Goal: Task Accomplishment & Management: Use online tool/utility

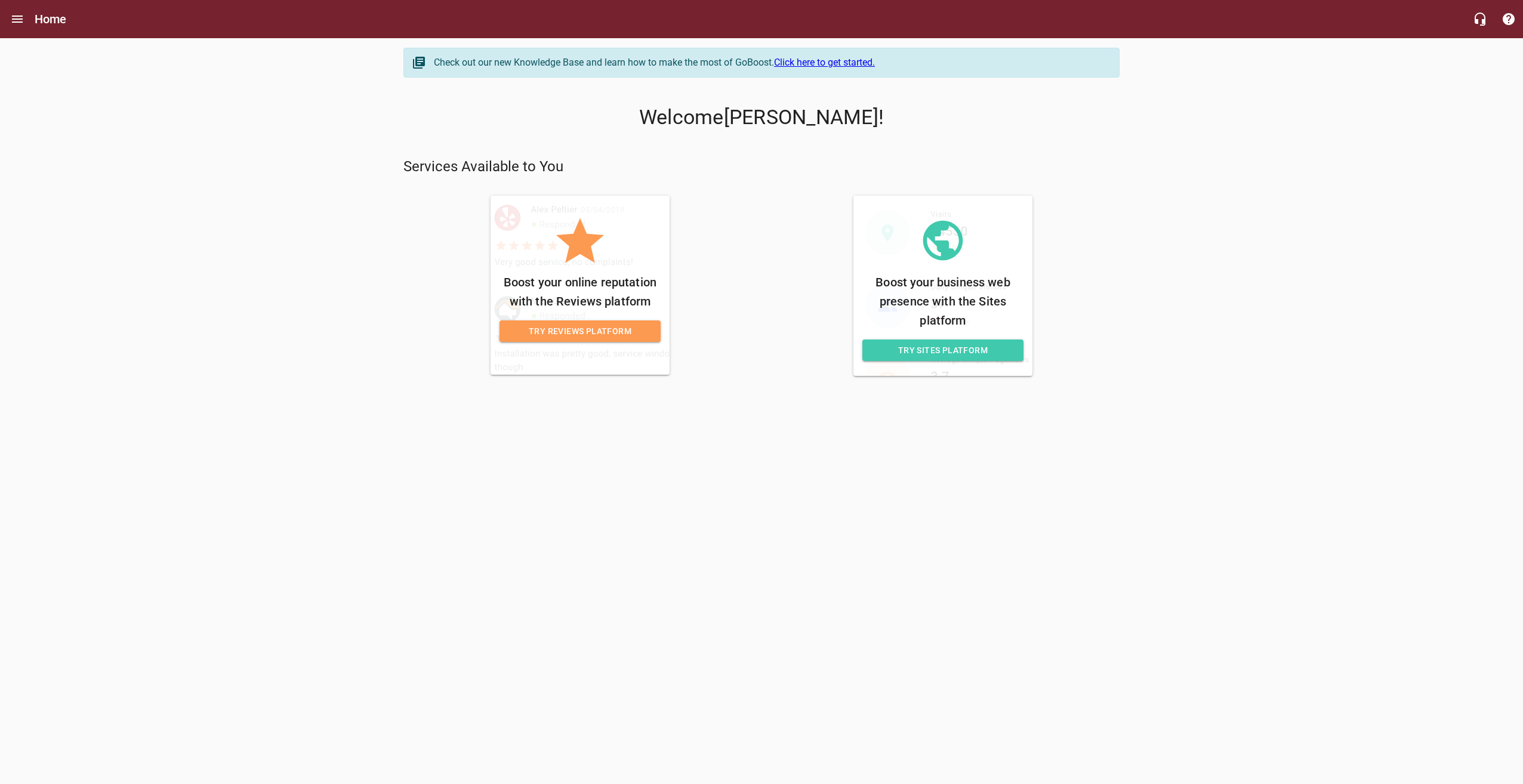
click at [963, 352] on span "Try Sites Platform" at bounding box center [943, 351] width 142 height 15
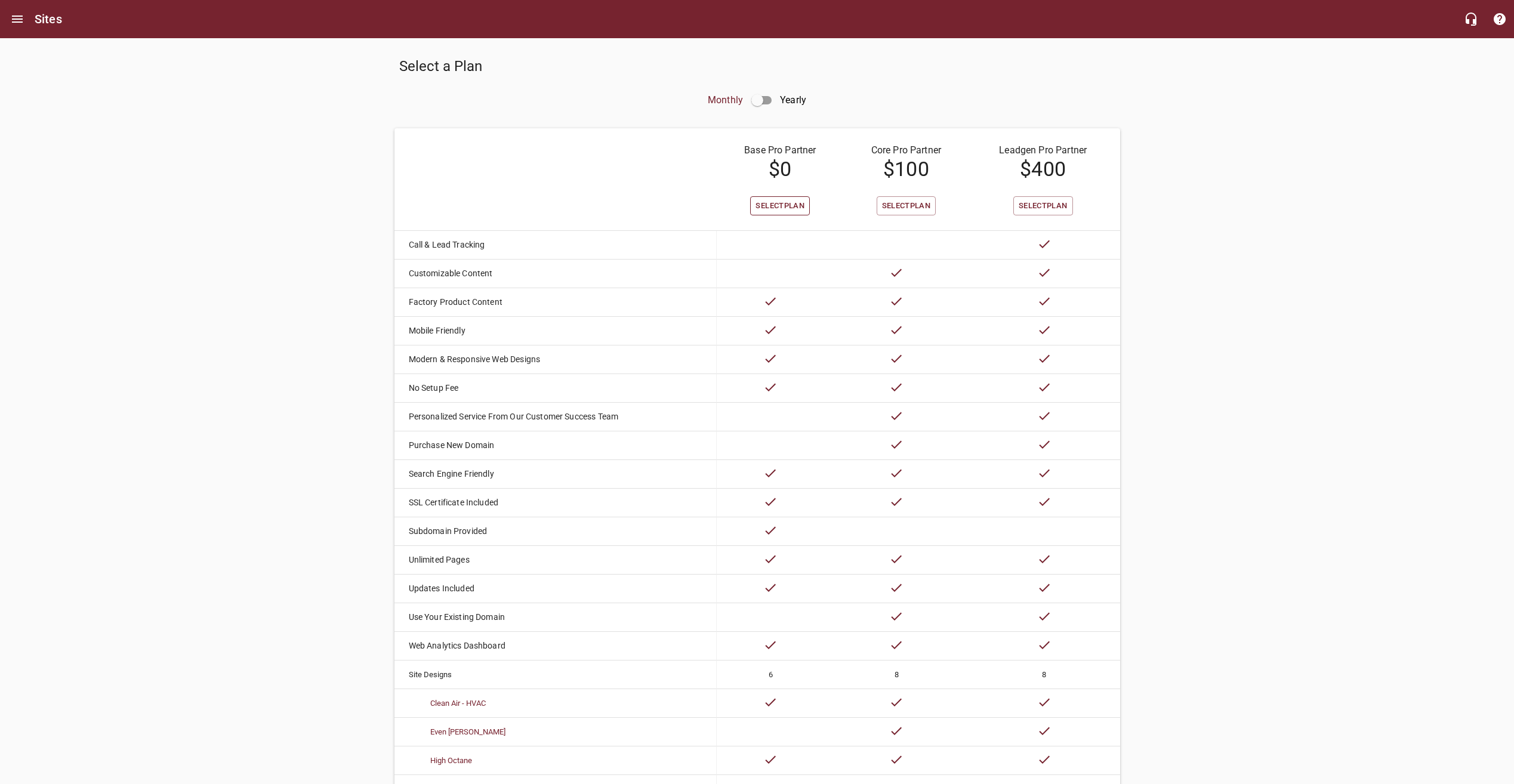
click at [792, 205] on span "Select Plan" at bounding box center [779, 205] width 49 height 14
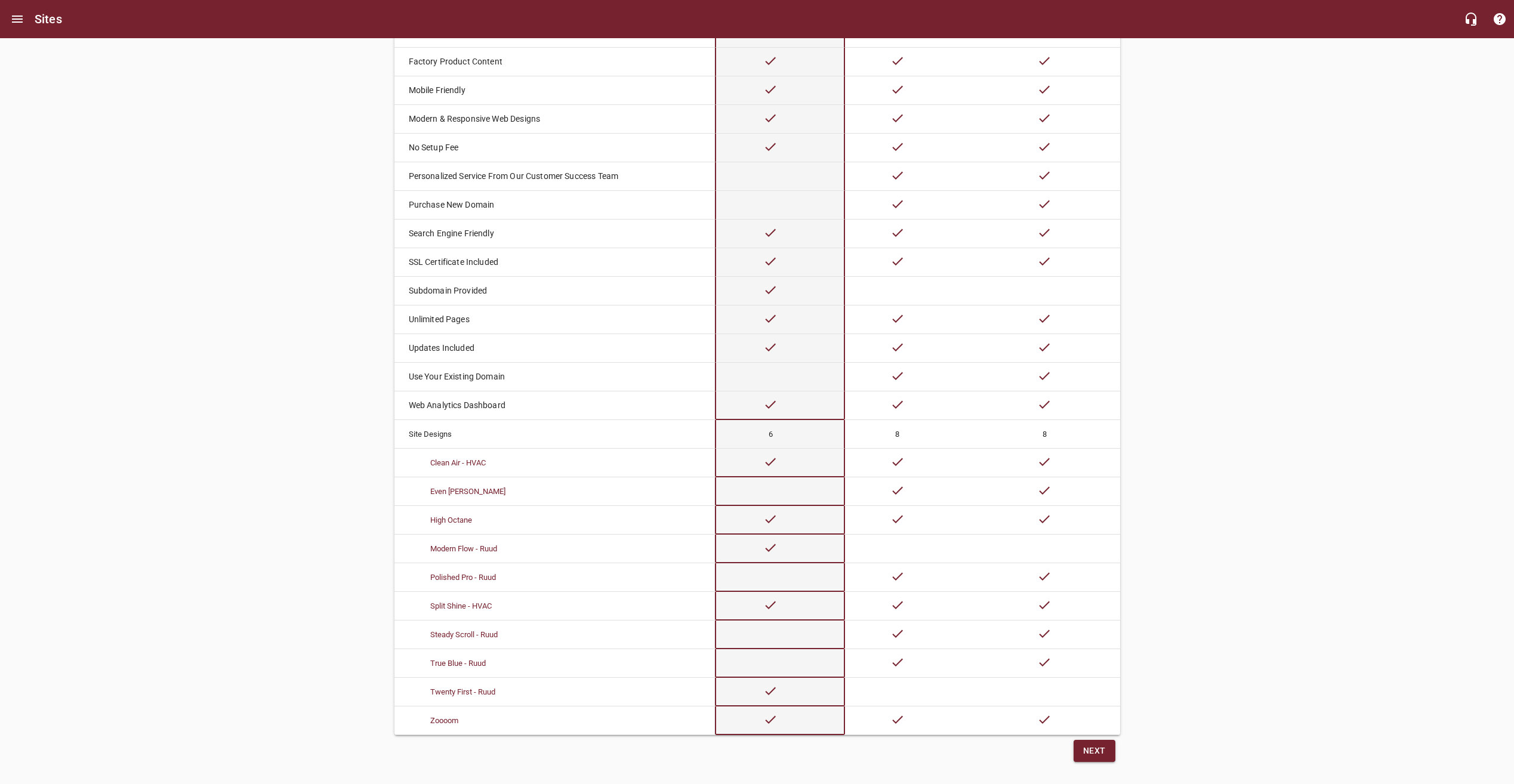
scroll to position [263, 0]
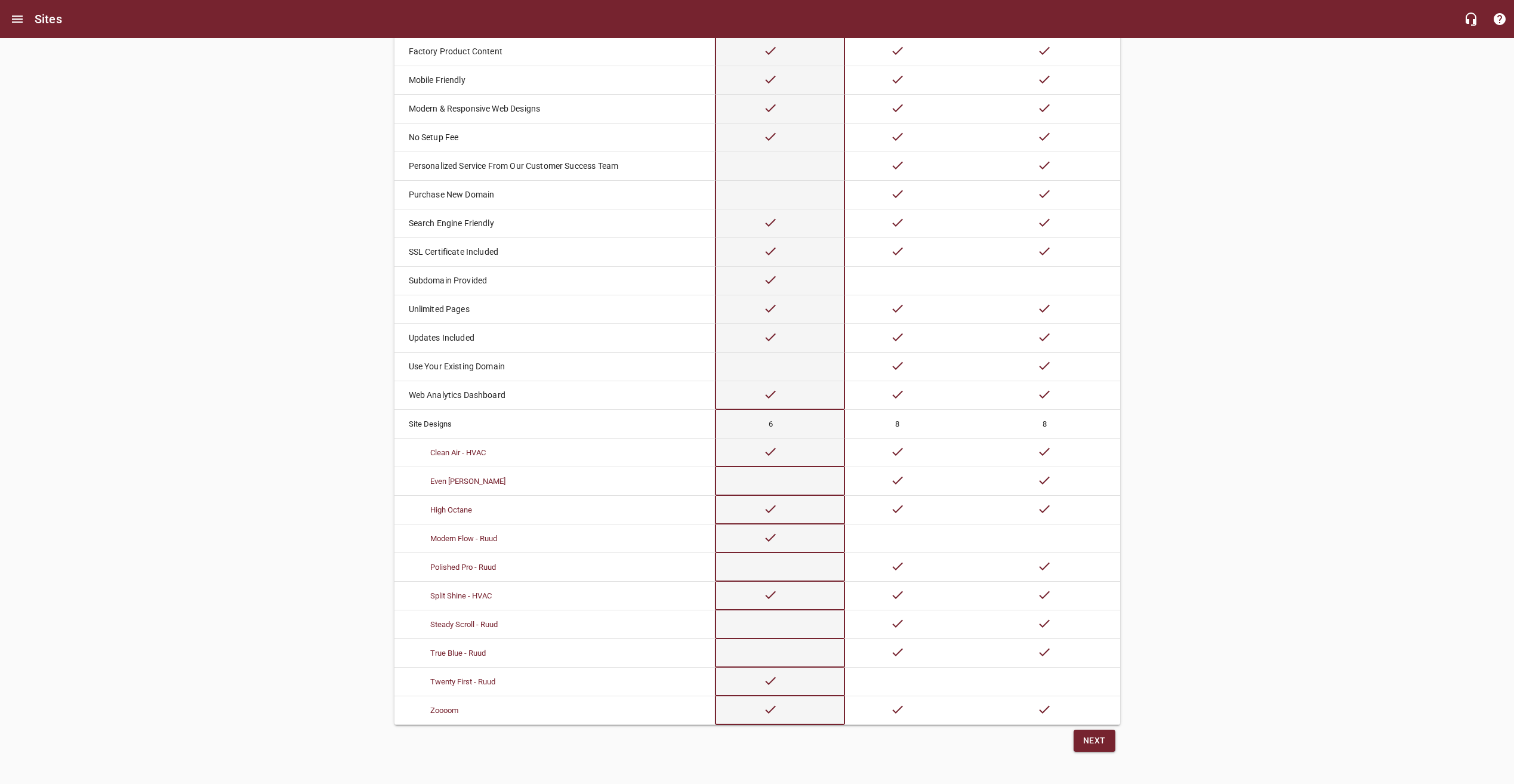
click at [1092, 741] on span "Next" at bounding box center [1094, 740] width 22 height 15
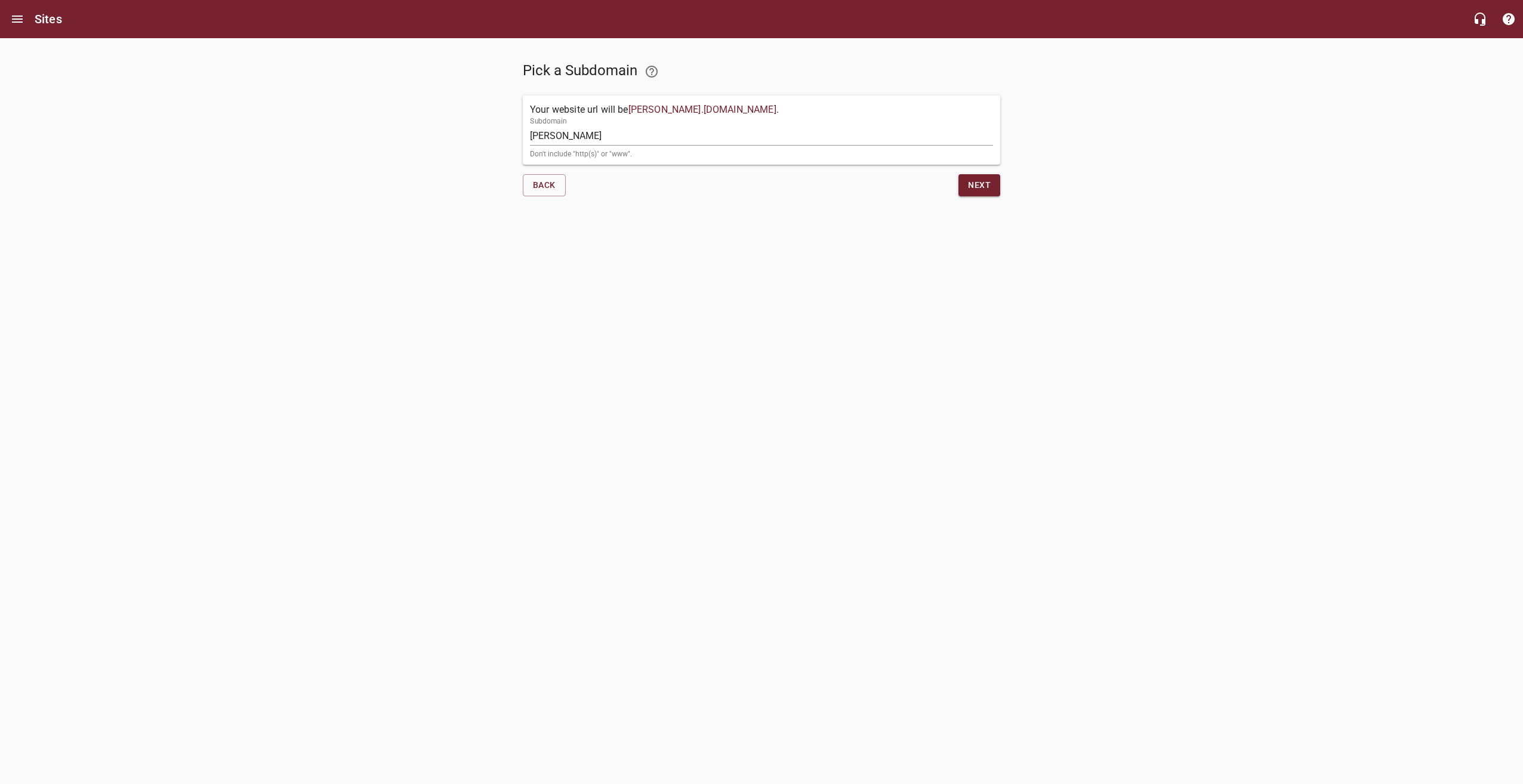
click at [718, 111] on span "bowen . ruudpropartner.com" at bounding box center [702, 110] width 148 height 12
drag, startPoint x: 636, startPoint y: 129, endPoint x: 499, endPoint y: 139, distance: 137.4
click at [499, 139] on div "Pick a Subdomain Your website url will be bowen . ruudpropartner.com . Subdomai…" at bounding box center [761, 121] width 1523 height 168
click at [716, 229] on html "Sites Pick a Subdomain Your website url will be bowen . ruudpropartner.com . Su…" at bounding box center [761, 114] width 1523 height 229
click at [556, 187] on button "Back" at bounding box center [544, 185] width 43 height 22
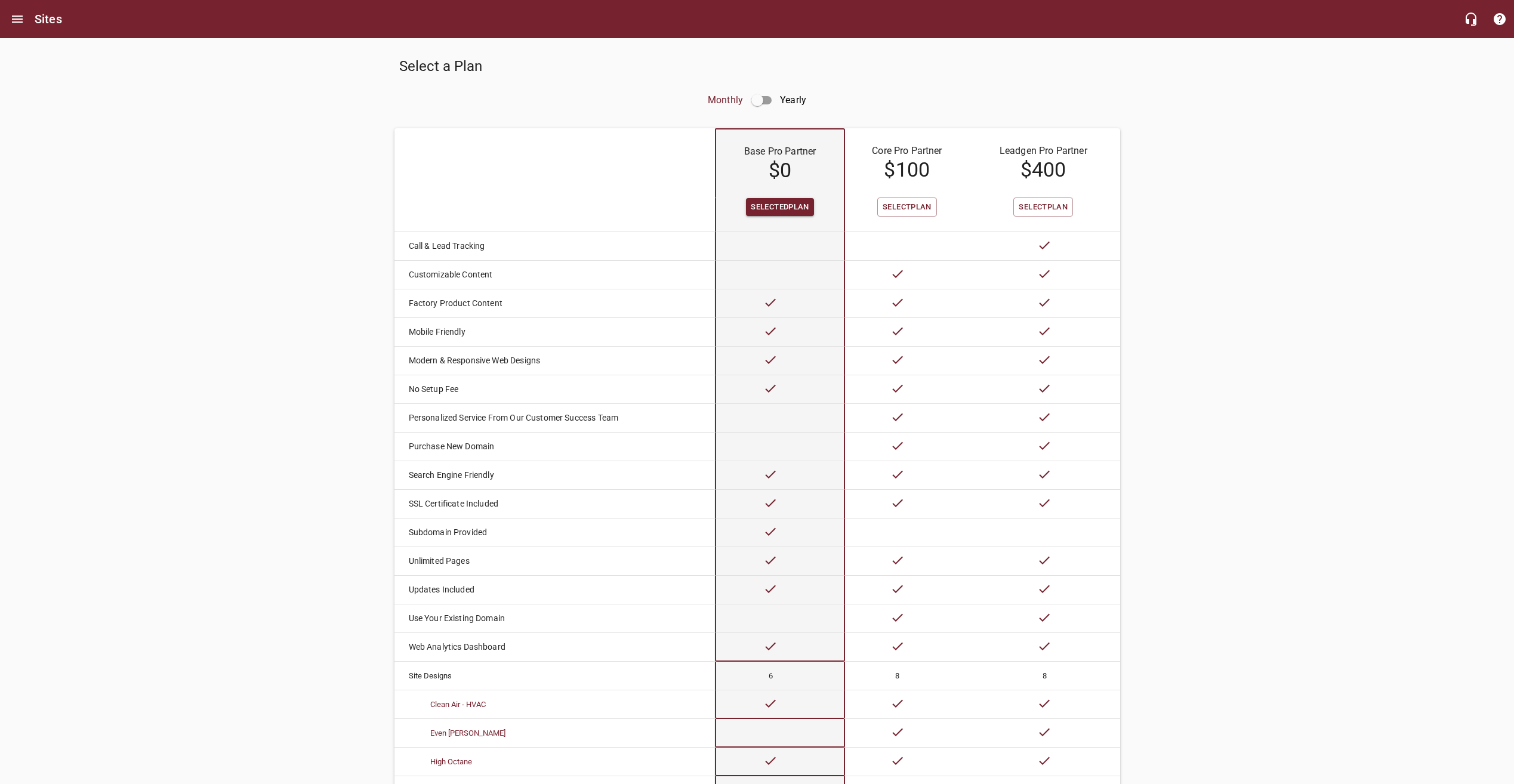
click at [1173, 358] on div "Select a Plan Monthly Yearly Base Pro Partner $ 0 Core Pro Partner $ 100 Leadge…" at bounding box center [757, 525] width 1514 height 975
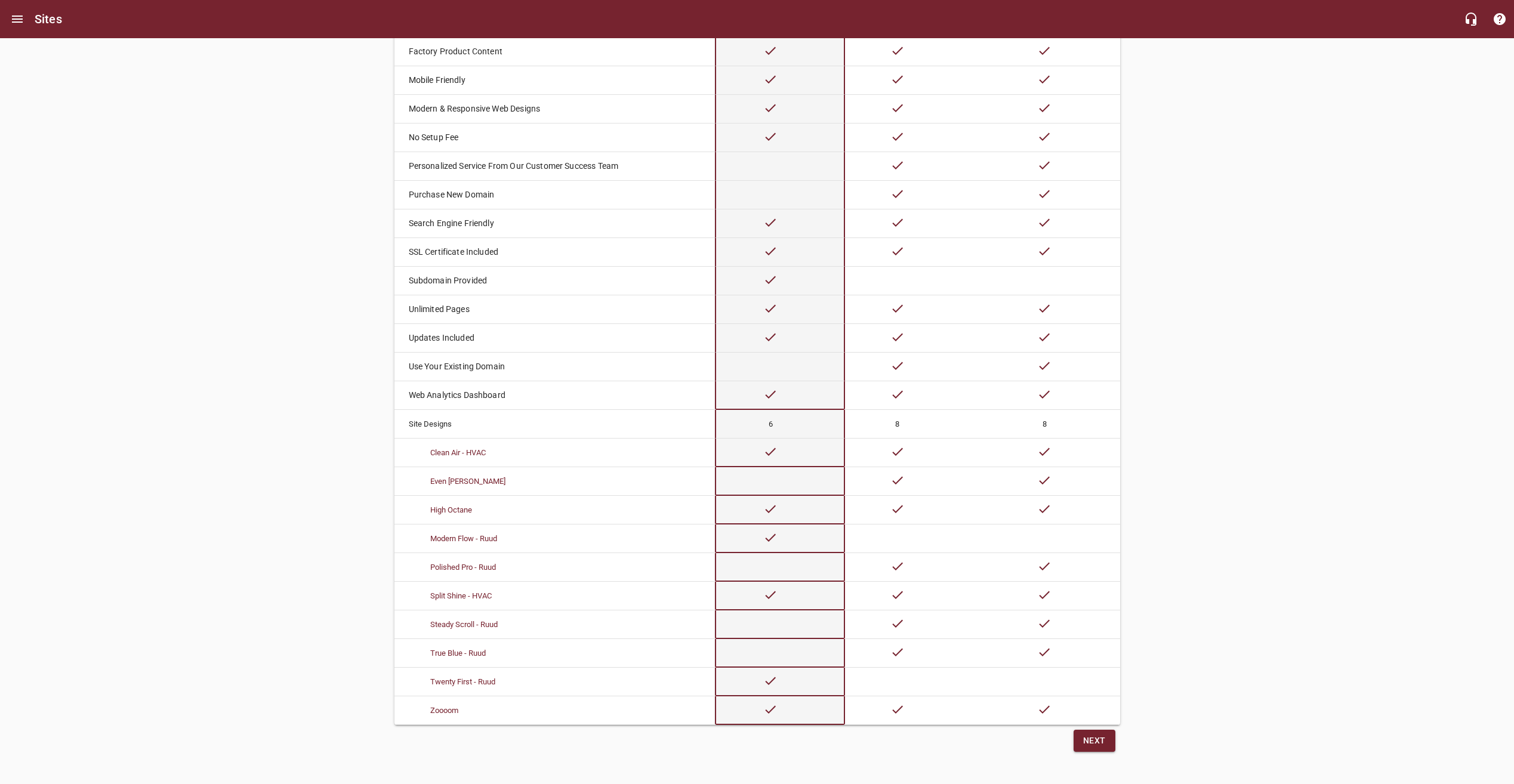
scroll to position [263, 0]
click at [1095, 735] on span "Next" at bounding box center [1094, 740] width 22 height 15
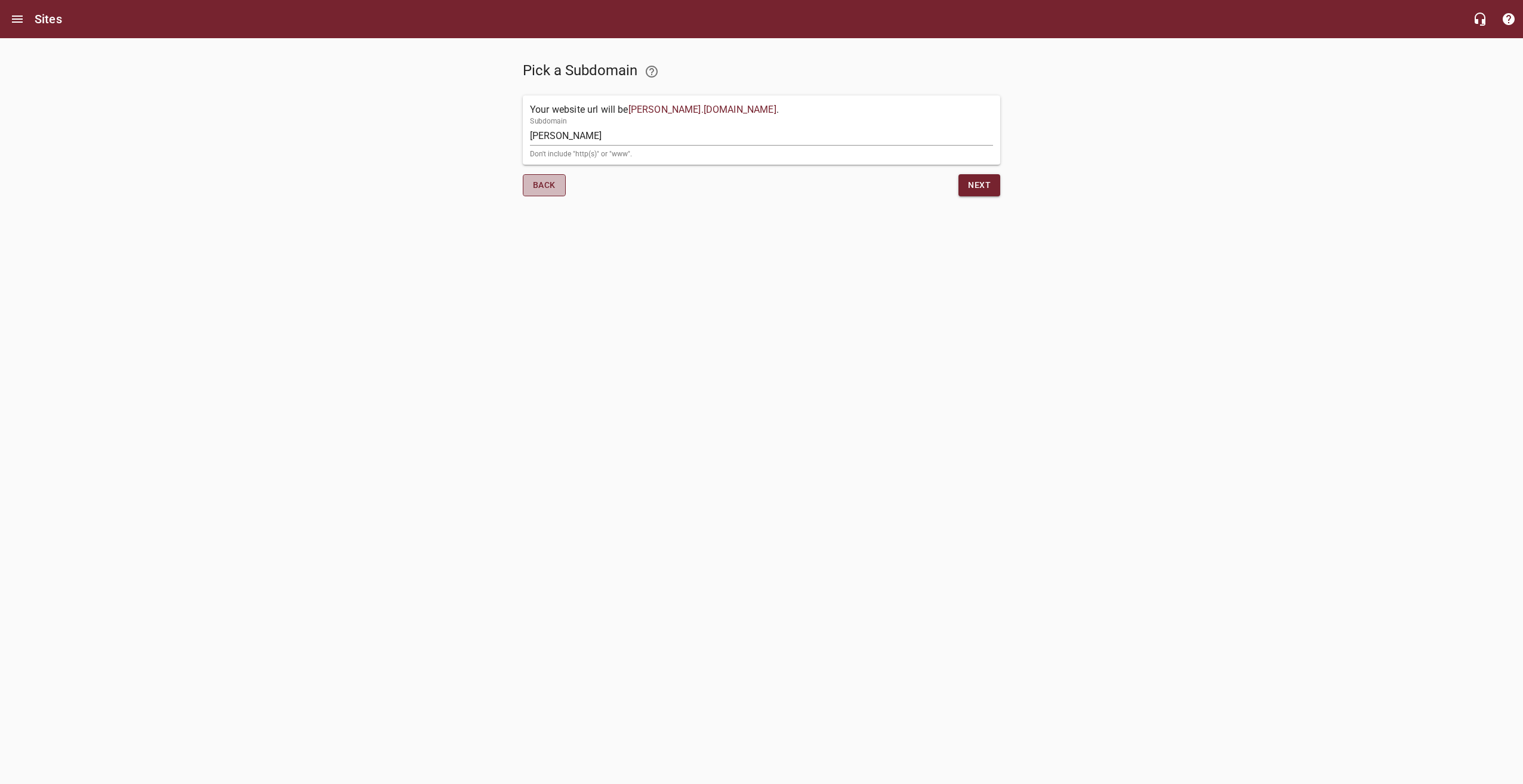
click at [542, 191] on span "Back" at bounding box center [544, 185] width 22 height 15
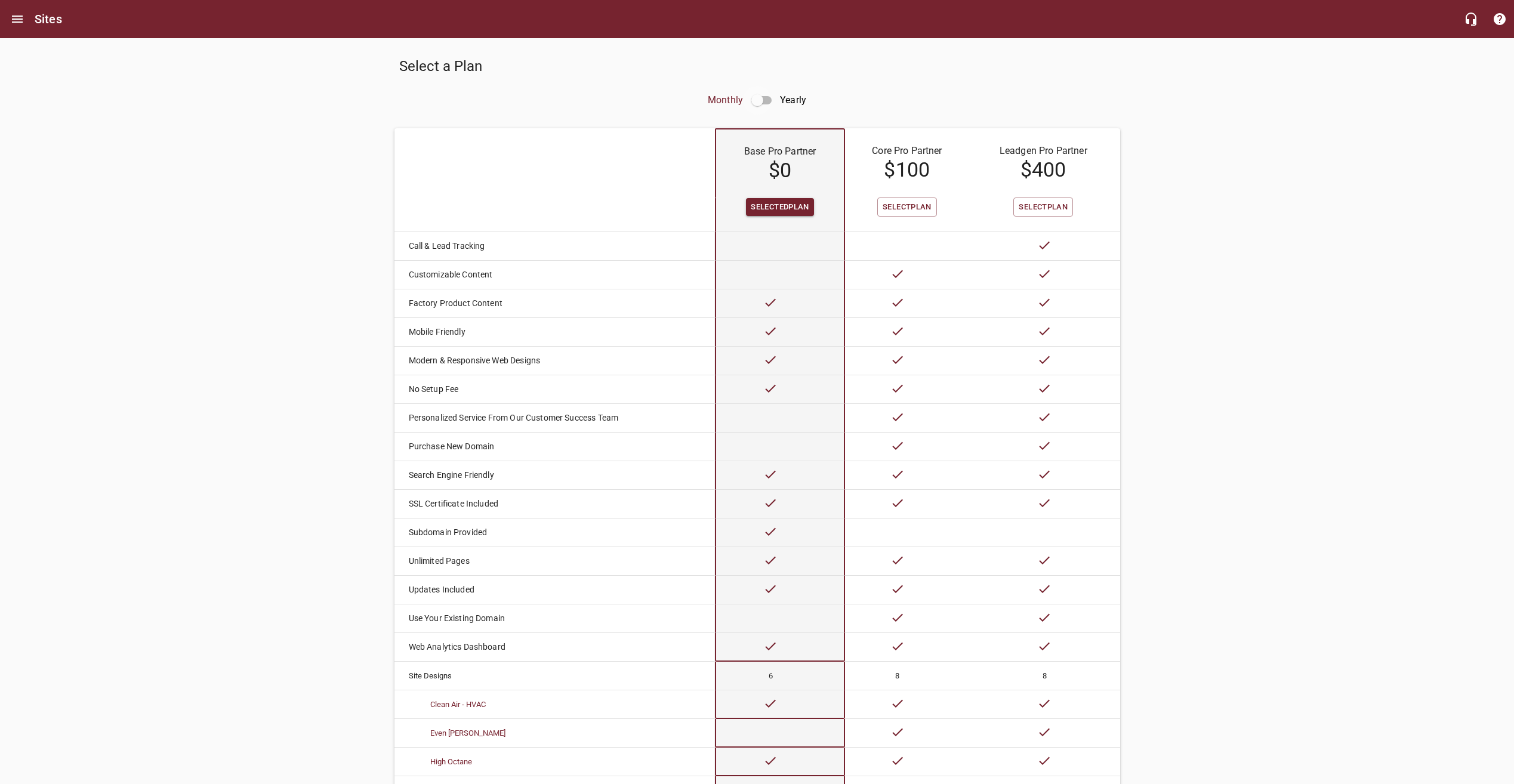
click at [755, 101] on input "checkbox" at bounding box center [757, 100] width 29 height 29
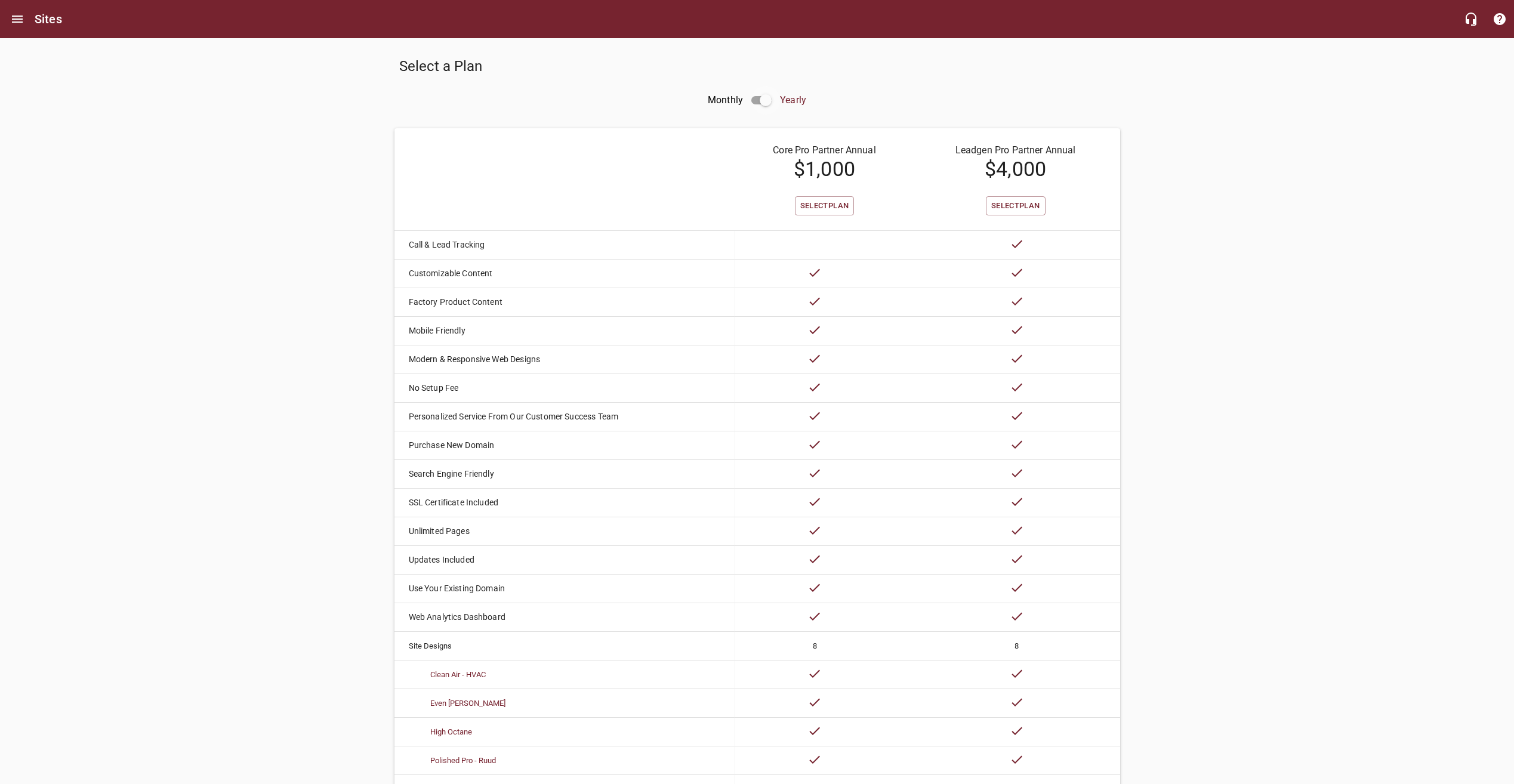
click at [769, 100] on input "checkbox" at bounding box center [765, 100] width 29 height 29
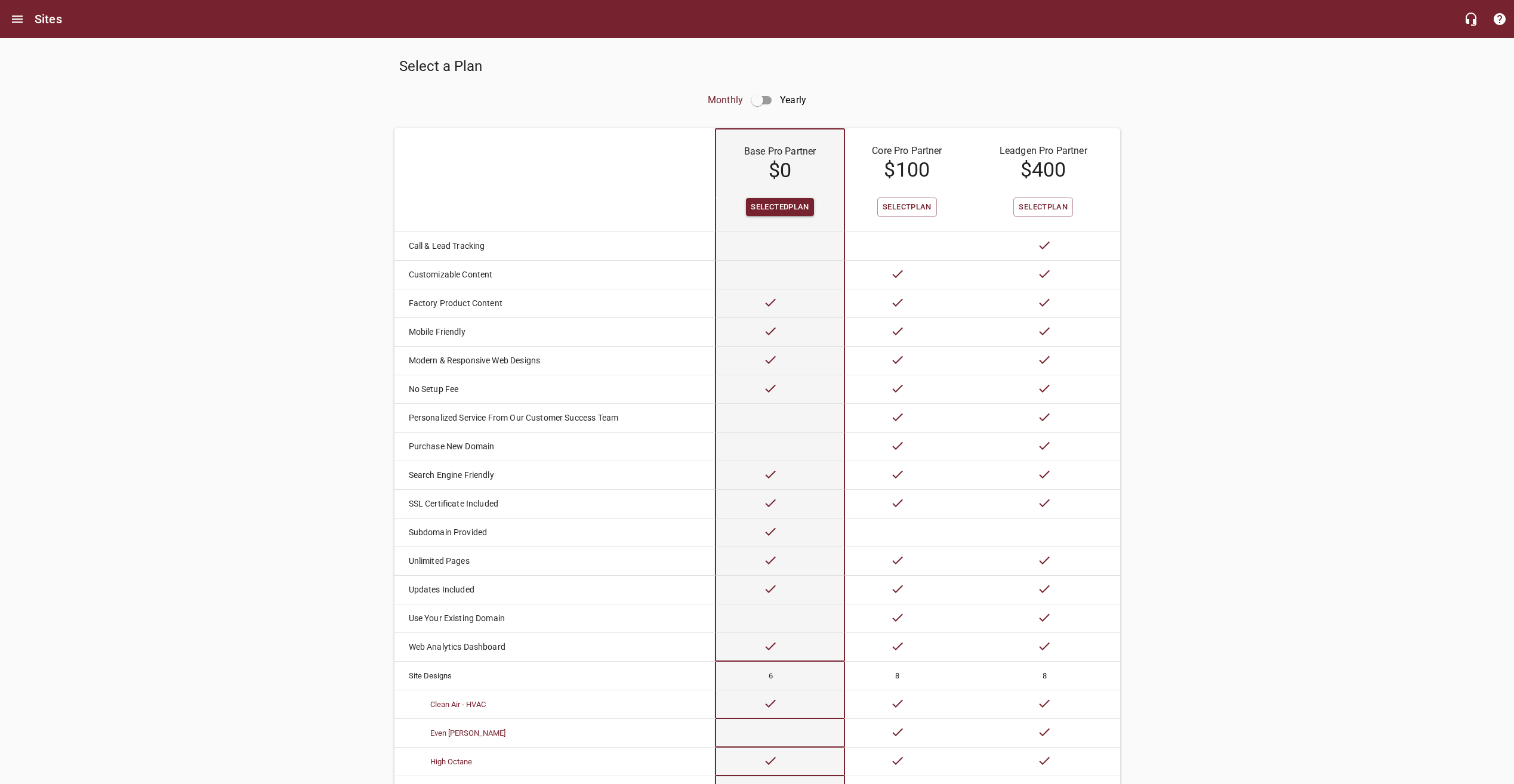
click at [769, 100] on input "checkbox" at bounding box center [757, 100] width 29 height 29
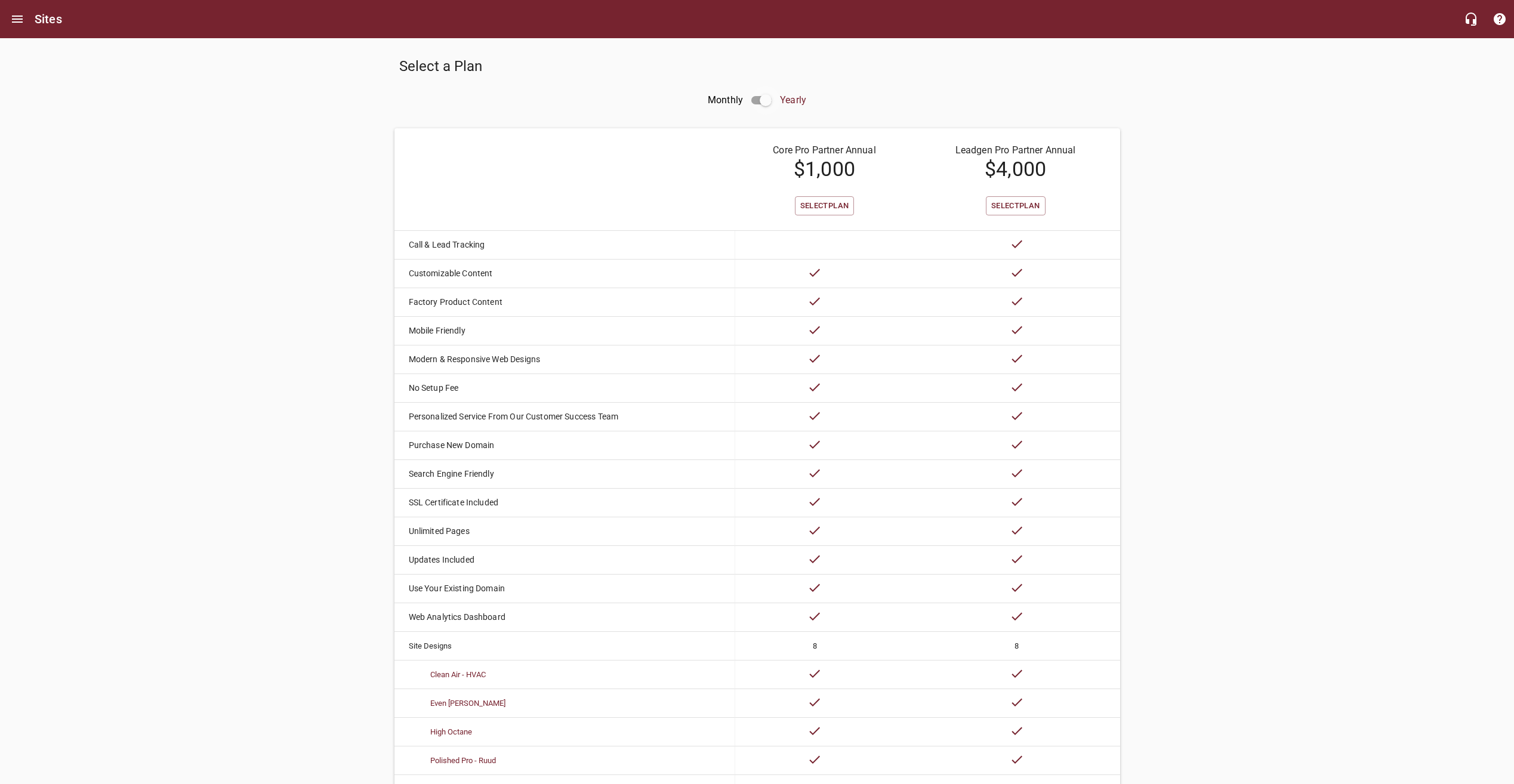
click at [769, 100] on input "checkbox" at bounding box center [765, 100] width 29 height 29
checkbox input "false"
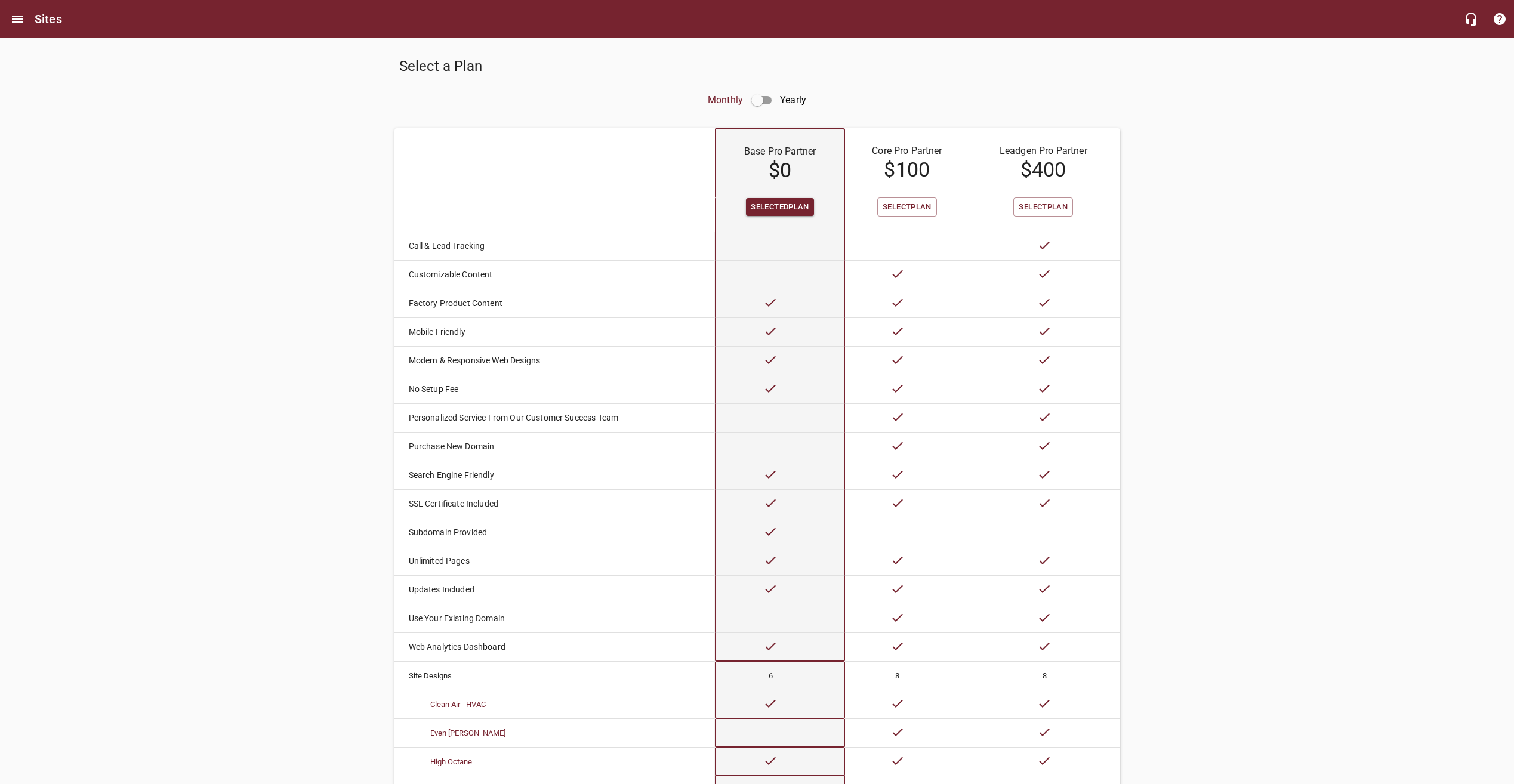
click at [282, 290] on div "Select a Plan Monthly Yearly Base Pro Partner $ 0 Core Pro Partner $ 100 Leadge…" at bounding box center [757, 525] width 1514 height 975
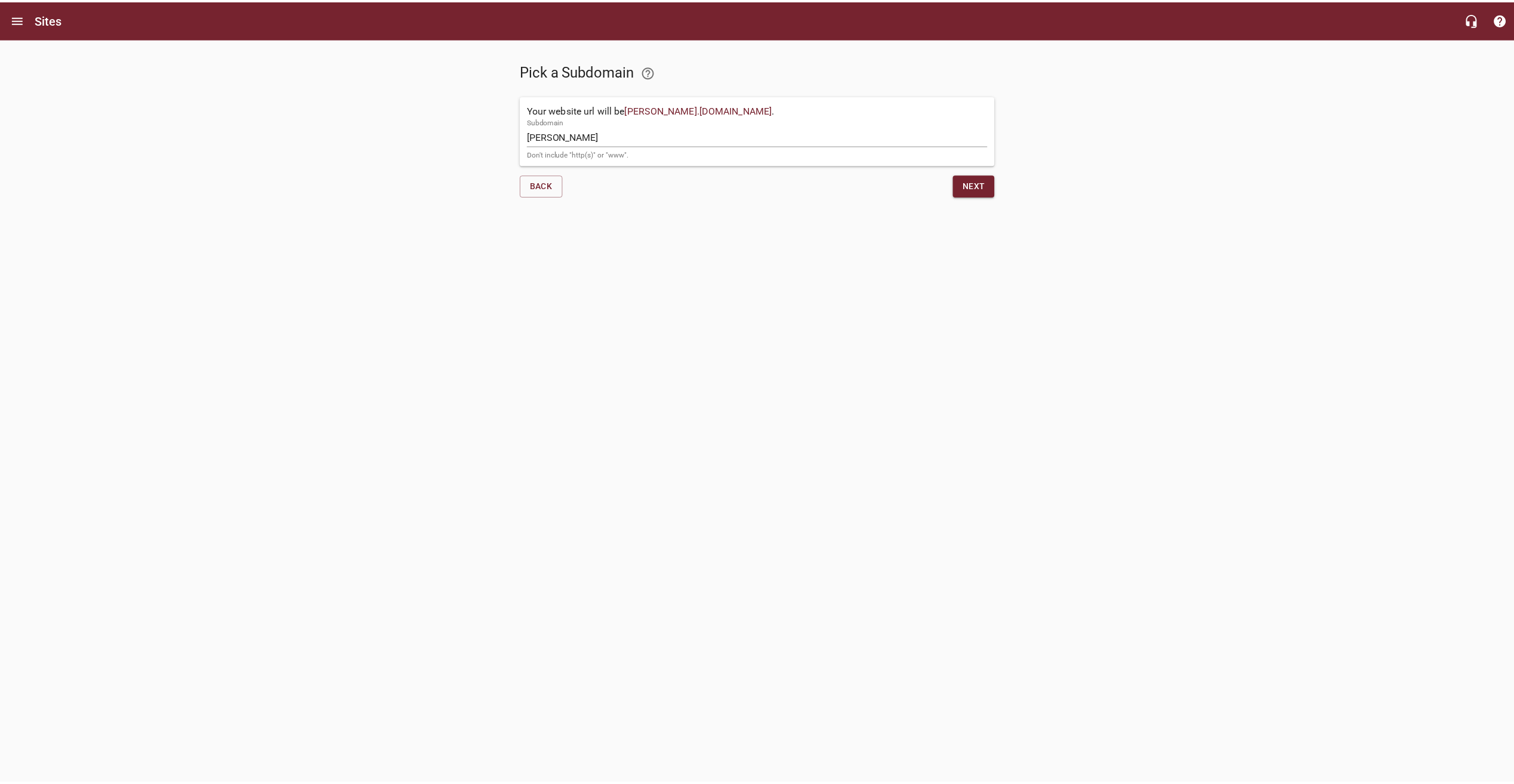
scroll to position [263, 0]
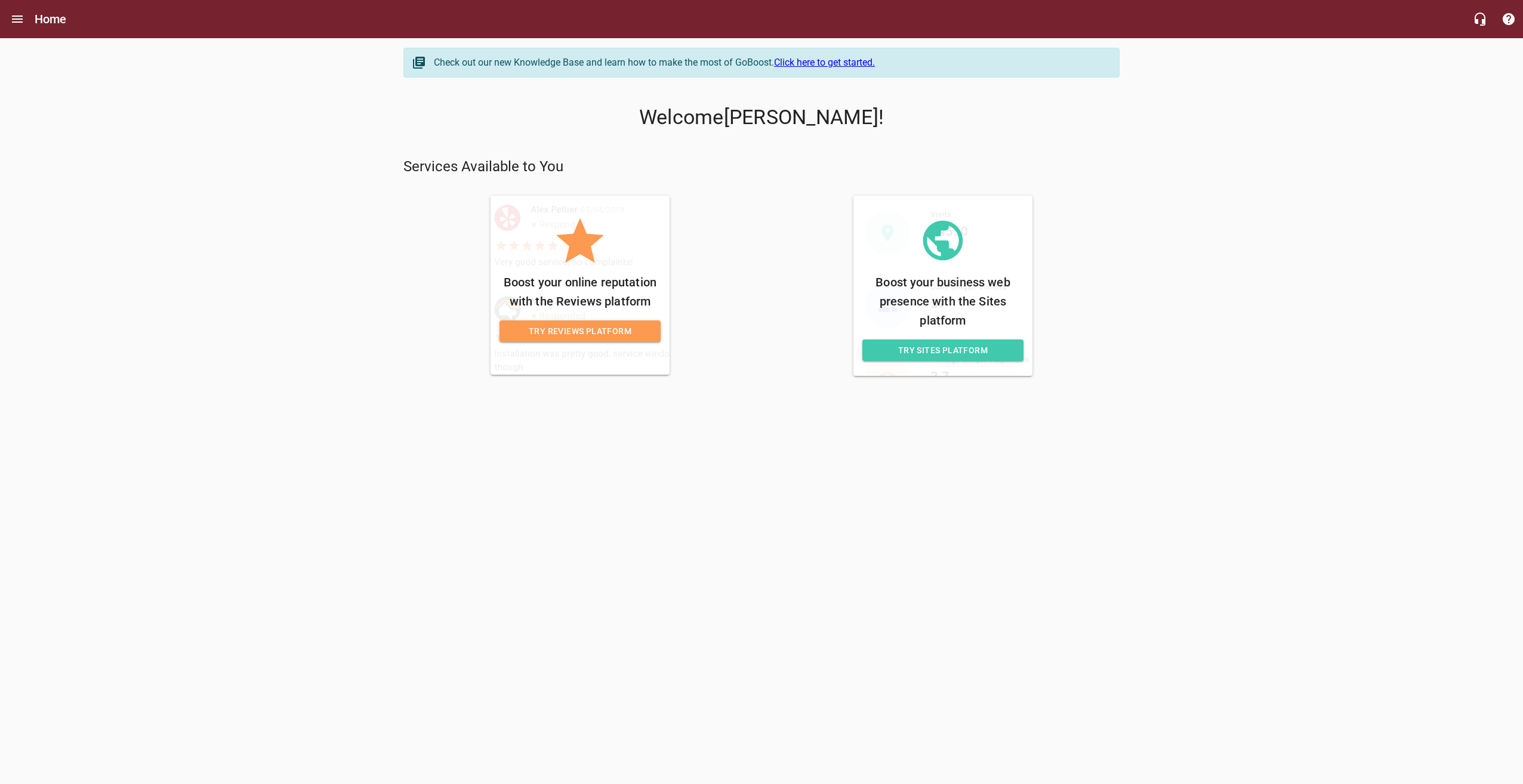
click at [932, 344] on span "Try Sites Platform" at bounding box center [943, 351] width 142 height 15
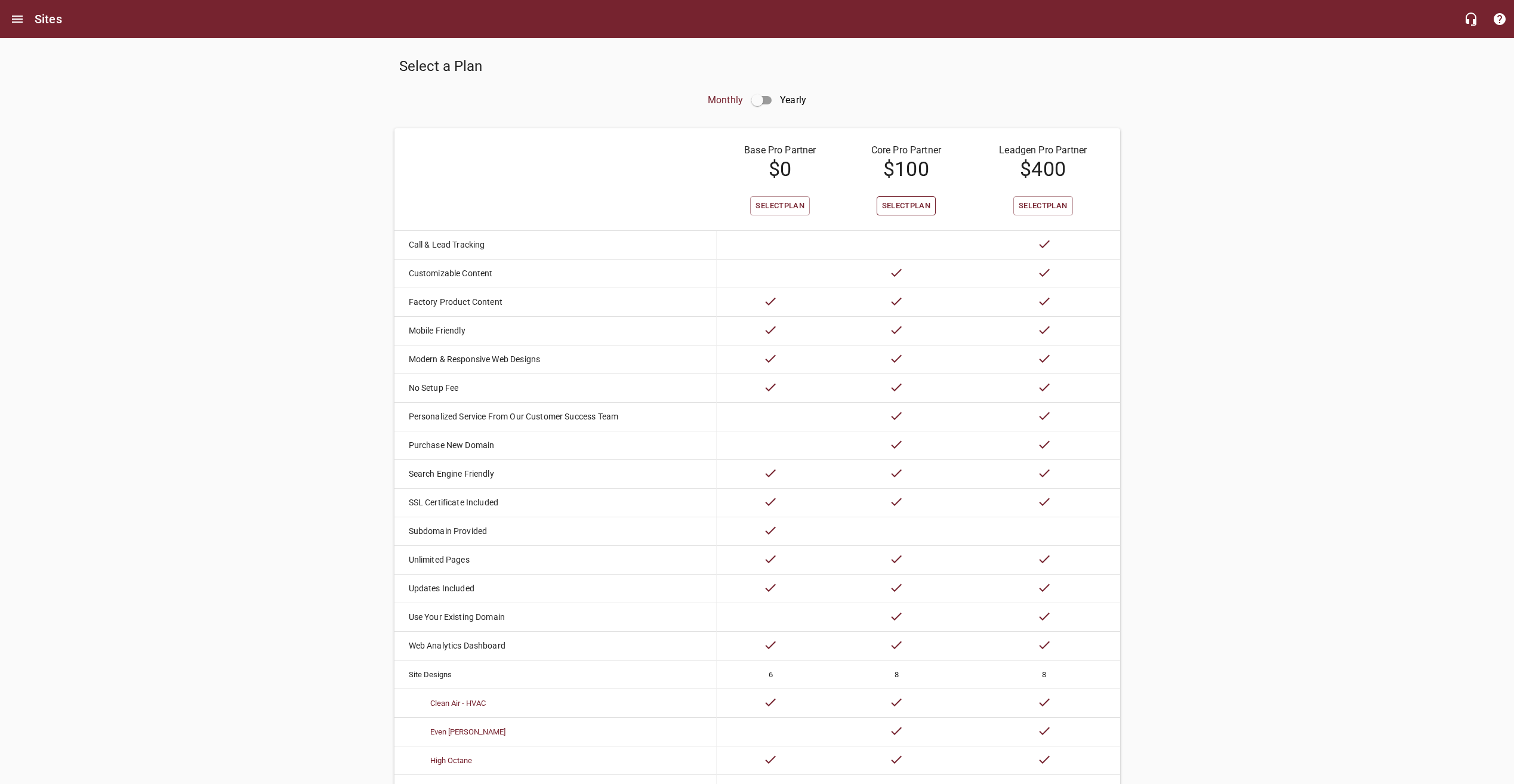
click at [885, 202] on span "Select Plan" at bounding box center [906, 205] width 49 height 14
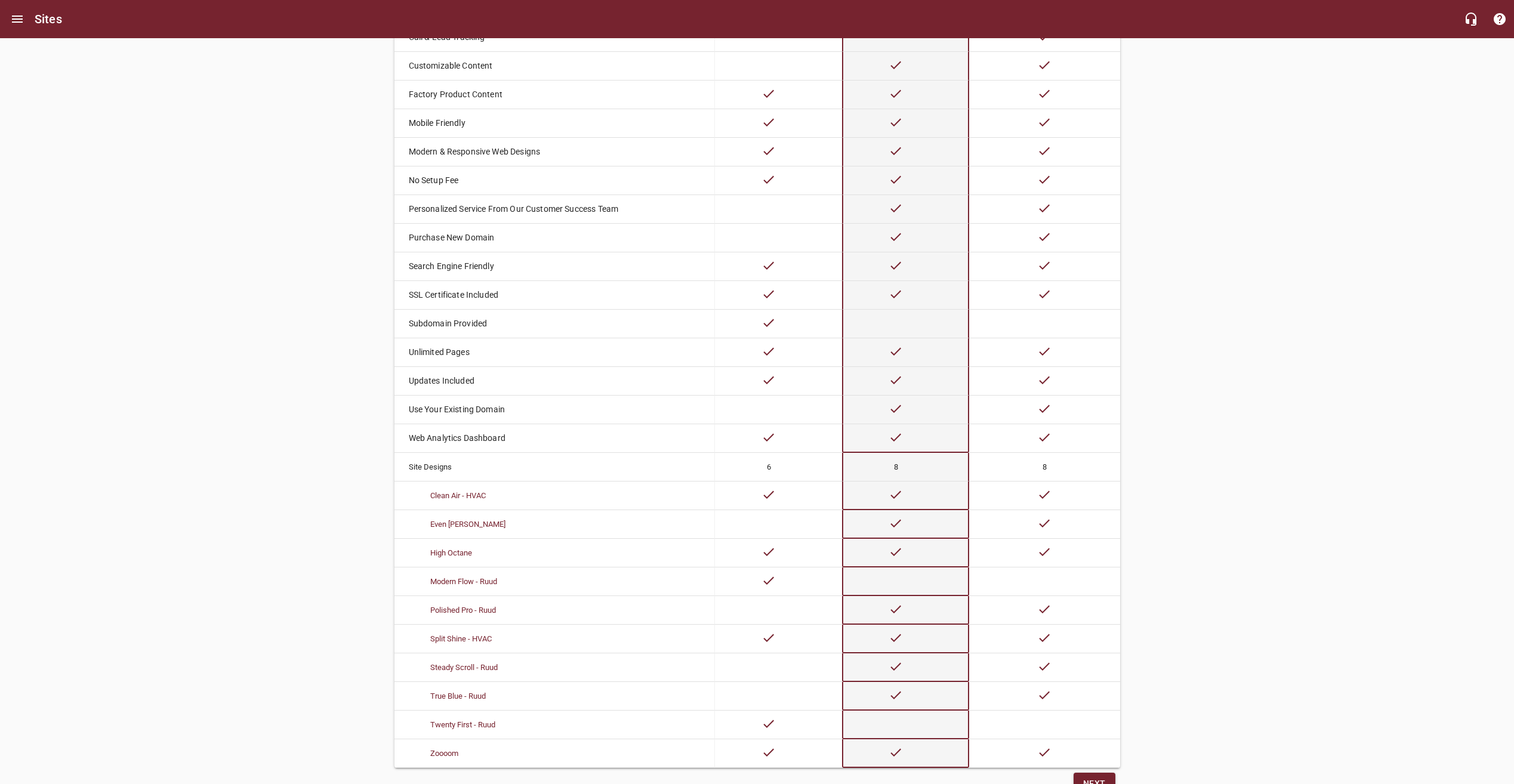
scroll to position [263, 0]
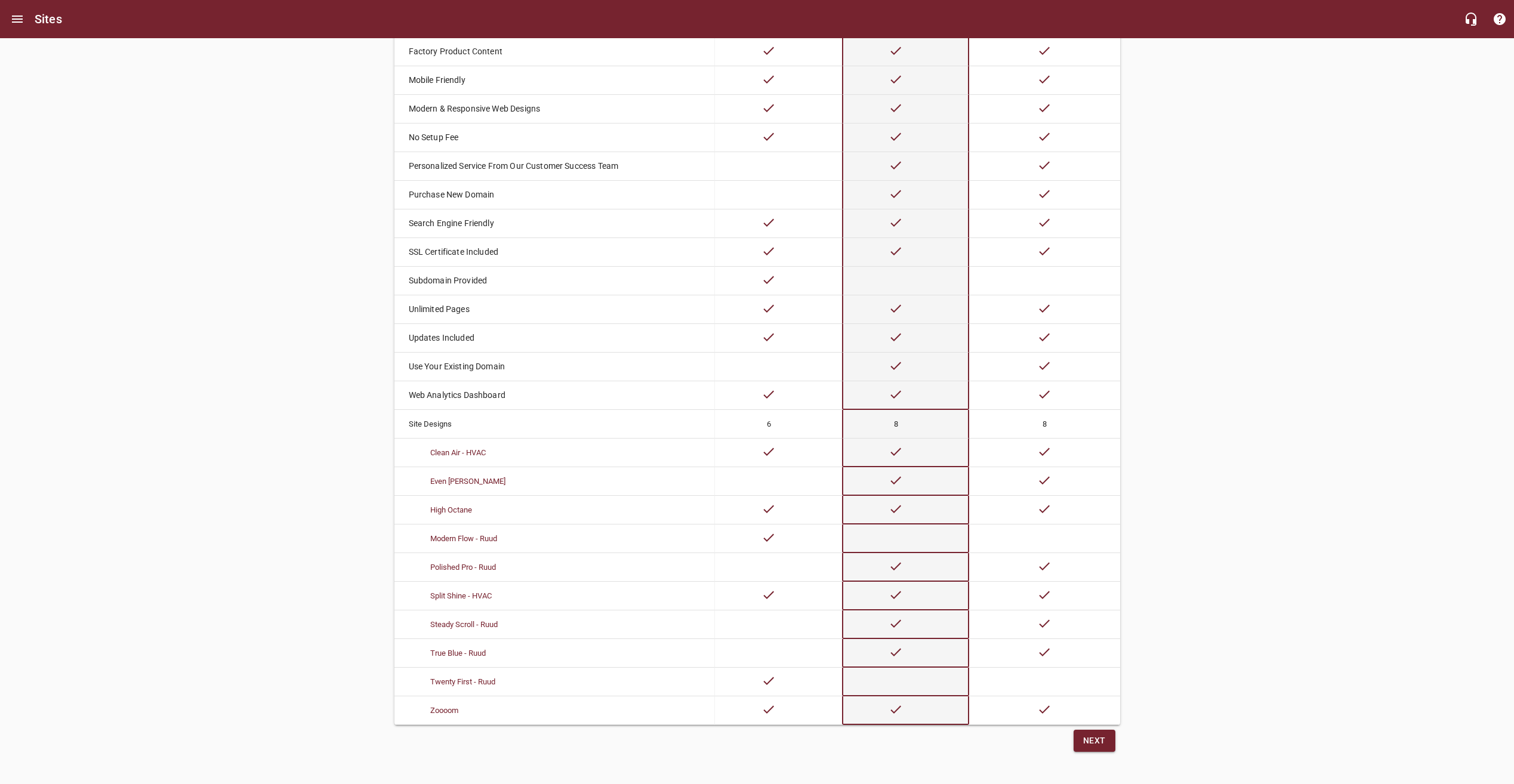
click at [1084, 739] on span "Next" at bounding box center [1094, 740] width 22 height 15
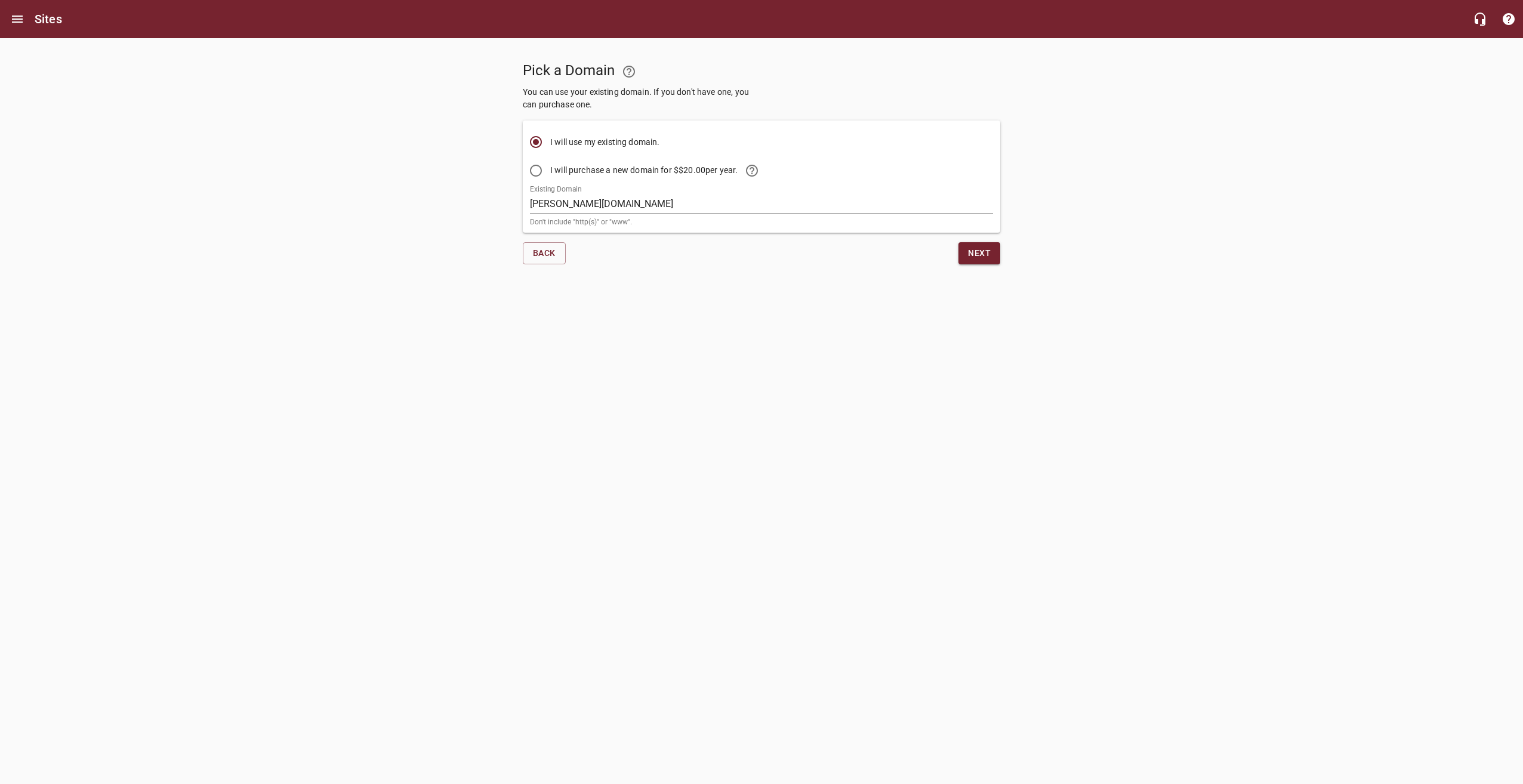
click at [611, 171] on span "I will purchase a new domain for $ $20.00 per year." at bounding box center [658, 170] width 216 height 29
click at [550, 171] on input "I will purchase a new domain for $ $20.00 per year." at bounding box center [536, 170] width 29 height 29
radio input "true"
click at [572, 143] on span "I will use my existing domain." at bounding box center [604, 142] width 110 height 12
click at [550, 143] on input "I will use my existing domain." at bounding box center [536, 142] width 29 height 29
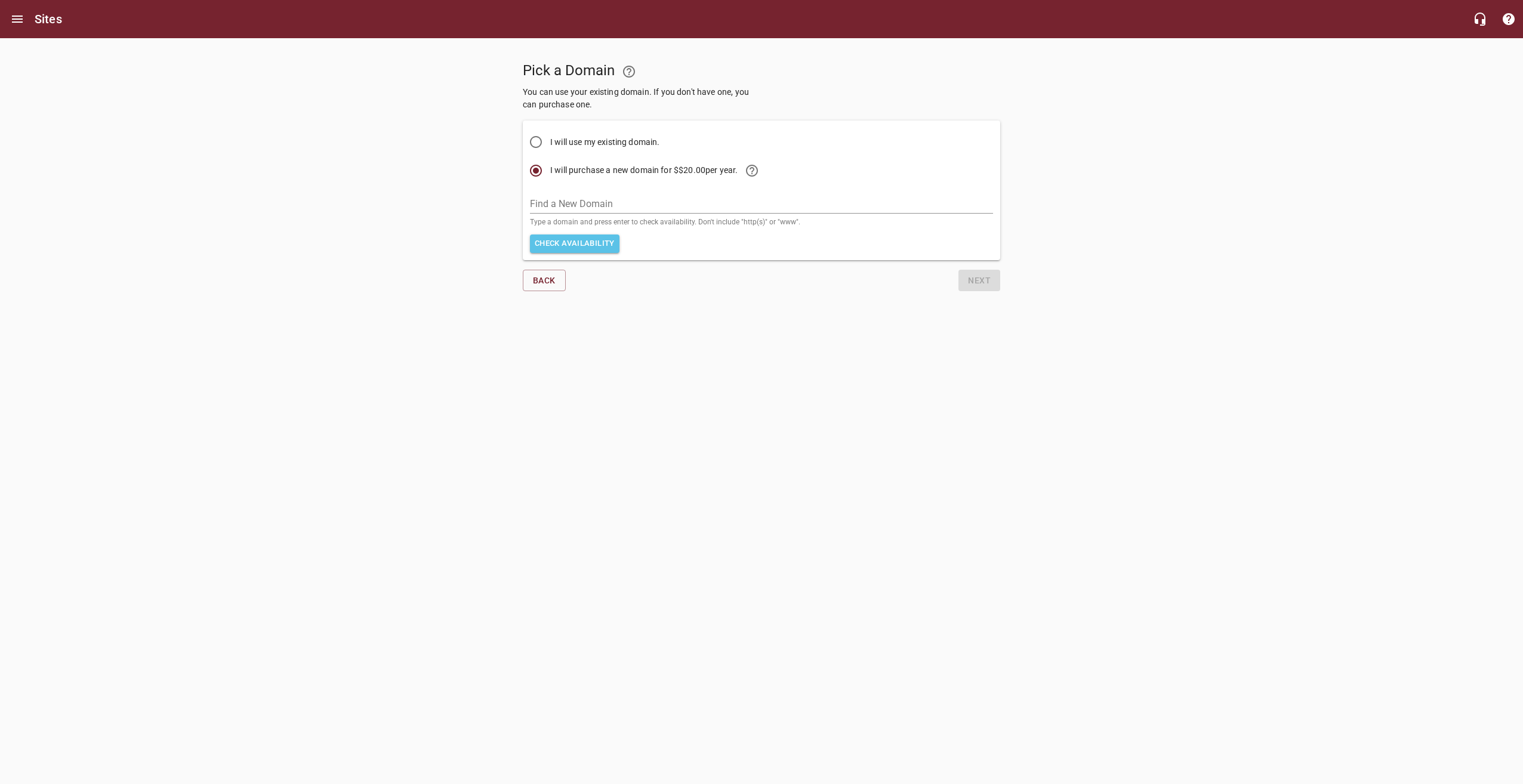
radio input "true"
radio input "false"
drag, startPoint x: 631, startPoint y: 204, endPoint x: 485, endPoint y: 196, distance: 146.2
click at [485, 196] on div "Pick a Domain You can use your existing domain. If you don't have one, you can …" at bounding box center [761, 156] width 1523 height 236
type input "[DOMAIN_NAME]"
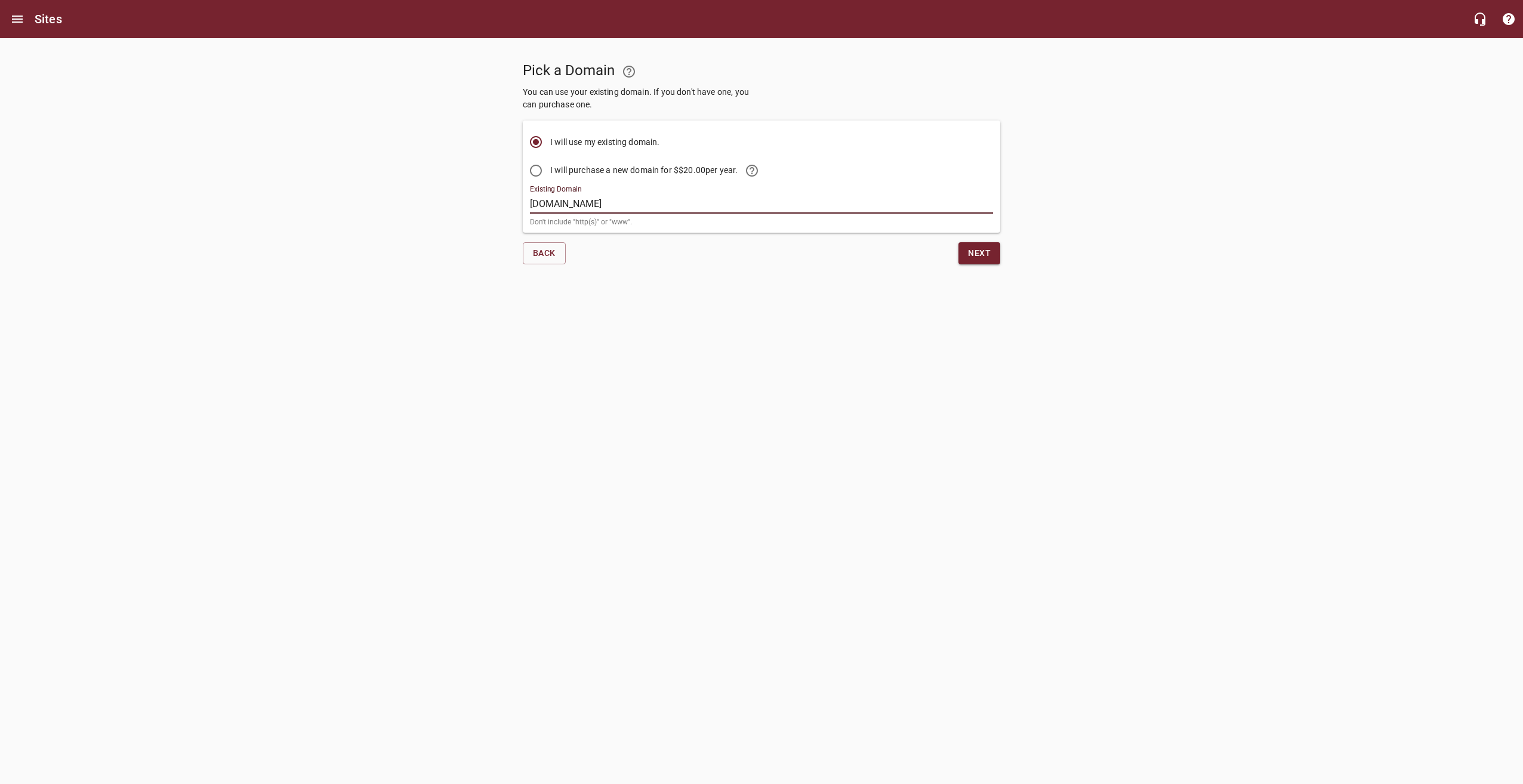
click at [979, 253] on span "Next" at bounding box center [978, 253] width 22 height 15
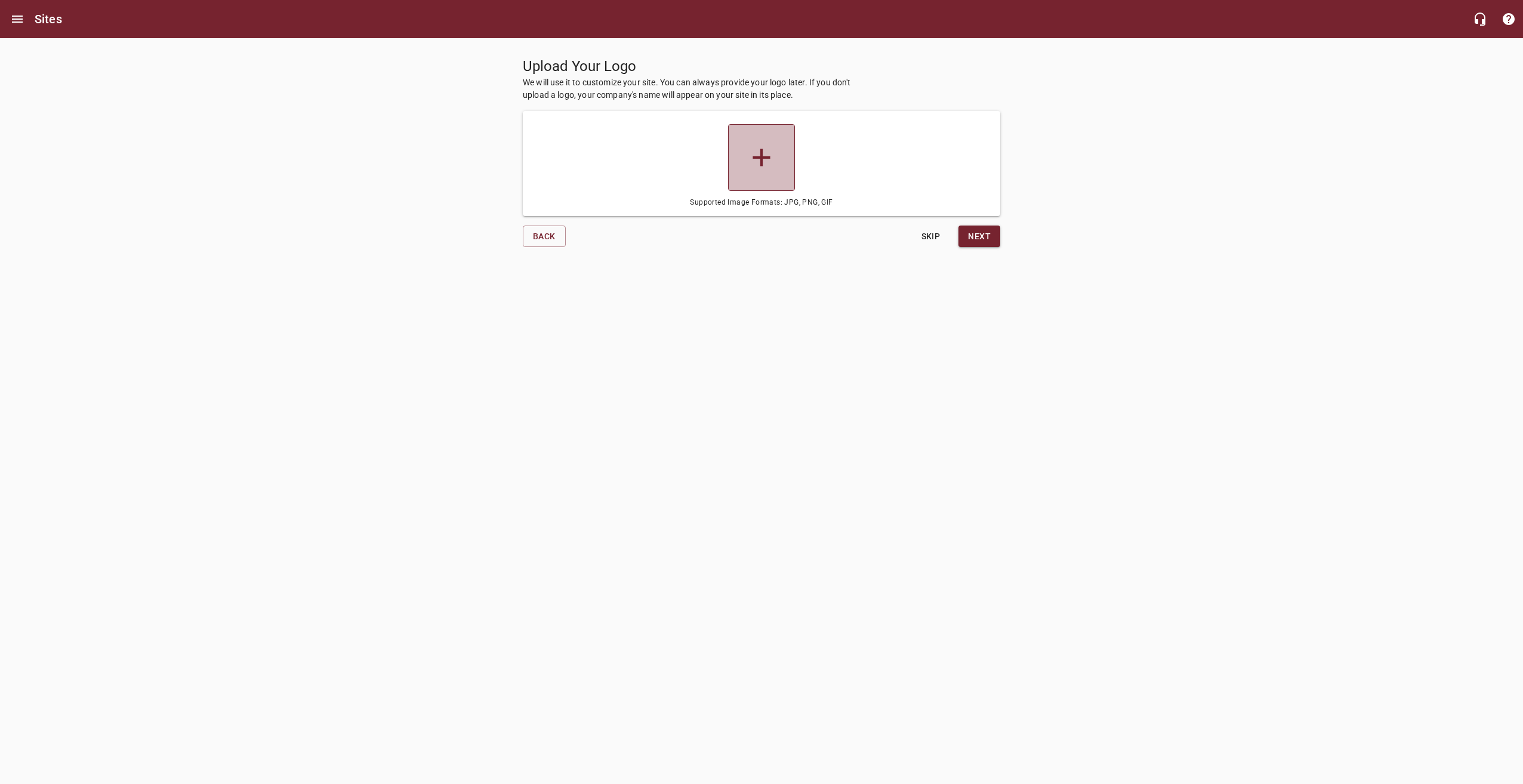
click at [785, 159] on span at bounding box center [761, 157] width 67 height 67
click at [0, 0] on input "file" at bounding box center [0, 0] width 0 height 0
click at [768, 173] on span at bounding box center [761, 157] width 67 height 67
click at [0, 0] on input "file" at bounding box center [0, 0] width 0 height 0
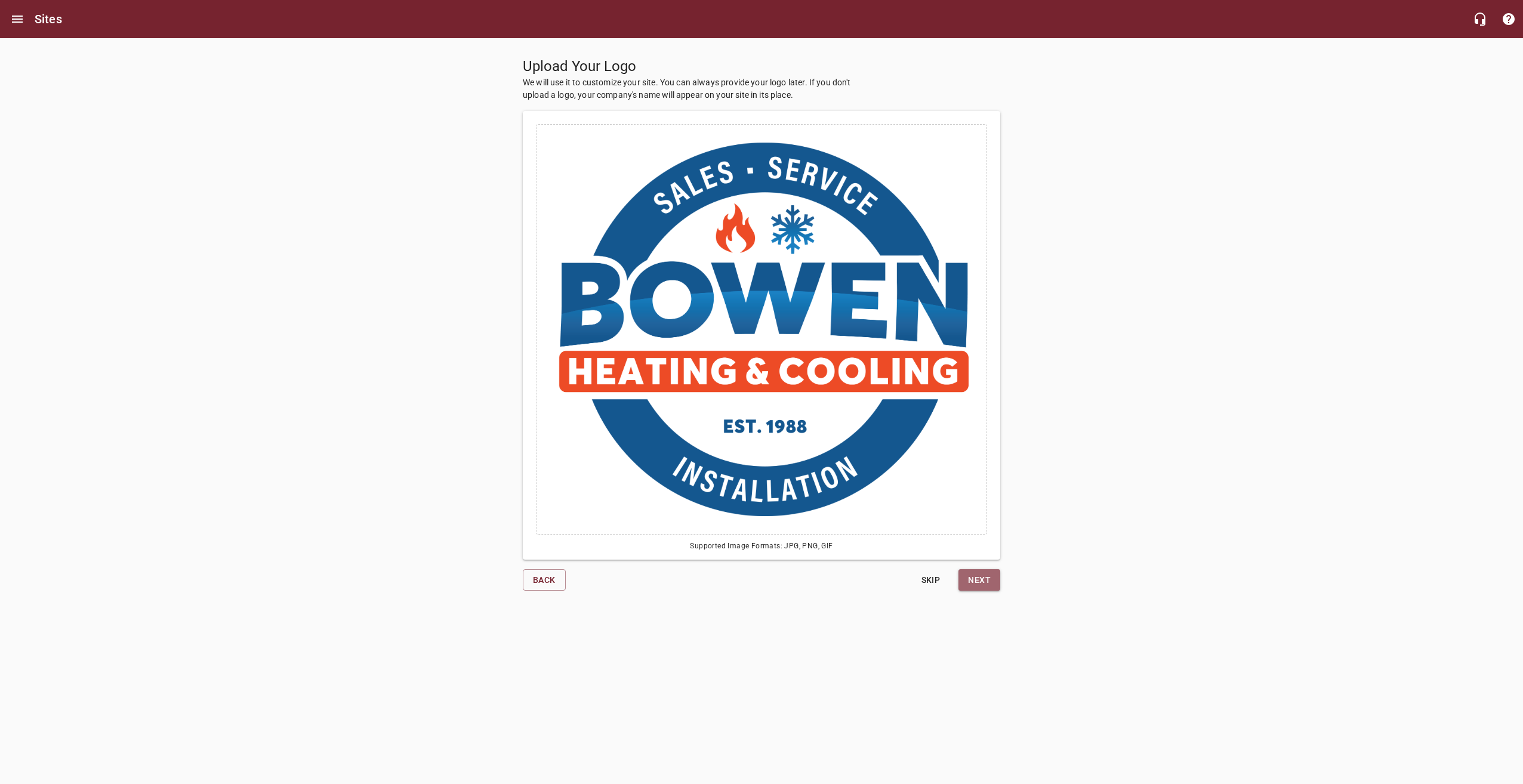
click at [981, 581] on span "Next" at bounding box center [978, 580] width 22 height 15
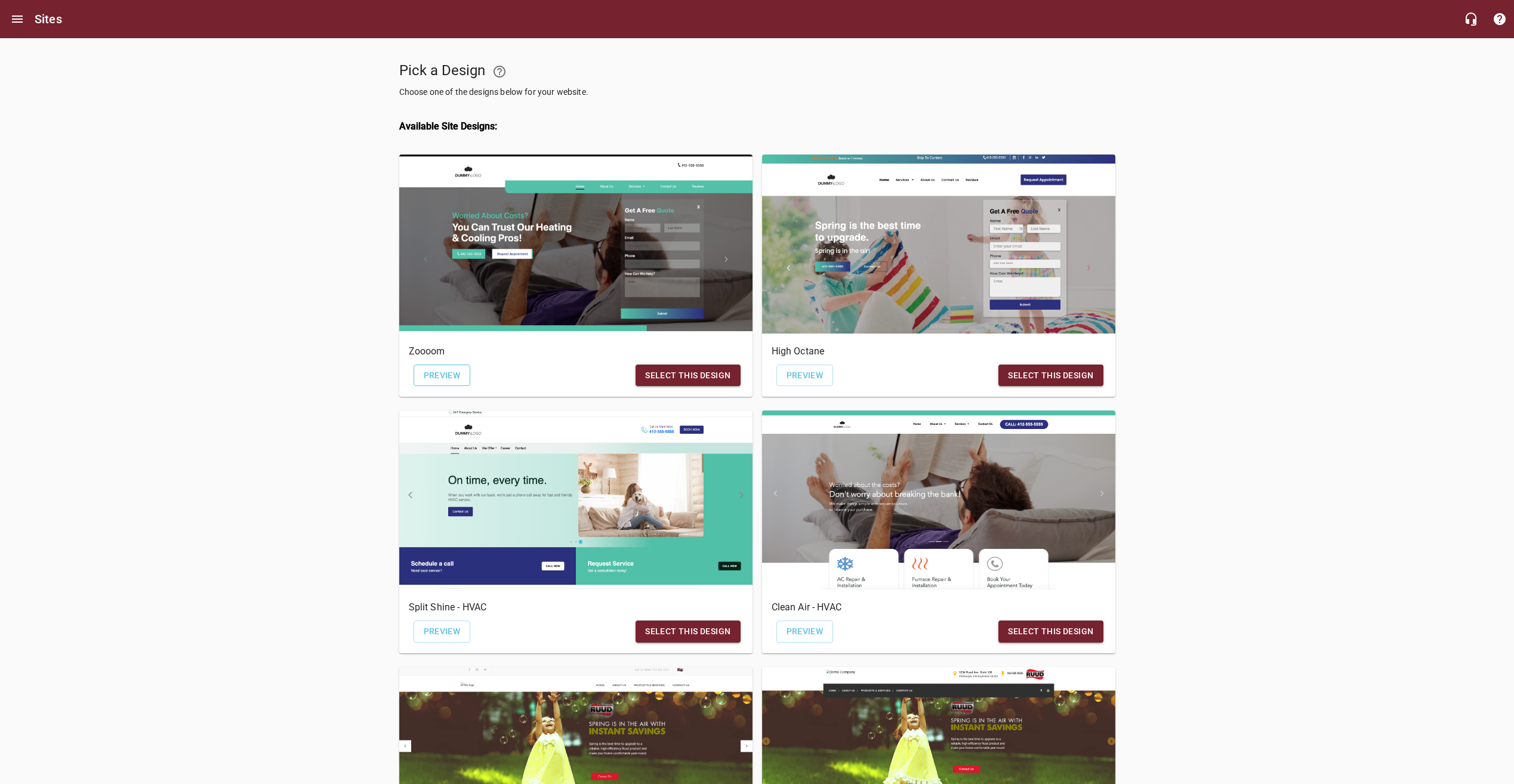
click at [449, 374] on span "Preview" at bounding box center [442, 375] width 37 height 15
click at [797, 371] on span "Preview" at bounding box center [805, 375] width 37 height 15
click at [813, 630] on span "Preview" at bounding box center [805, 631] width 37 height 15
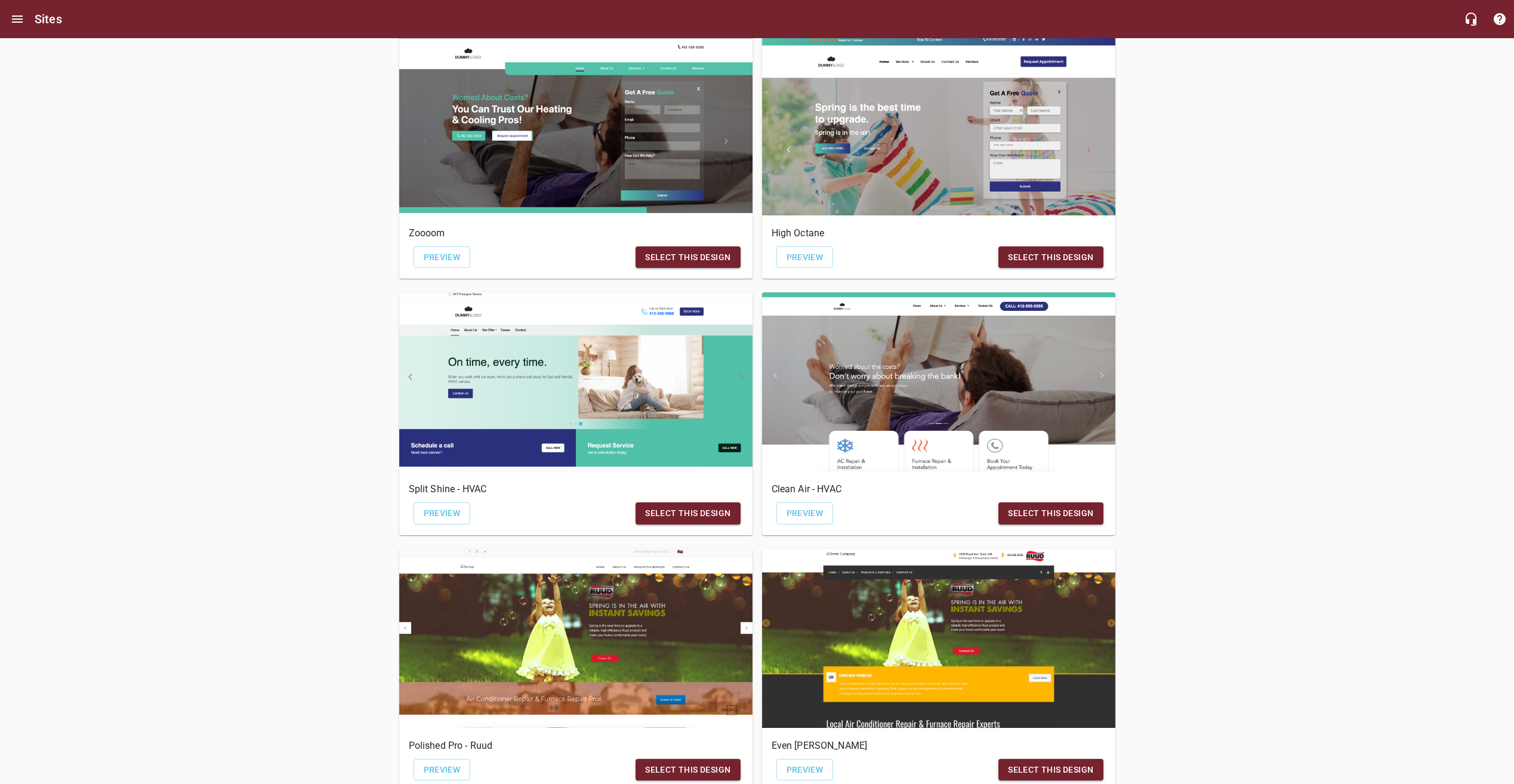
scroll to position [239, 0]
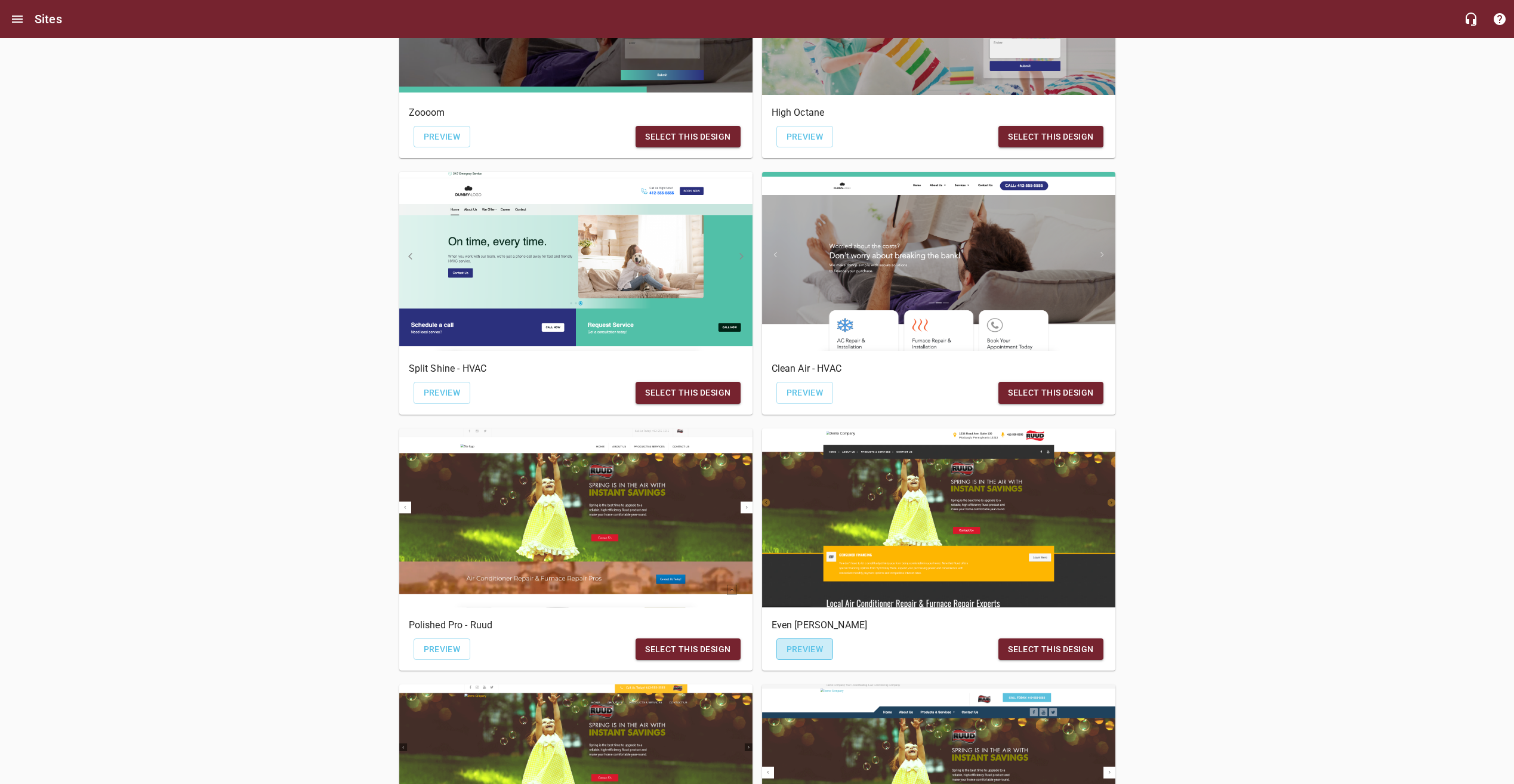
click at [817, 658] on link "Preview" at bounding box center [804, 649] width 57 height 22
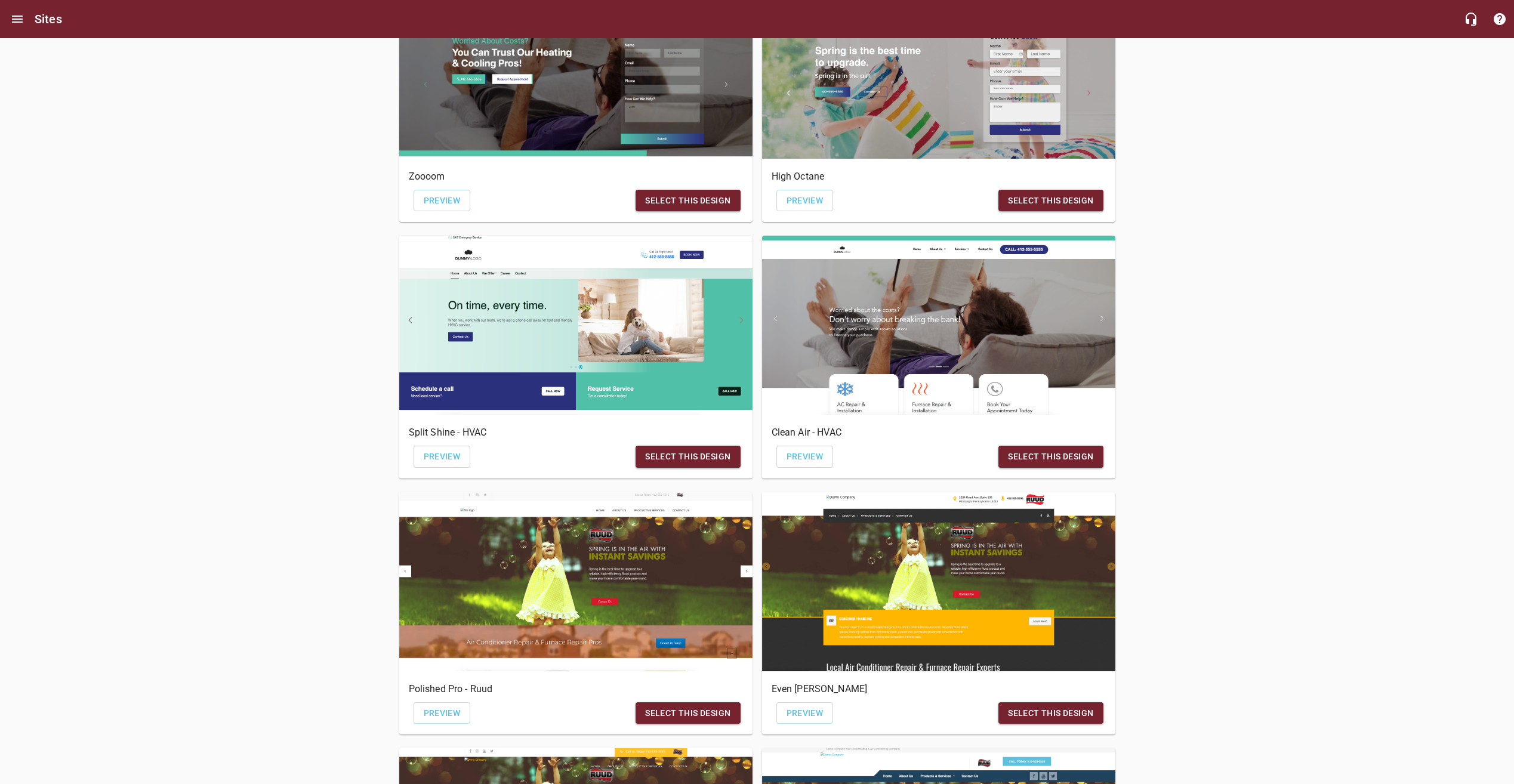
scroll to position [154, 0]
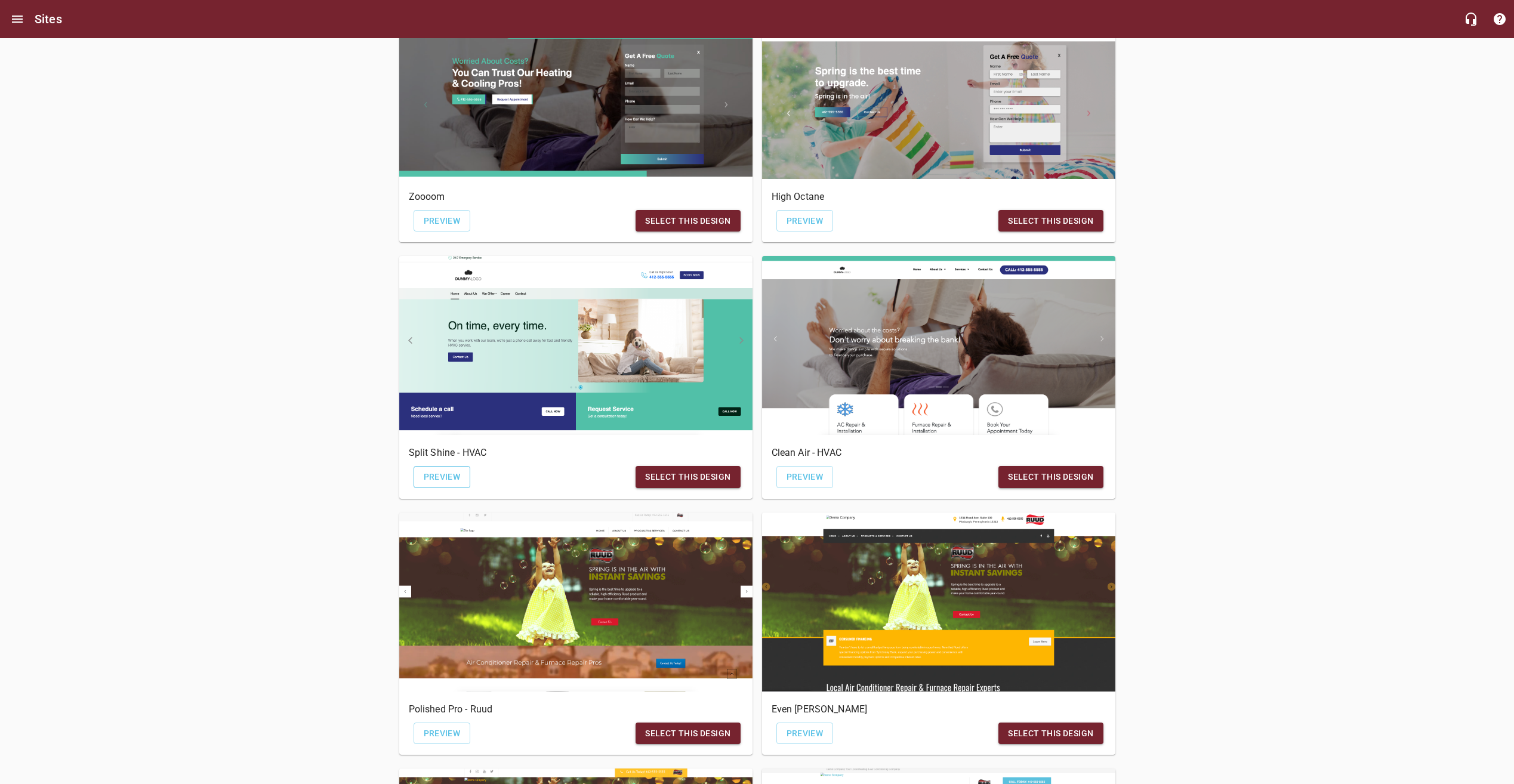
click at [427, 475] on span "Preview" at bounding box center [442, 477] width 37 height 15
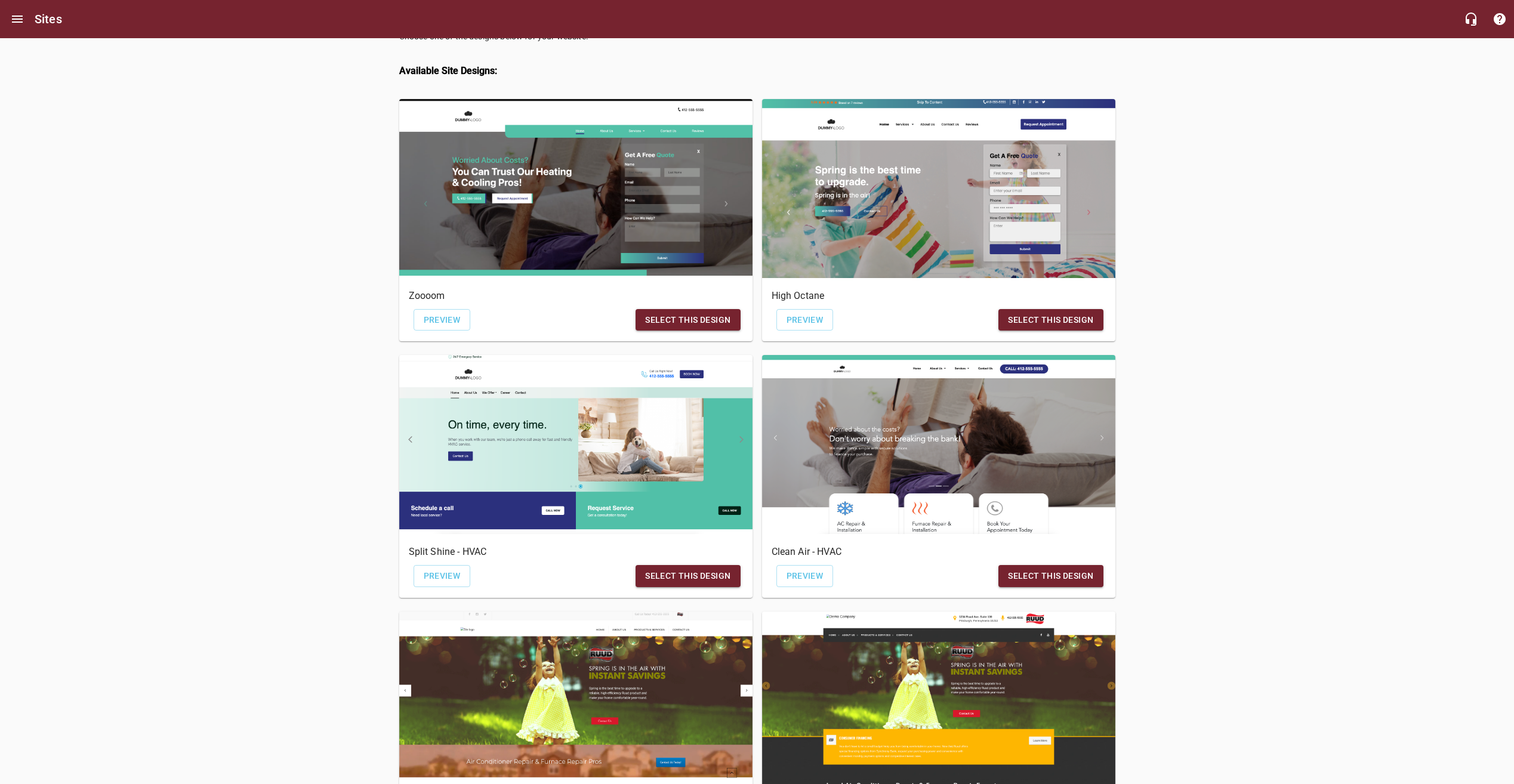
scroll to position [0, 0]
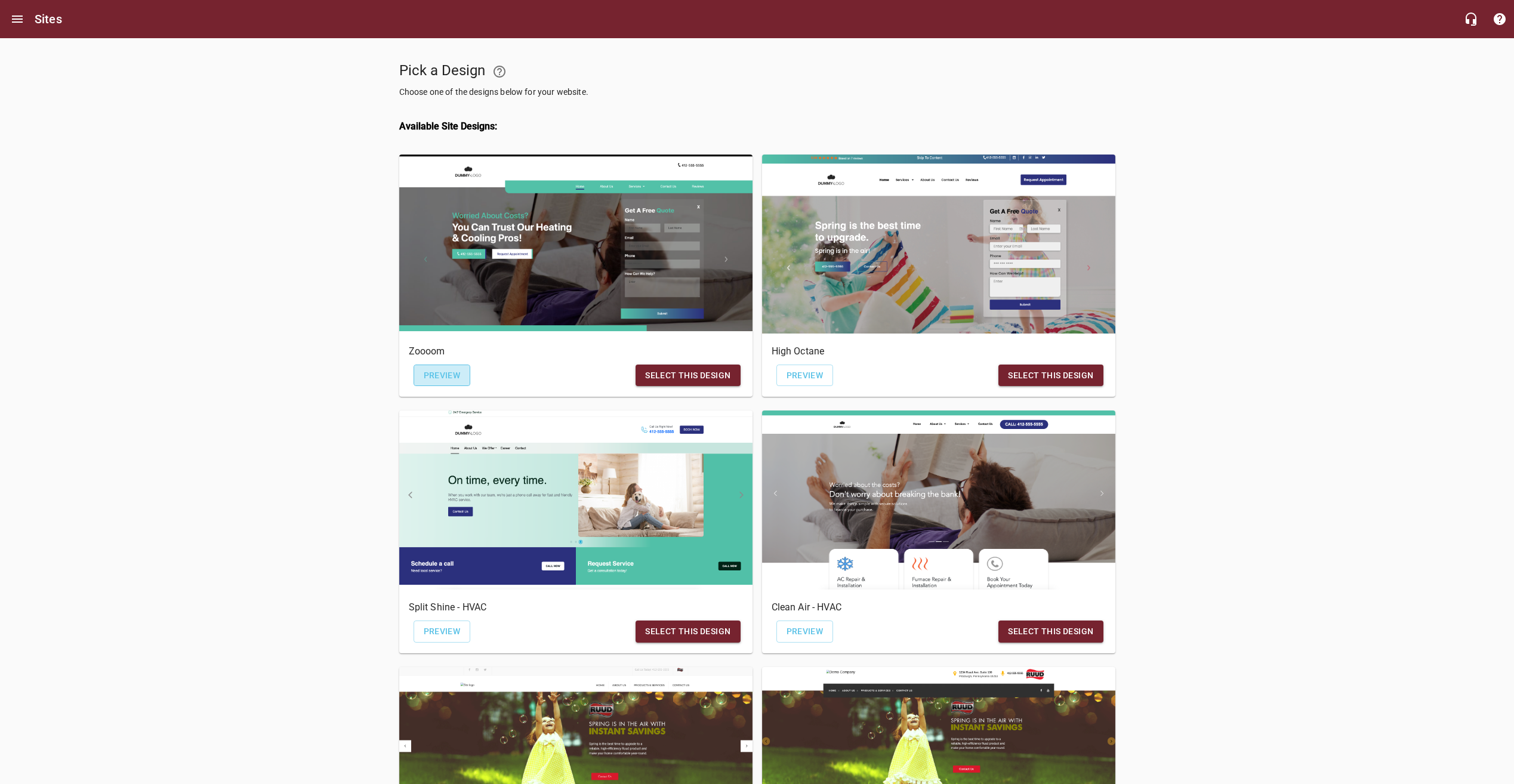
click at [446, 382] on span "Preview" at bounding box center [442, 375] width 37 height 15
click at [17, 17] on icon "Open drawer" at bounding box center [17, 19] width 11 height 7
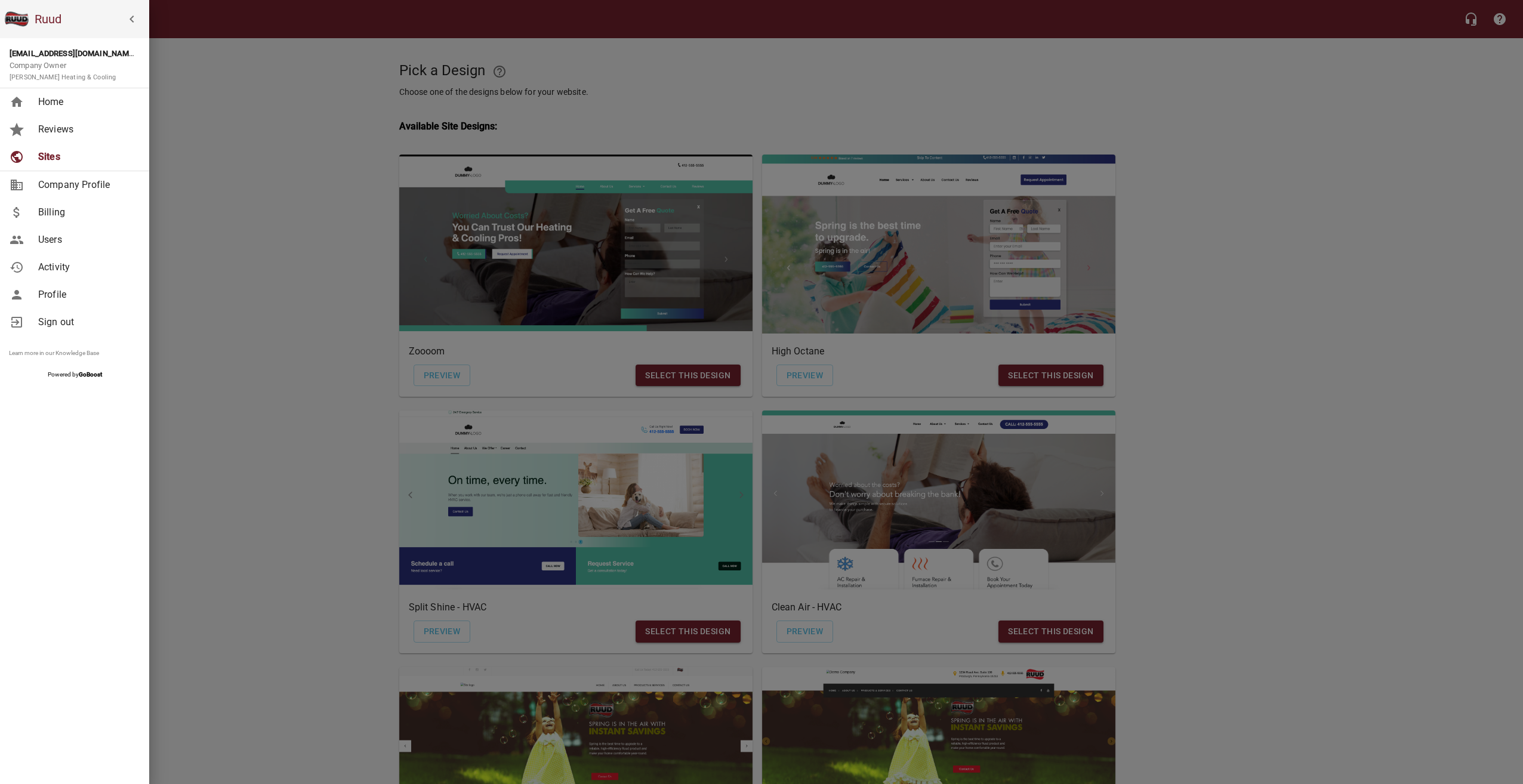
click at [107, 180] on span "Company Profile" at bounding box center [86, 184] width 97 height 14
select select "[US_STATE]"
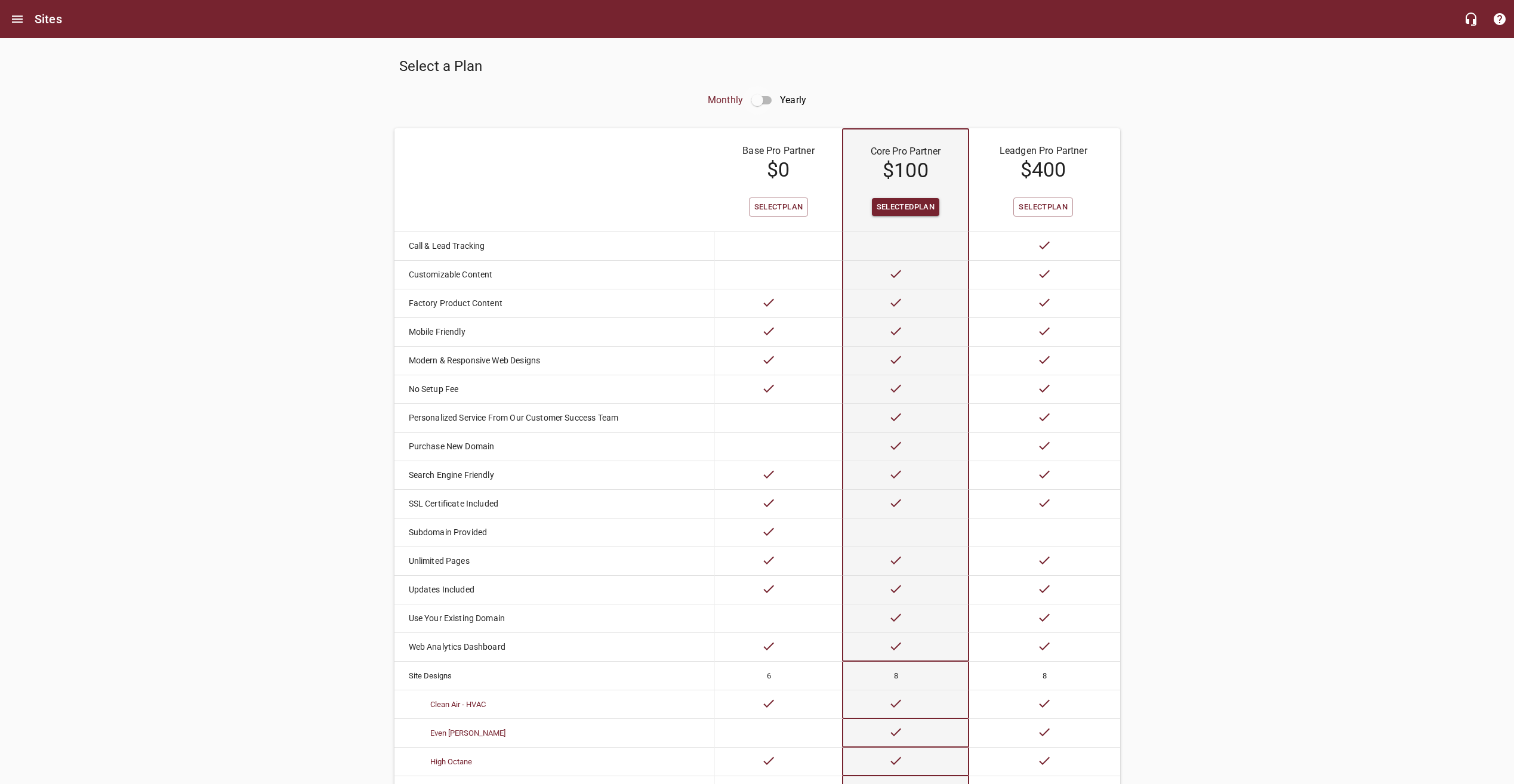
click at [769, 99] on input "checkbox" at bounding box center [757, 100] width 29 height 29
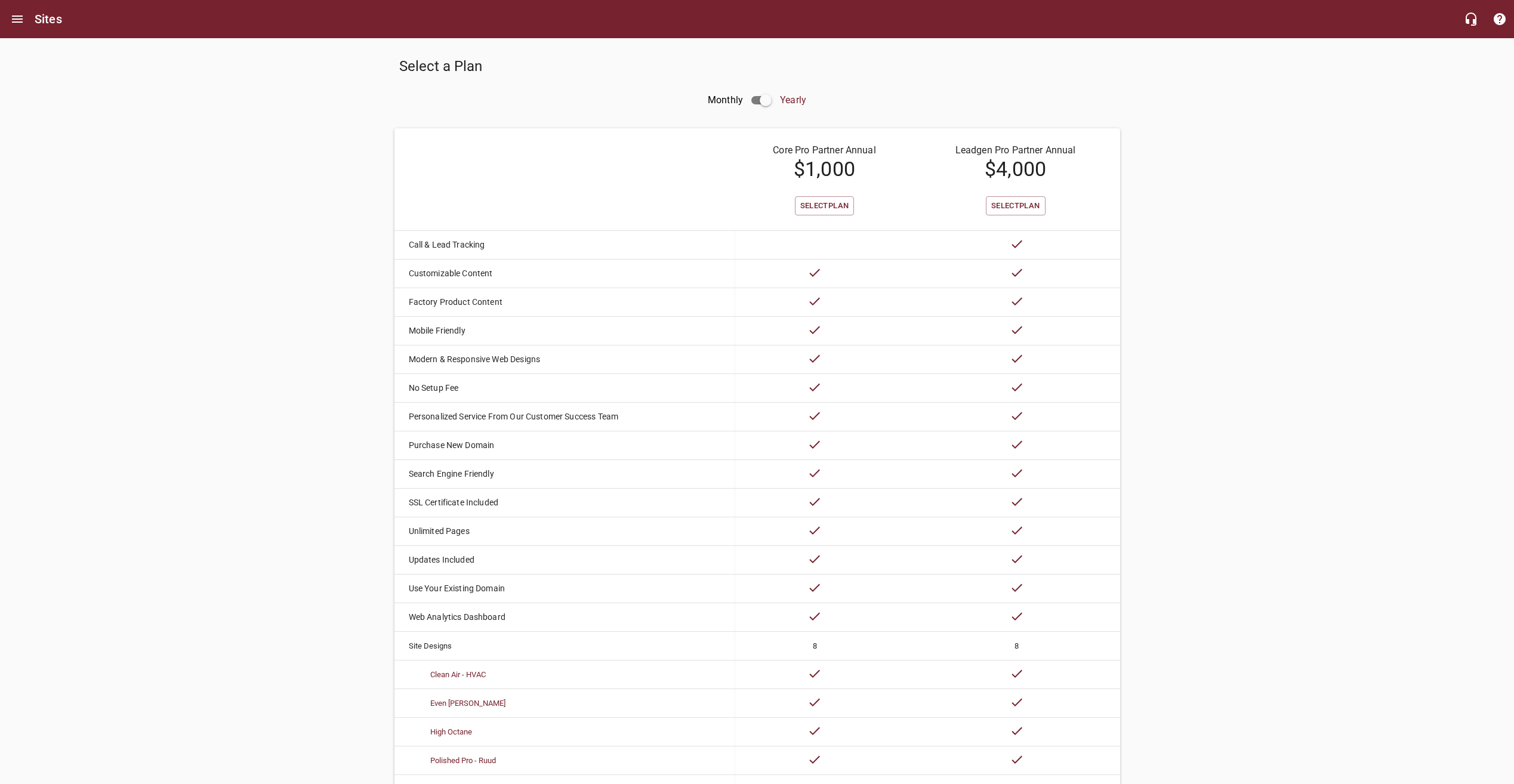
click at [769, 99] on input "checkbox" at bounding box center [765, 100] width 29 height 29
checkbox input "false"
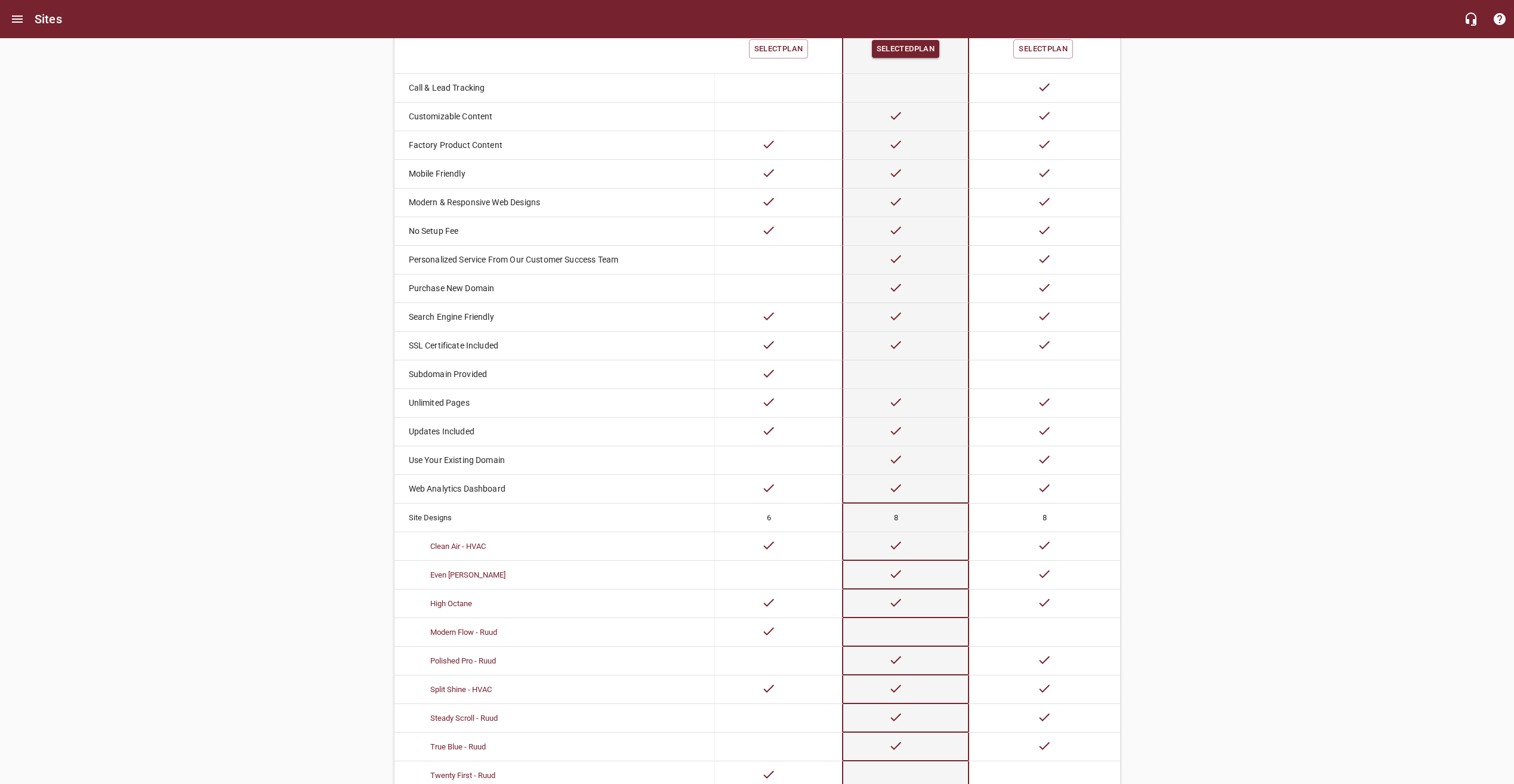
scroll to position [263, 0]
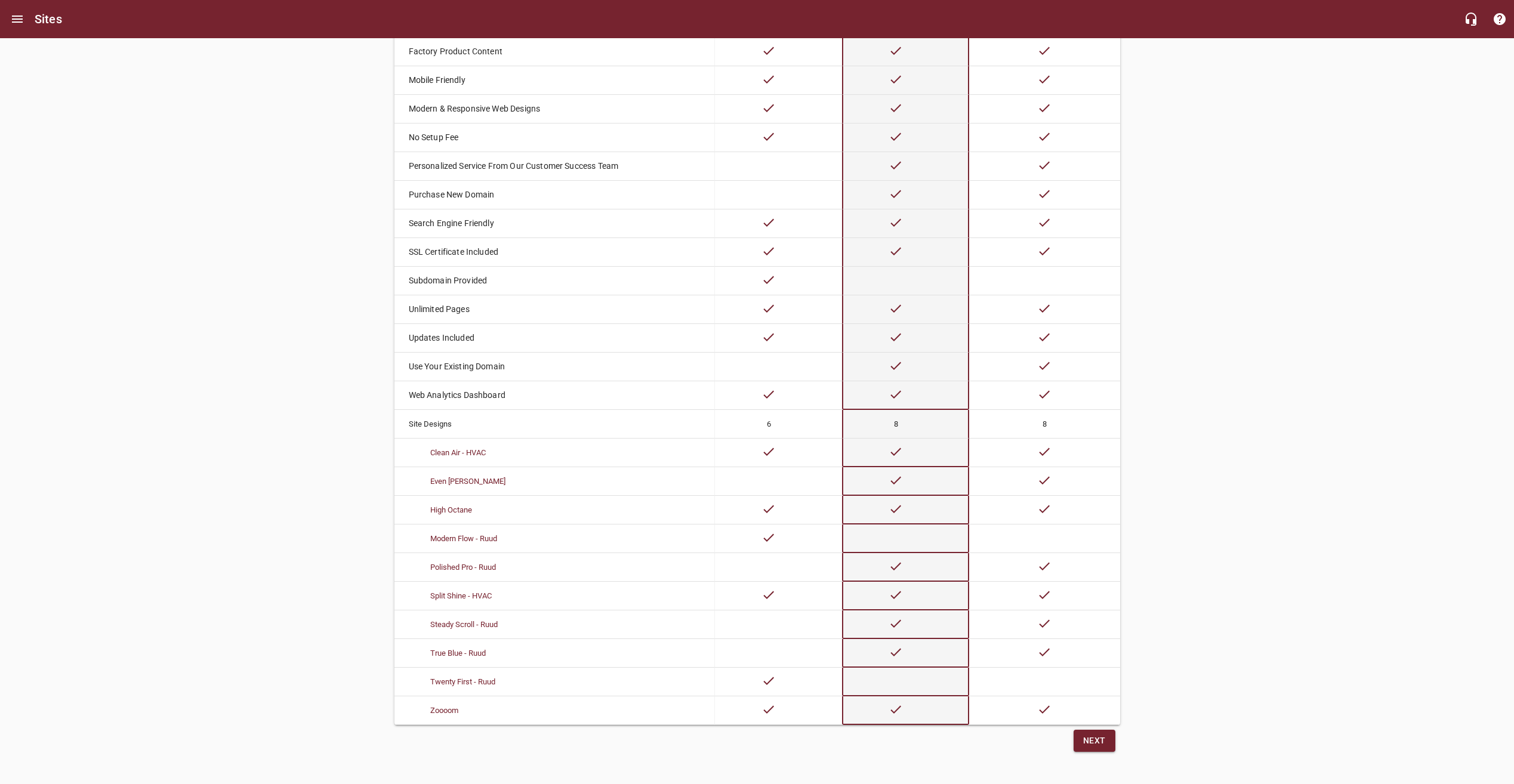
click at [1105, 738] on button "Next" at bounding box center [1094, 740] width 42 height 22
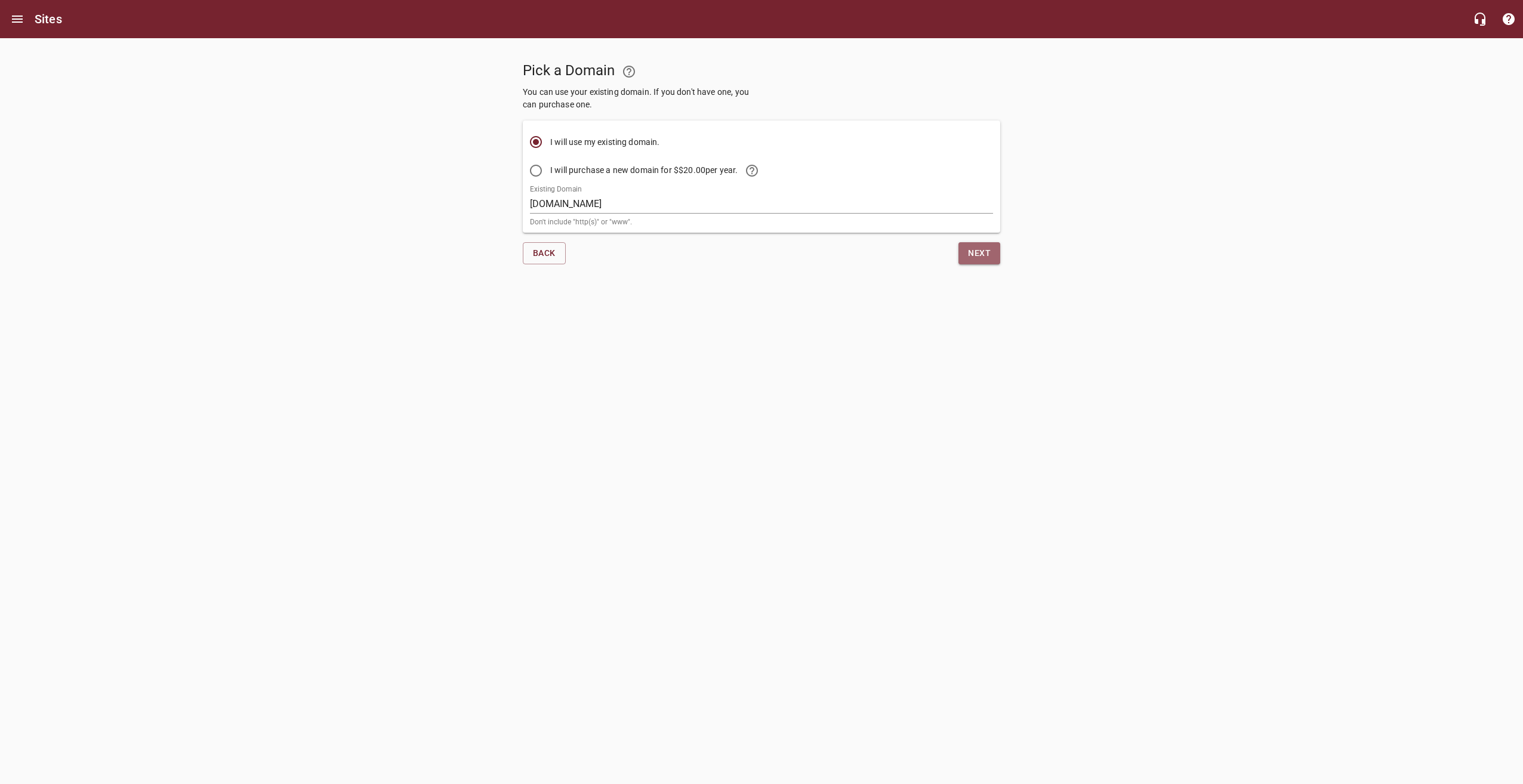
click at [985, 254] on span "Next" at bounding box center [978, 253] width 22 height 15
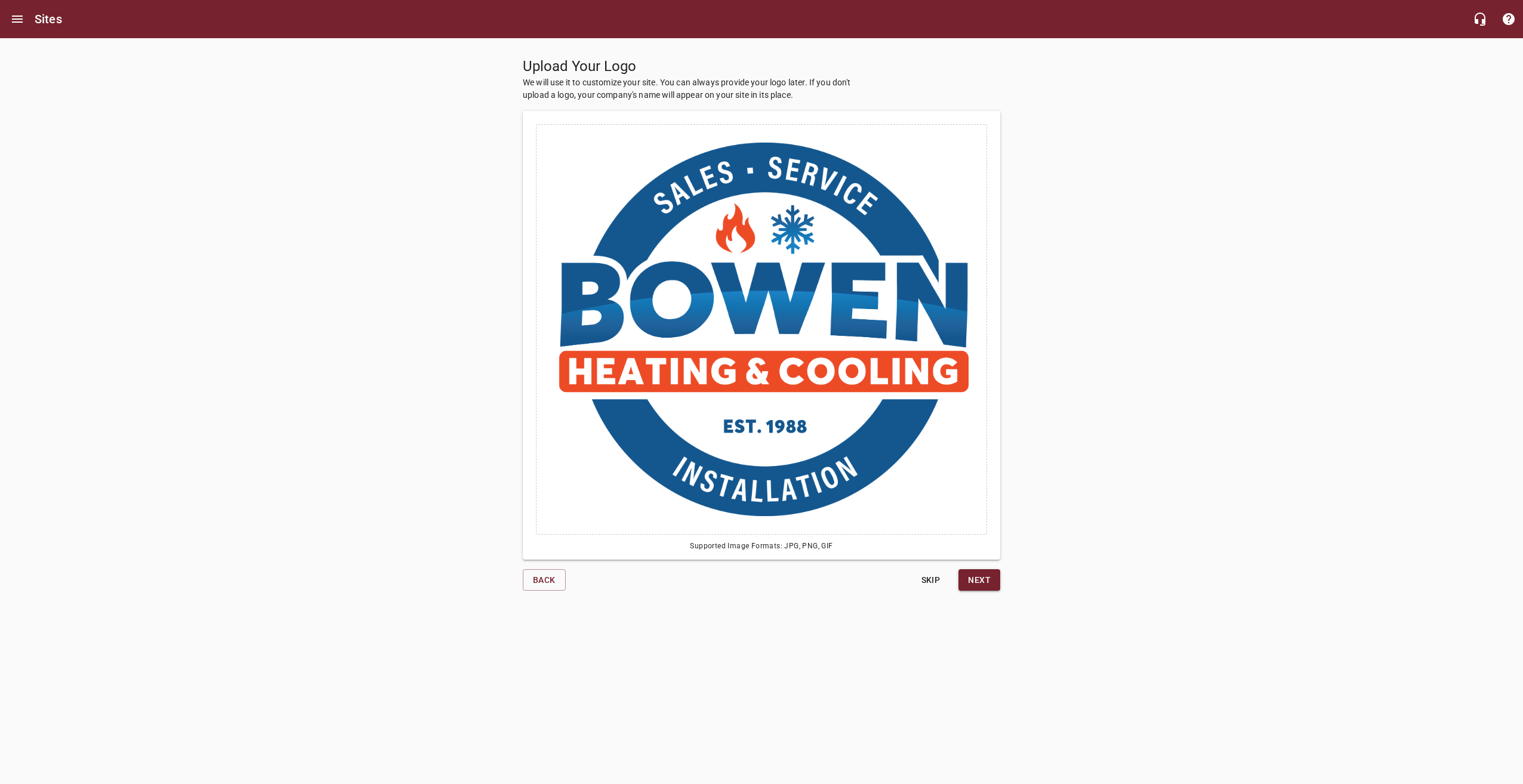
click at [985, 583] on span "Next" at bounding box center [978, 580] width 22 height 15
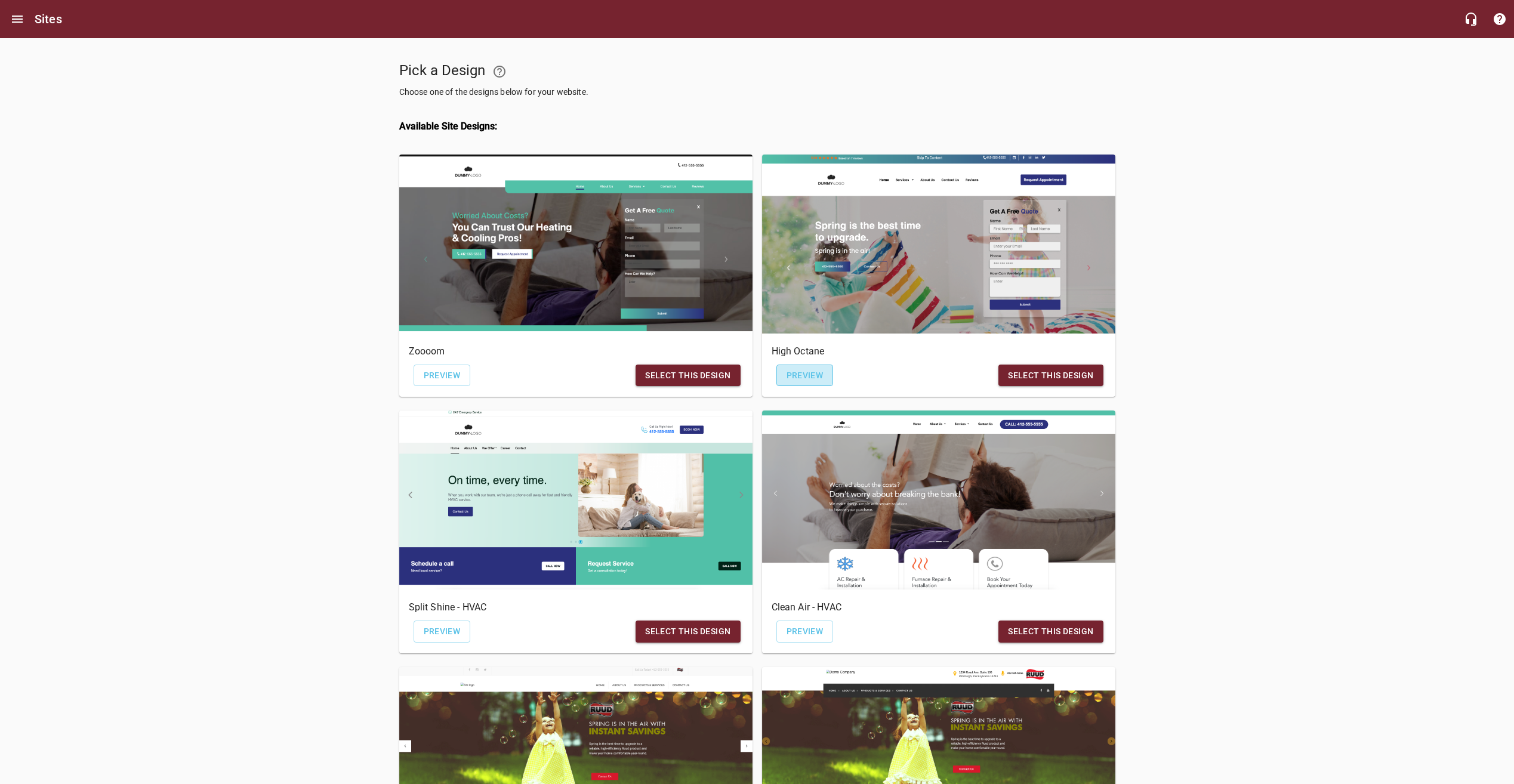
click at [821, 375] on span "Preview" at bounding box center [805, 375] width 37 height 15
click at [446, 372] on span "Preview" at bounding box center [442, 375] width 37 height 15
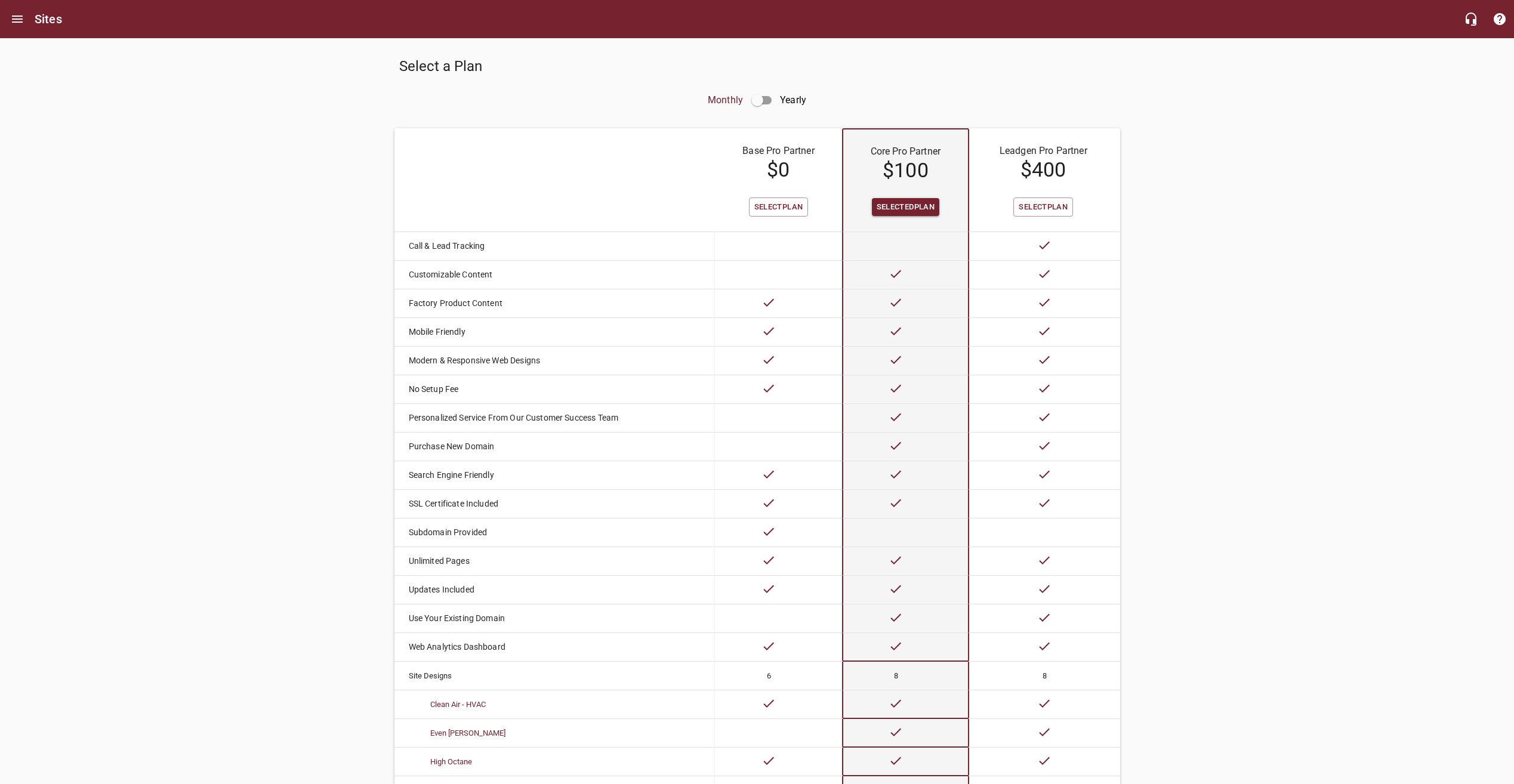
click at [756, 103] on input "checkbox" at bounding box center [757, 100] width 29 height 29
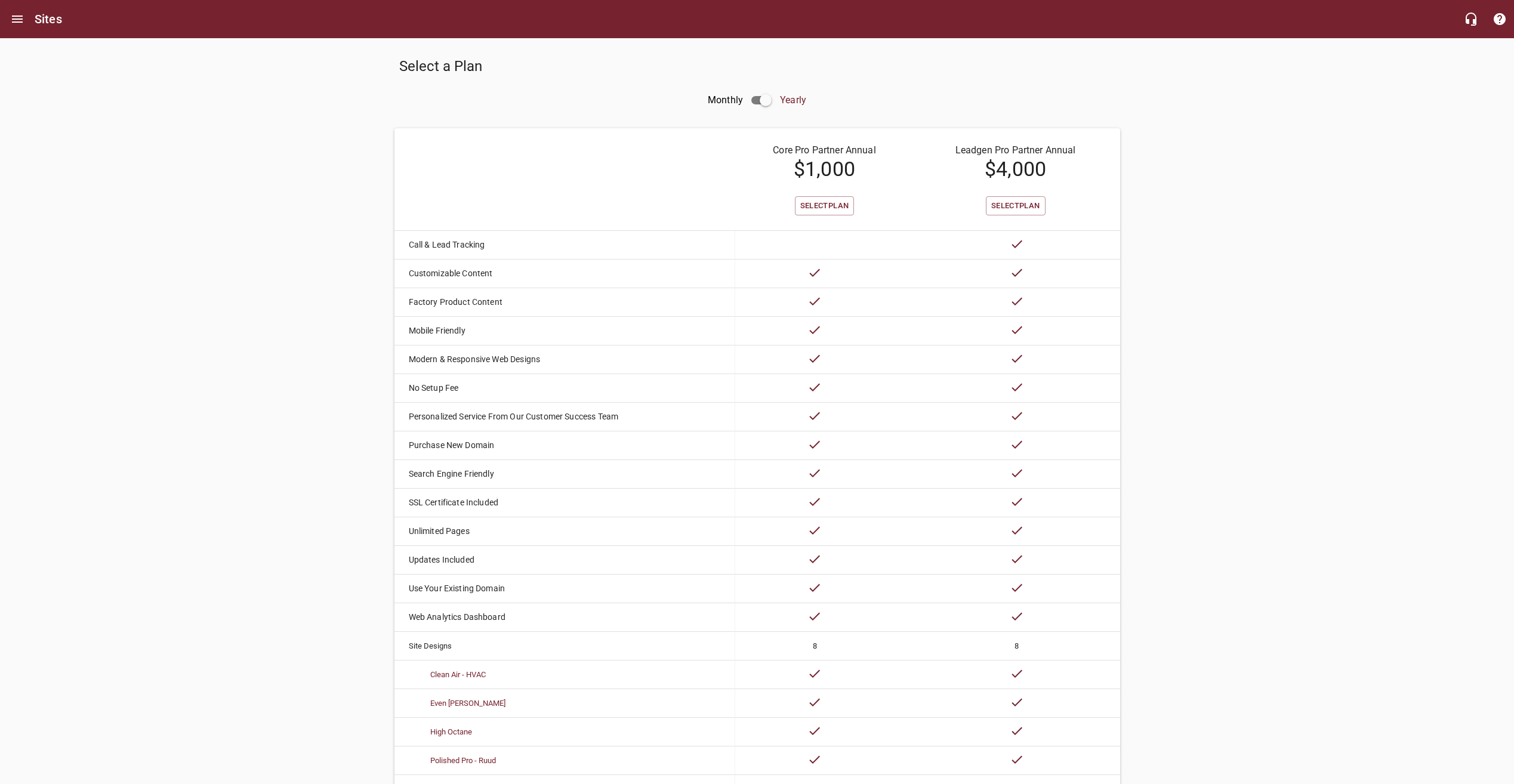
click at [770, 102] on input "checkbox" at bounding box center [765, 100] width 29 height 29
checkbox input "false"
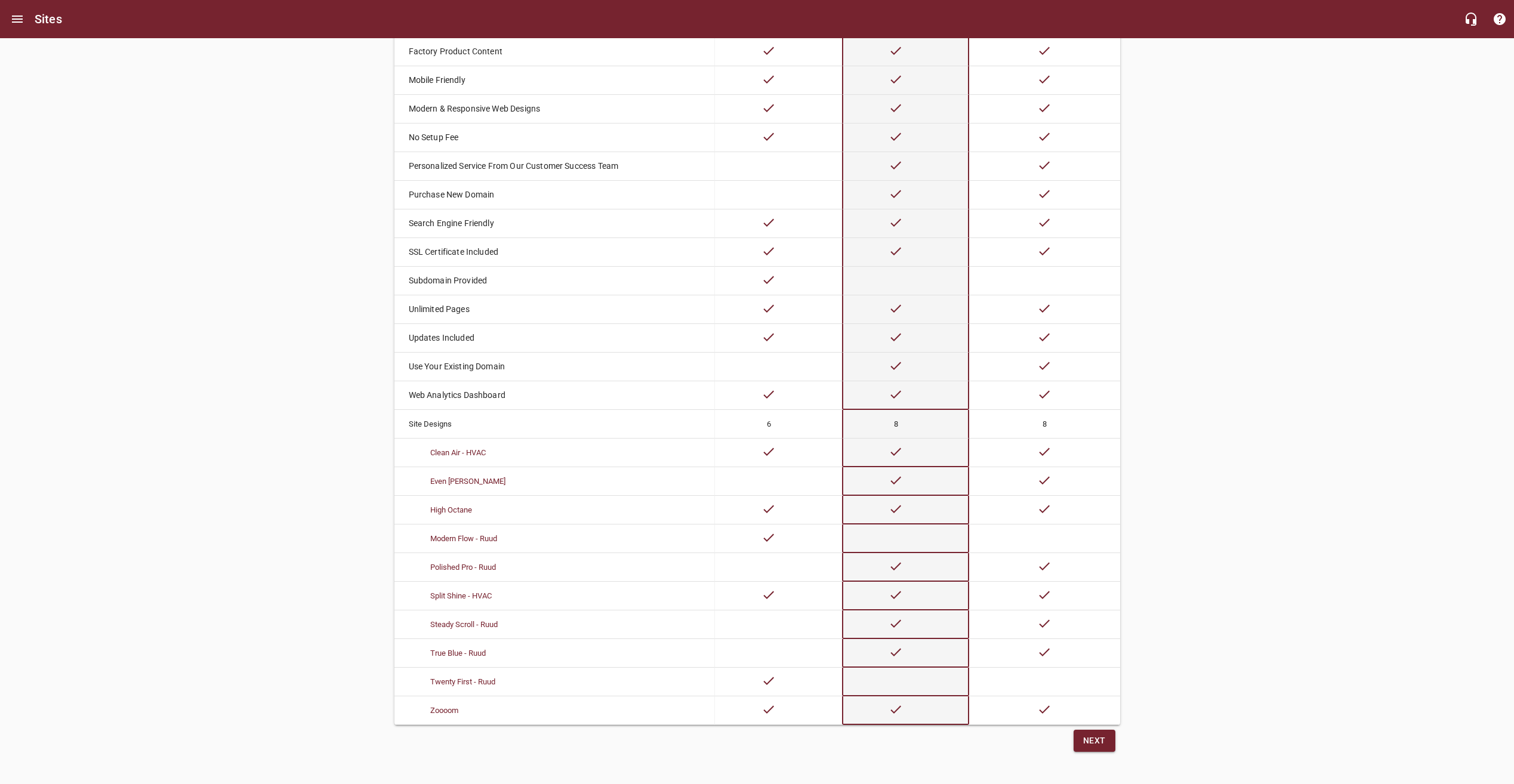
scroll to position [263, 0]
click at [1105, 739] on span "Next" at bounding box center [1094, 740] width 22 height 15
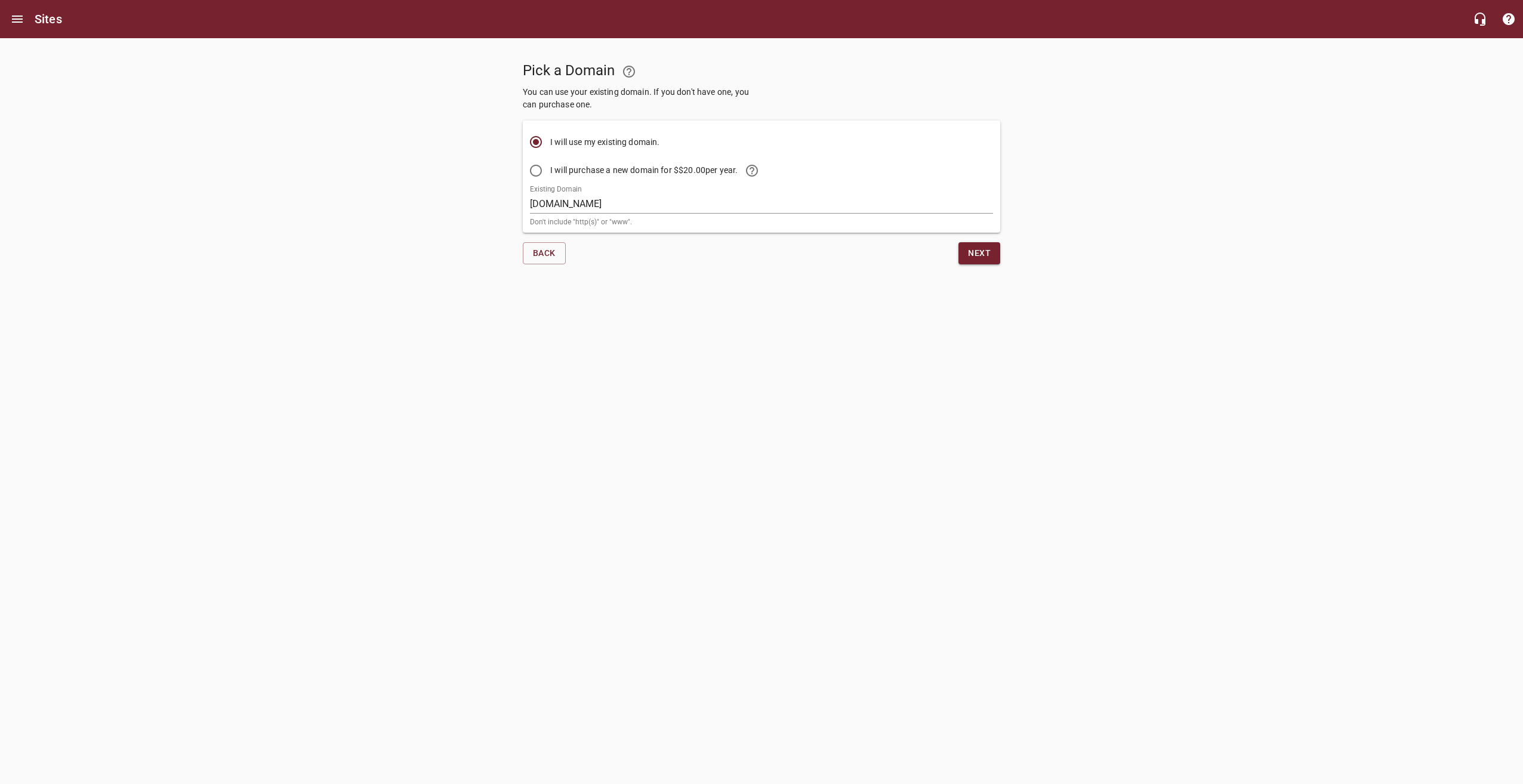
click at [610, 200] on input "[DOMAIN_NAME]" at bounding box center [761, 204] width 463 height 19
click at [730, 289] on div at bounding box center [761, 291] width 1523 height 12
click at [660, 171] on span "I will purchase a new domain for $ $20.00 per year." at bounding box center [658, 170] width 216 height 29
click at [550, 171] on input "I will purchase a new domain for $ $20.00 per year." at bounding box center [536, 170] width 29 height 29
radio input "true"
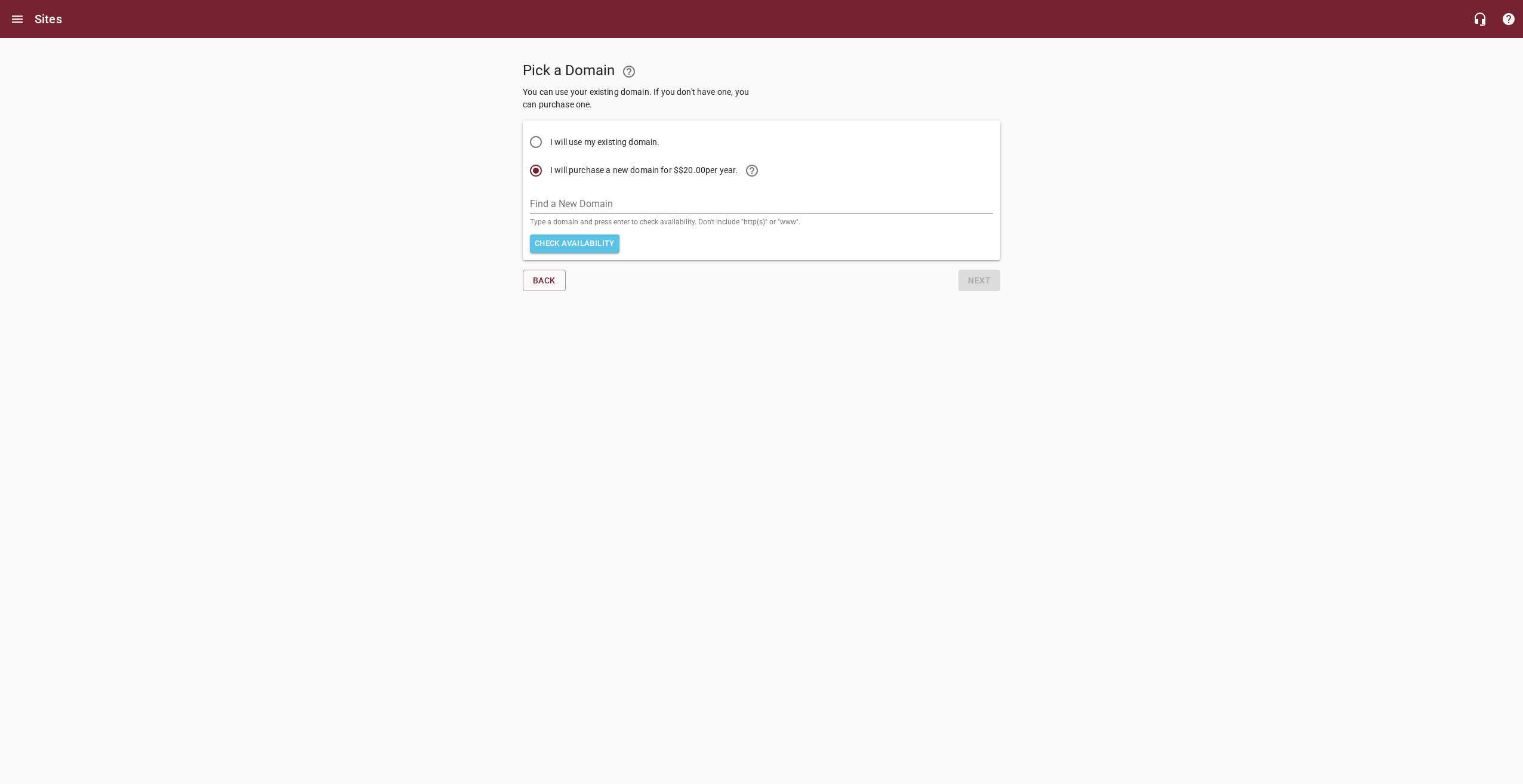
click at [569, 142] on span "I will use my existing domain." at bounding box center [604, 142] width 110 height 12
click at [550, 142] on input "I will use my existing domain." at bounding box center [536, 142] width 29 height 29
radio input "true"
radio input "false"
click at [645, 203] on input "Existing Domain" at bounding box center [761, 204] width 463 height 19
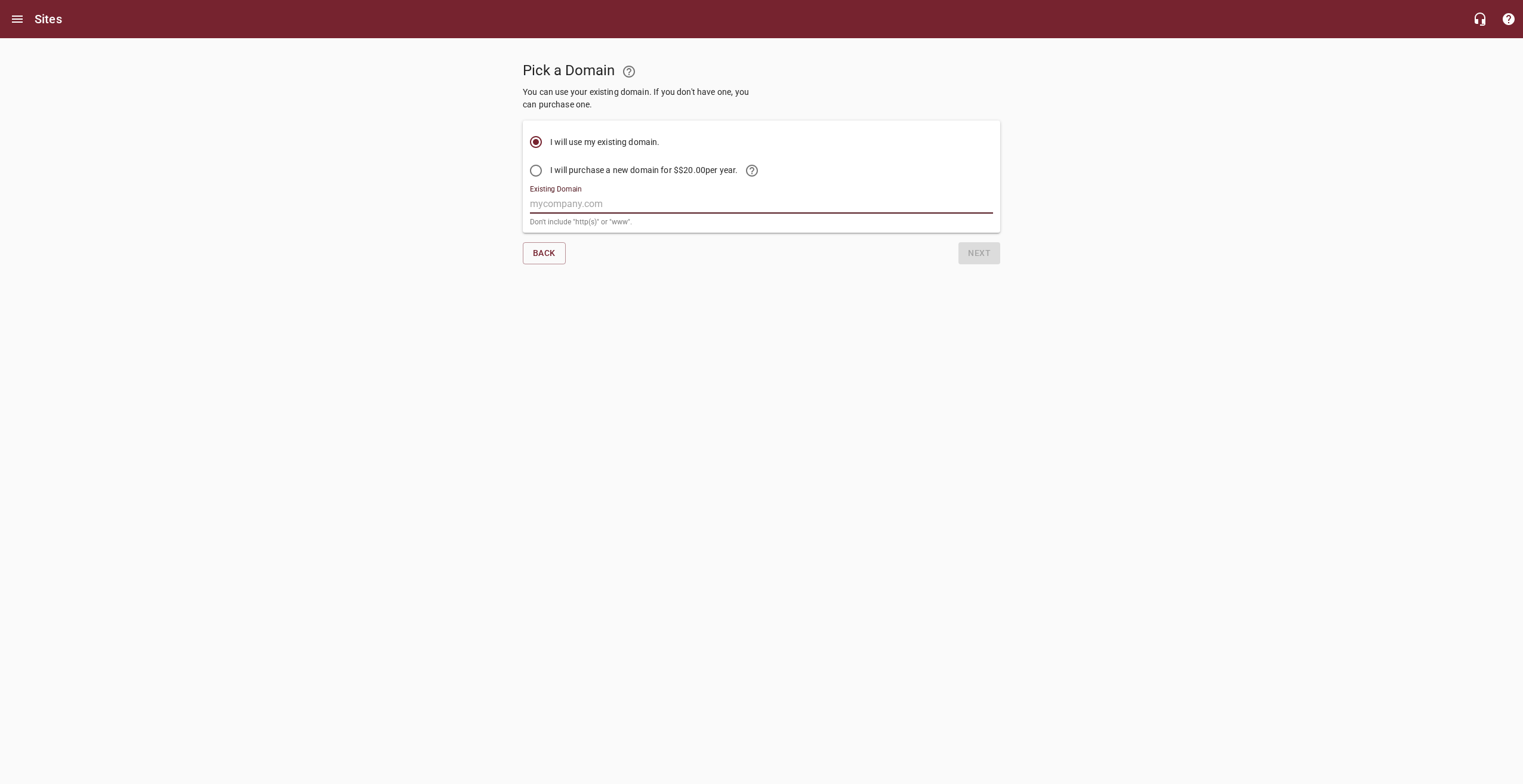
type input "[DOMAIN_NAME]"
click at [841, 296] on html "Sites Pick a Domain You can use your existing domain. If you don't have one, yo…" at bounding box center [761, 148] width 1523 height 296
click at [986, 253] on span "Next" at bounding box center [978, 253] width 22 height 15
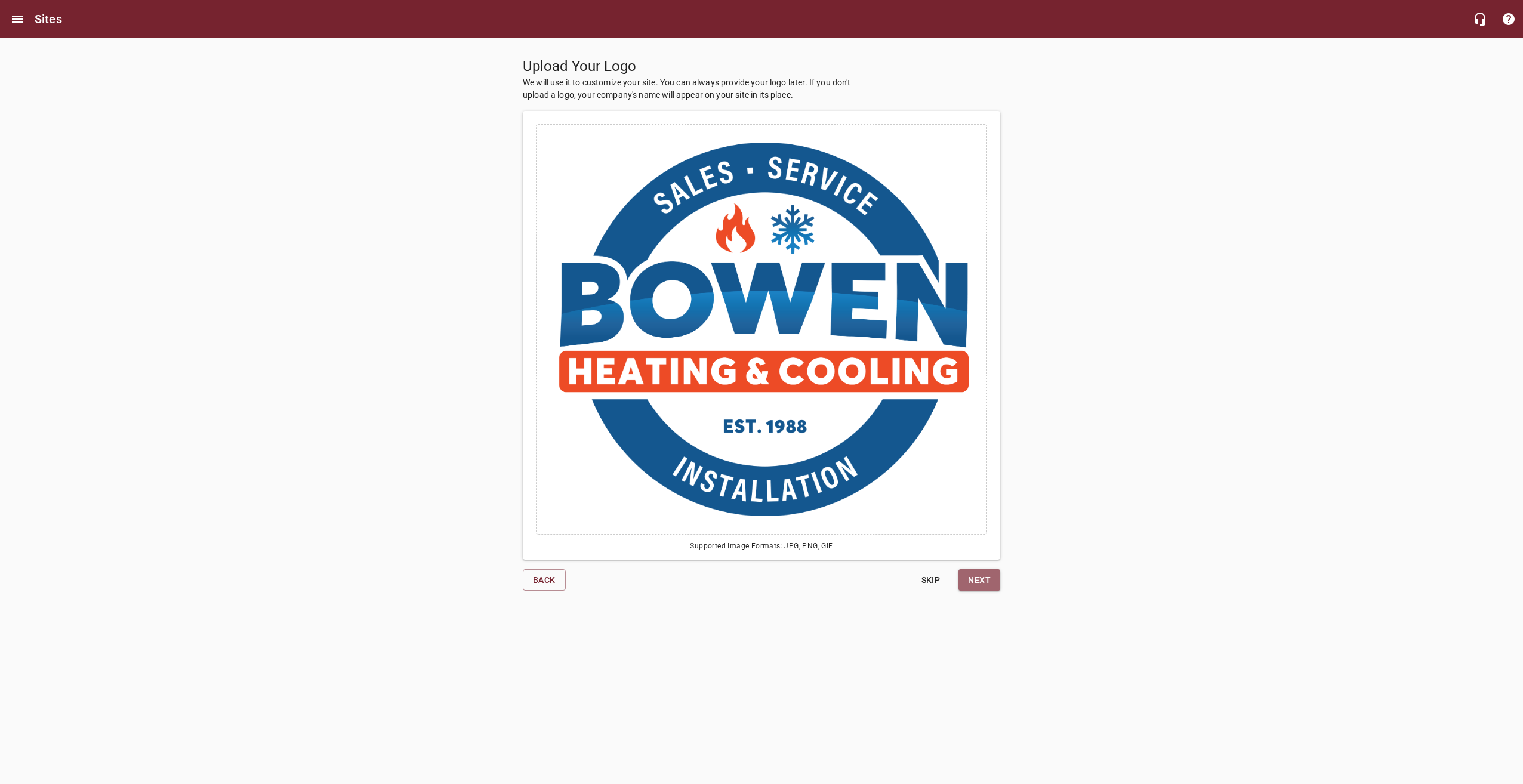
click at [983, 582] on span "Next" at bounding box center [978, 580] width 22 height 15
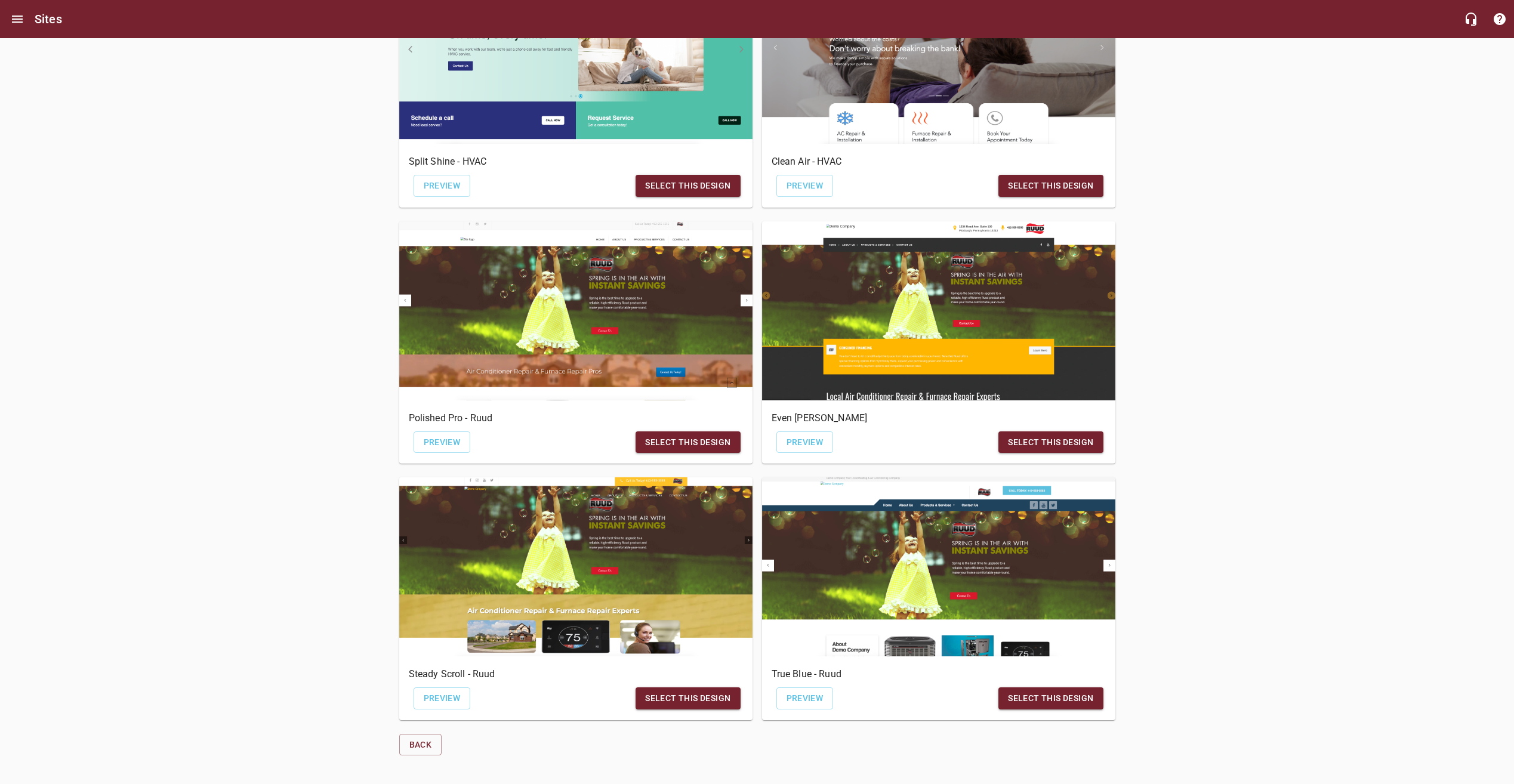
scroll to position [453, 0]
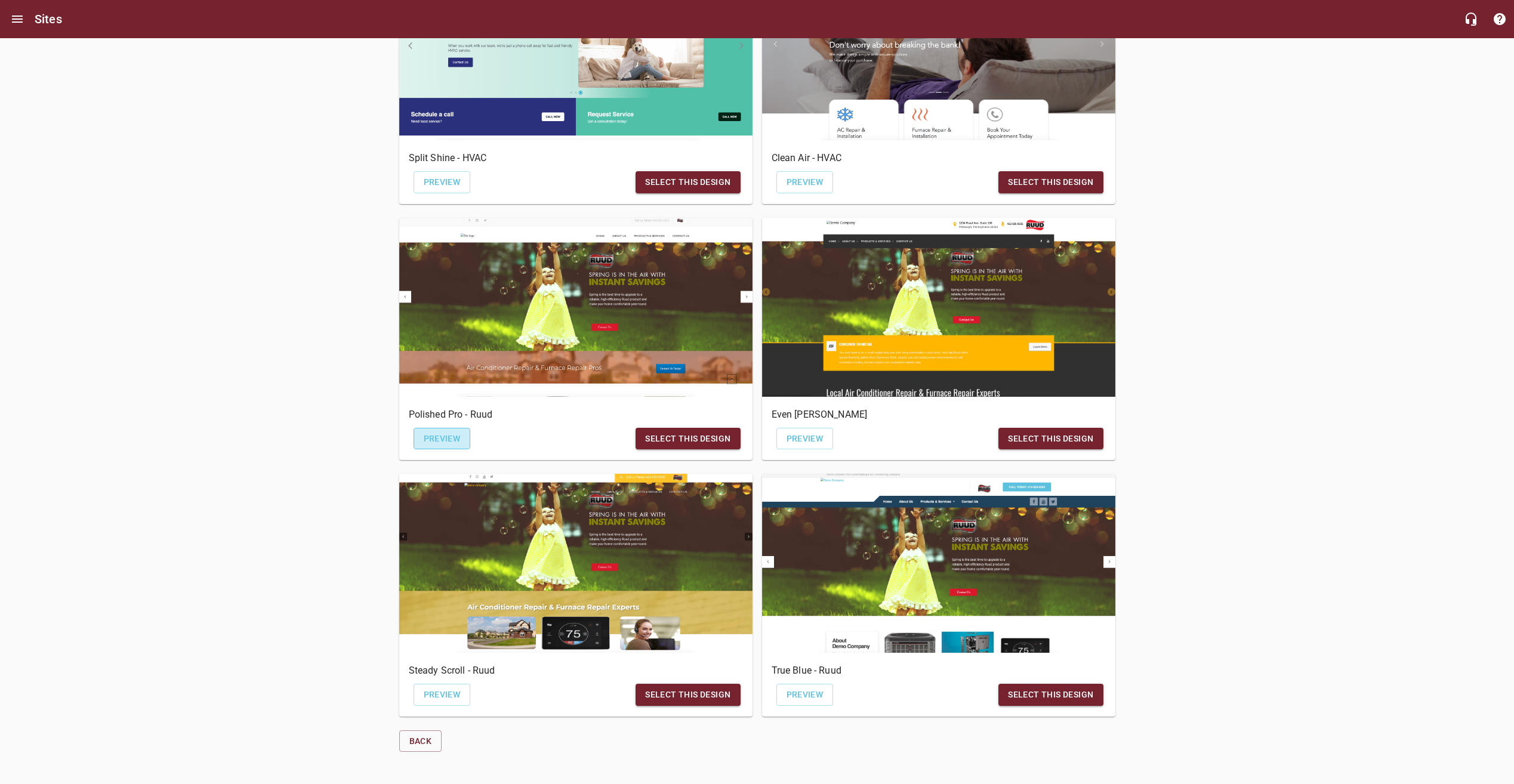
click at [453, 437] on span "Preview" at bounding box center [442, 439] width 37 height 15
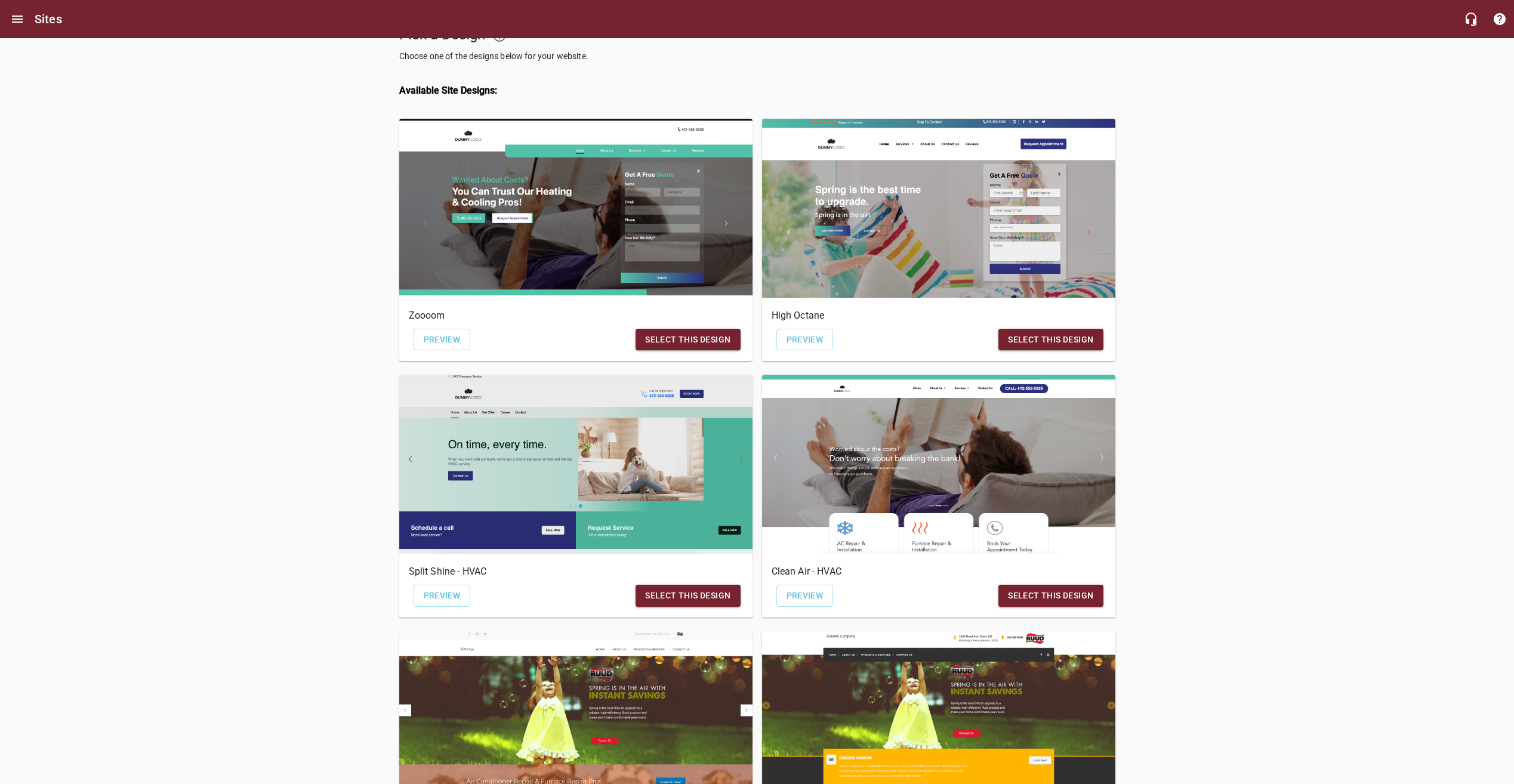
scroll to position [0, 0]
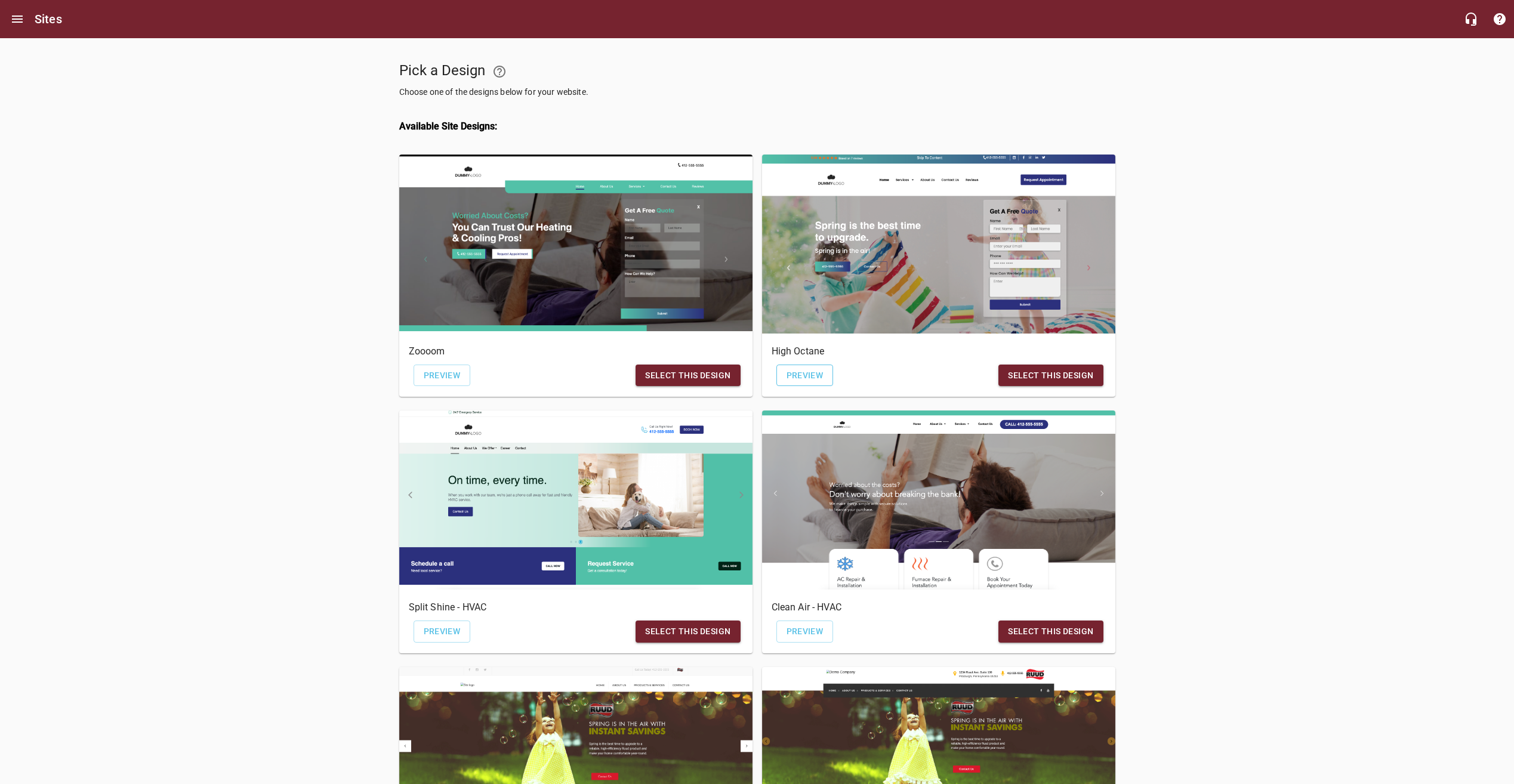
click at [802, 377] on span "Preview" at bounding box center [805, 375] width 37 height 15
click at [688, 375] on span "Select this design" at bounding box center [687, 375] width 85 height 15
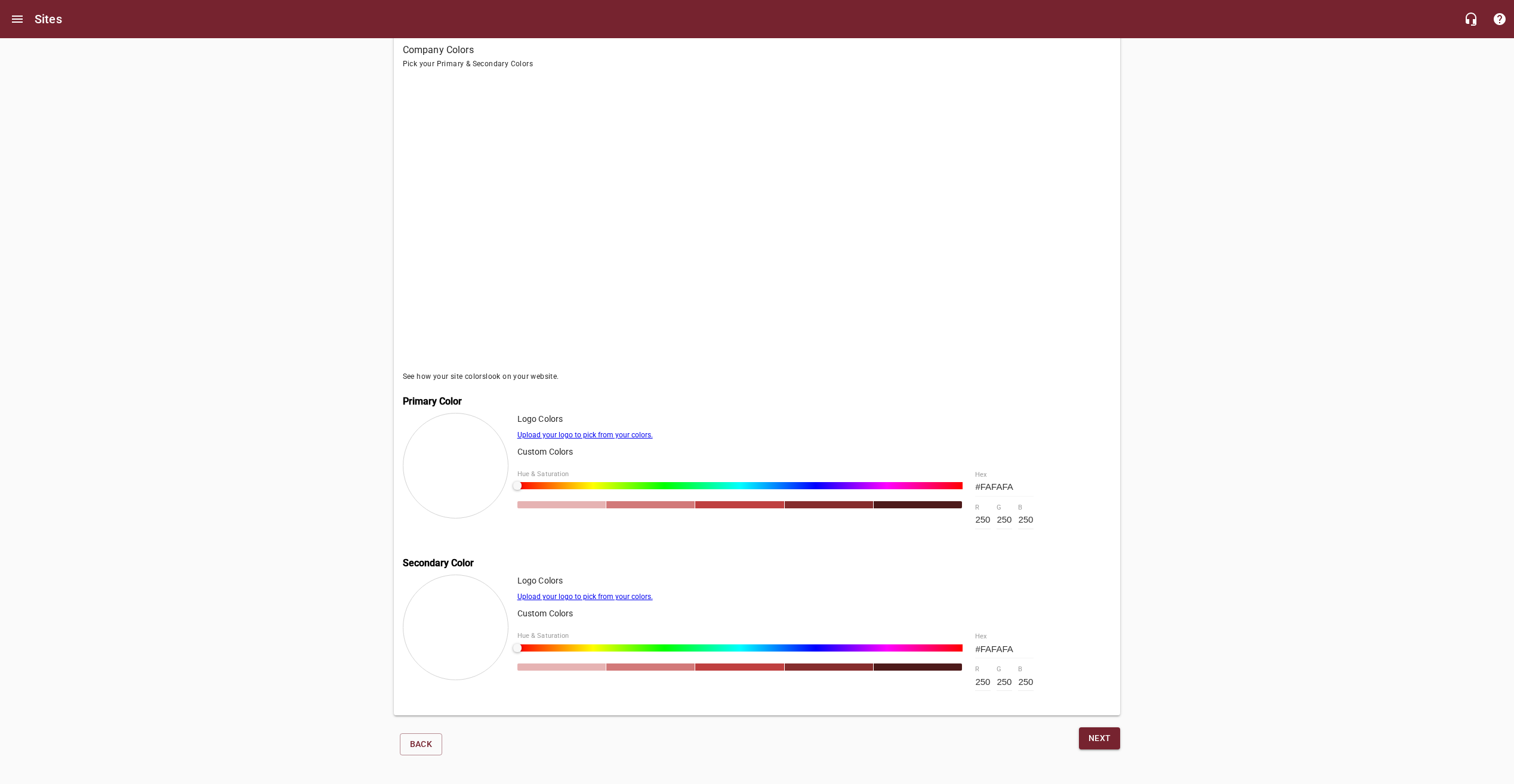
scroll to position [118, 0]
click at [466, 462] on div at bounding box center [456, 465] width 106 height 106
click at [1102, 739] on span "Next" at bounding box center [1100, 739] width 22 height 15
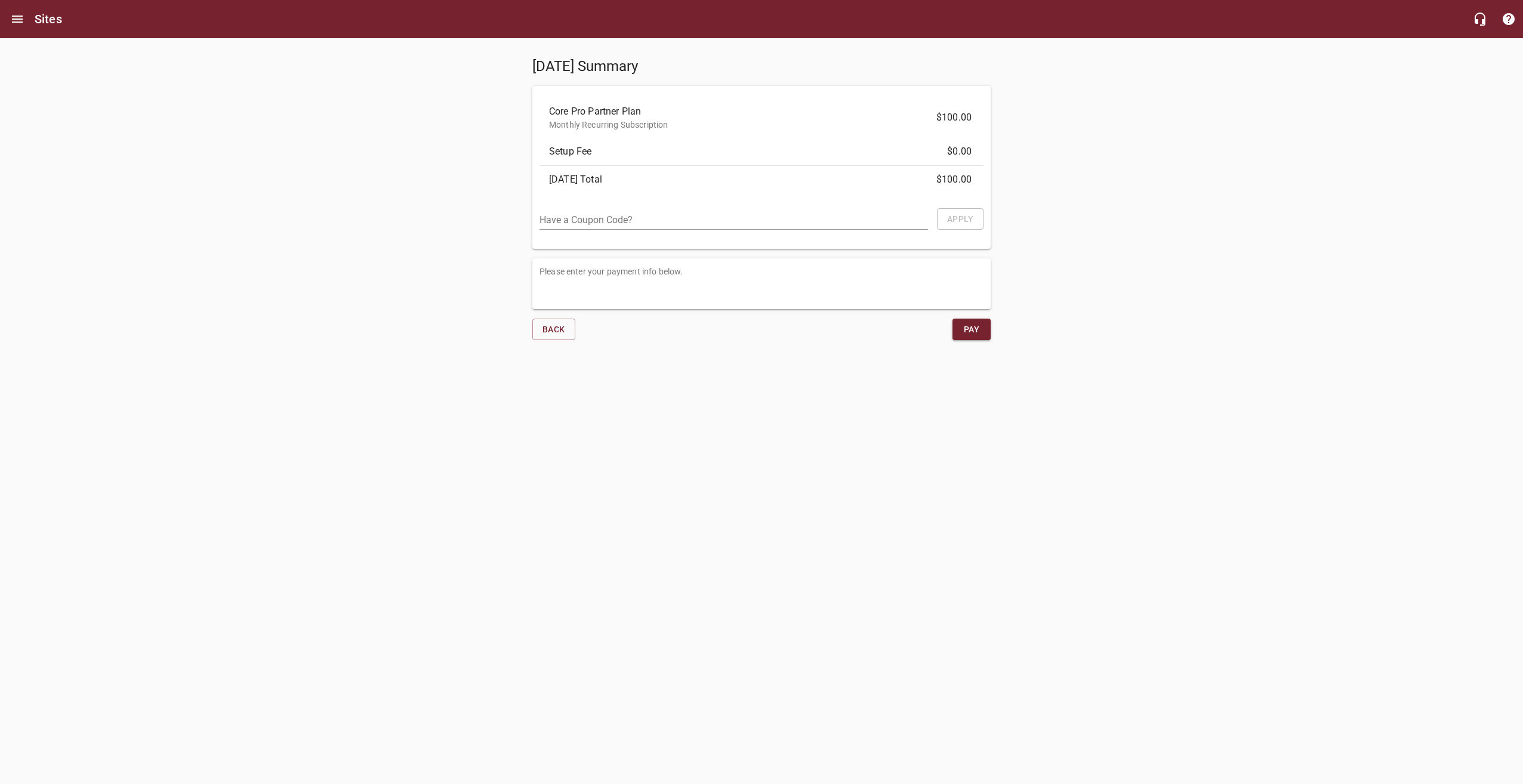
click at [454, 369] on div at bounding box center [761, 366] width 1523 height 12
click at [565, 330] on button "Back" at bounding box center [554, 329] width 43 height 22
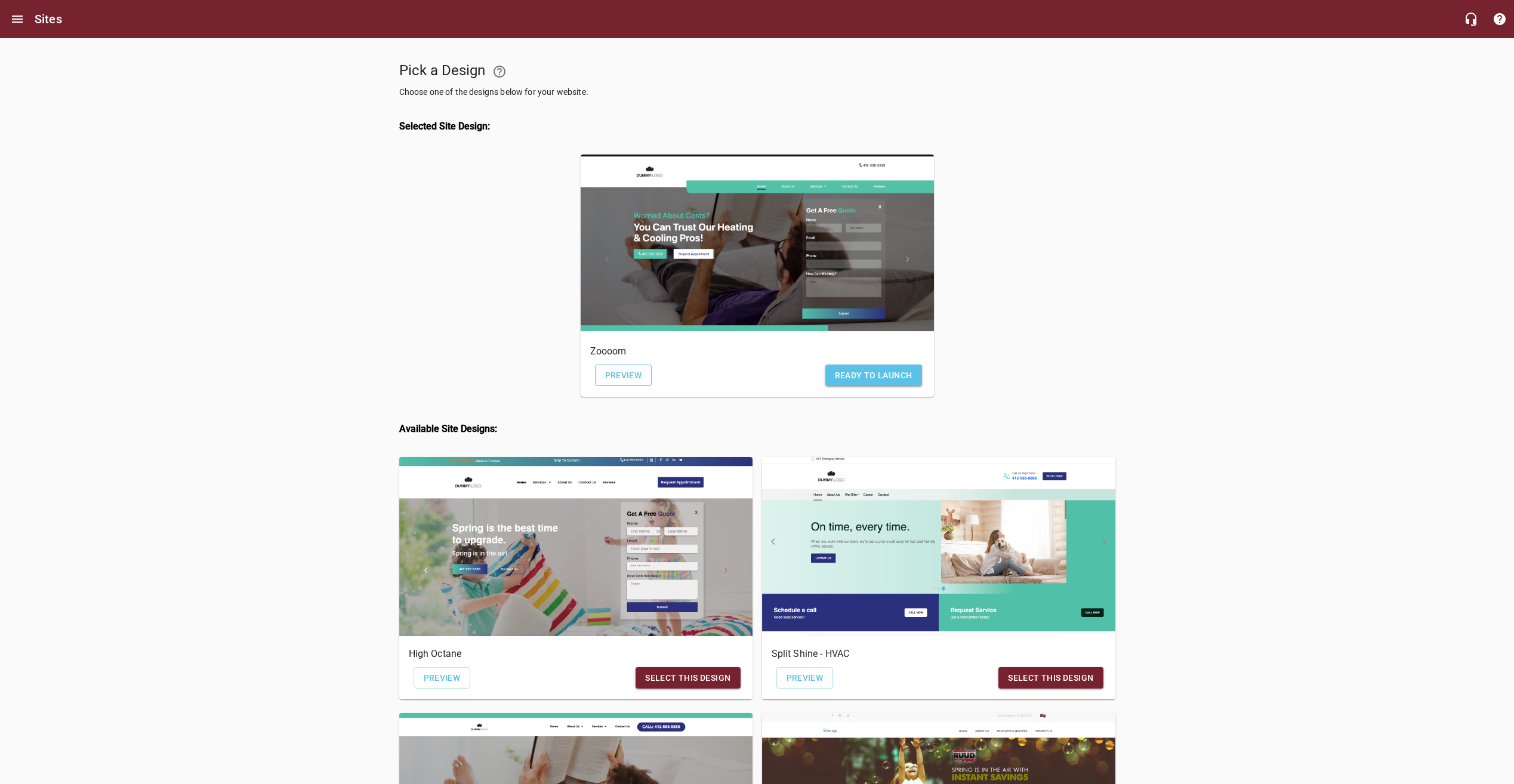
click at [613, 377] on span "Preview" at bounding box center [623, 375] width 37 height 15
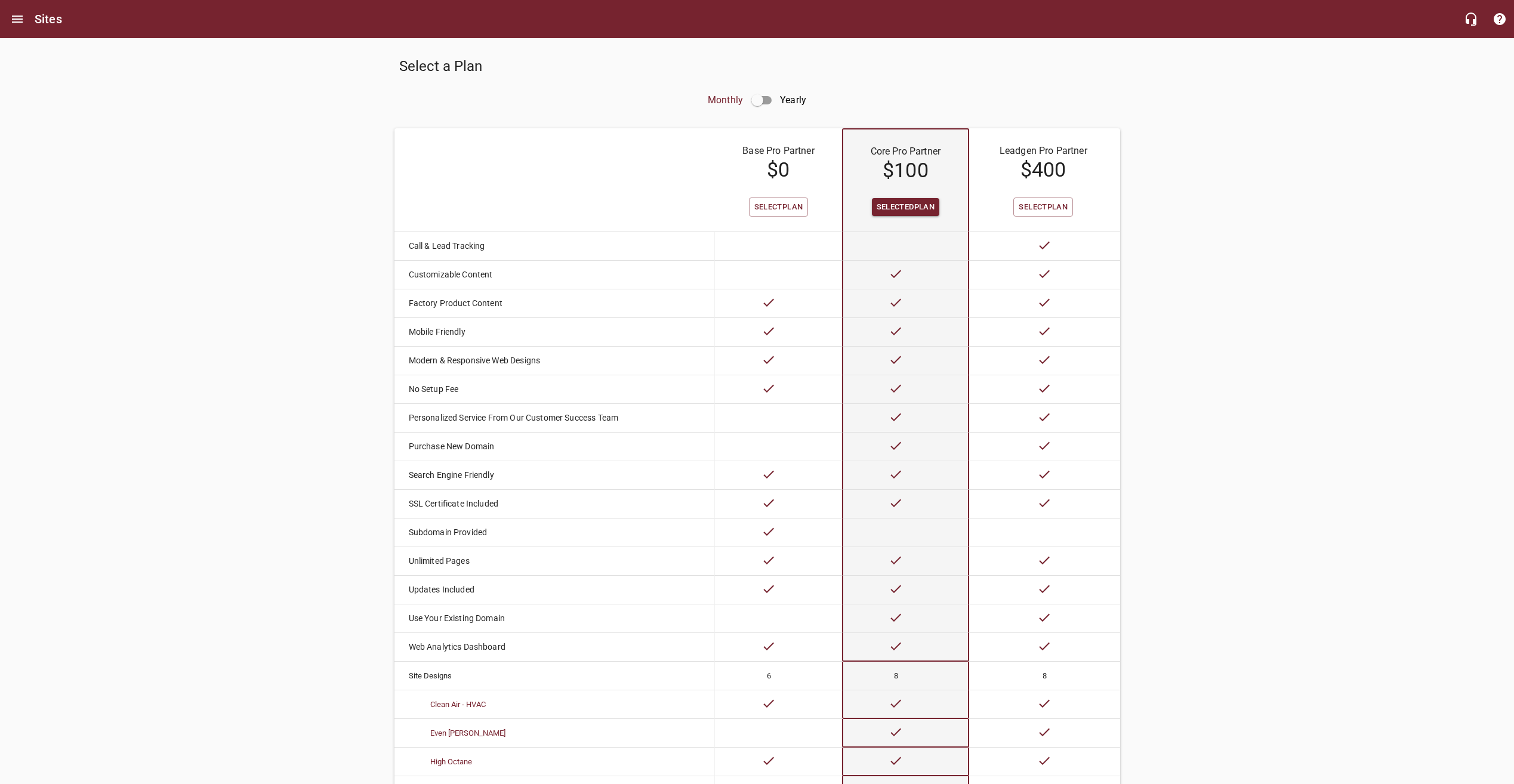
click at [296, 335] on div "Select a Plan Monthly Yearly Base Pro Partner $ 0 Core Pro Partner $ 100 Leadge…" at bounding box center [757, 525] width 1514 height 975
click at [765, 100] on input "checkbox" at bounding box center [757, 100] width 29 height 29
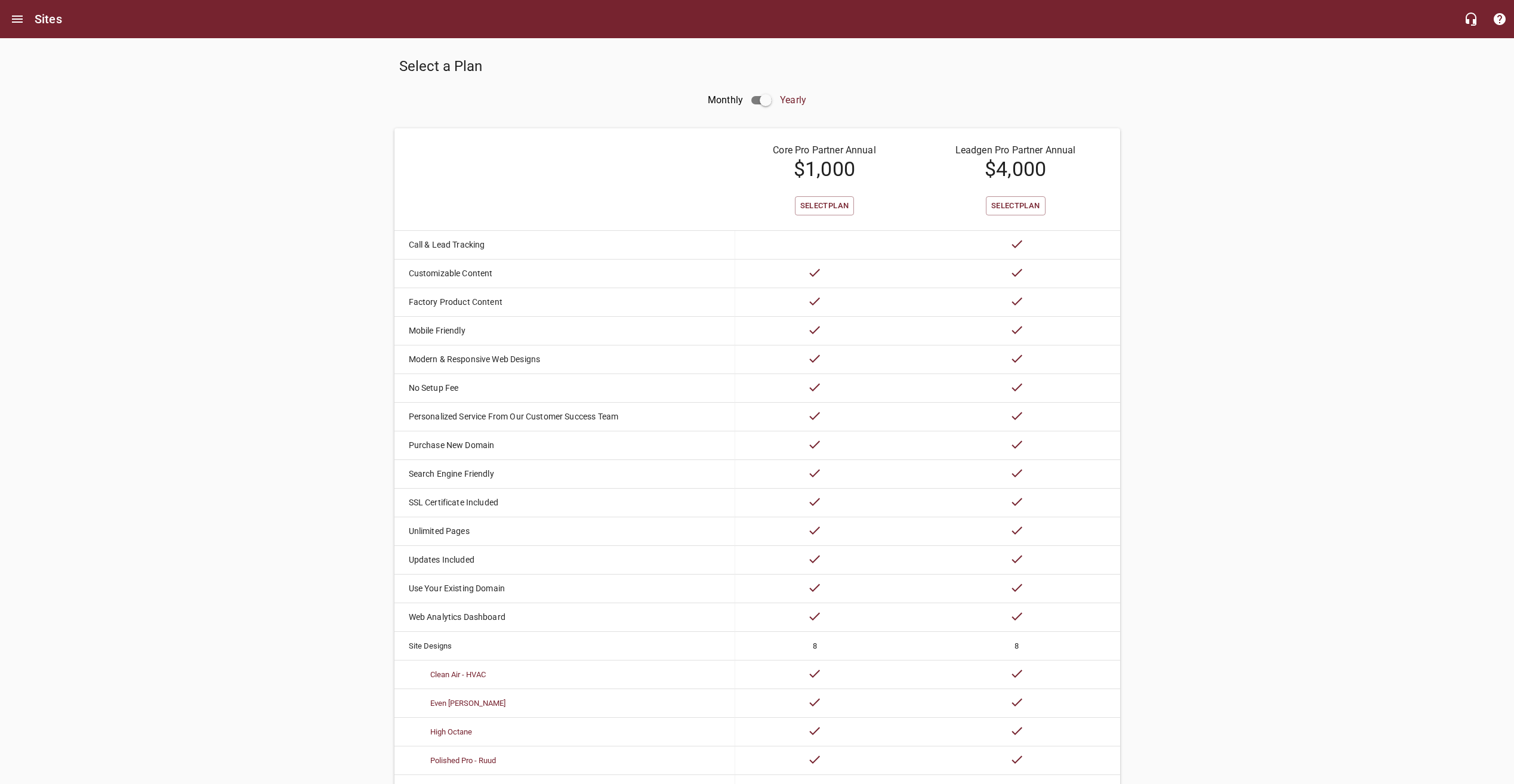
drag, startPoint x: 771, startPoint y: 98, endPoint x: 764, endPoint y: 96, distance: 7.3
click at [769, 98] on input "checkbox" at bounding box center [765, 100] width 29 height 29
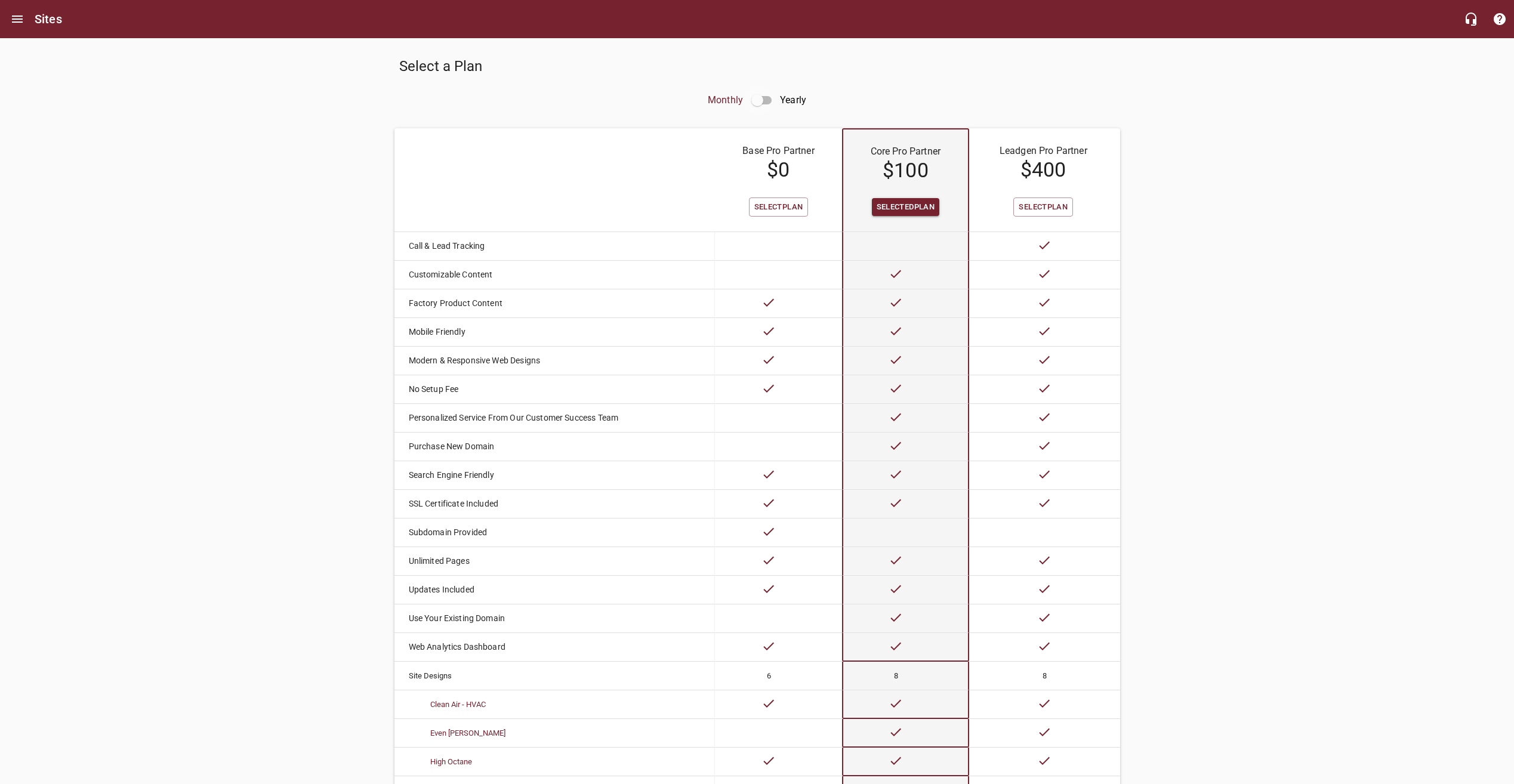
click at [765, 100] on input "checkbox" at bounding box center [757, 100] width 29 height 29
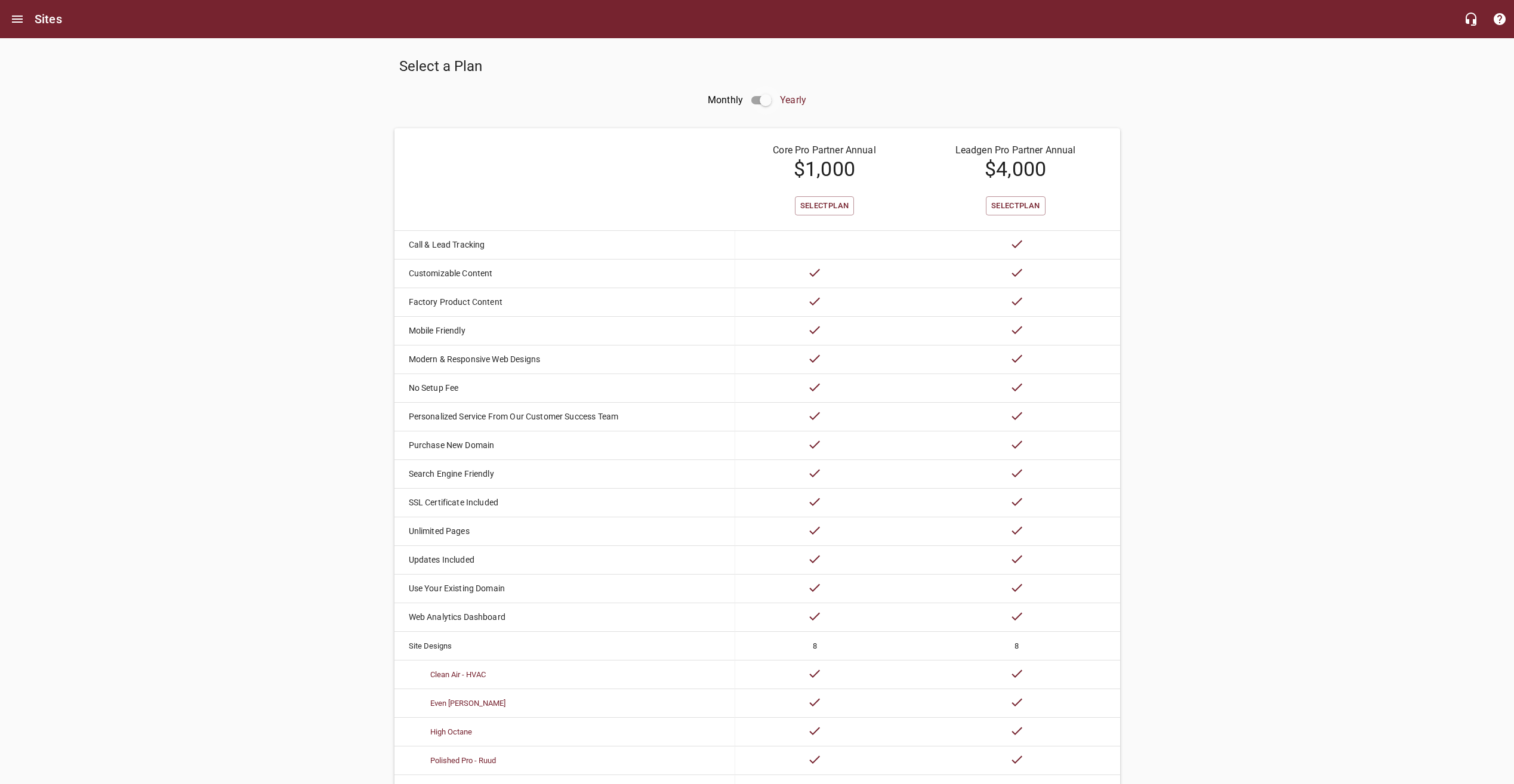
click at [765, 100] on input "checkbox" at bounding box center [765, 100] width 29 height 29
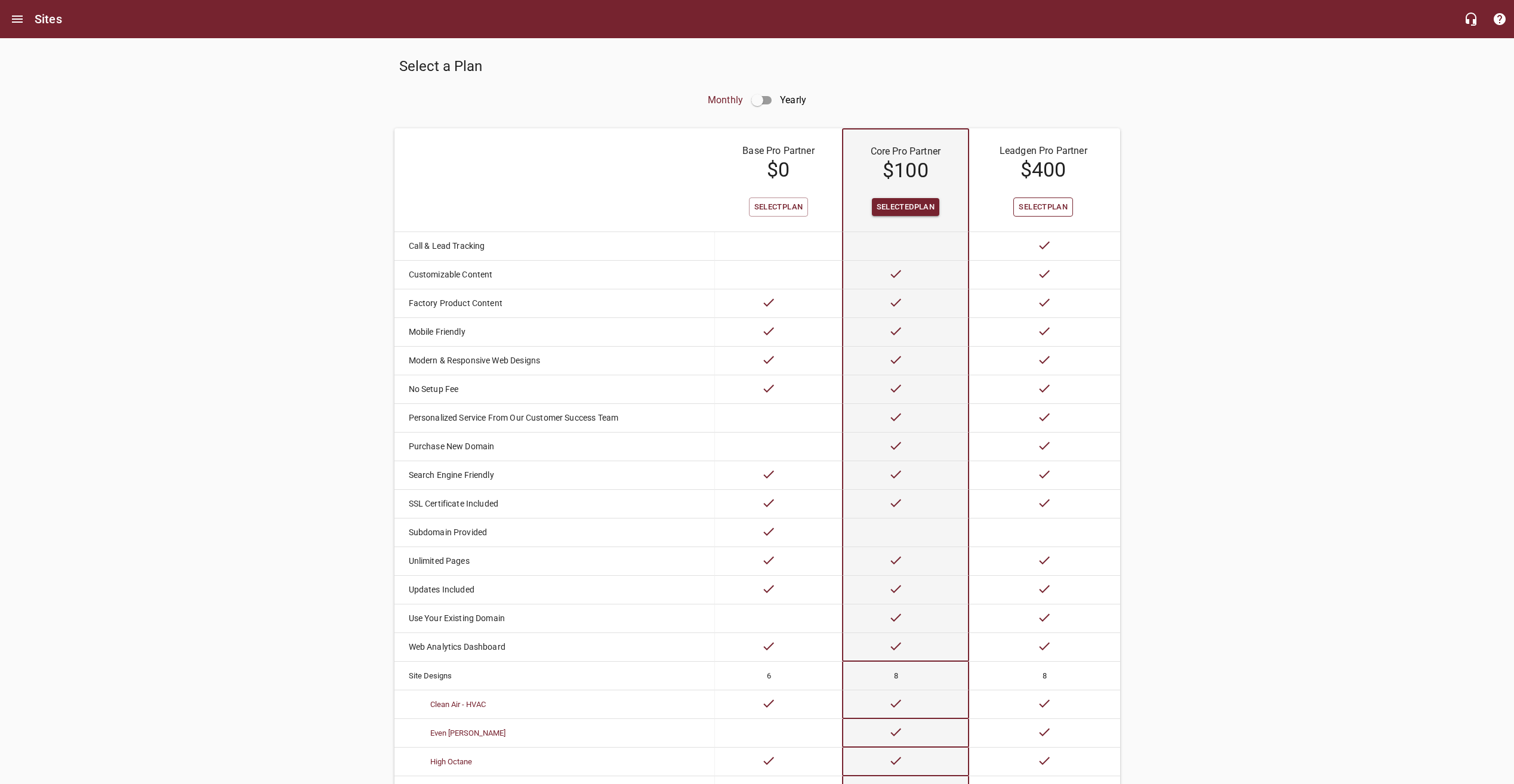
click at [1042, 207] on span "Select Plan" at bounding box center [1043, 207] width 49 height 14
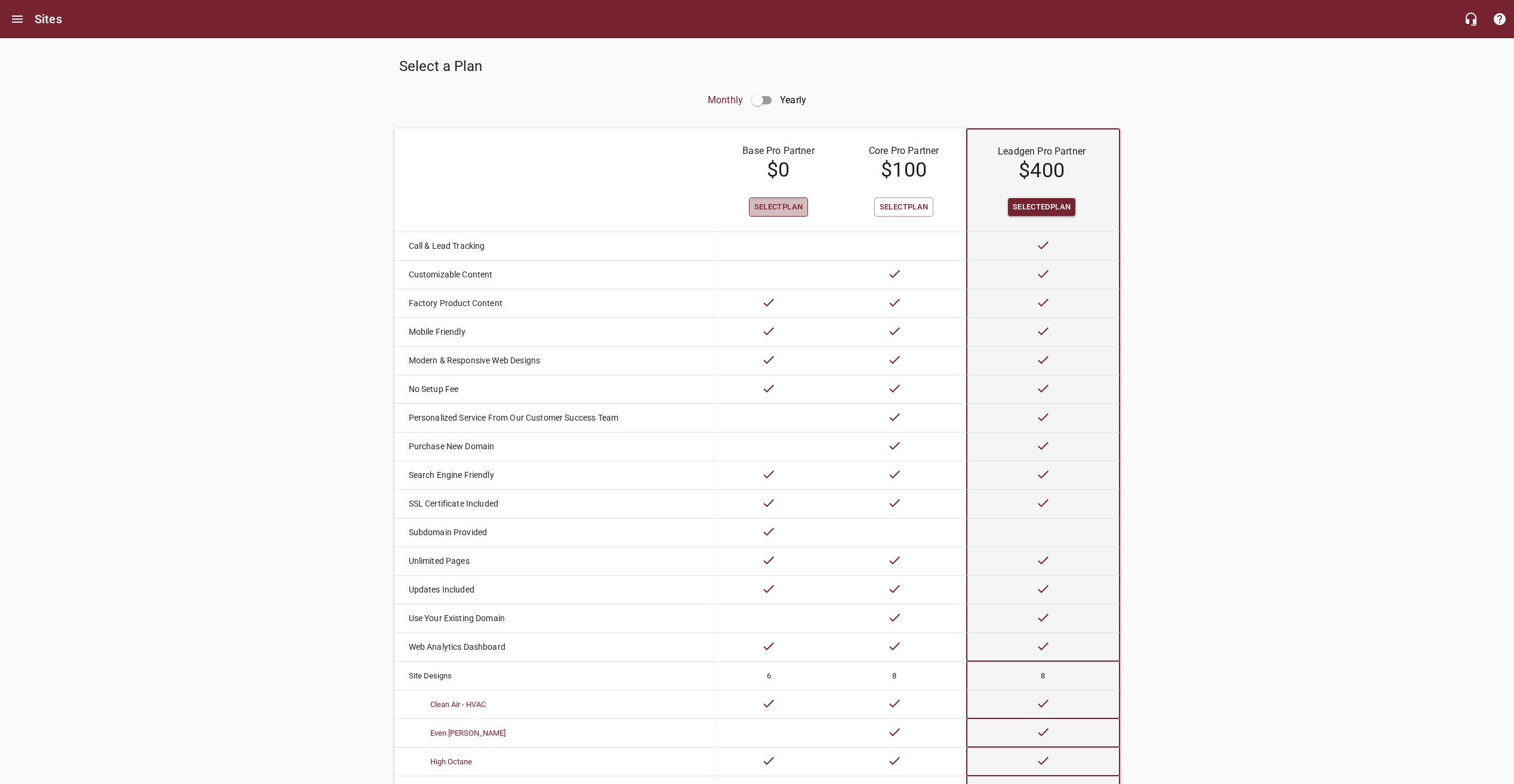
click at [783, 205] on span "Select Plan" at bounding box center [778, 207] width 49 height 14
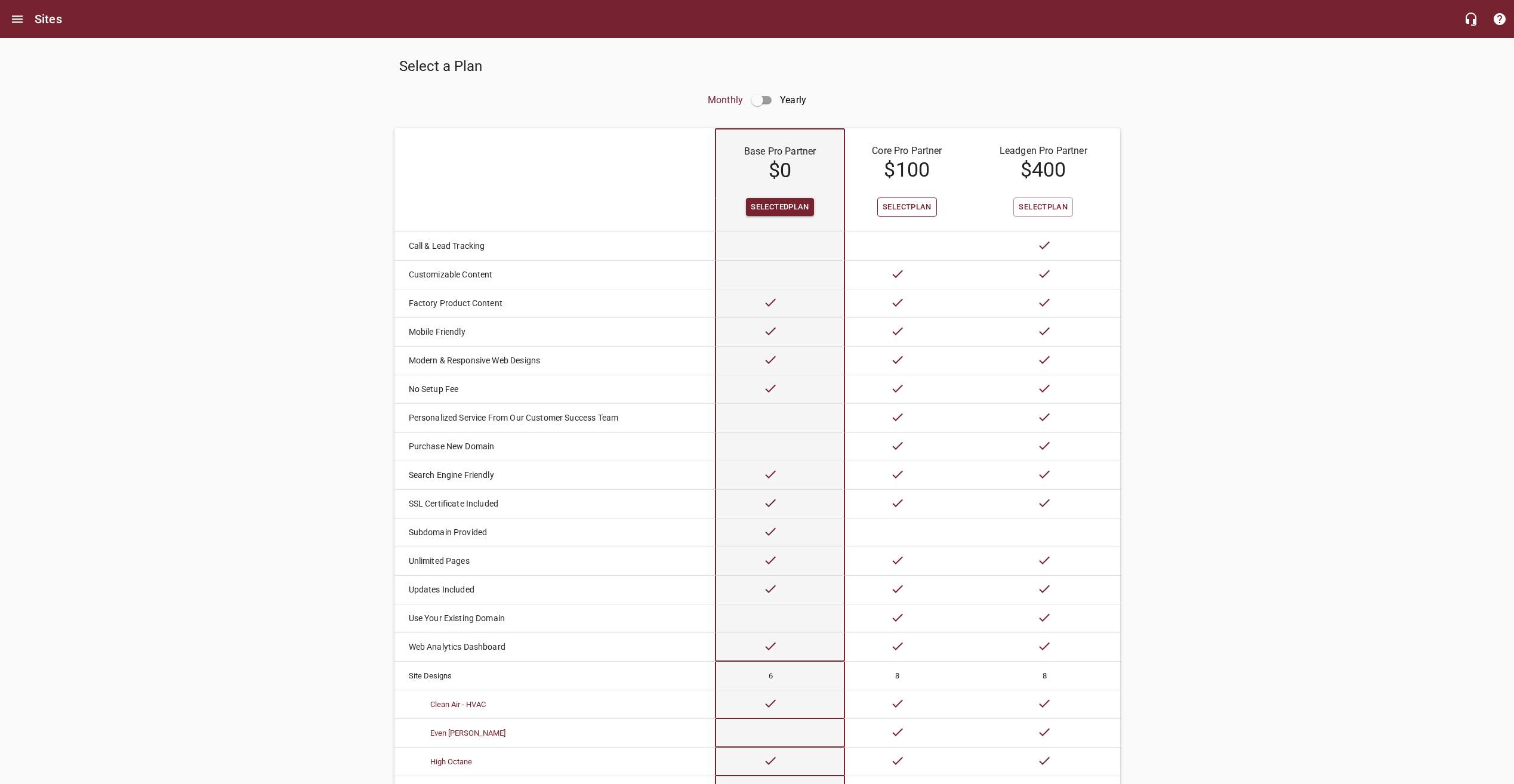
click at [906, 209] on span "Select Plan" at bounding box center [906, 207] width 49 height 14
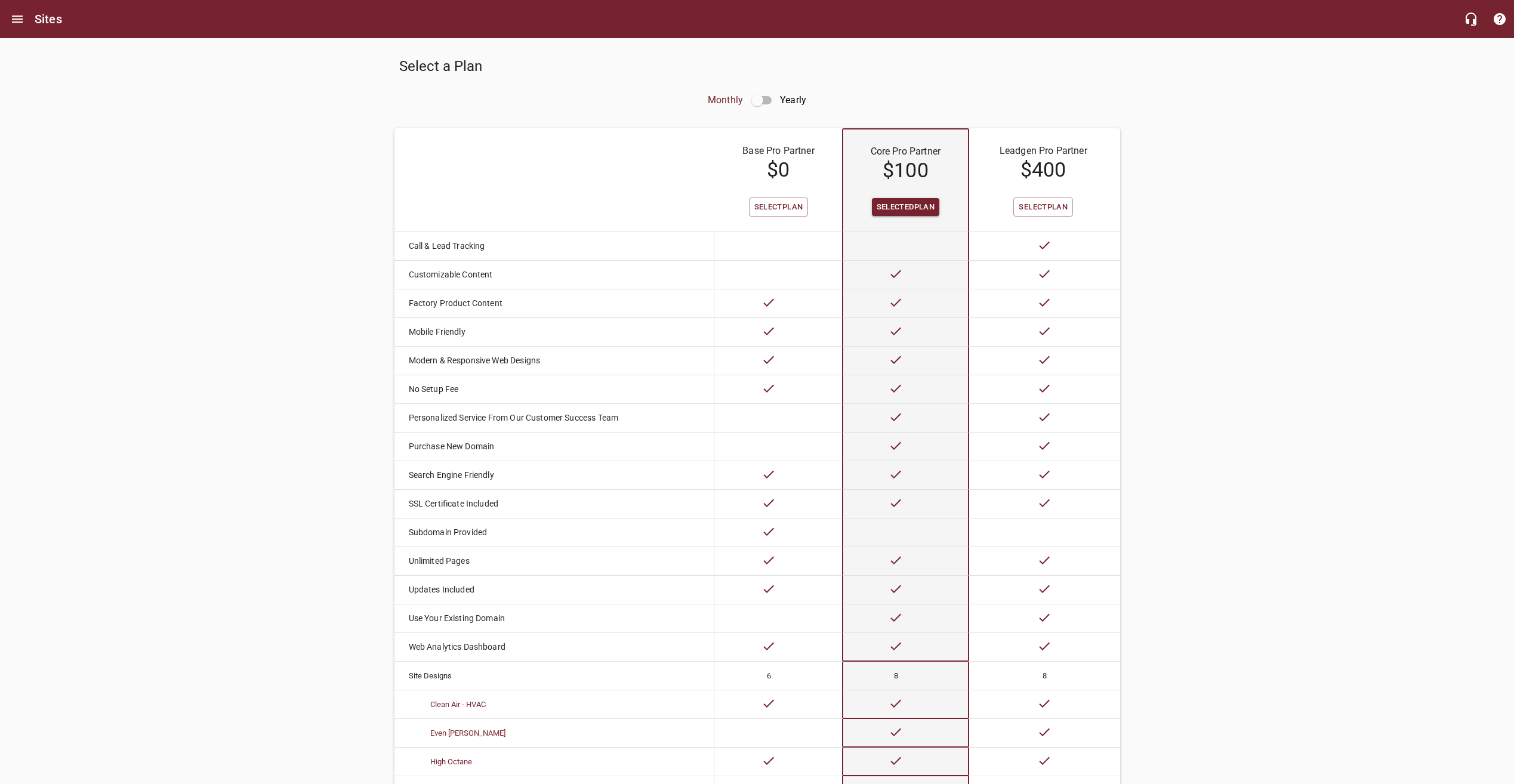
click at [762, 102] on input "checkbox" at bounding box center [757, 100] width 29 height 29
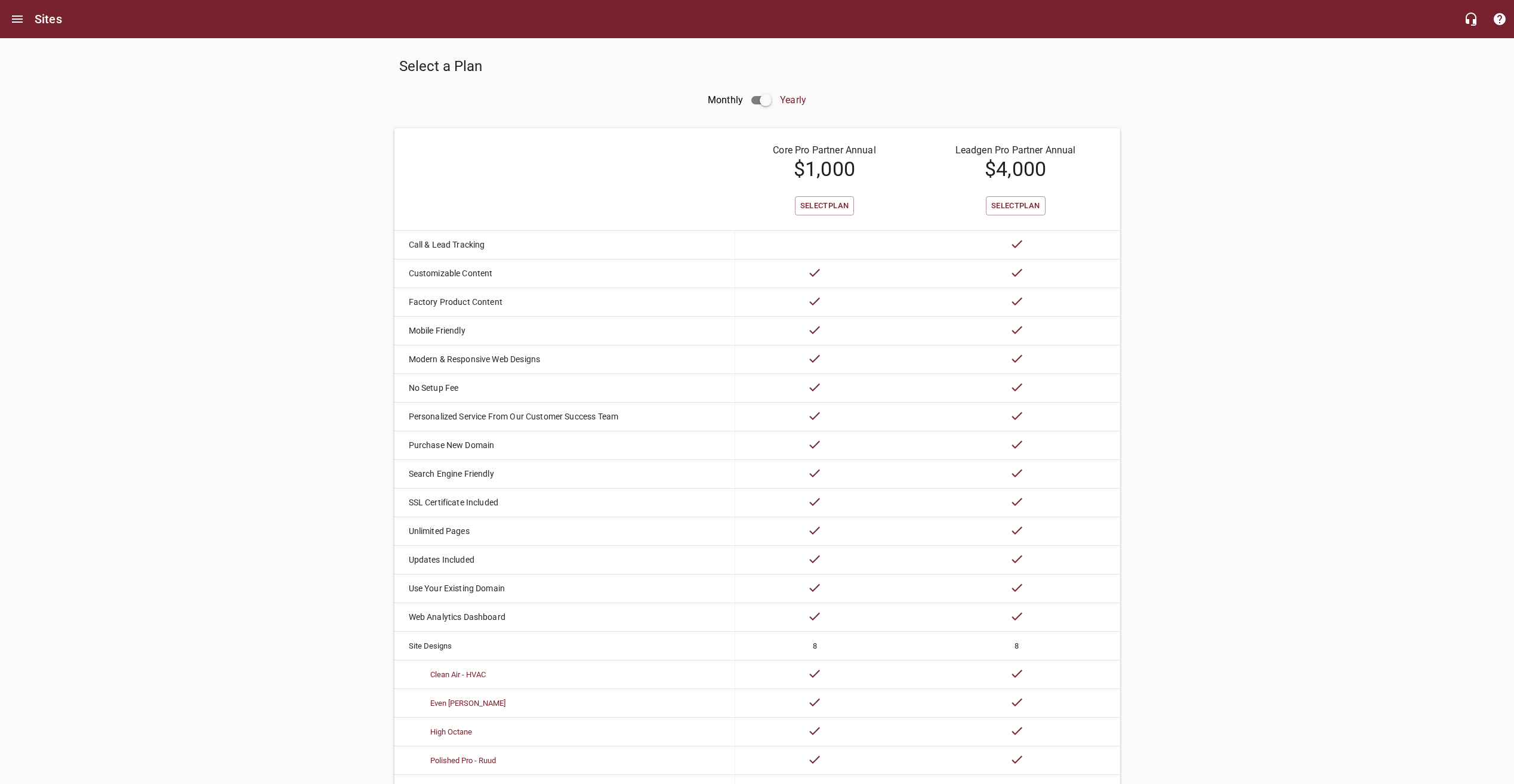
click at [769, 102] on input "checkbox" at bounding box center [765, 100] width 29 height 29
checkbox input "false"
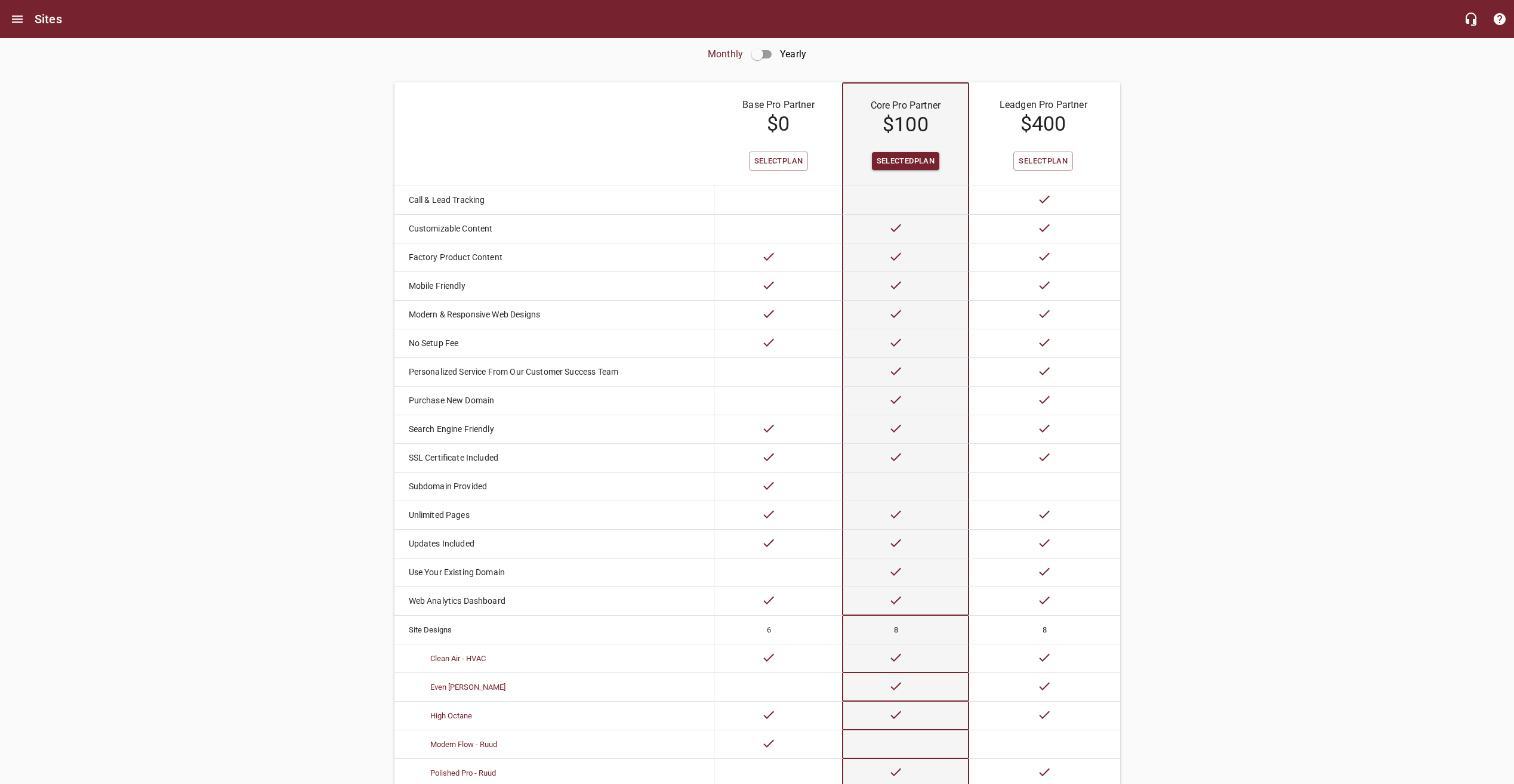
scroll to position [263, 0]
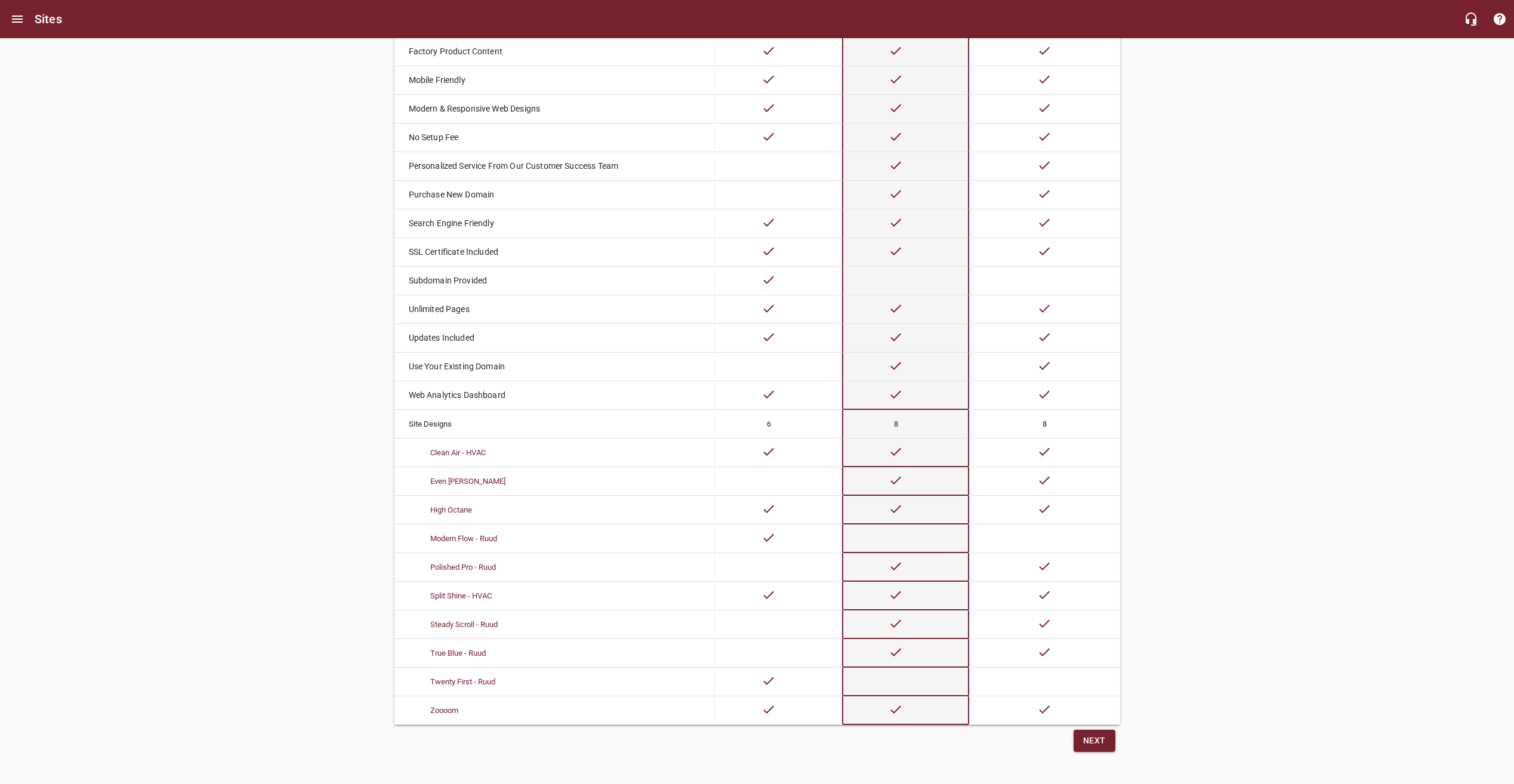
click at [1106, 739] on button "Next" at bounding box center [1094, 740] width 42 height 22
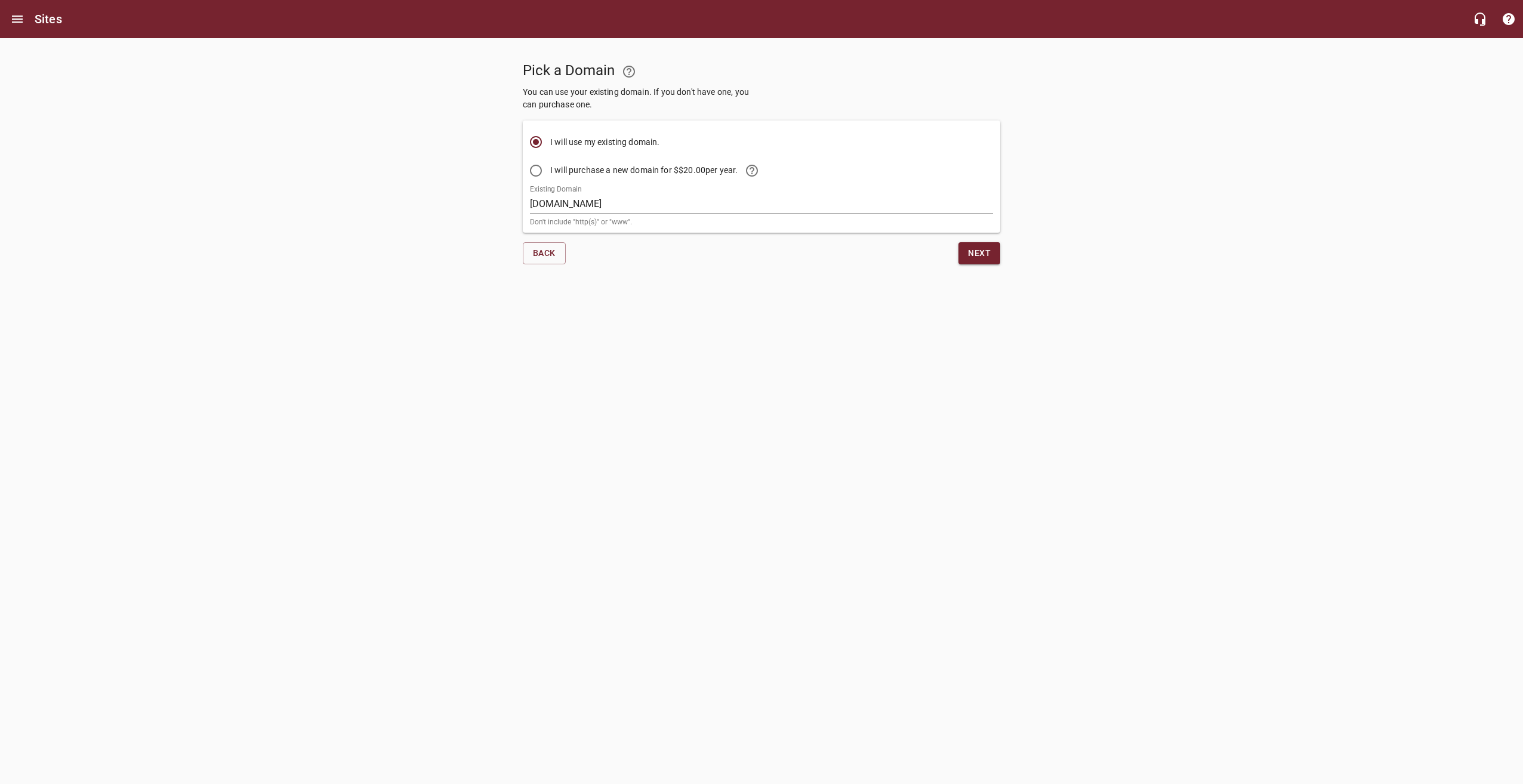
click at [984, 249] on span "Next" at bounding box center [978, 253] width 22 height 15
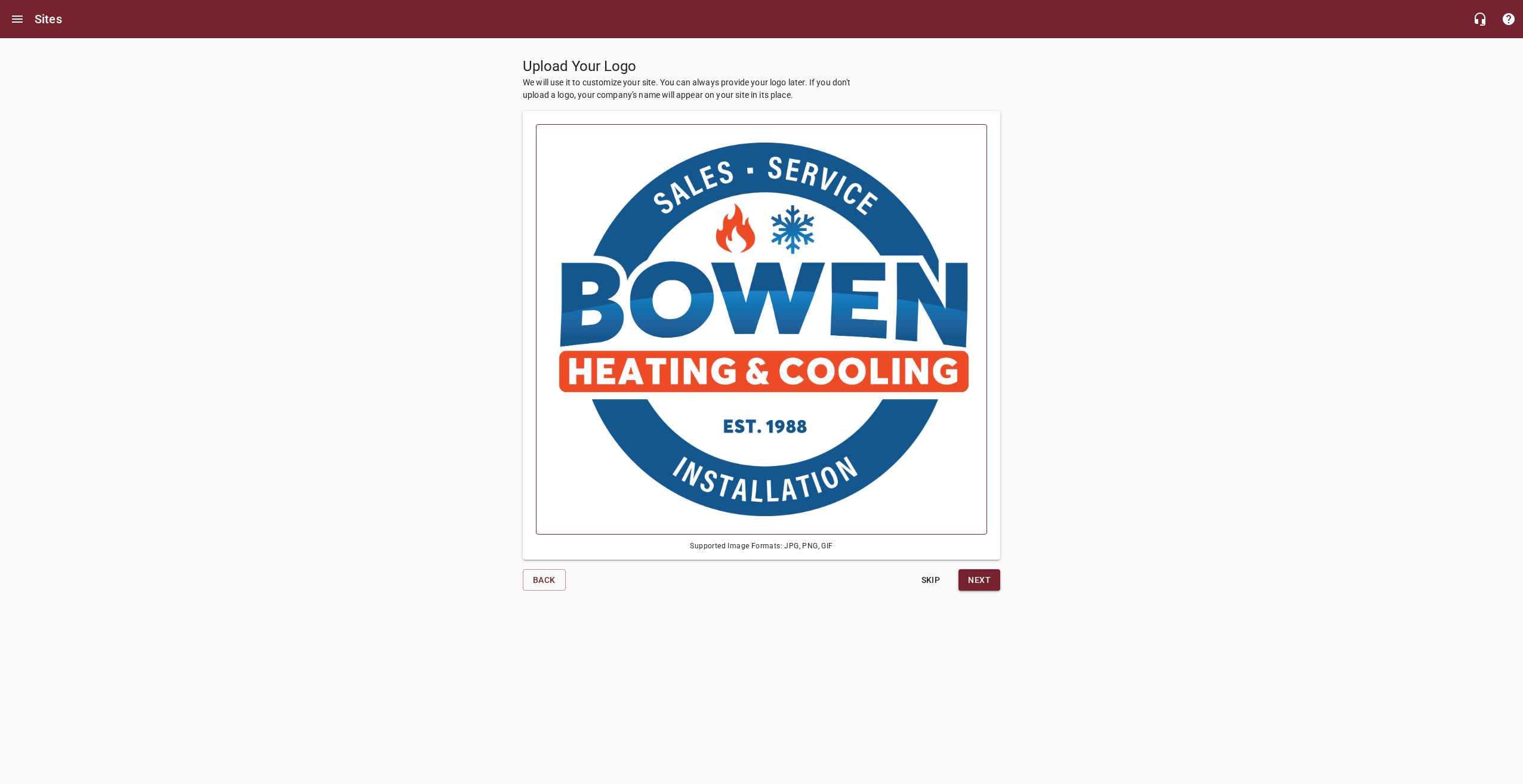
click at [825, 359] on img at bounding box center [762, 329] width 414 height 374
click at [0, 0] on input "file" at bounding box center [0, 0] width 0 height 0
click at [976, 583] on span "Next" at bounding box center [978, 580] width 22 height 15
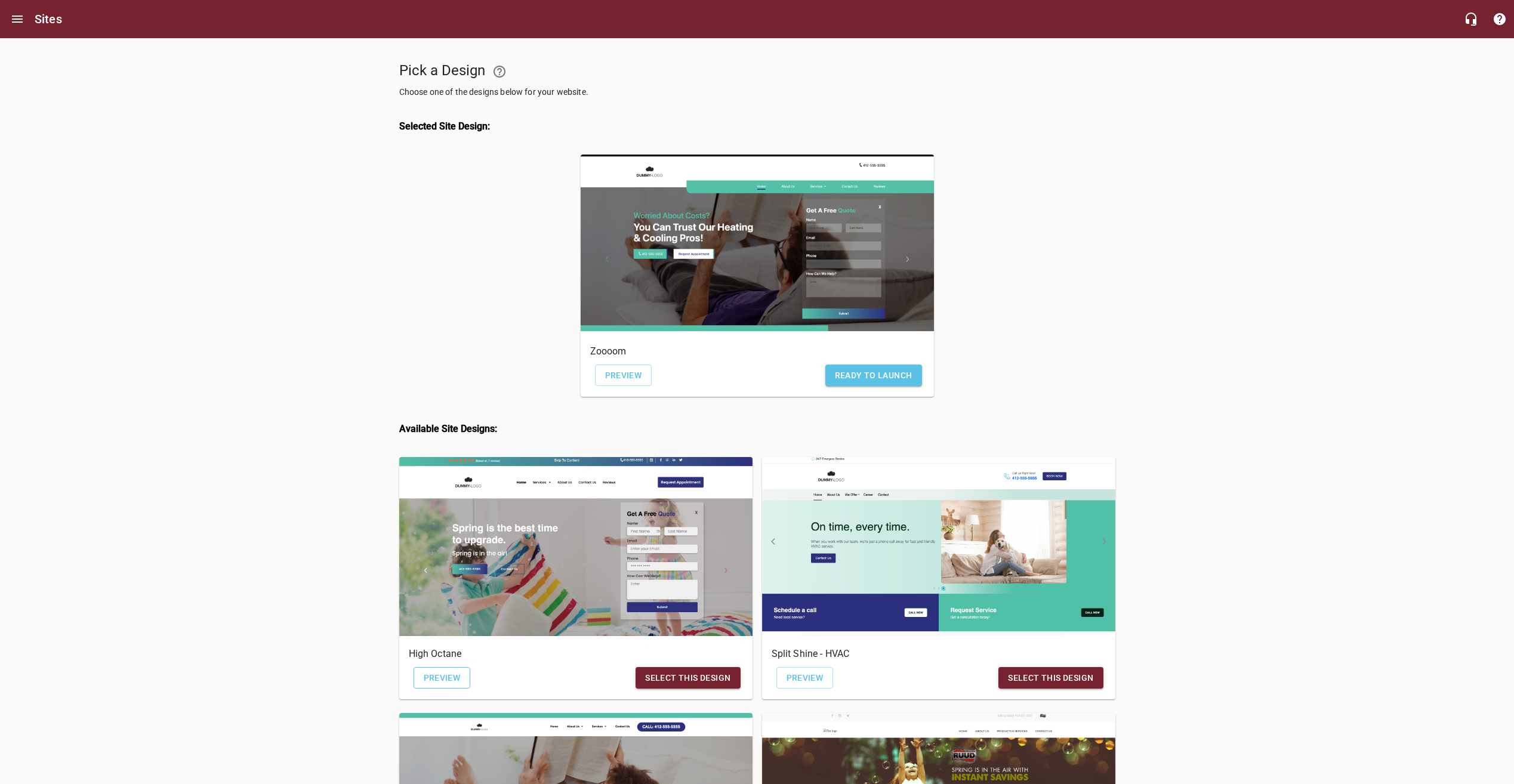
click at [439, 681] on span "Preview" at bounding box center [442, 678] width 37 height 15
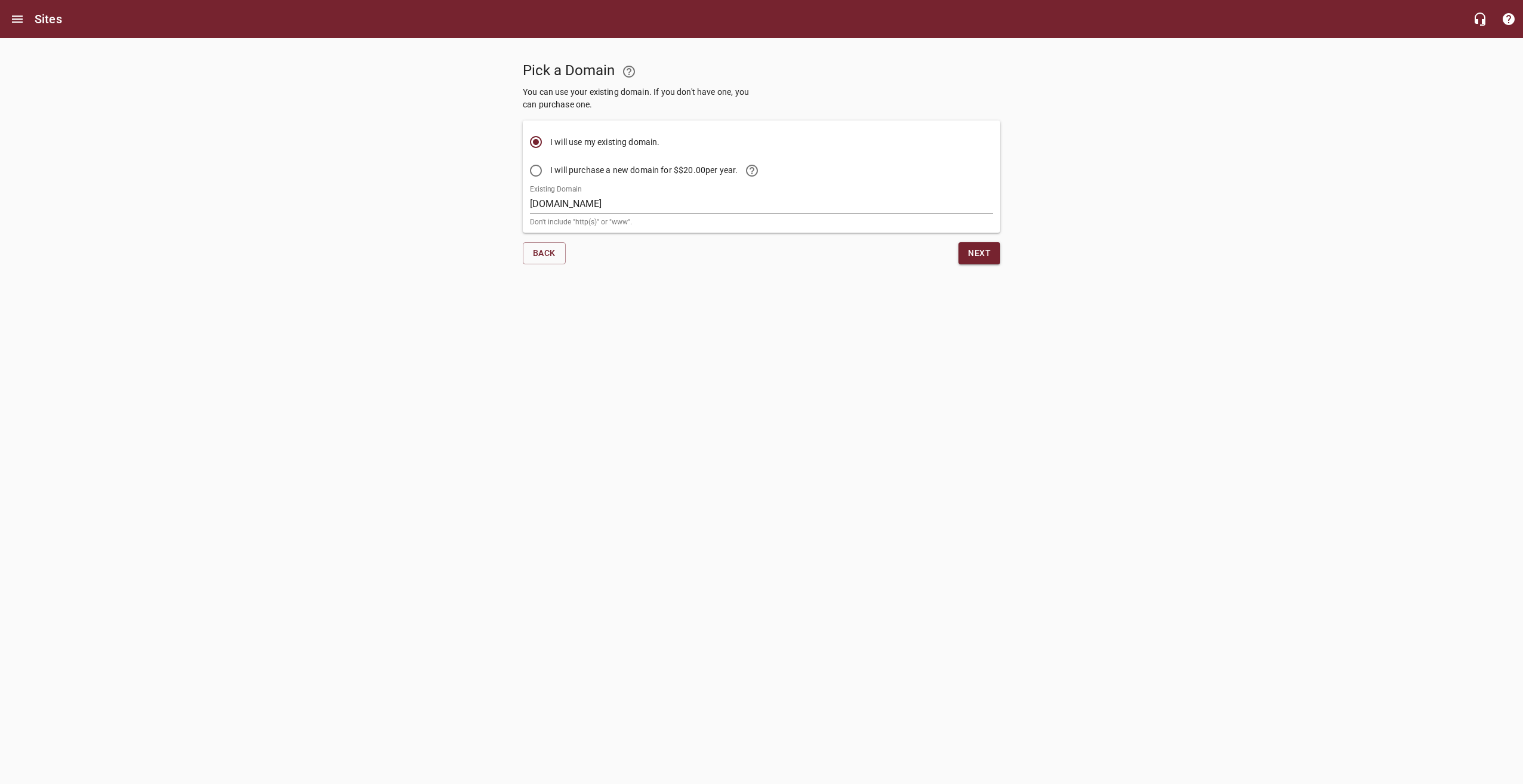
click at [608, 171] on span "I will purchase a new domain for $ $20.00 per year." at bounding box center [658, 170] width 216 height 29
click at [550, 171] on input "I will purchase a new domain for $ $20.00 per year." at bounding box center [536, 170] width 29 height 29
radio input "true"
click at [595, 146] on span "I will use my existing domain." at bounding box center [604, 142] width 110 height 12
click at [550, 146] on input "I will use my existing domain." at bounding box center [536, 142] width 29 height 29
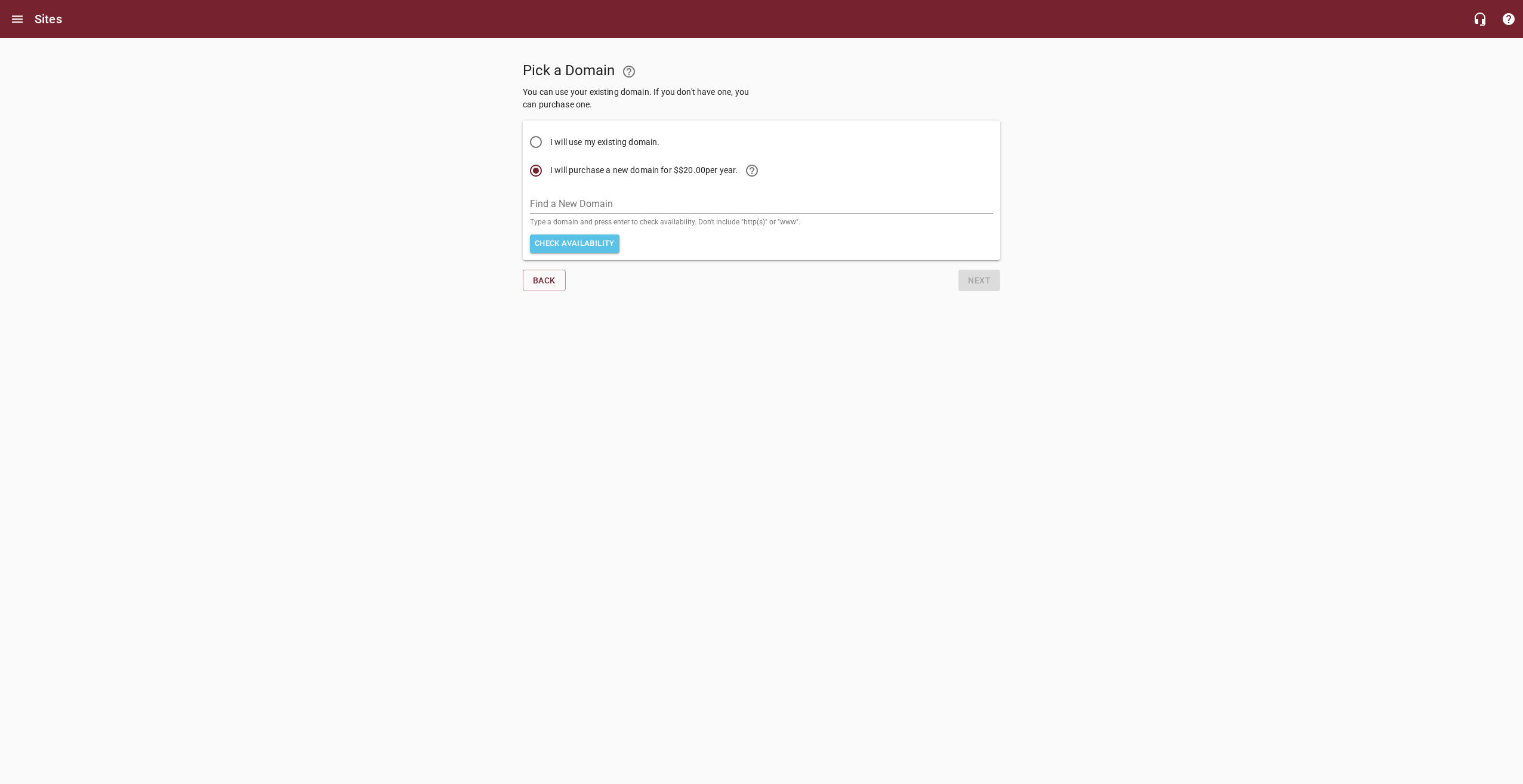
radio input "true"
radio input "false"
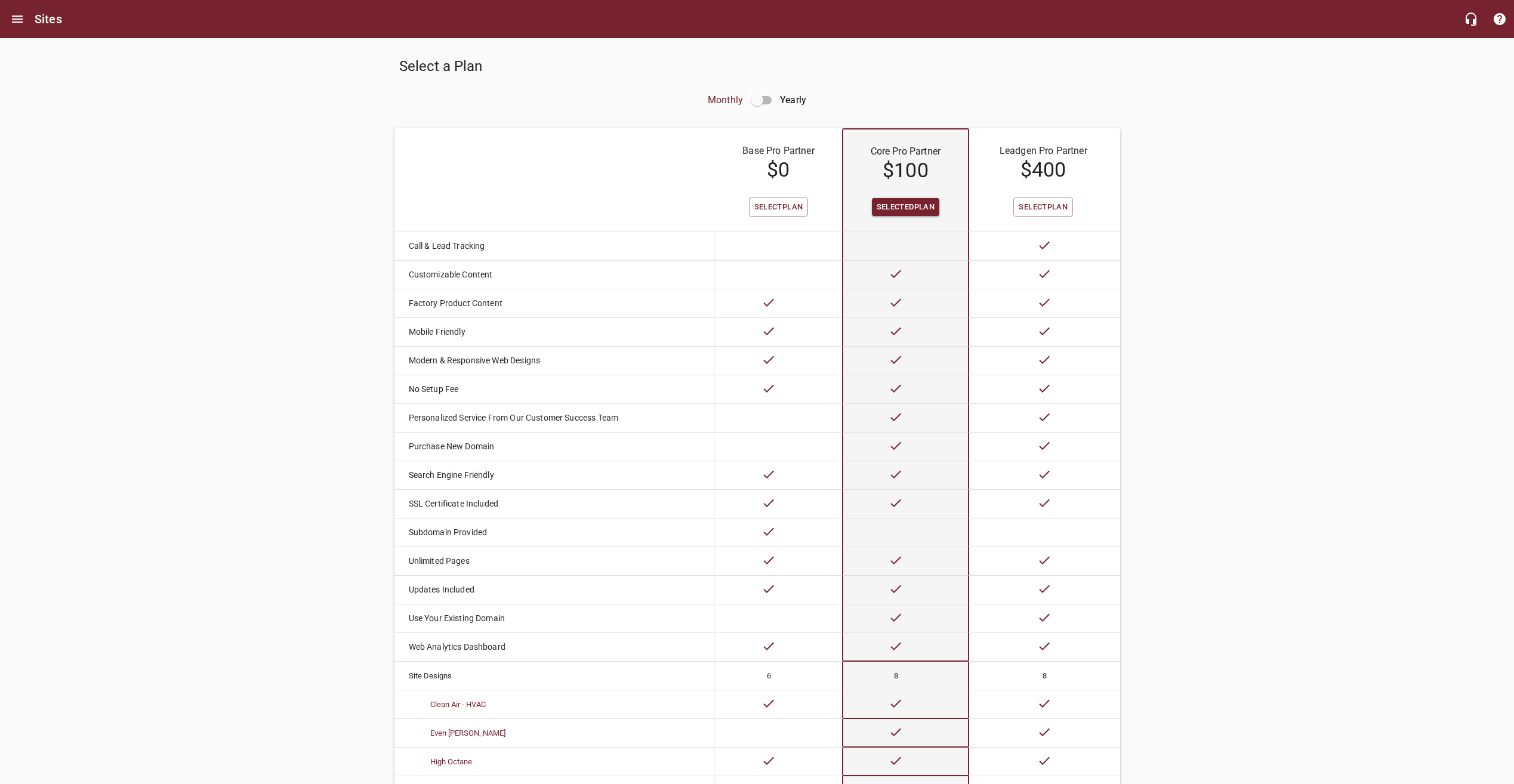
click at [757, 98] on input "checkbox" at bounding box center [757, 100] width 29 height 29
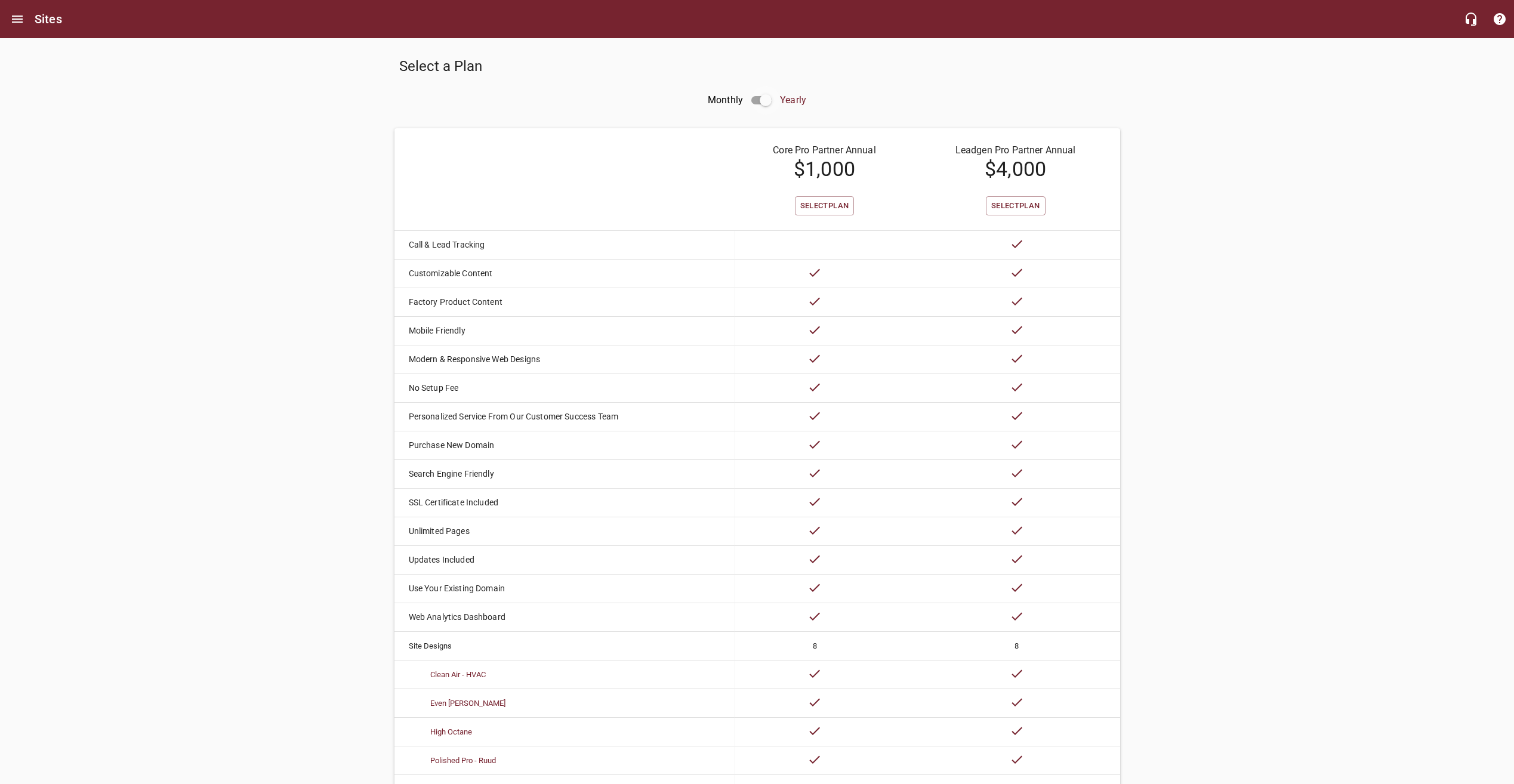
click at [764, 102] on input "checkbox" at bounding box center [765, 100] width 29 height 29
checkbox input "false"
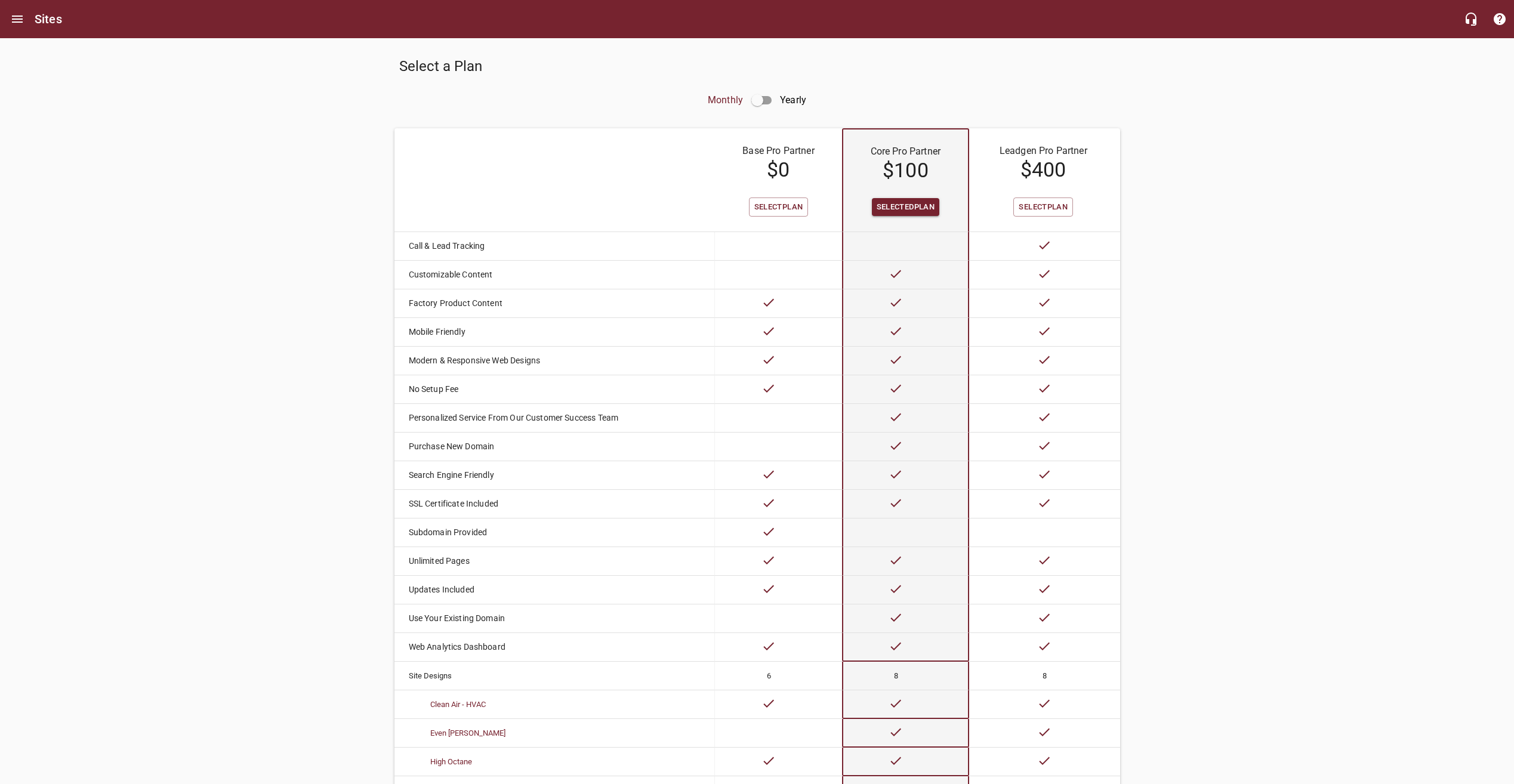
scroll to position [263, 0]
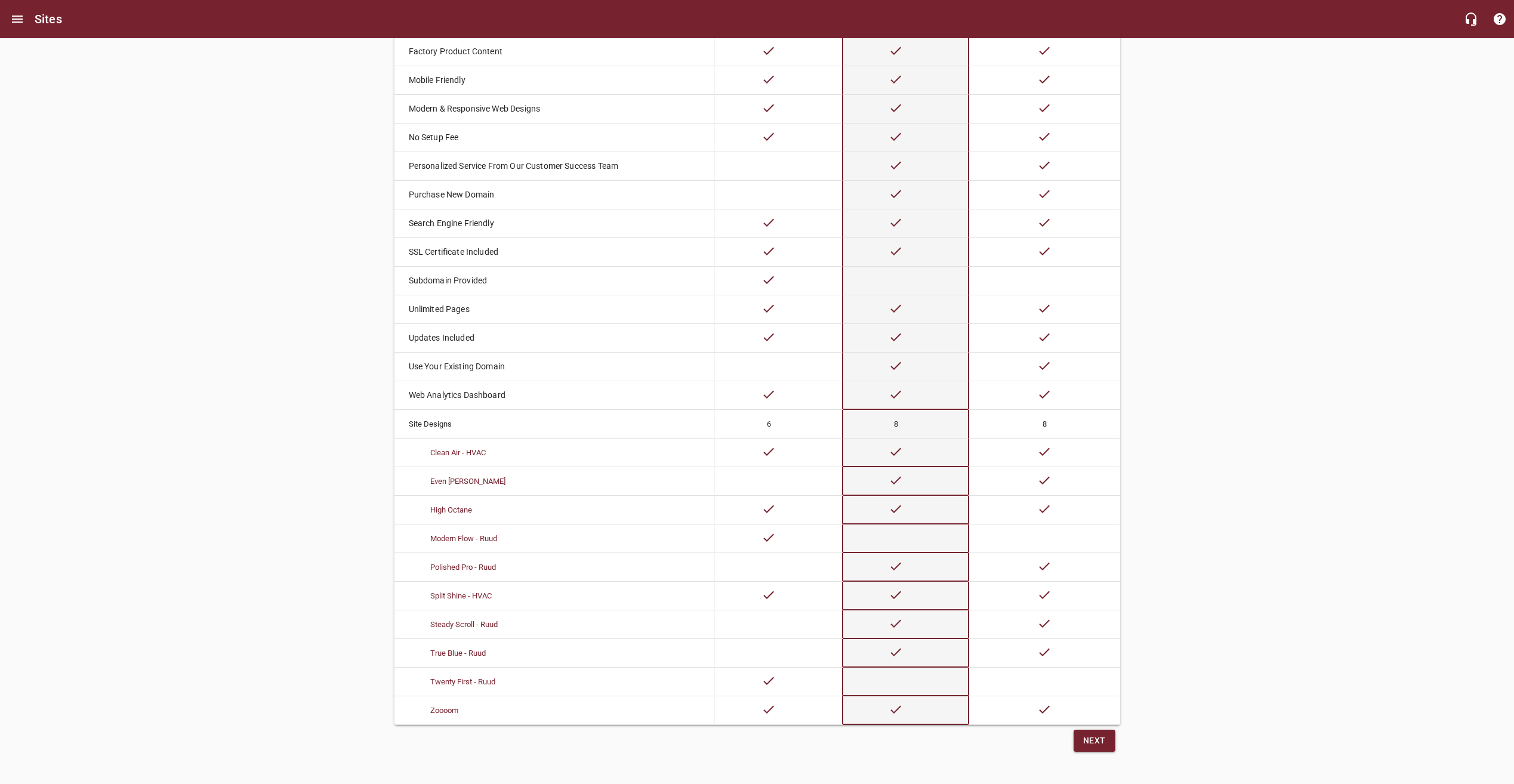
click at [916, 613] on td at bounding box center [906, 624] width 127 height 29
drag, startPoint x: 1022, startPoint y: 601, endPoint x: 1006, endPoint y: 605, distance: 16.5
click at [1022, 610] on td at bounding box center [1044, 624] width 150 height 29
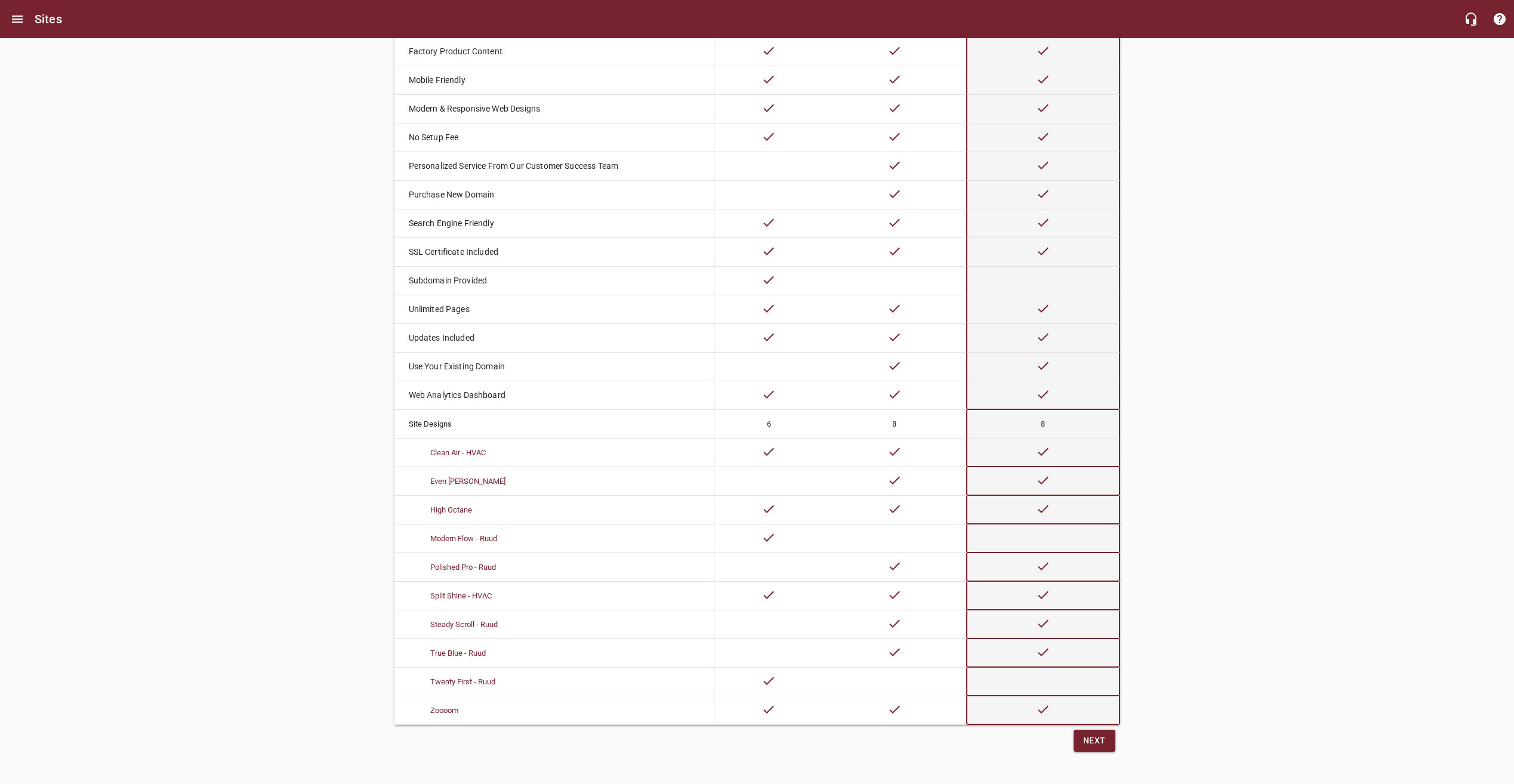
drag, startPoint x: 901, startPoint y: 616, endPoint x: 880, endPoint y: 619, distance: 21.2
click at [901, 616] on td at bounding box center [904, 624] width 124 height 29
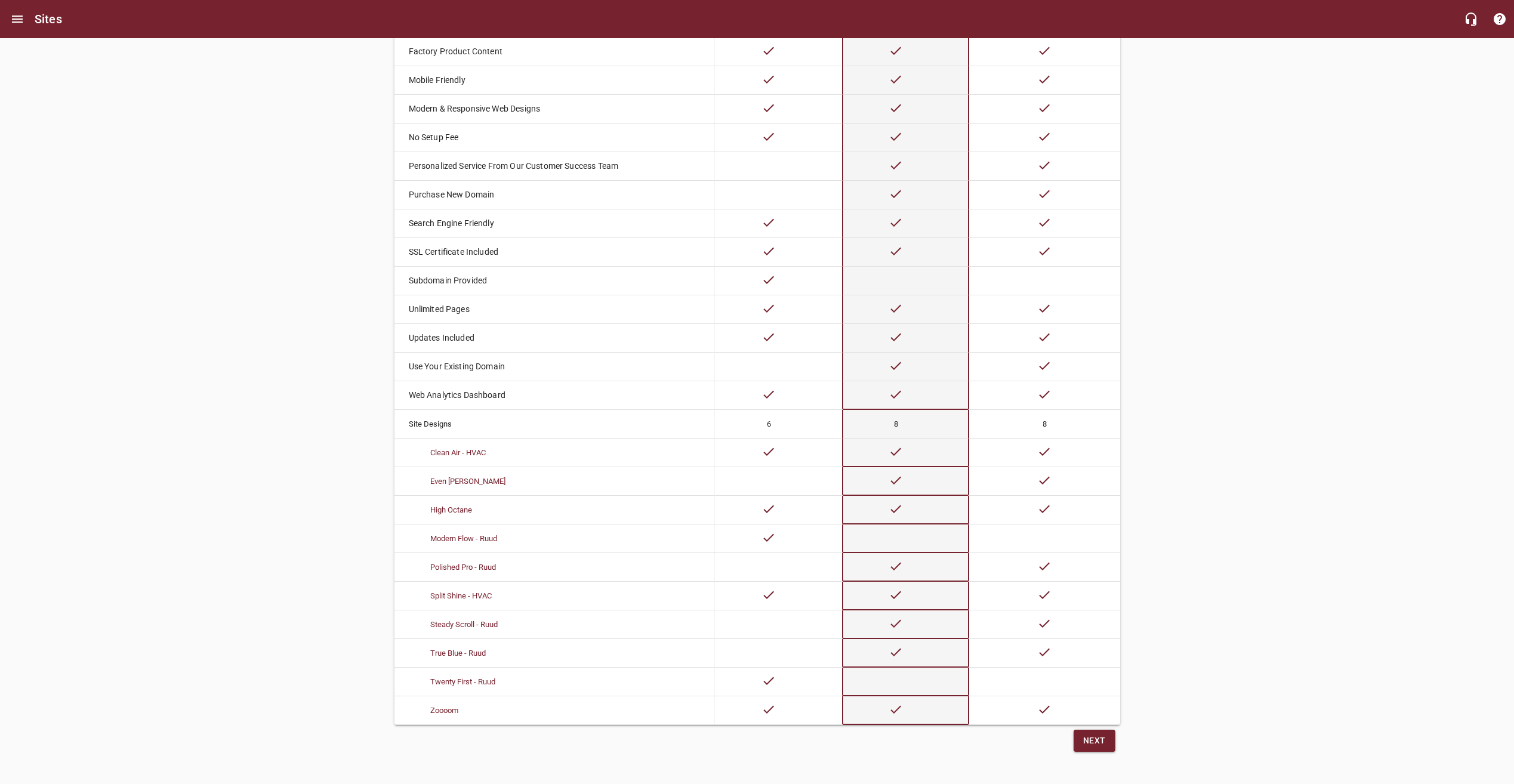
click at [764, 621] on td at bounding box center [778, 624] width 126 height 29
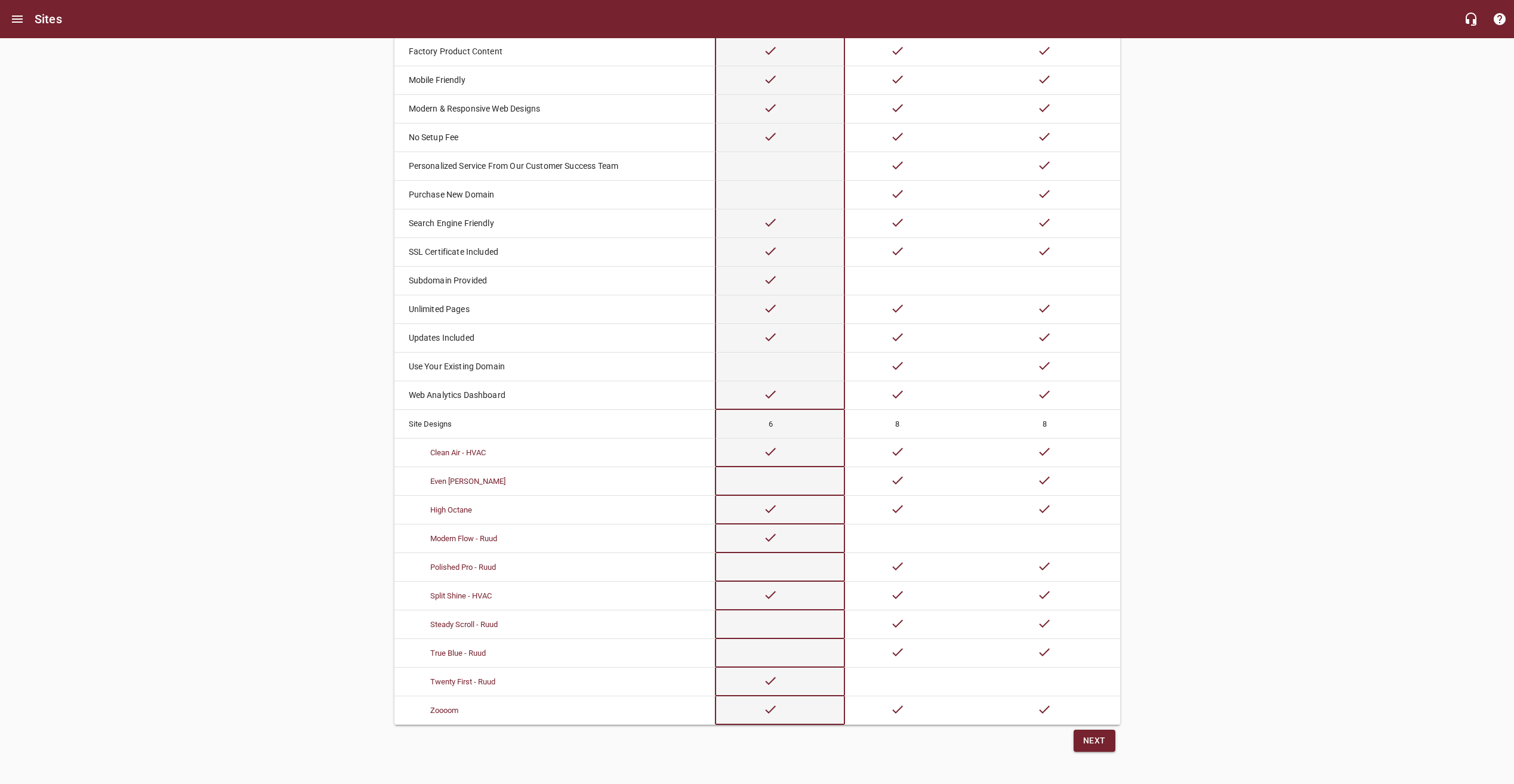
drag, startPoint x: 882, startPoint y: 618, endPoint x: 1002, endPoint y: 610, distance: 120.3
click at [882, 618] on td at bounding box center [907, 624] width 124 height 29
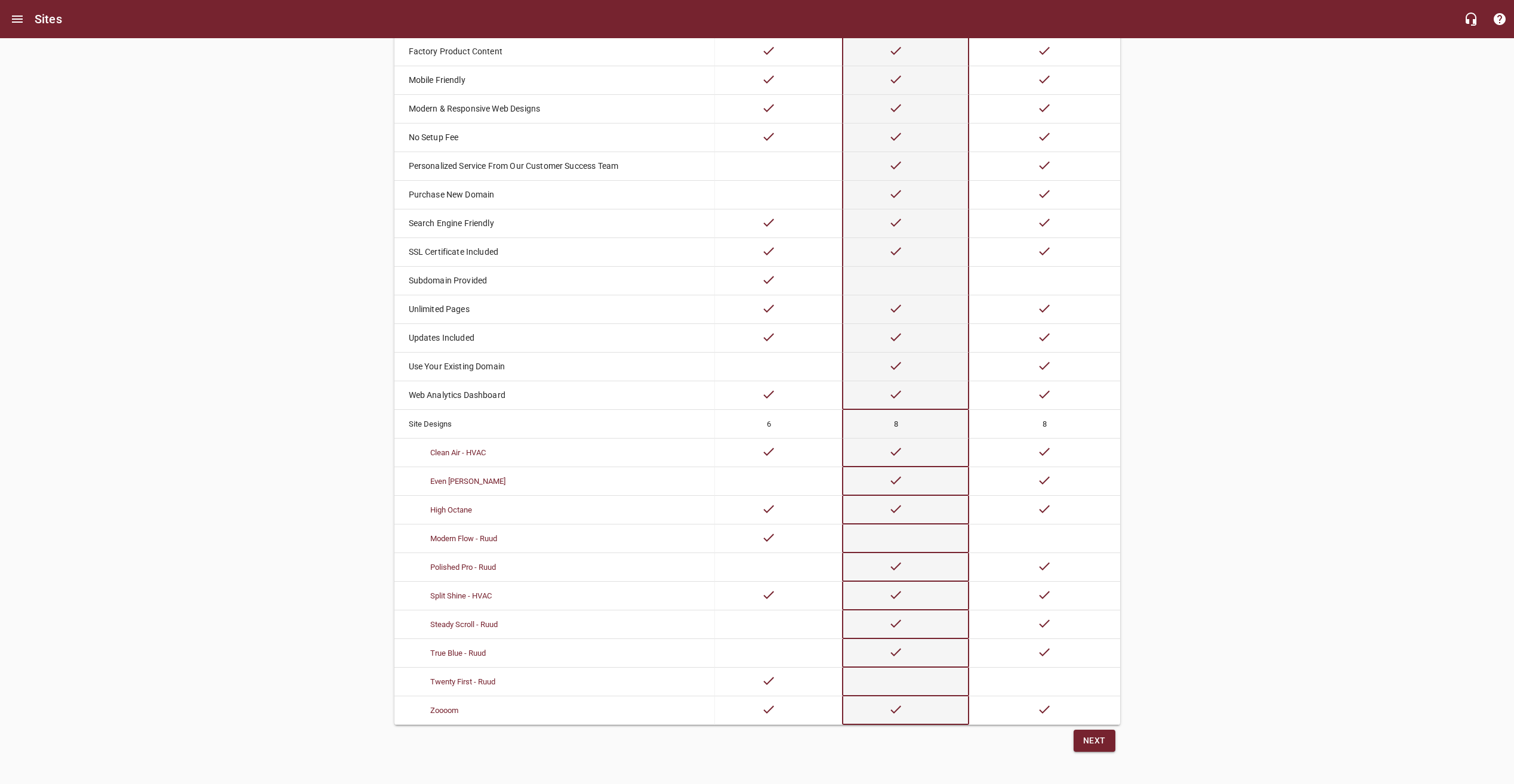
click at [1013, 610] on td at bounding box center [1044, 624] width 150 height 29
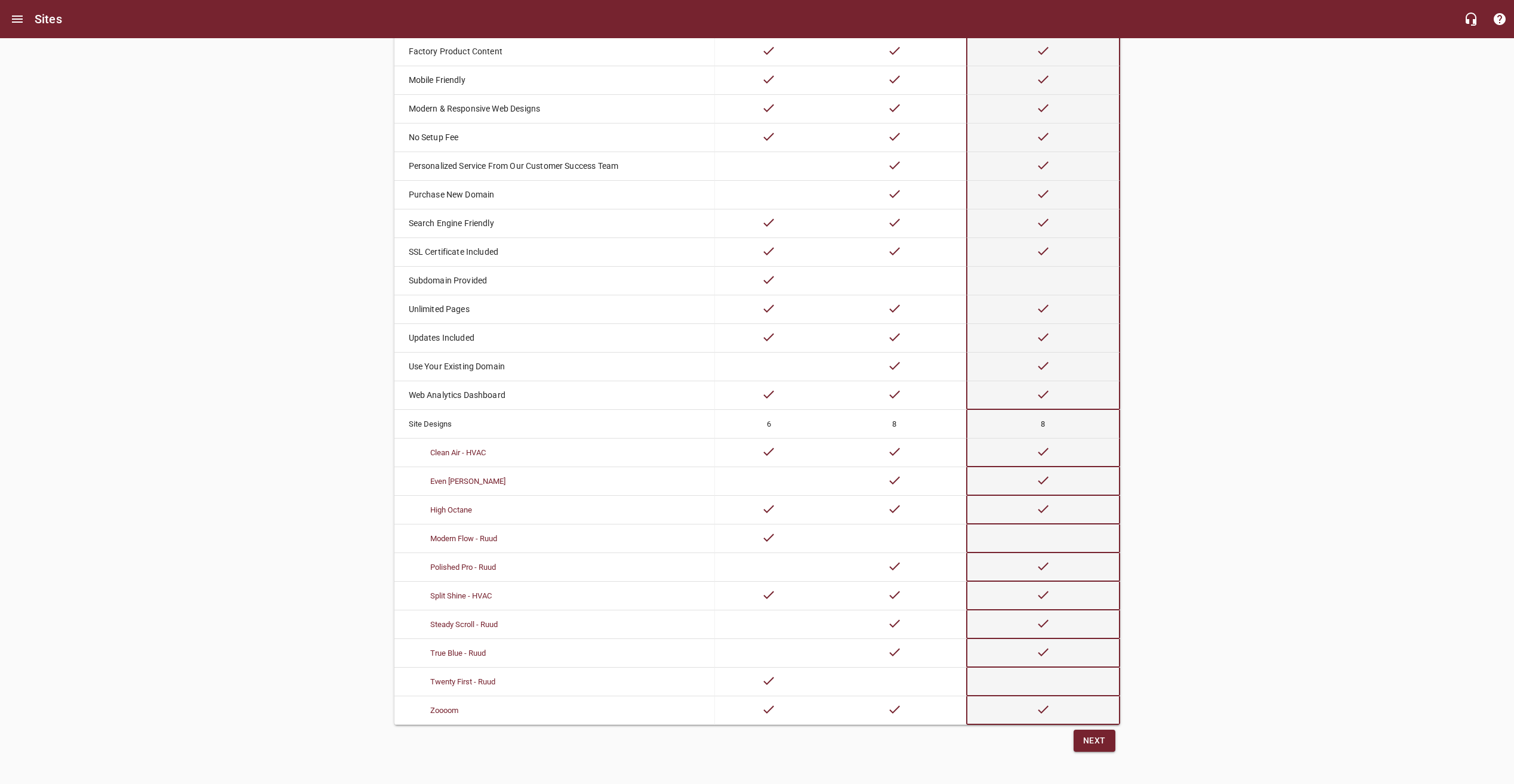
drag, startPoint x: 915, startPoint y: 620, endPoint x: 898, endPoint y: 622, distance: 17.1
click at [915, 620] on td at bounding box center [904, 624] width 124 height 29
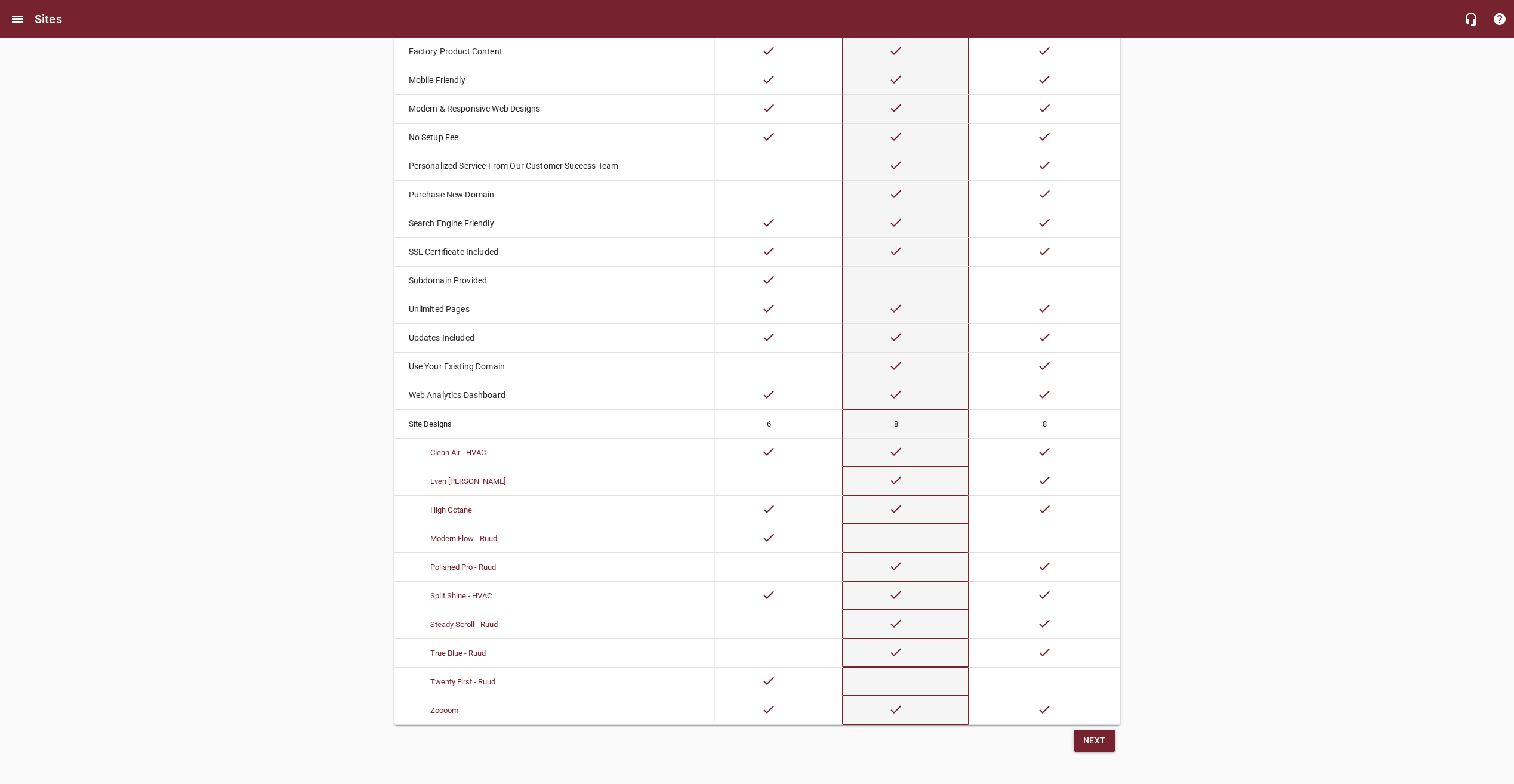
click at [799, 623] on td at bounding box center [778, 624] width 126 height 29
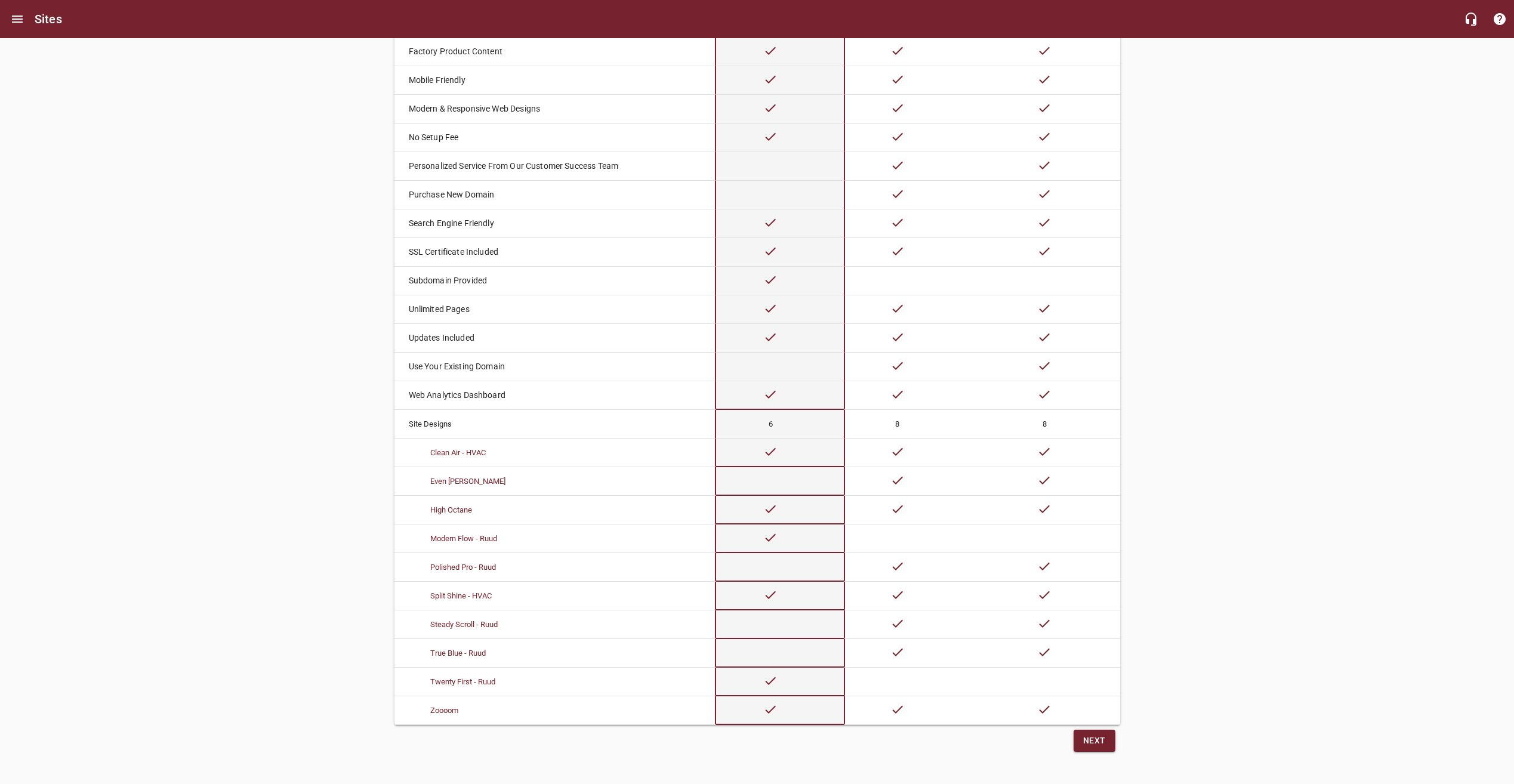
drag, startPoint x: 912, startPoint y: 622, endPoint x: 918, endPoint y: 619, distance: 6.7
click at [913, 622] on td at bounding box center [907, 624] width 124 height 29
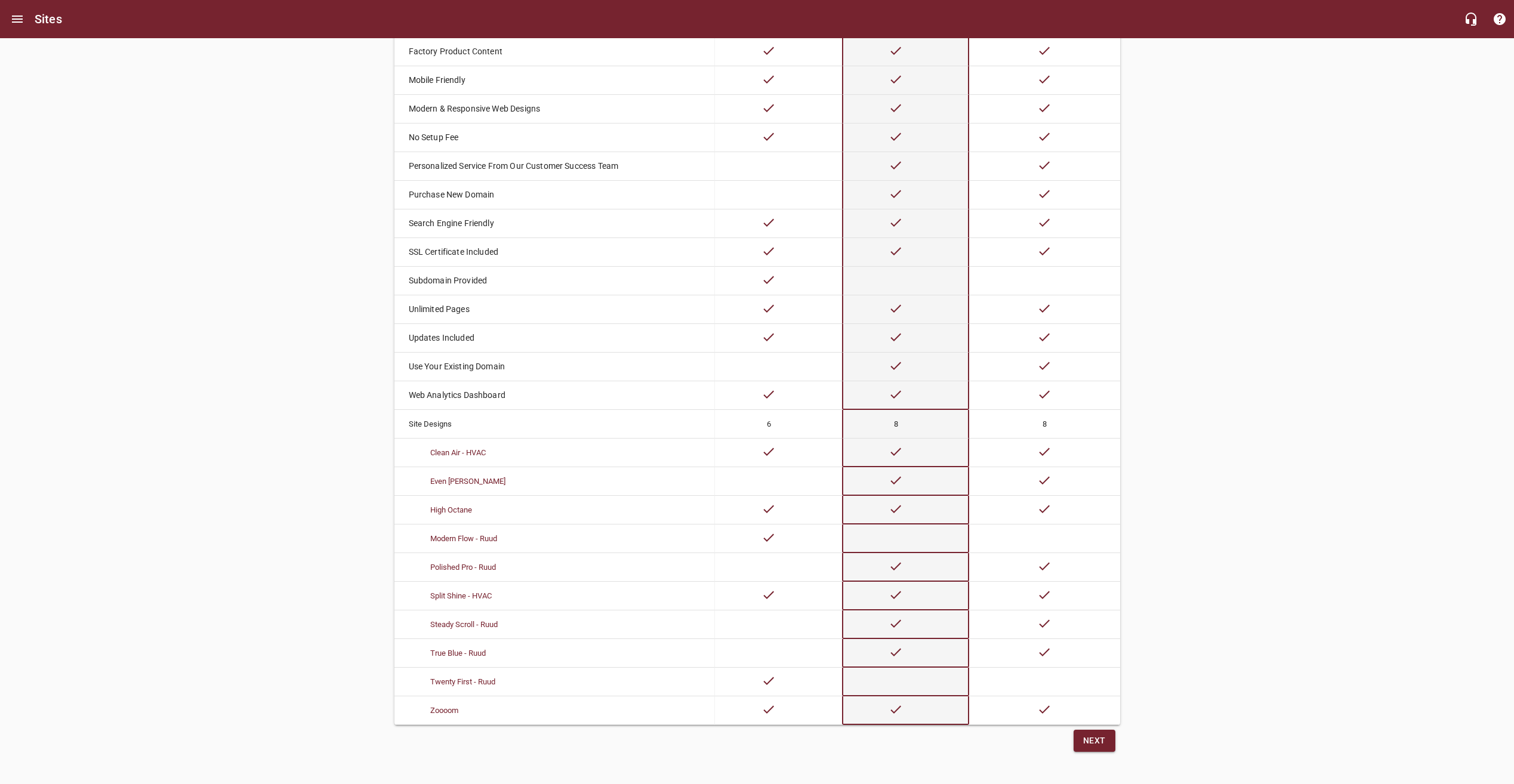
drag, startPoint x: 1058, startPoint y: 610, endPoint x: 1024, endPoint y: 616, distance: 34.5
click at [1058, 610] on td at bounding box center [1044, 624] width 150 height 29
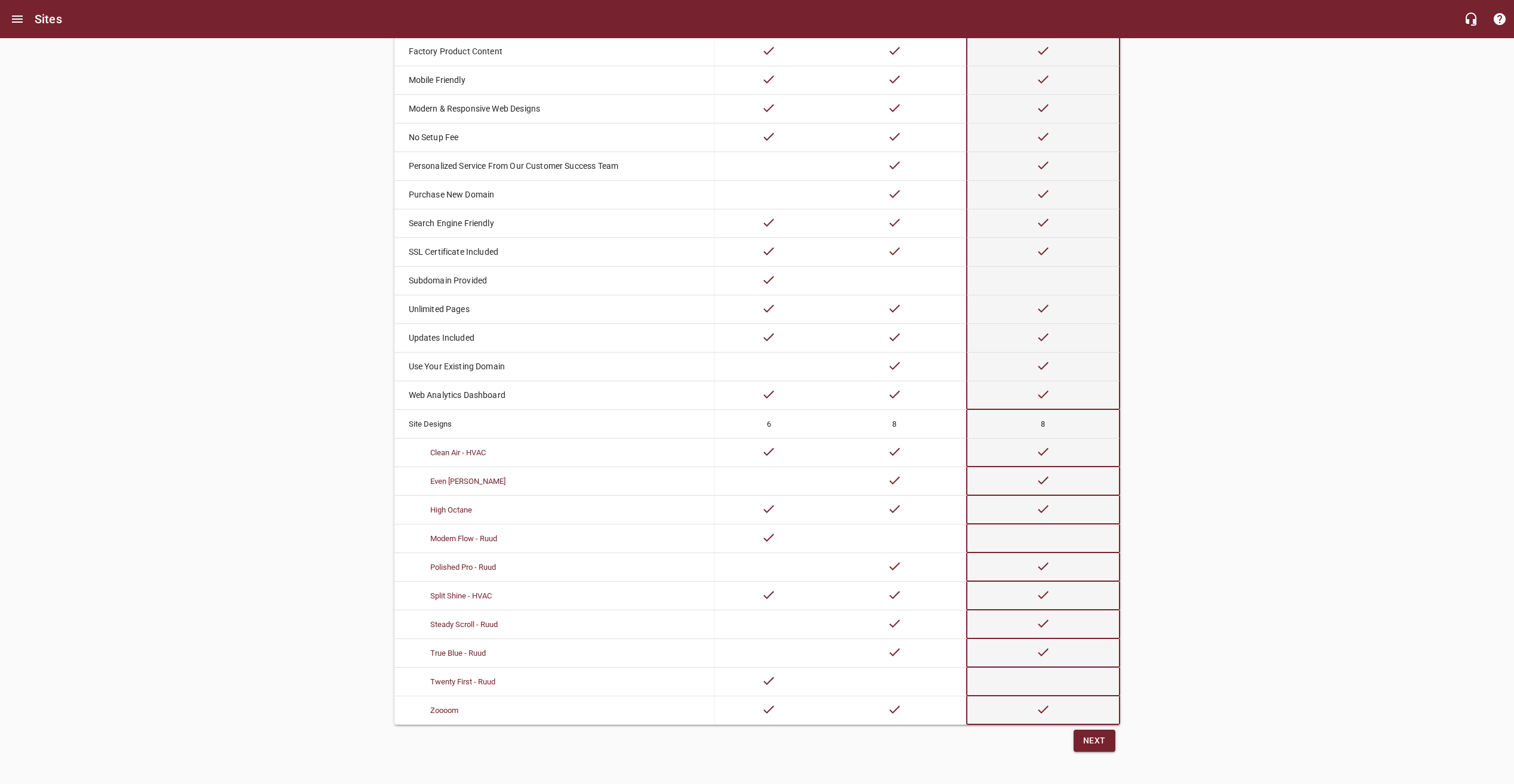
click at [909, 621] on td at bounding box center [904, 624] width 124 height 29
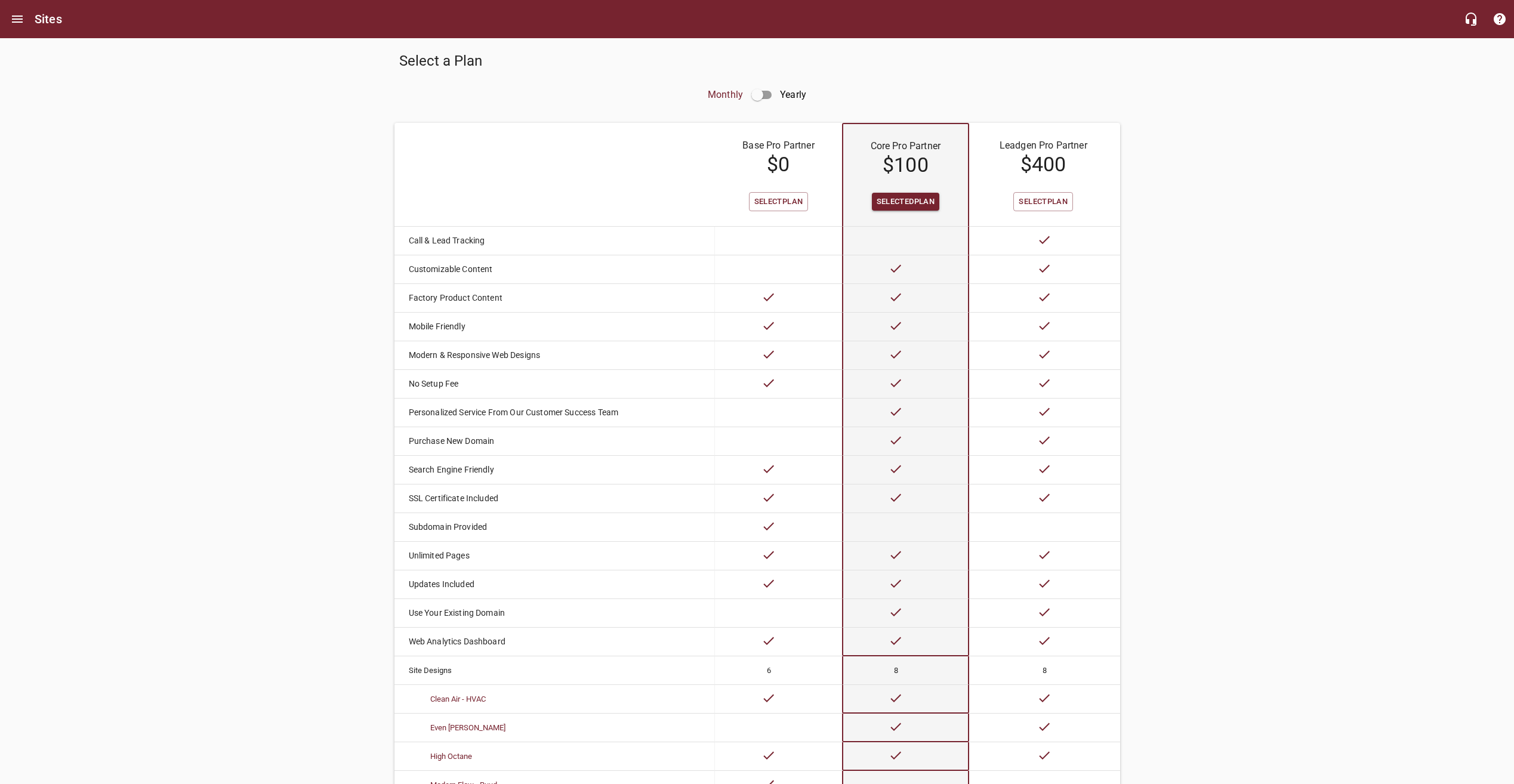
scroll to position [0, 0]
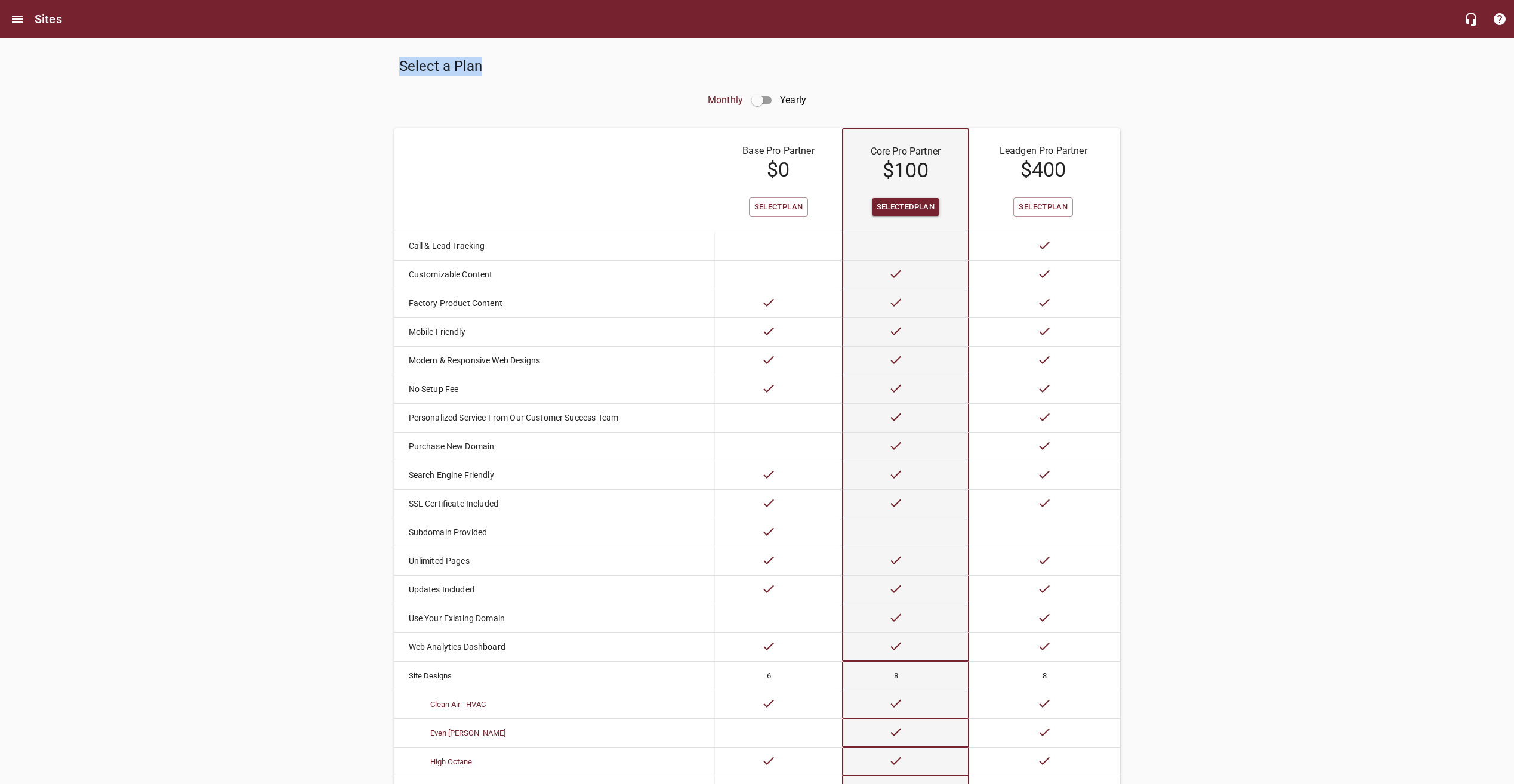
drag, startPoint x: 397, startPoint y: 71, endPoint x: 499, endPoint y: 76, distance: 102.1
click at [499, 76] on div "Select a Plan" at bounding box center [576, 67] width 363 height 29
click at [1275, 92] on div "Select a Plan Monthly Yearly Base Pro Partner $ 0 Core Pro Partner $ 100 Leadge…" at bounding box center [757, 525] width 1514 height 975
drag, startPoint x: 1274, startPoint y: 92, endPoint x: 1525, endPoint y: 548, distance: 520.5
click at [1514, 548] on html "Sites Select a Plan Monthly Yearly Base Pro Partner $ 0 Core Pro Partner $ 100 …" at bounding box center [757, 517] width 1514 height 1036
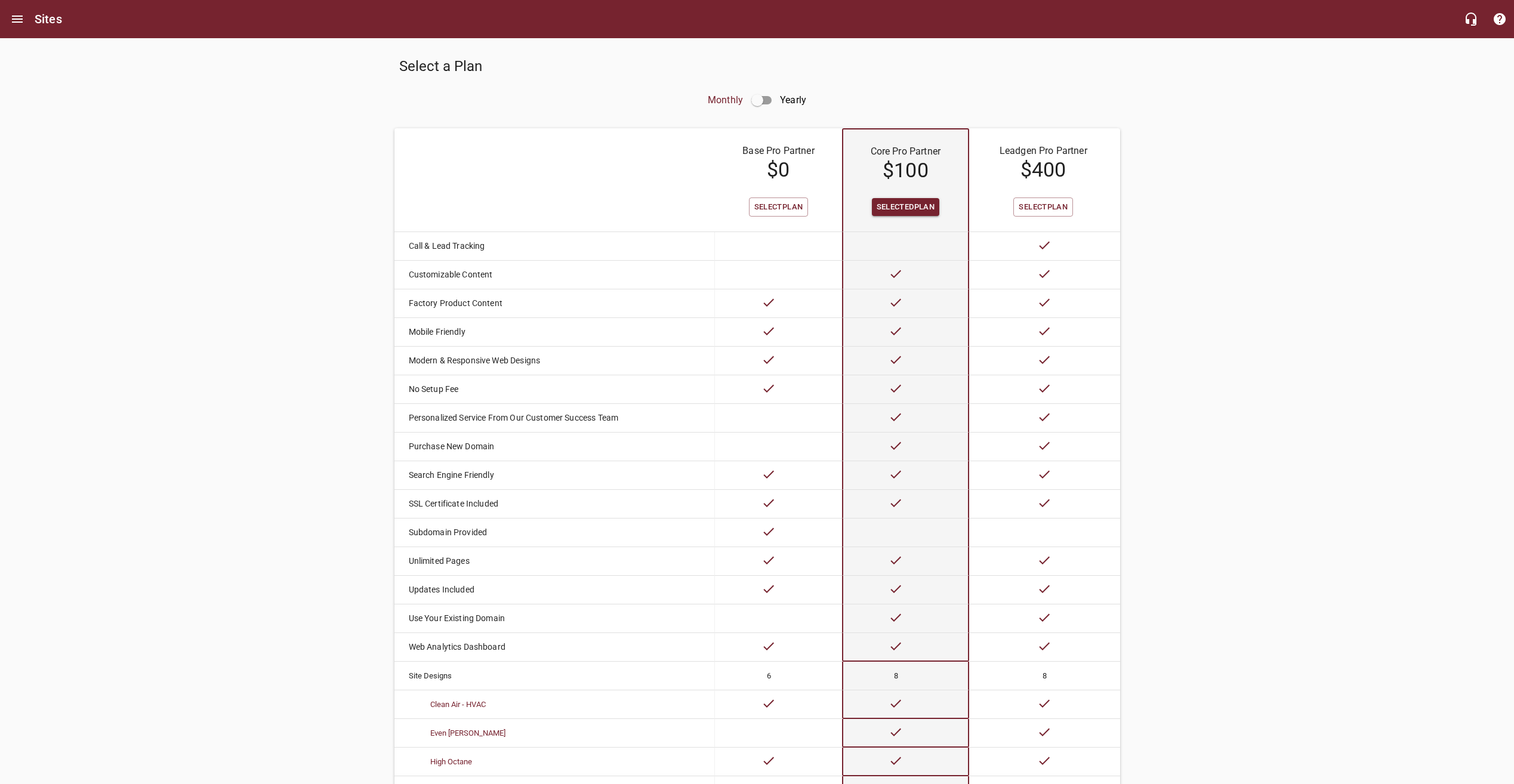
drag, startPoint x: 1525, startPoint y: 548, endPoint x: 1375, endPoint y: 351, distance: 247.6
click at [1375, 351] on div "Select a Plan Monthly Yearly Base Pro Partner $ 0 Core Pro Partner $ 100 Leadge…" at bounding box center [757, 525] width 1514 height 975
click at [324, 276] on div "Select a Plan Monthly Yearly Base Pro Partner $ 0 Core Pro Partner $ 100 Leadge…" at bounding box center [757, 525] width 1514 height 975
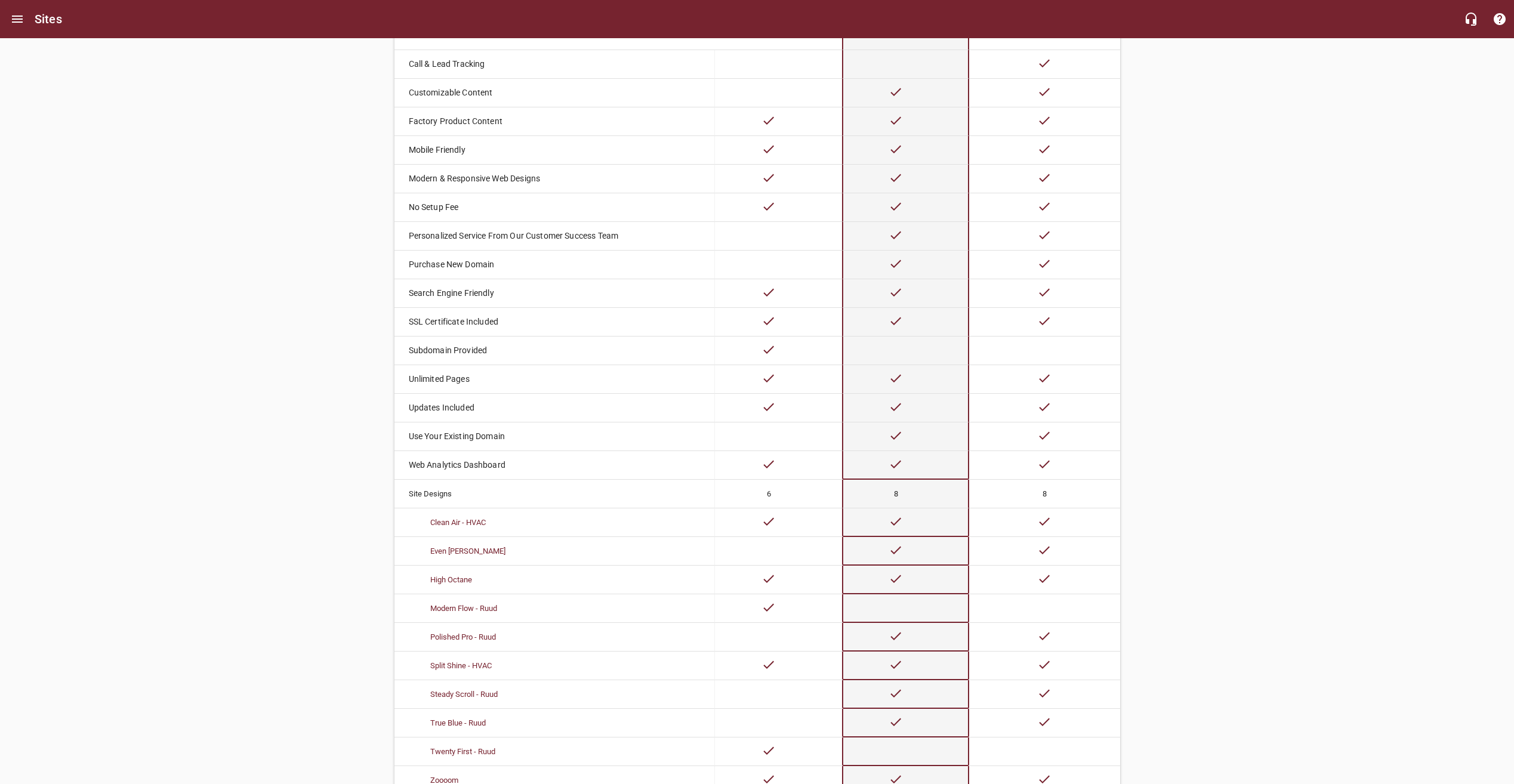
scroll to position [263, 0]
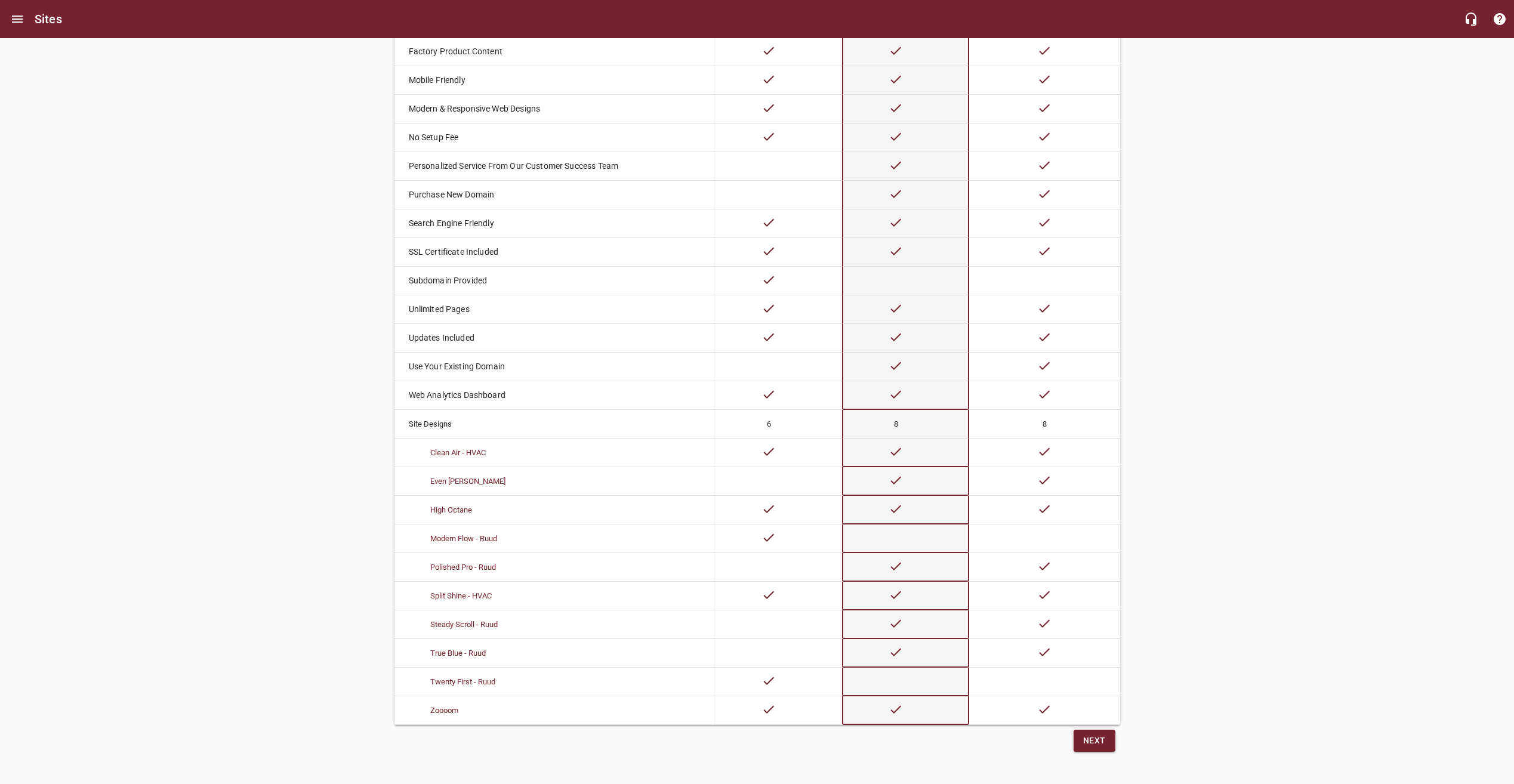
click at [1105, 743] on span "Next" at bounding box center [1094, 740] width 22 height 15
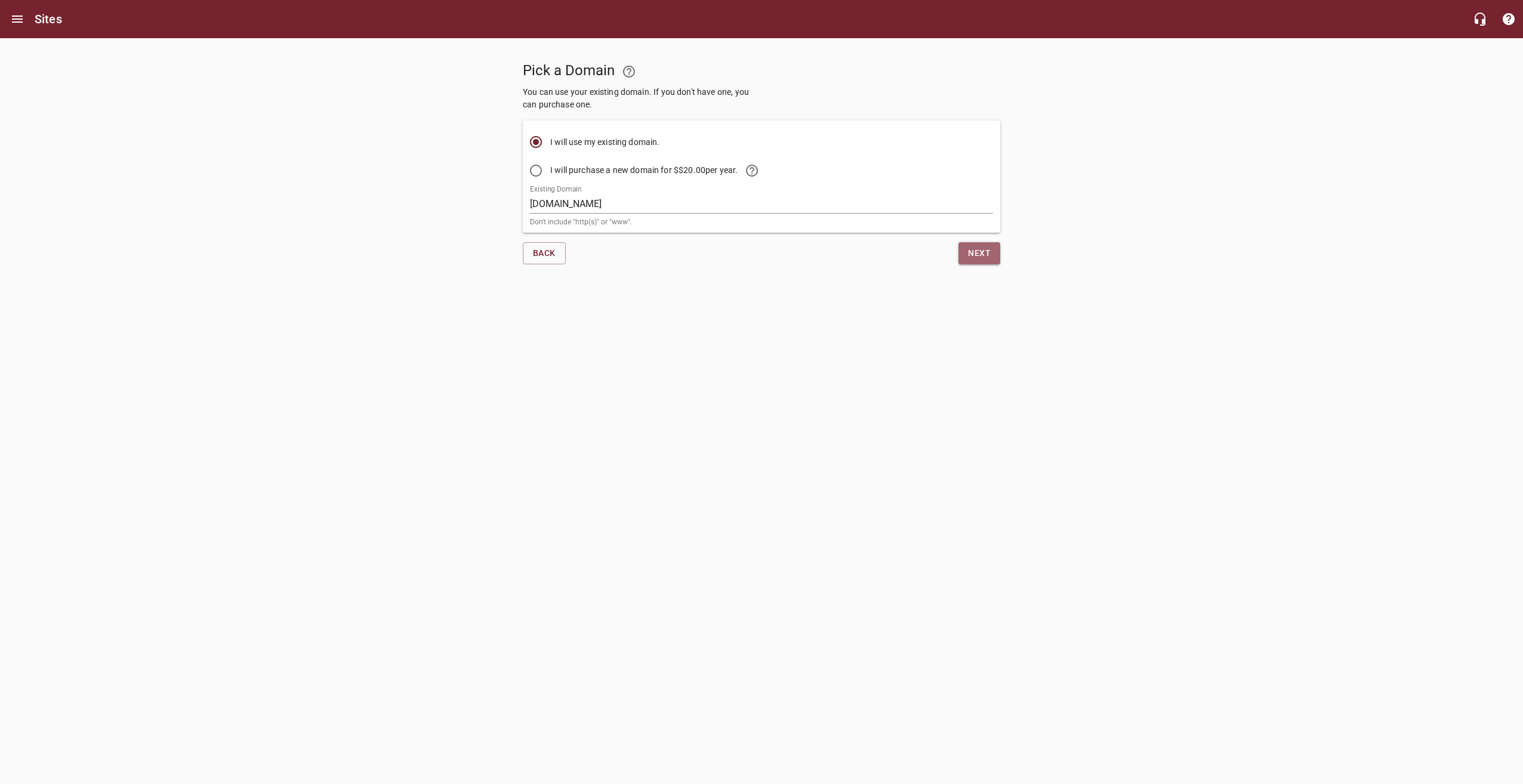
click at [974, 248] on span "Next" at bounding box center [978, 253] width 22 height 15
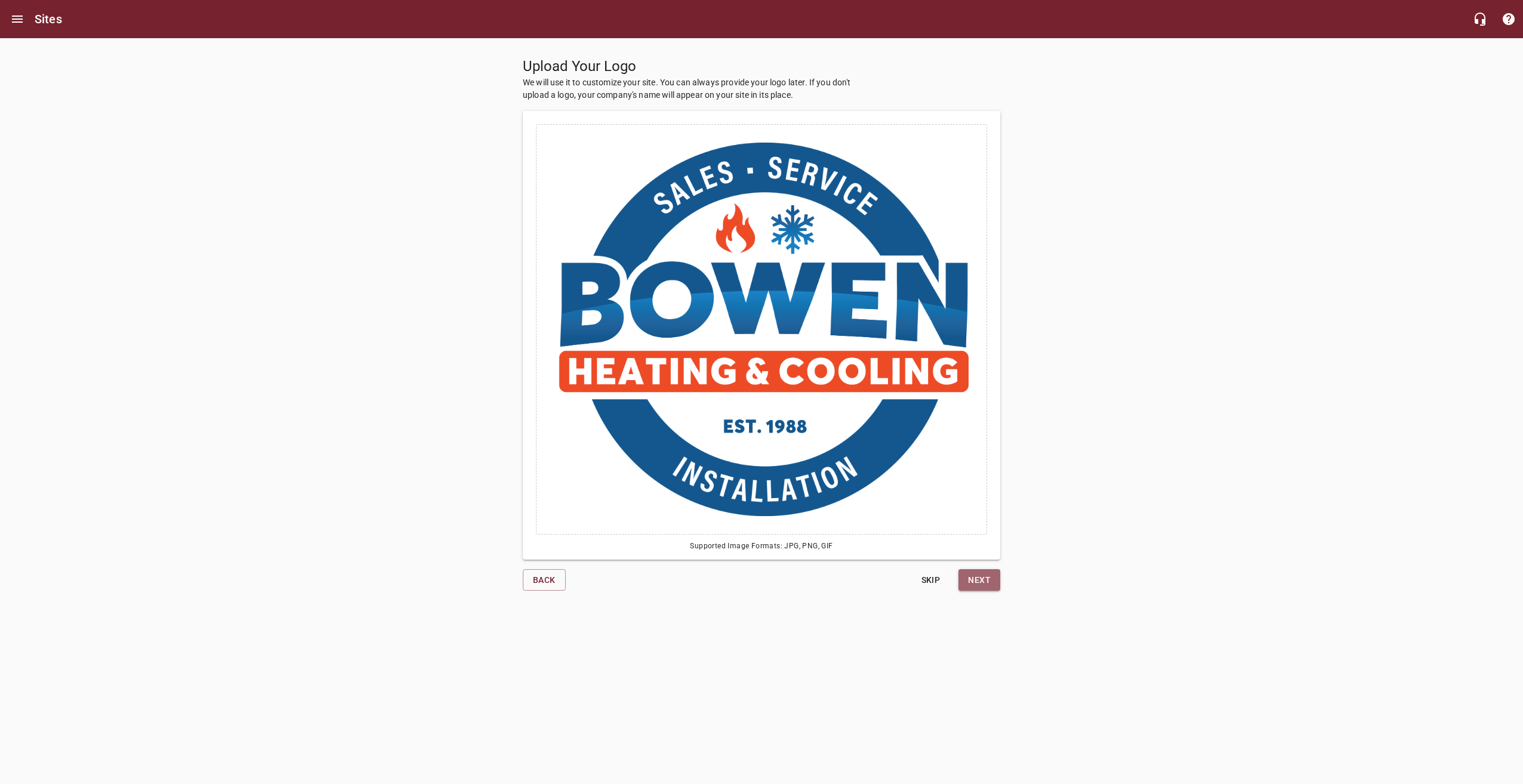
click at [979, 578] on span "Next" at bounding box center [978, 580] width 22 height 15
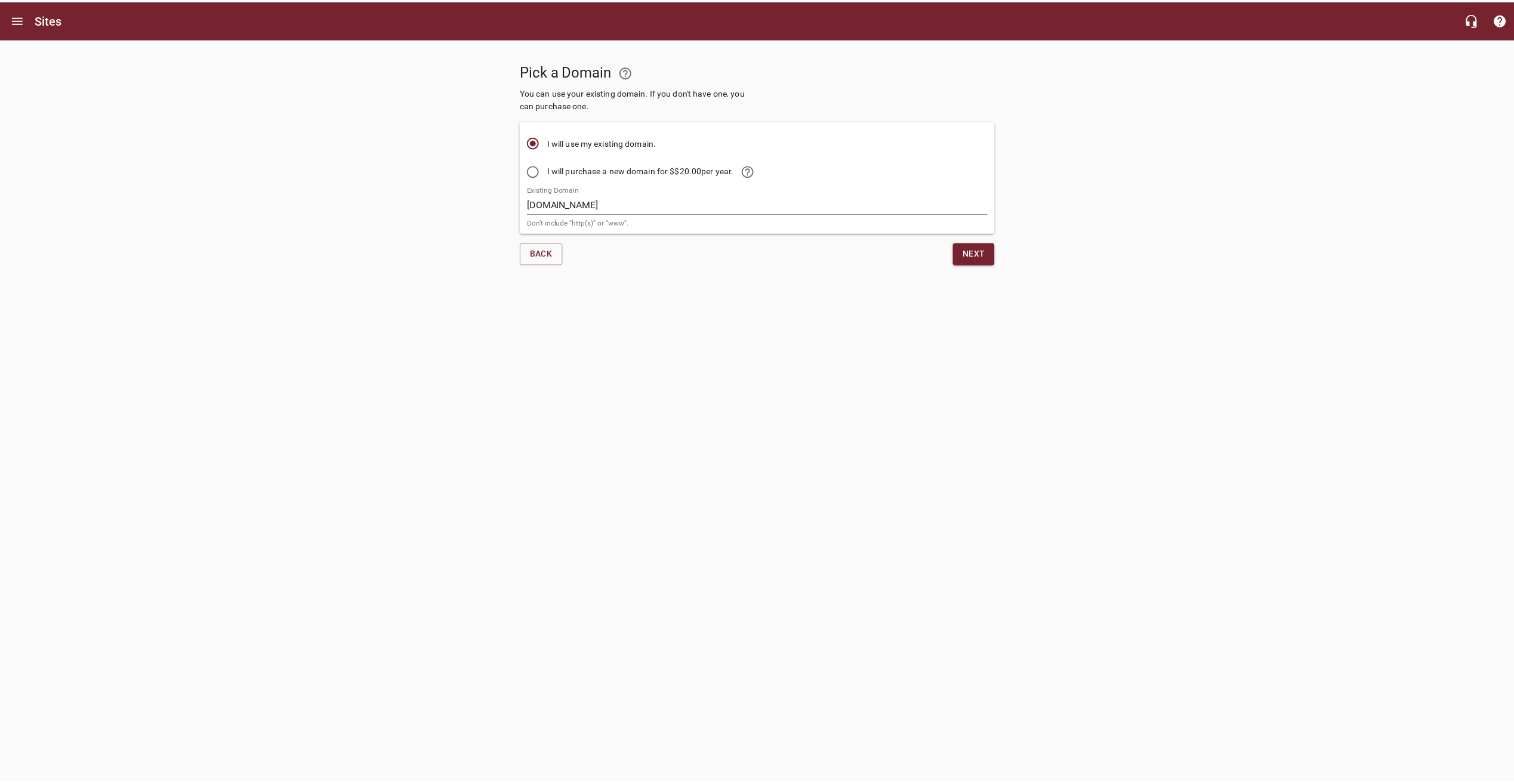
scroll to position [263, 0]
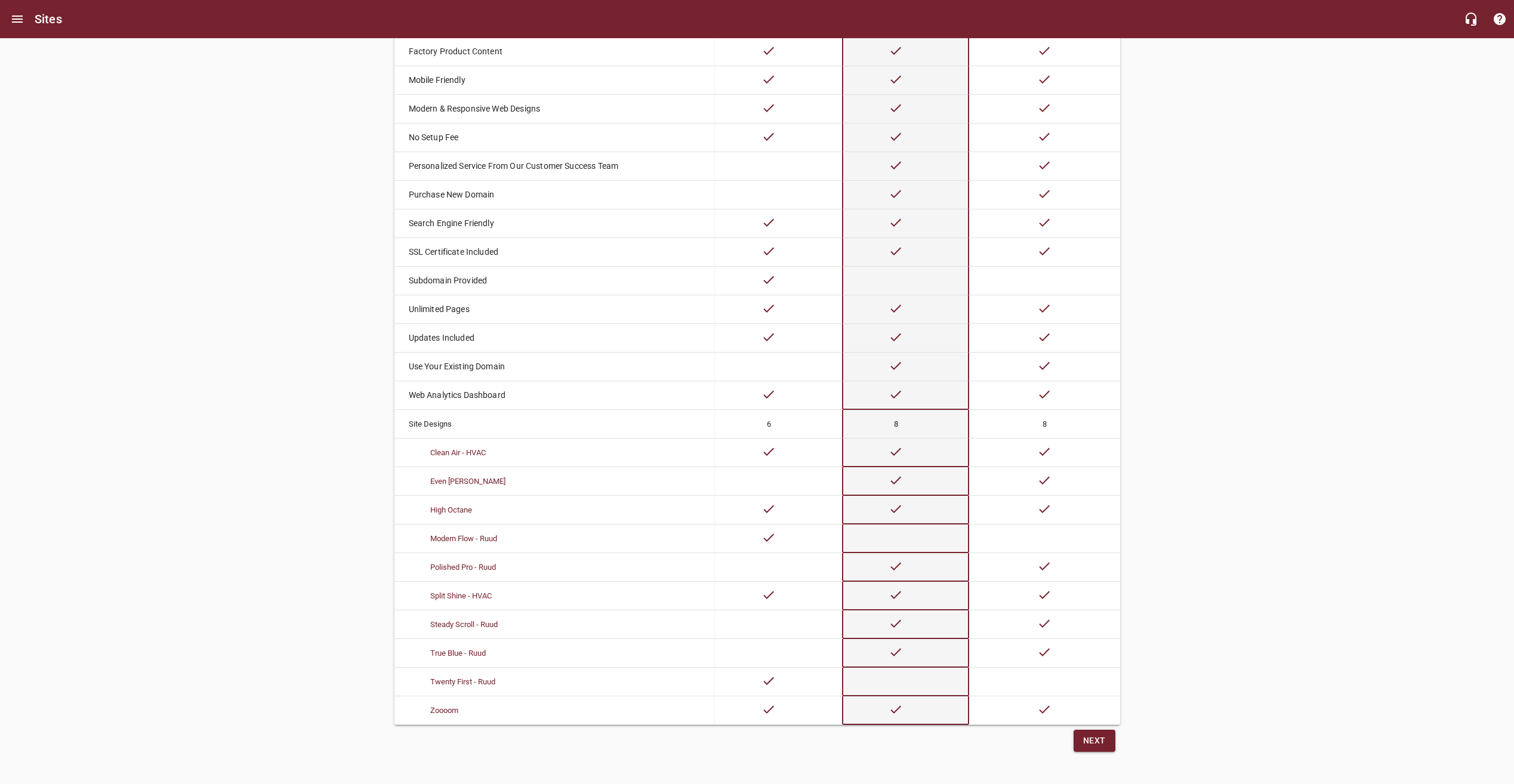
drag, startPoint x: 290, startPoint y: 290, endPoint x: 278, endPoint y: 283, distance: 13.9
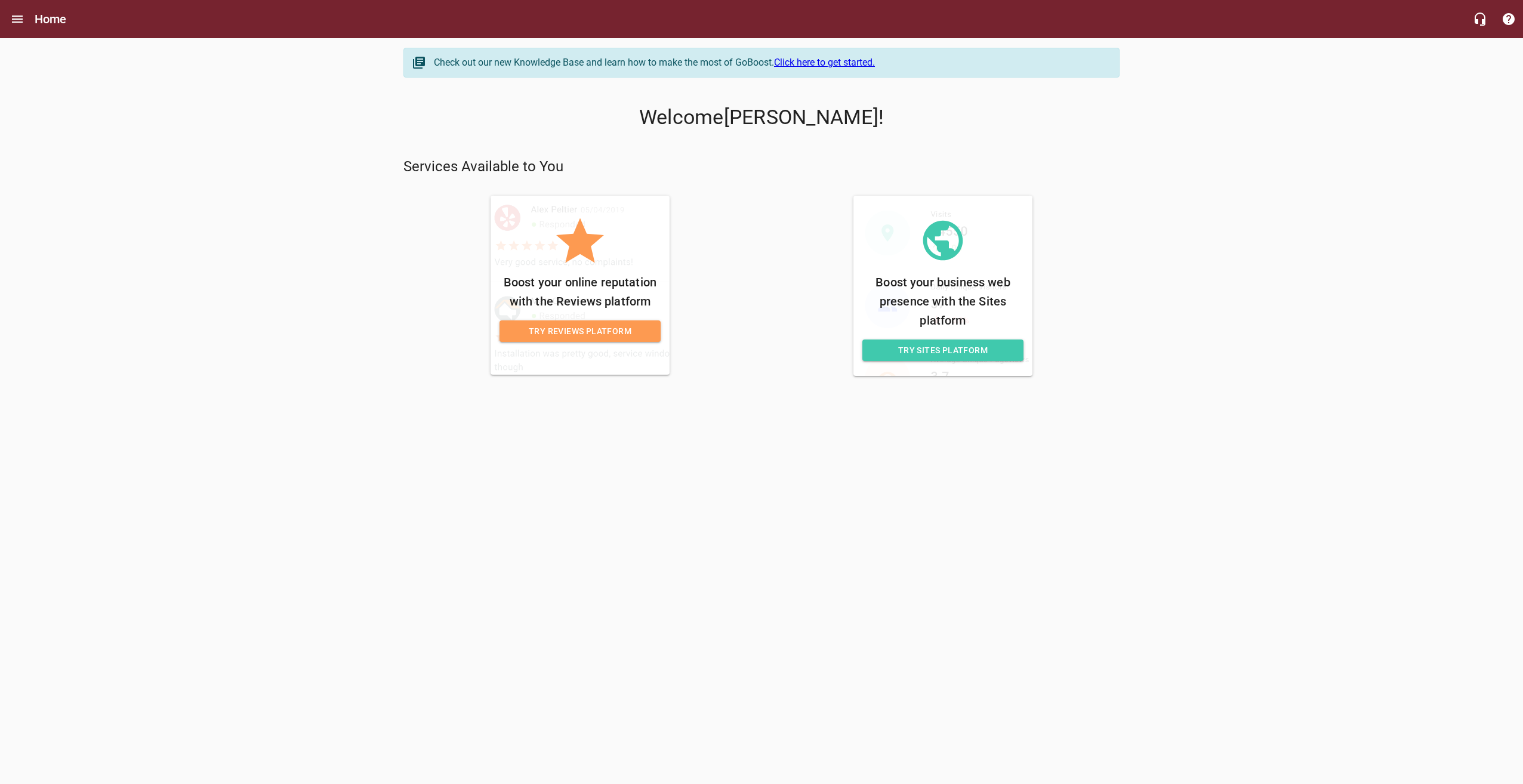
click at [940, 347] on span "Try Sites Platform" at bounding box center [943, 351] width 142 height 15
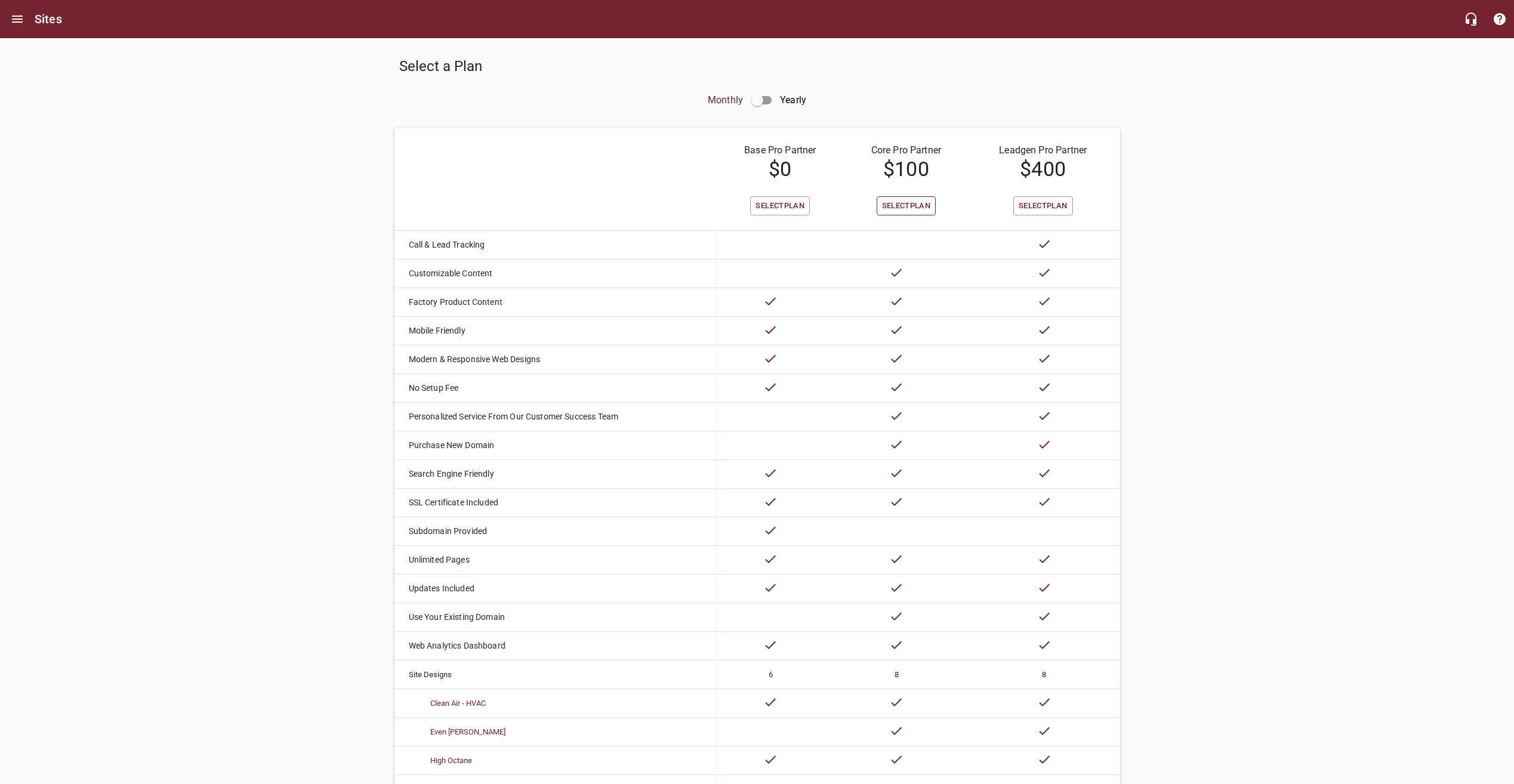
click at [899, 212] on span "Select Plan" at bounding box center [906, 205] width 49 height 14
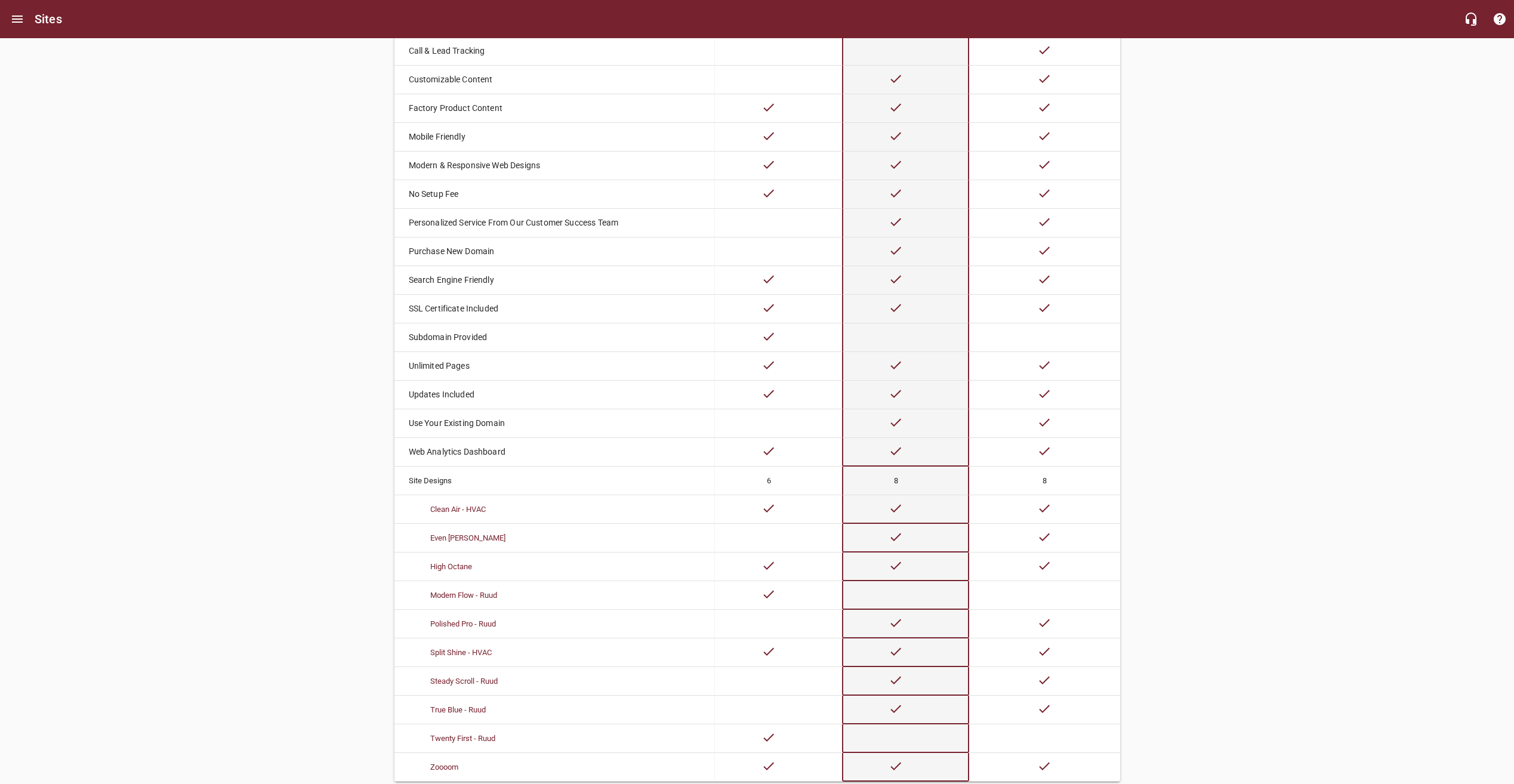
scroll to position [263, 0]
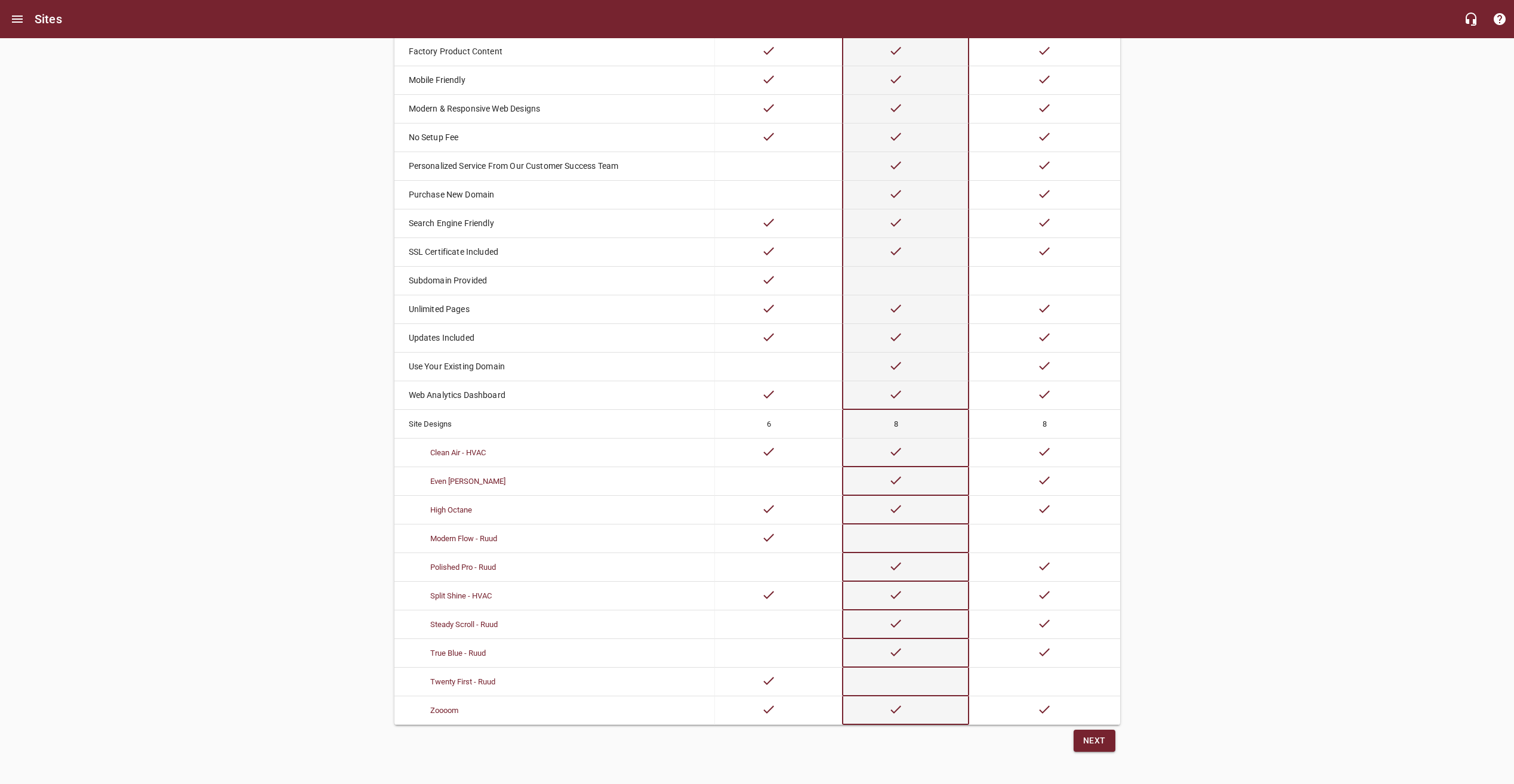
click at [1087, 744] on span "Next" at bounding box center [1094, 740] width 22 height 15
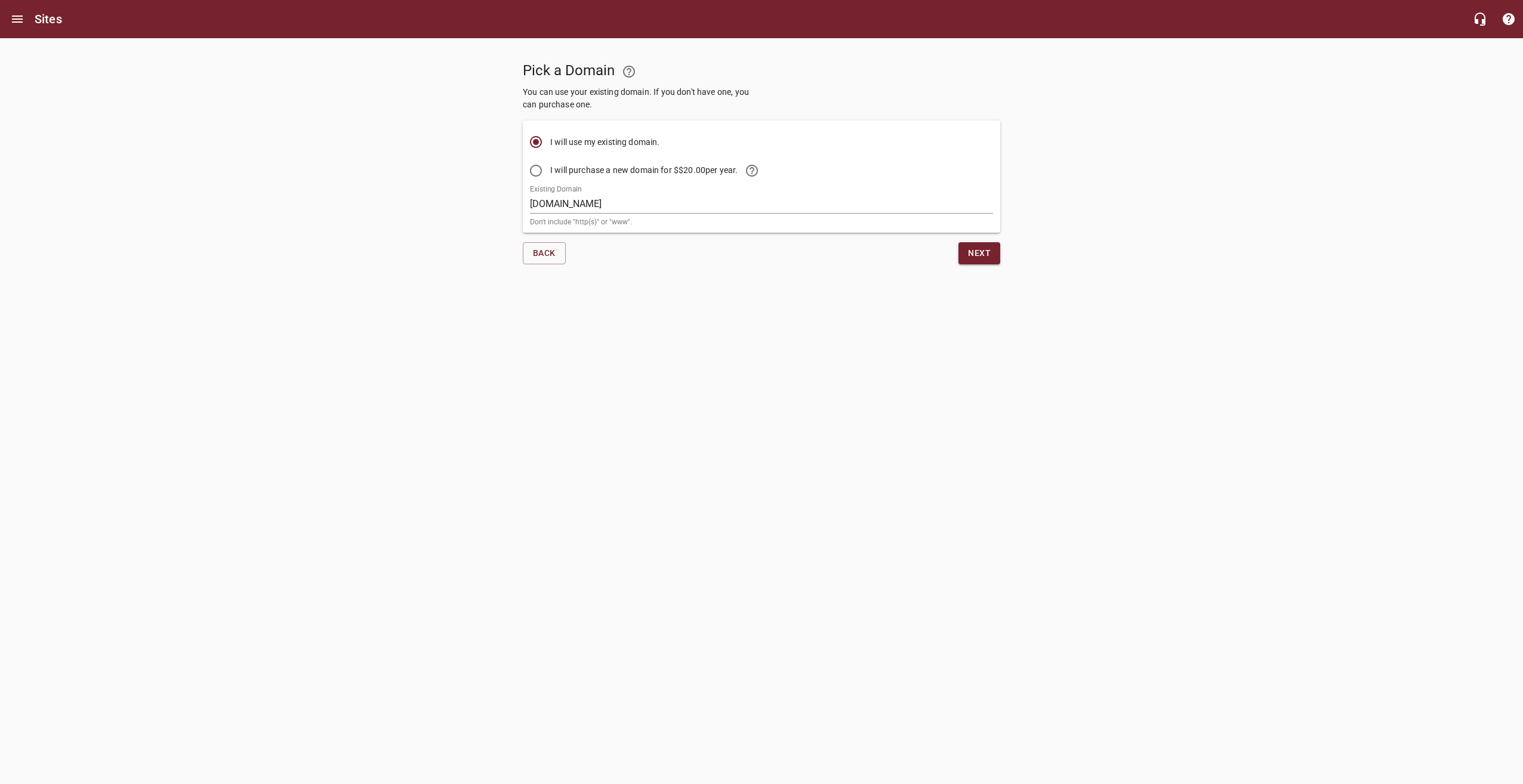
click at [981, 258] on span "Next" at bounding box center [978, 253] width 22 height 15
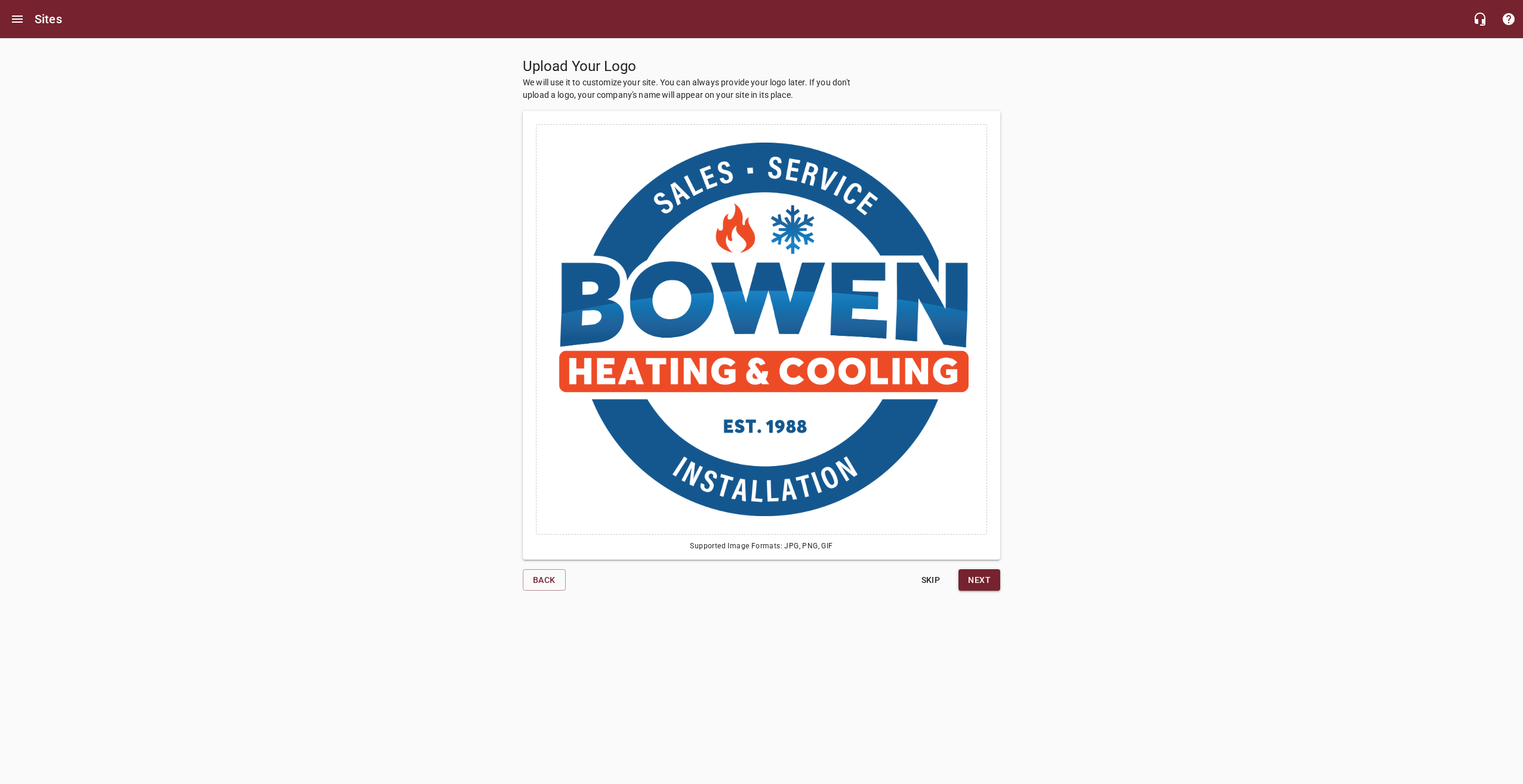
click at [990, 576] on span "Next" at bounding box center [978, 580] width 22 height 15
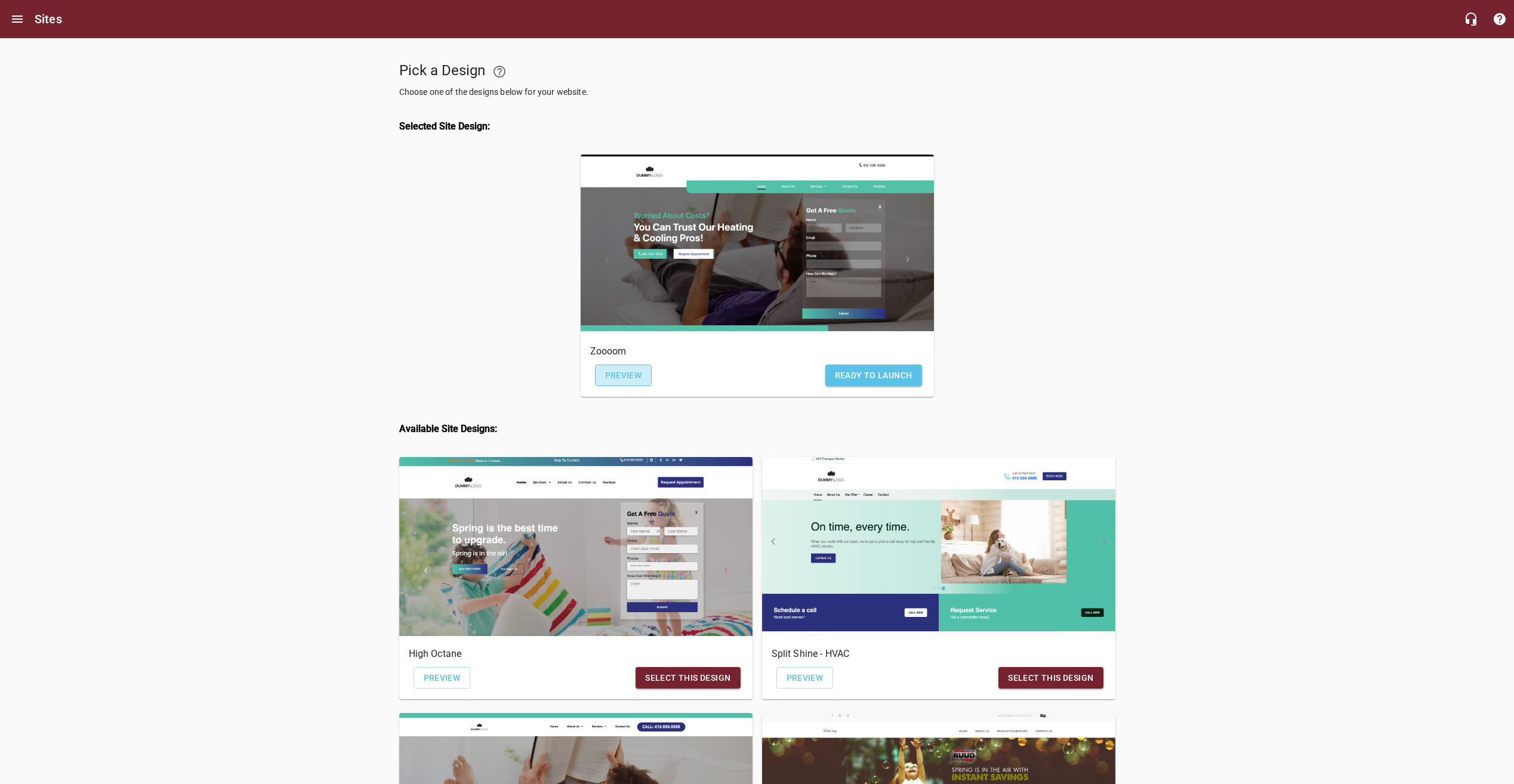
click at [621, 379] on span "Preview" at bounding box center [623, 375] width 37 height 15
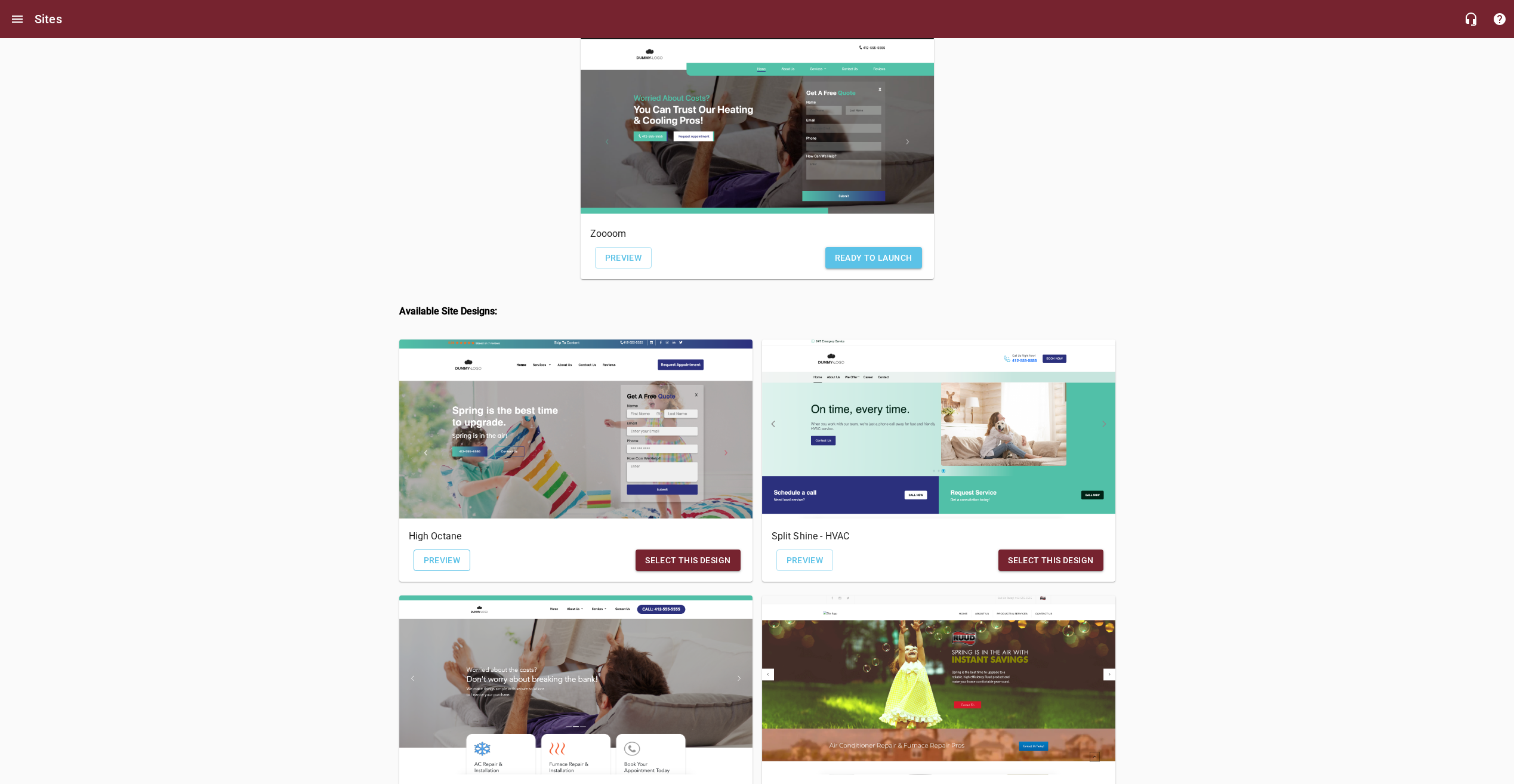
scroll to position [120, 0]
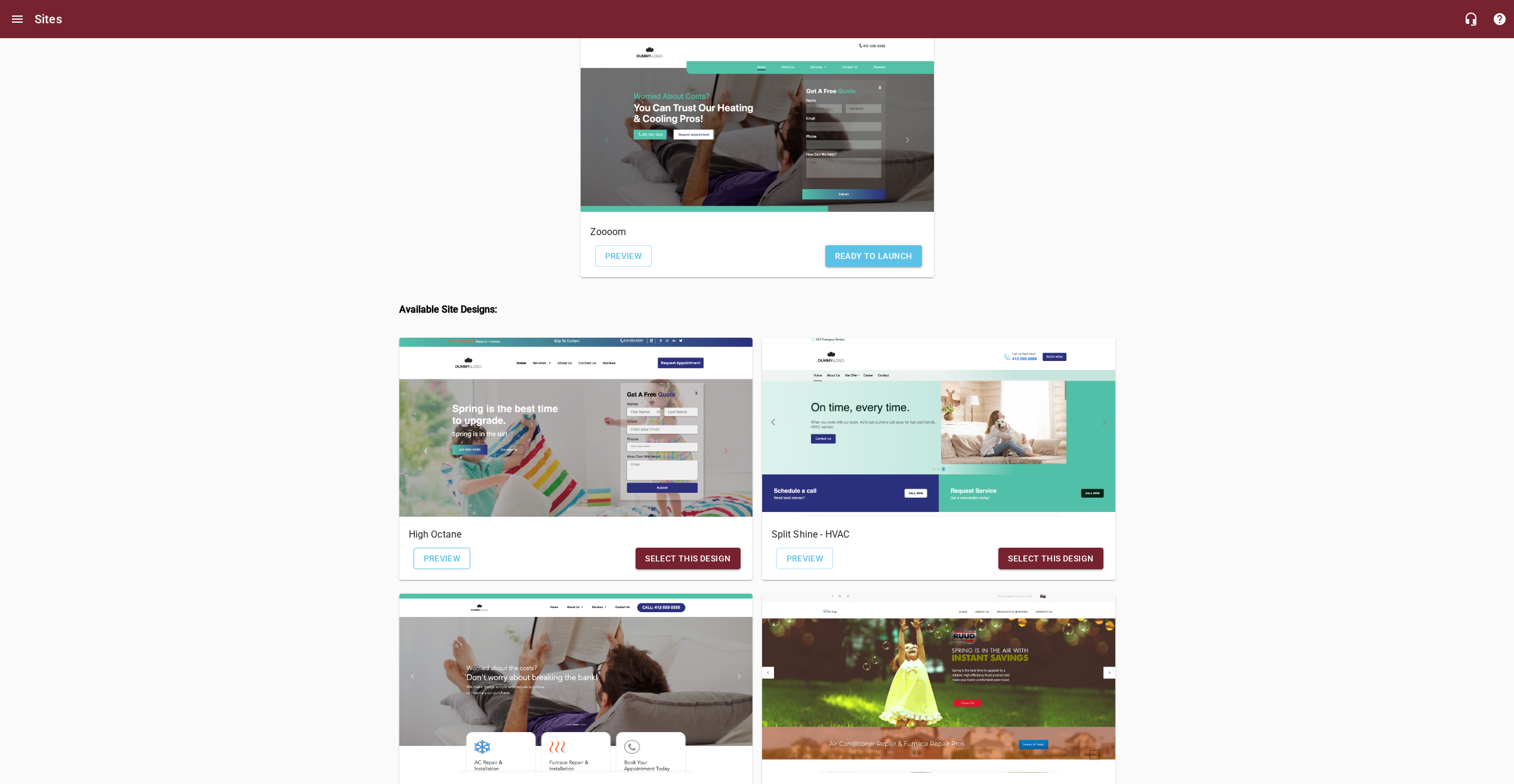
click at [450, 560] on span "Preview" at bounding box center [442, 559] width 37 height 15
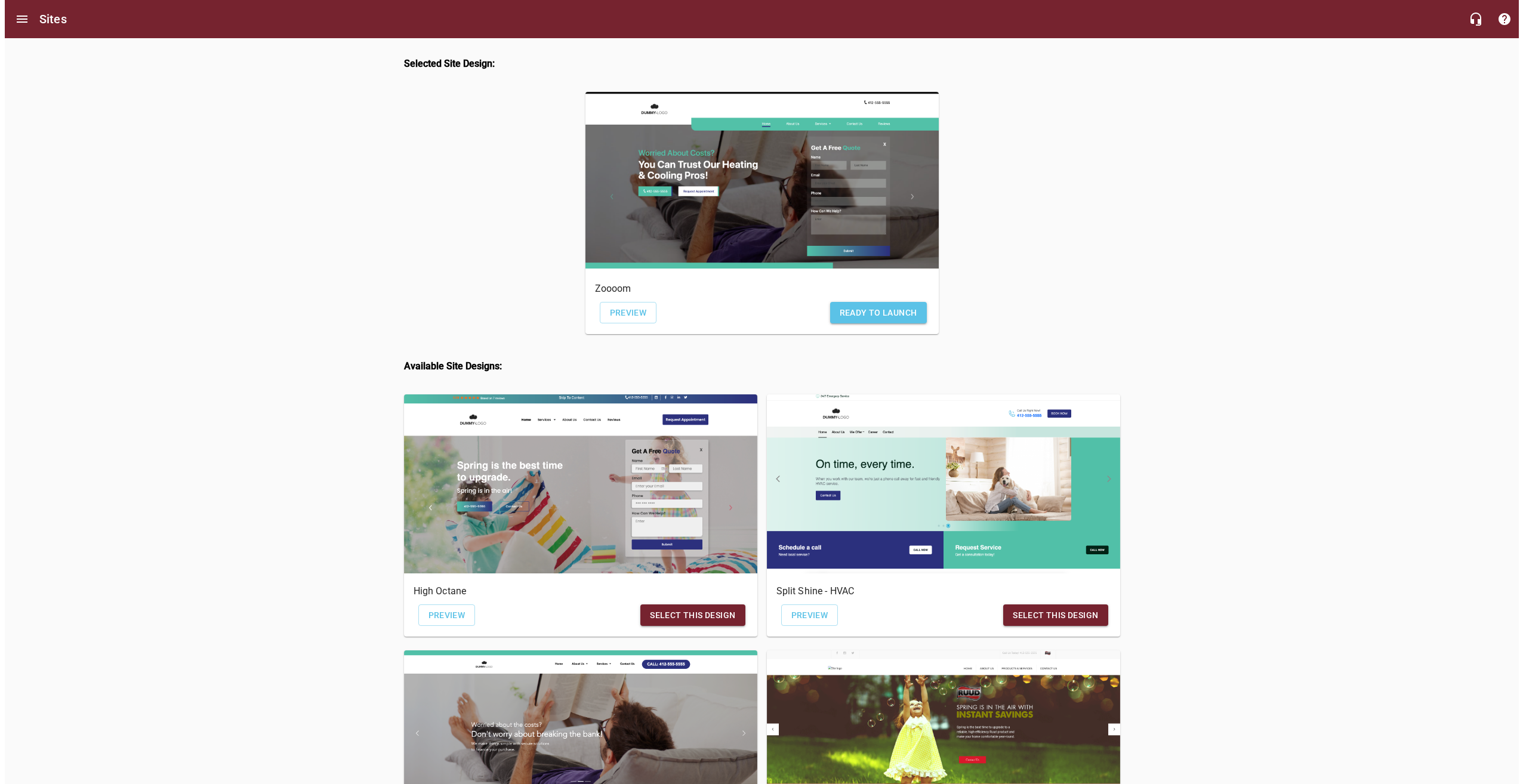
scroll to position [0, 0]
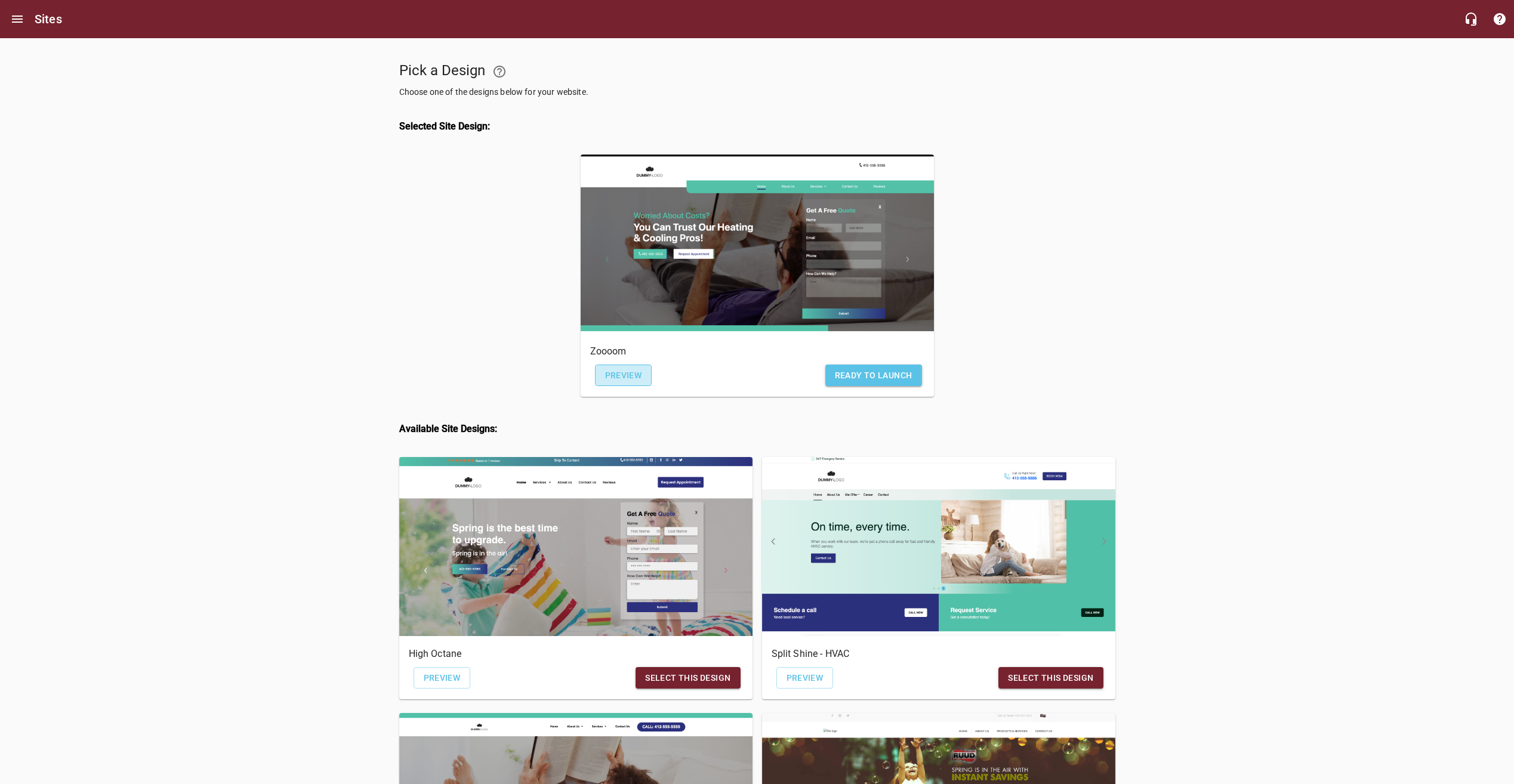
click at [617, 379] on span "Preview" at bounding box center [623, 375] width 37 height 15
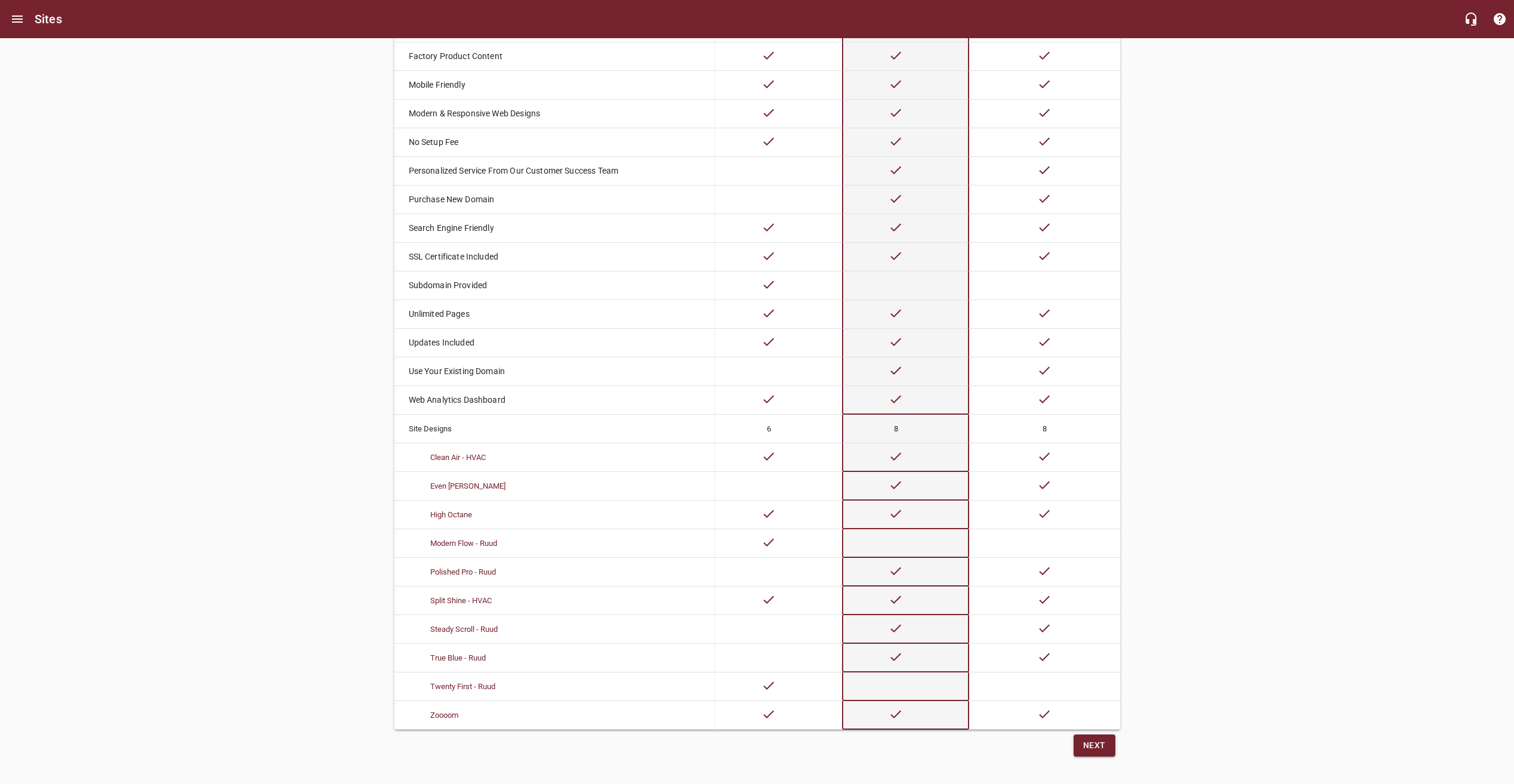
scroll to position [263, 0]
click at [1066, 532] on td at bounding box center [1044, 538] width 150 height 29
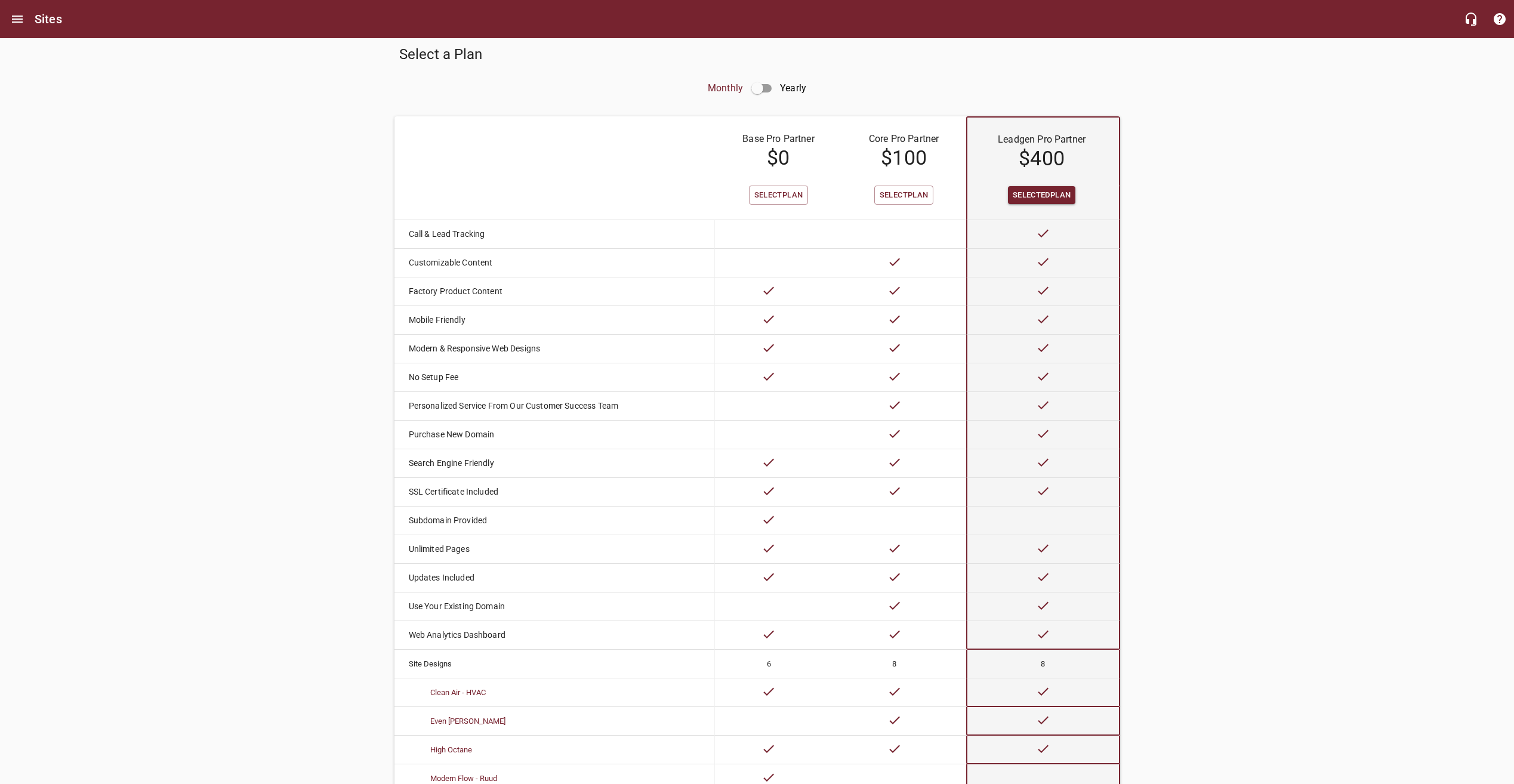
scroll to position [0, 0]
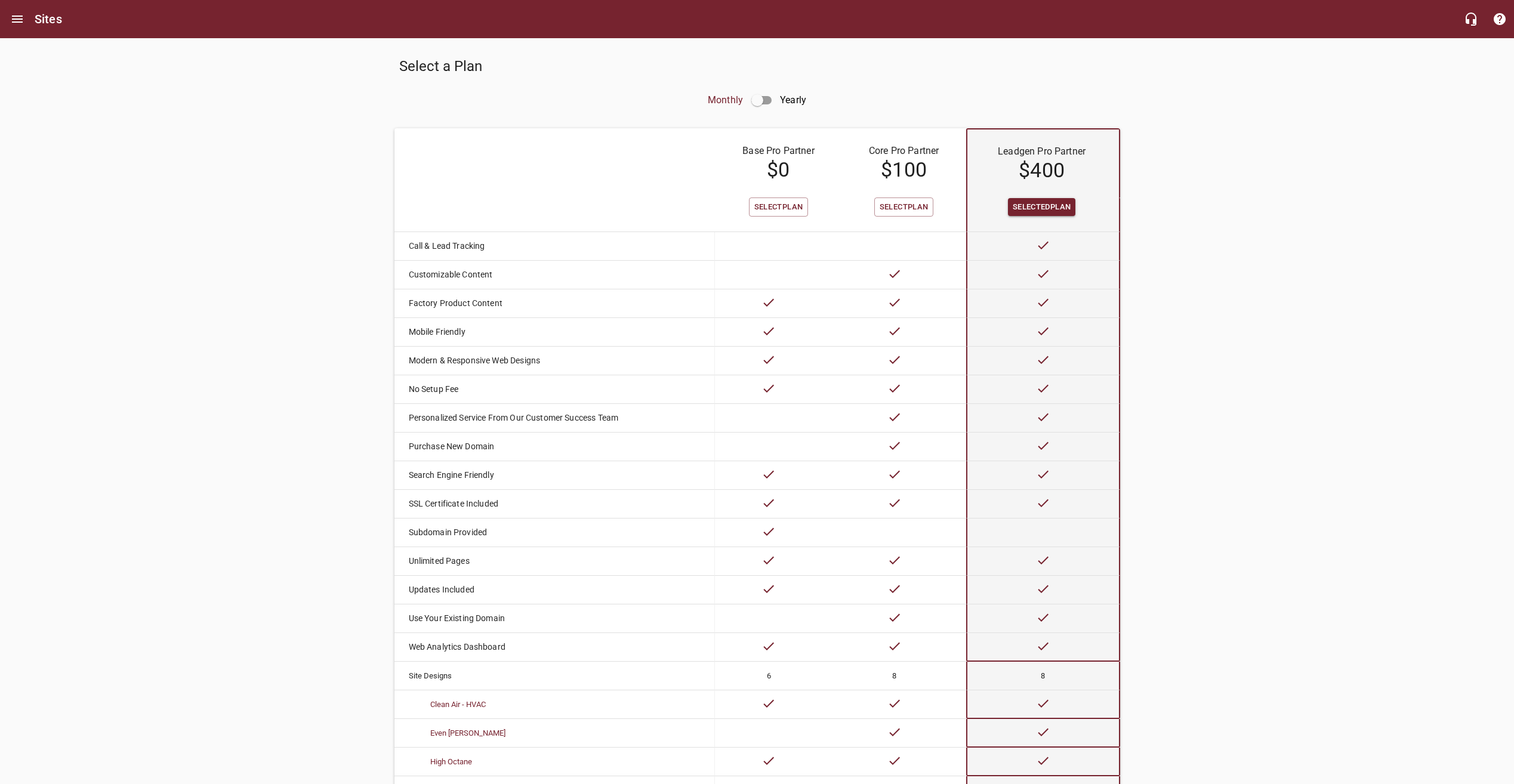
click at [891, 449] on icon at bounding box center [894, 445] width 14 height 14
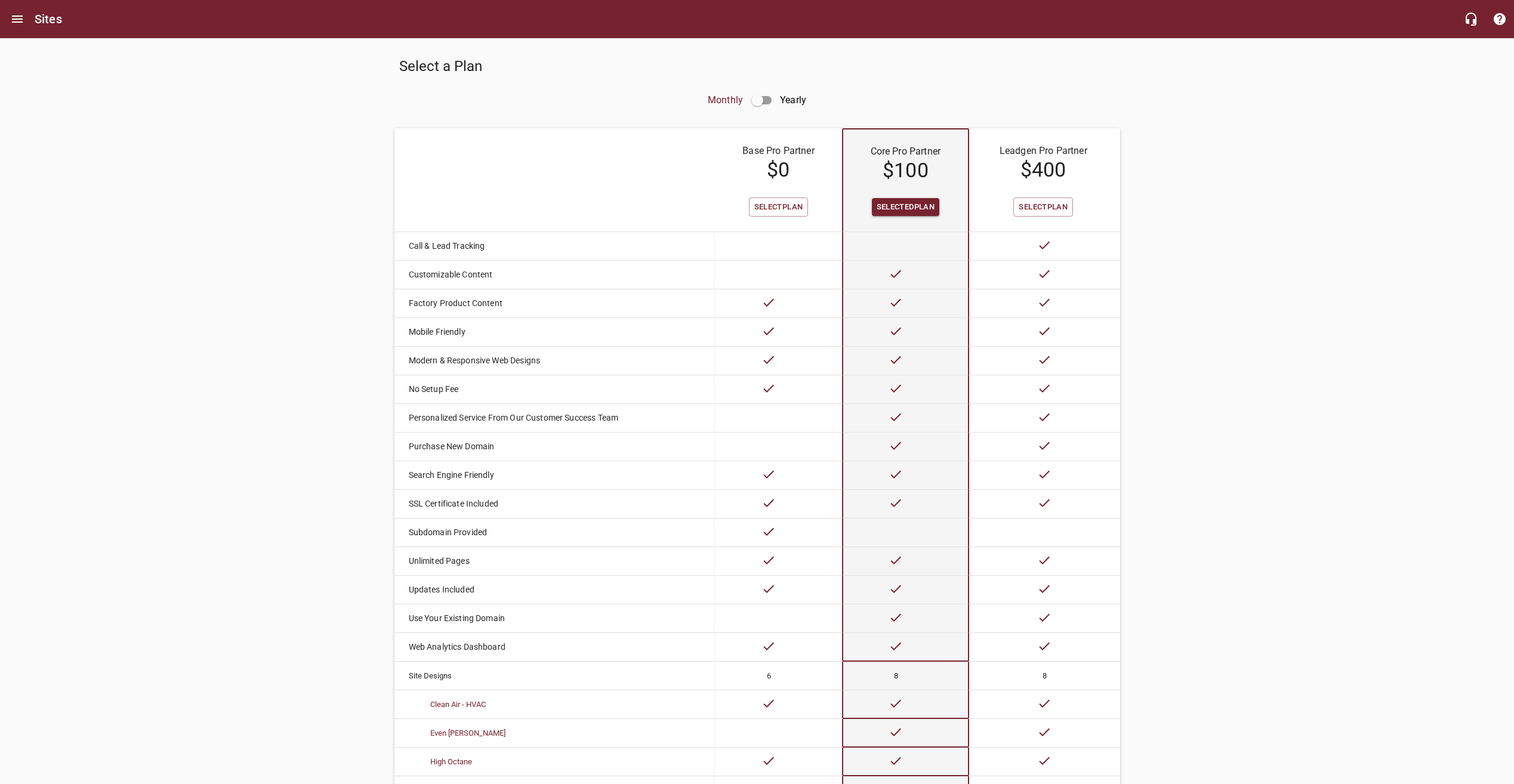
click at [1270, 417] on div "Select a Plan Monthly Yearly Base Pro Partner $ 0 Core Pro Partner $ 100 Leadge…" at bounding box center [757, 525] width 1514 height 975
click at [1067, 409] on td at bounding box center [1044, 418] width 150 height 29
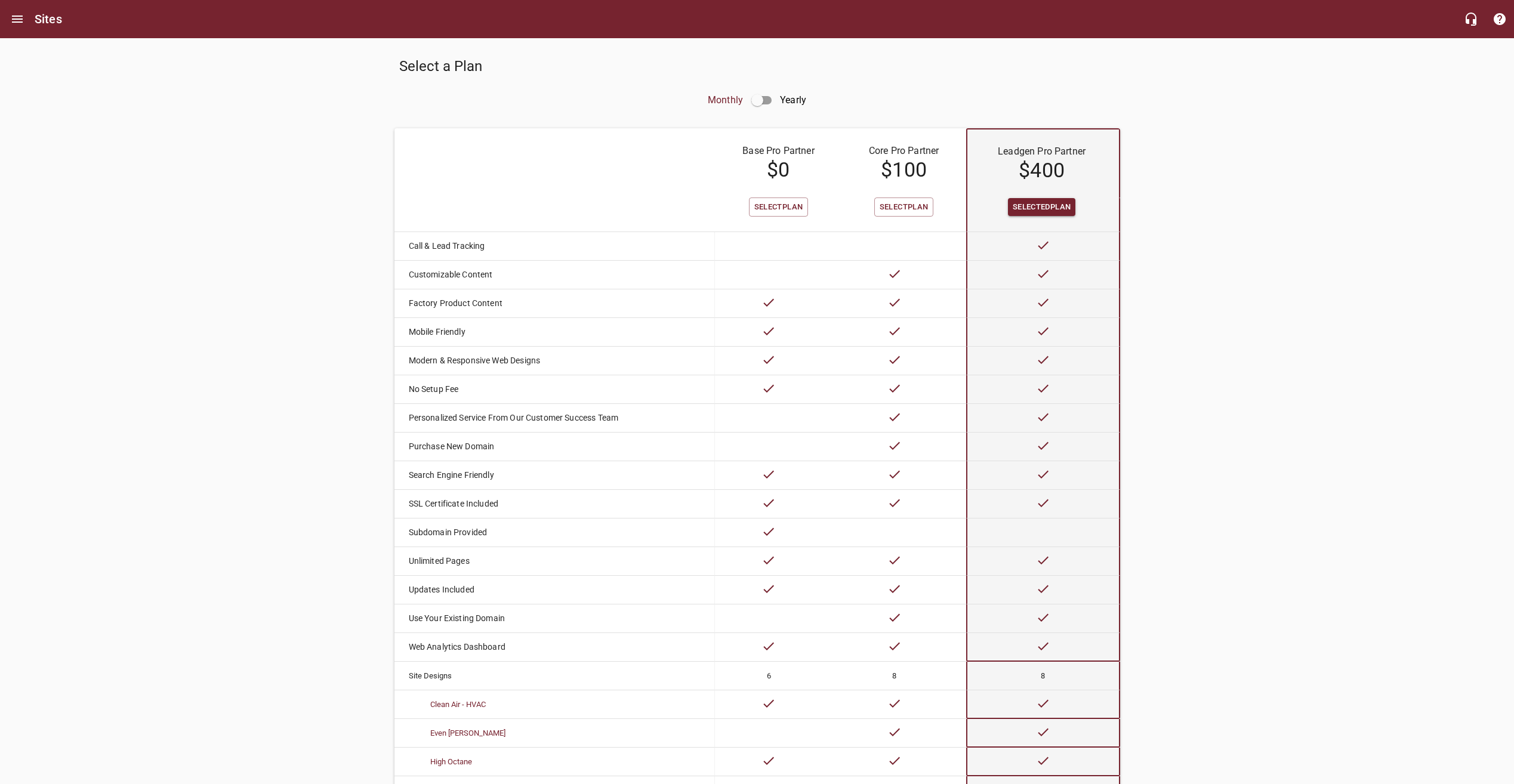
click at [938, 419] on td at bounding box center [904, 418] width 124 height 29
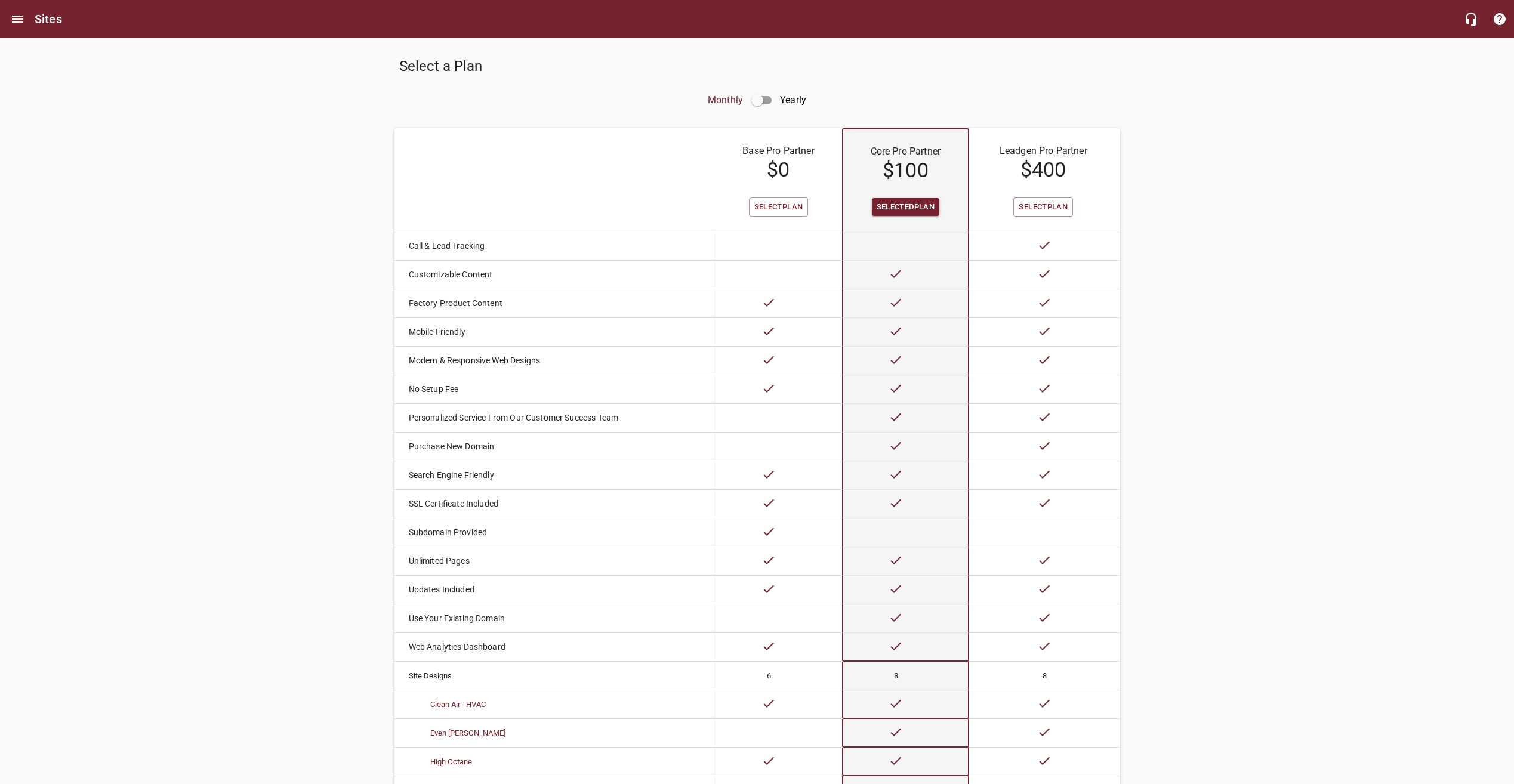
click at [737, 427] on td at bounding box center [778, 418] width 126 height 29
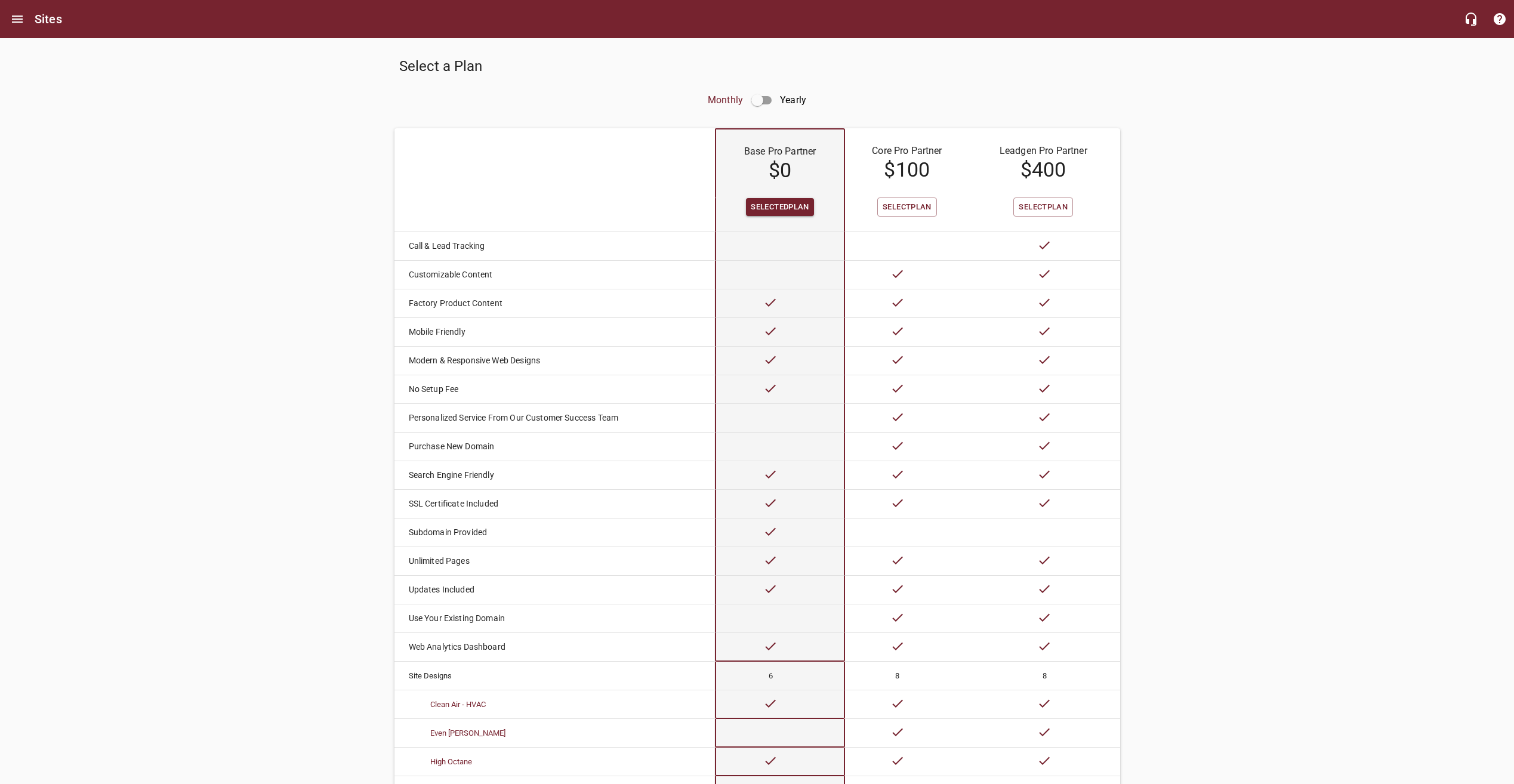
click at [868, 420] on td at bounding box center [907, 418] width 124 height 29
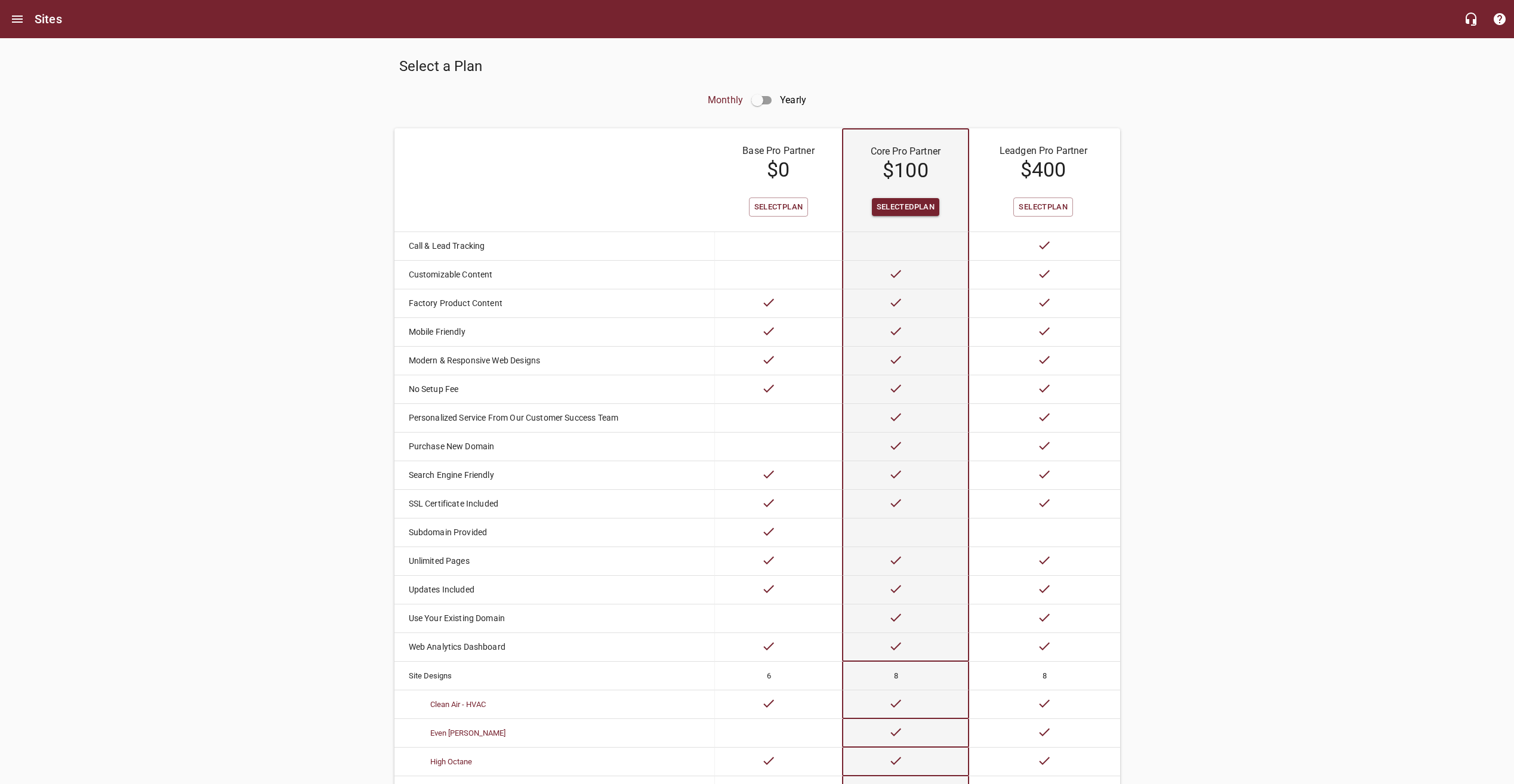
click at [1039, 408] on td at bounding box center [1044, 418] width 150 height 29
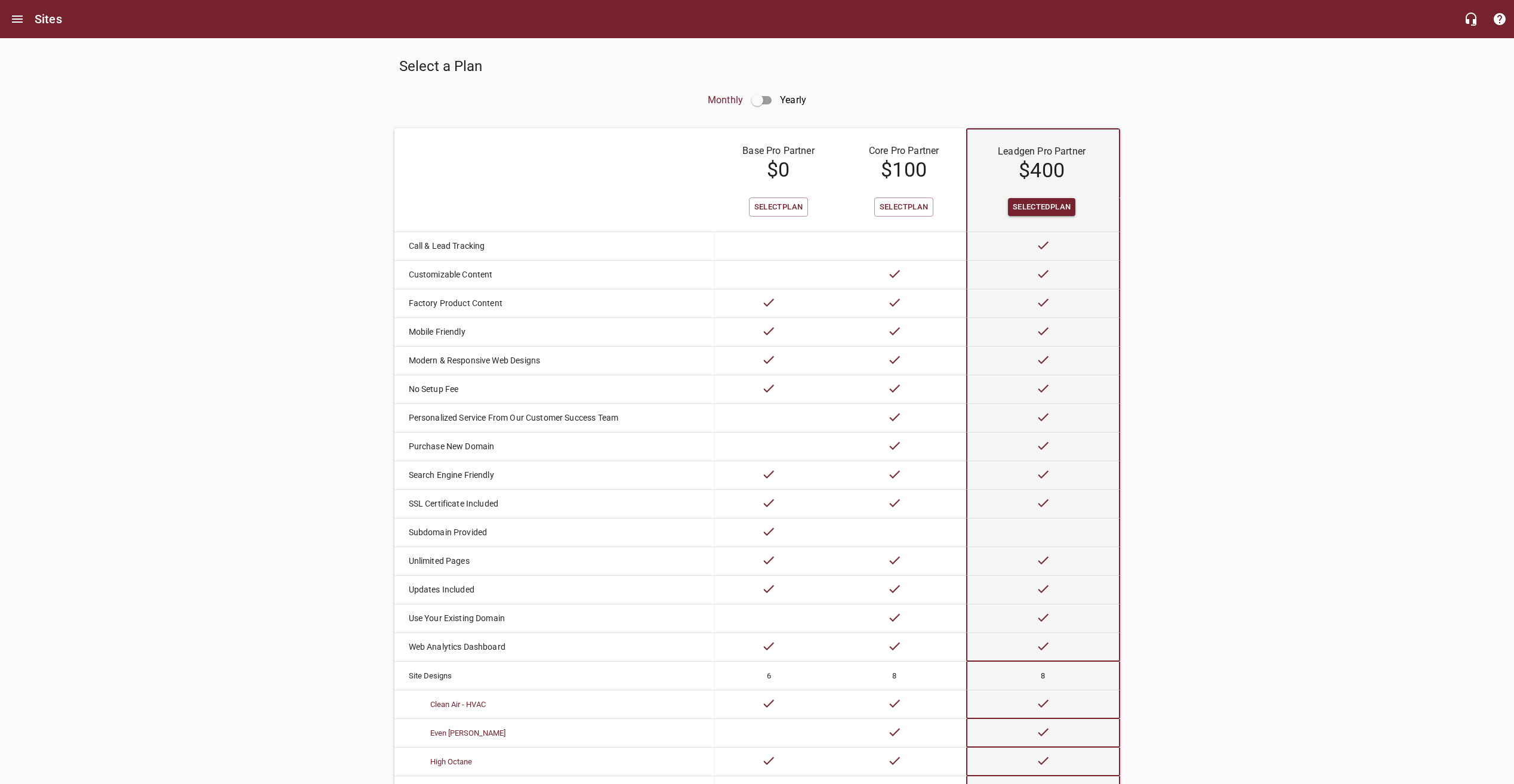
click at [910, 410] on td at bounding box center [904, 418] width 124 height 29
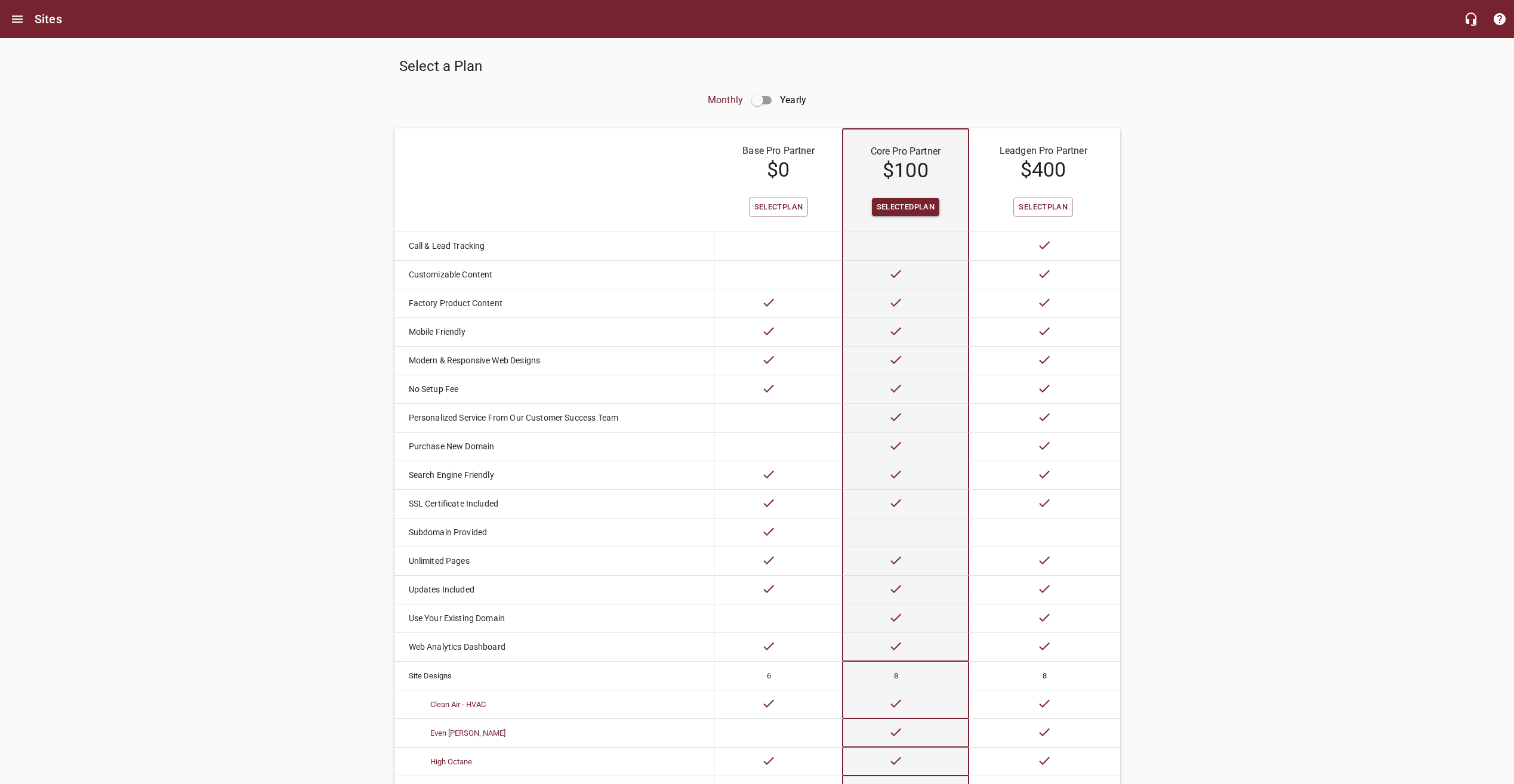
click at [759, 417] on td at bounding box center [778, 418] width 126 height 29
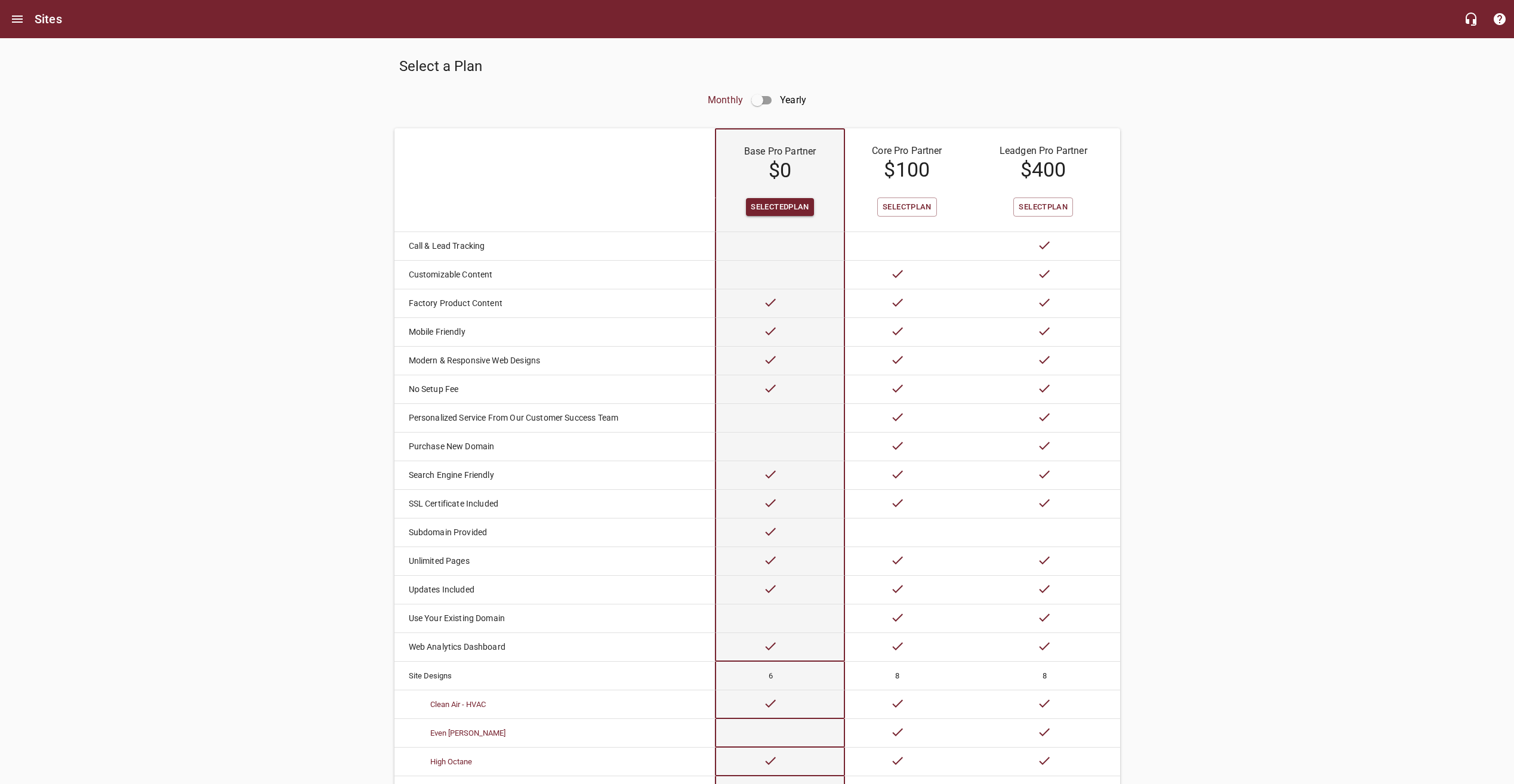
click at [895, 412] on icon at bounding box center [897, 417] width 14 height 14
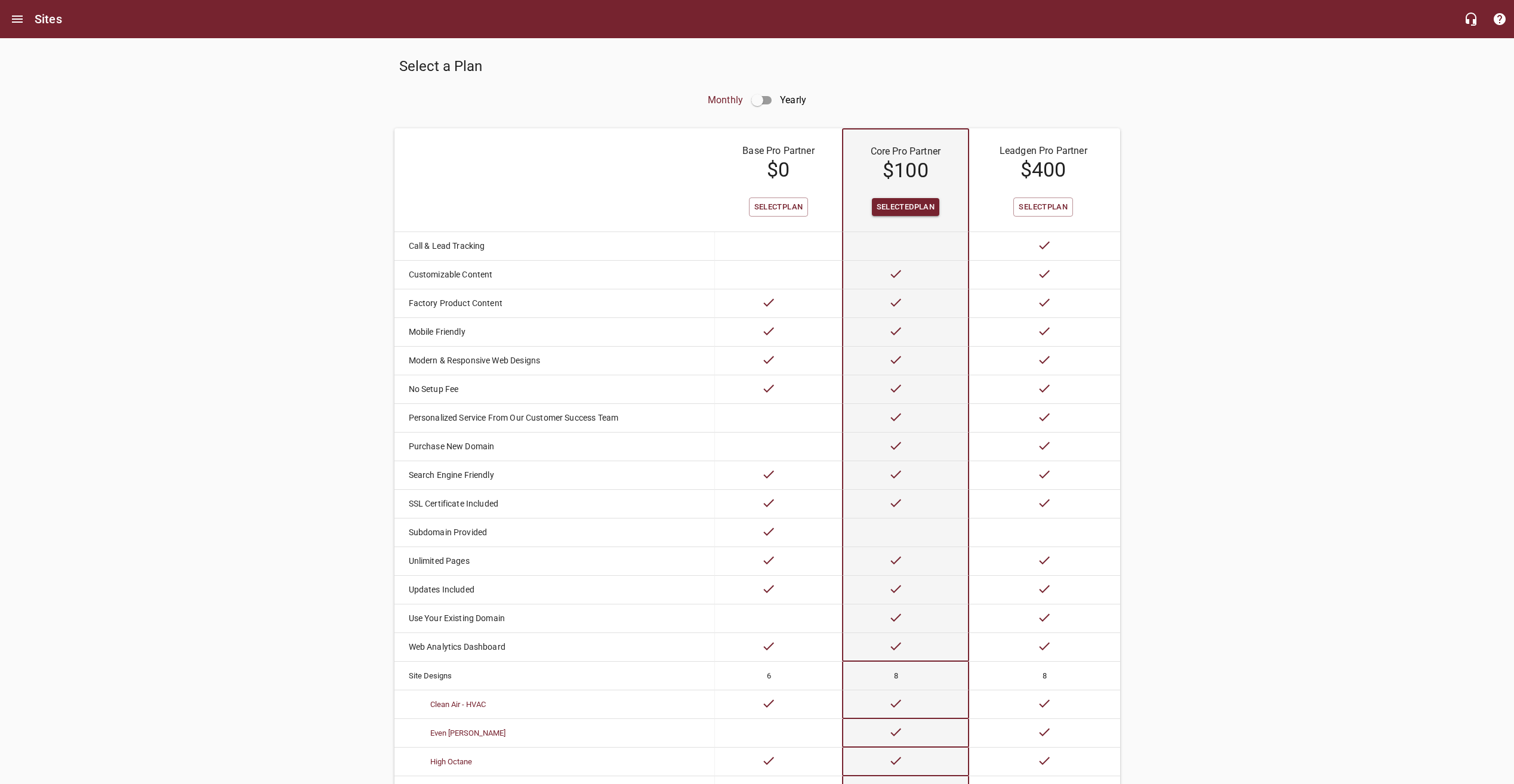
click at [1051, 409] on td at bounding box center [1044, 418] width 150 height 29
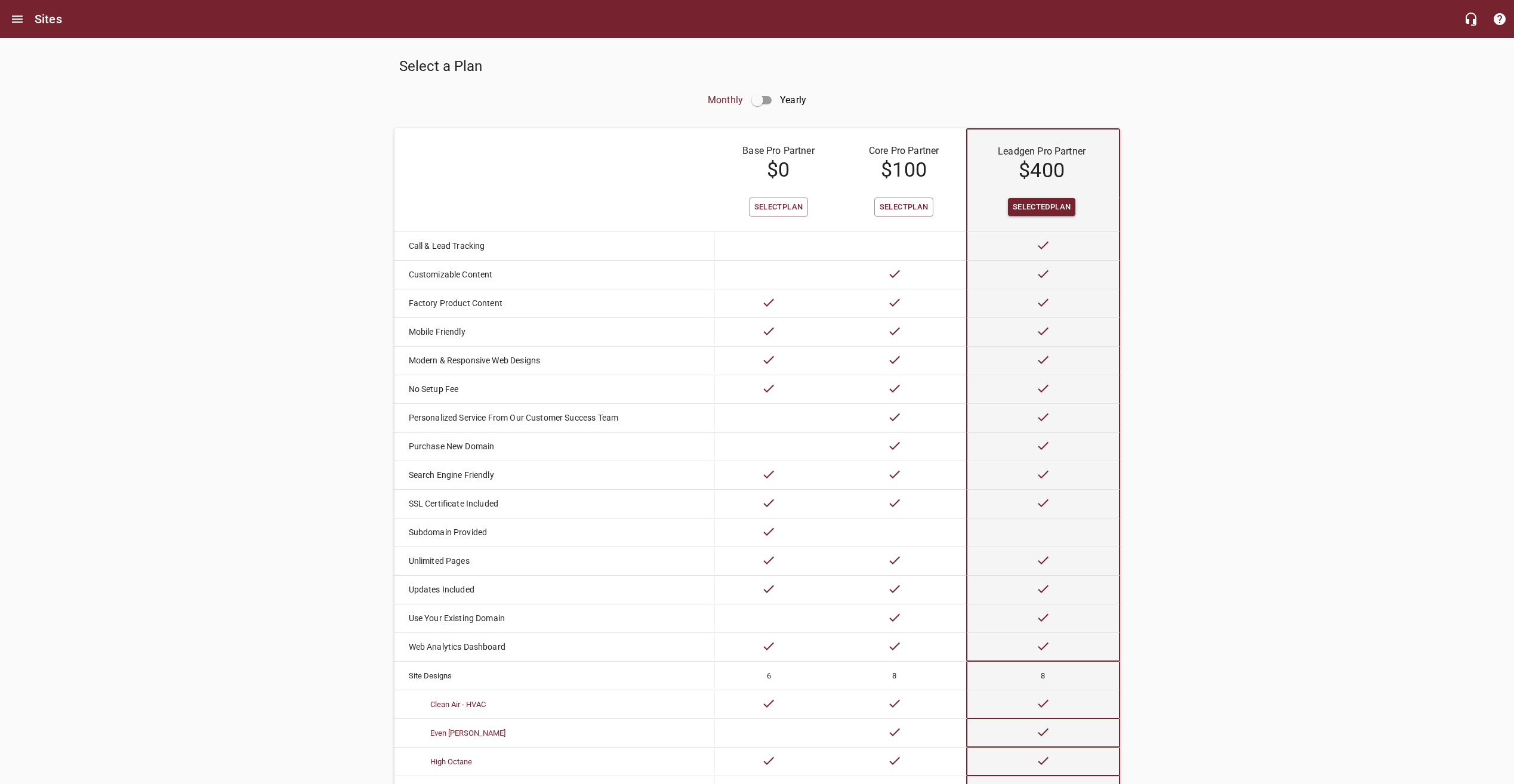
click at [914, 419] on td at bounding box center [904, 418] width 124 height 29
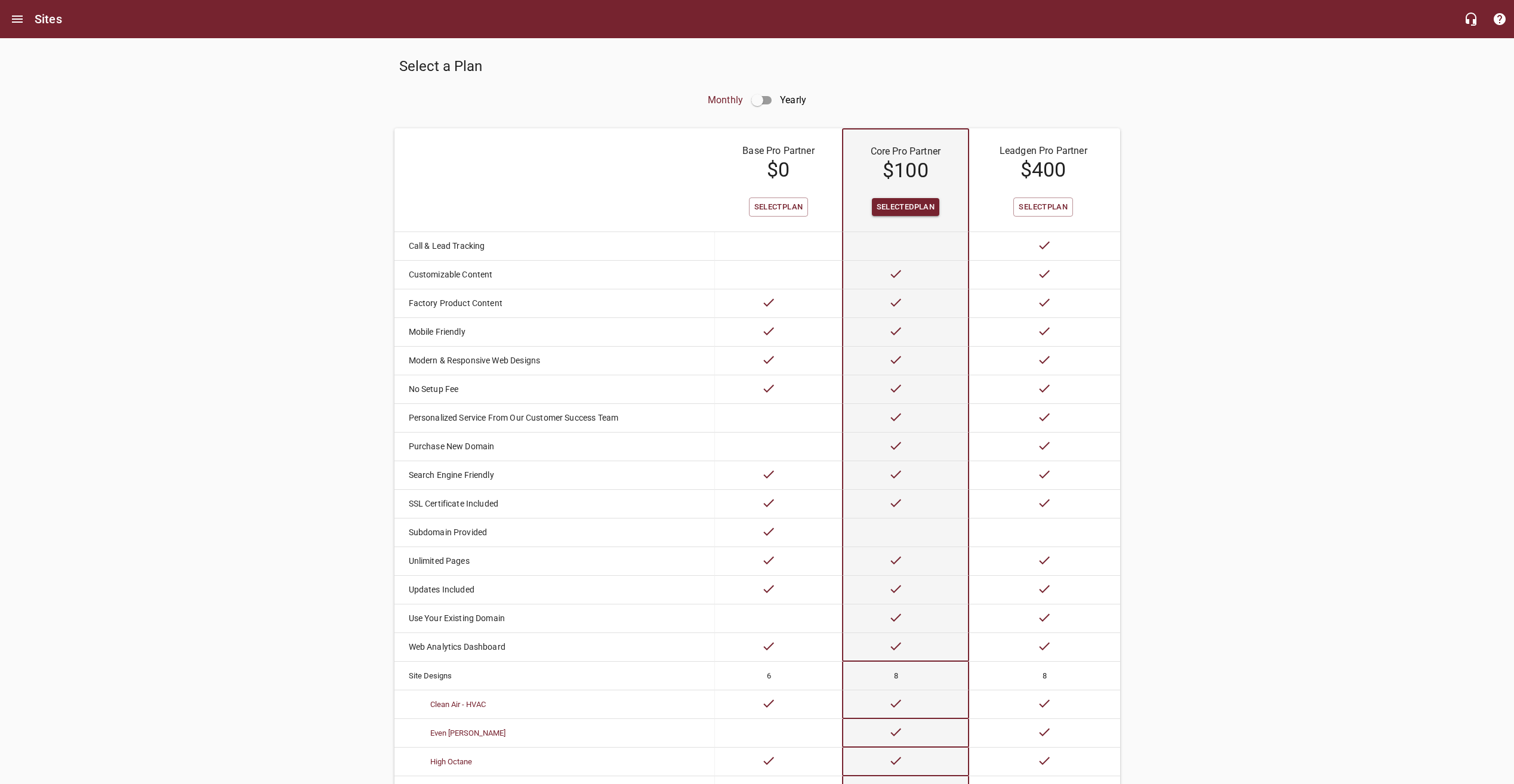
click at [719, 418] on td at bounding box center [778, 418] width 126 height 29
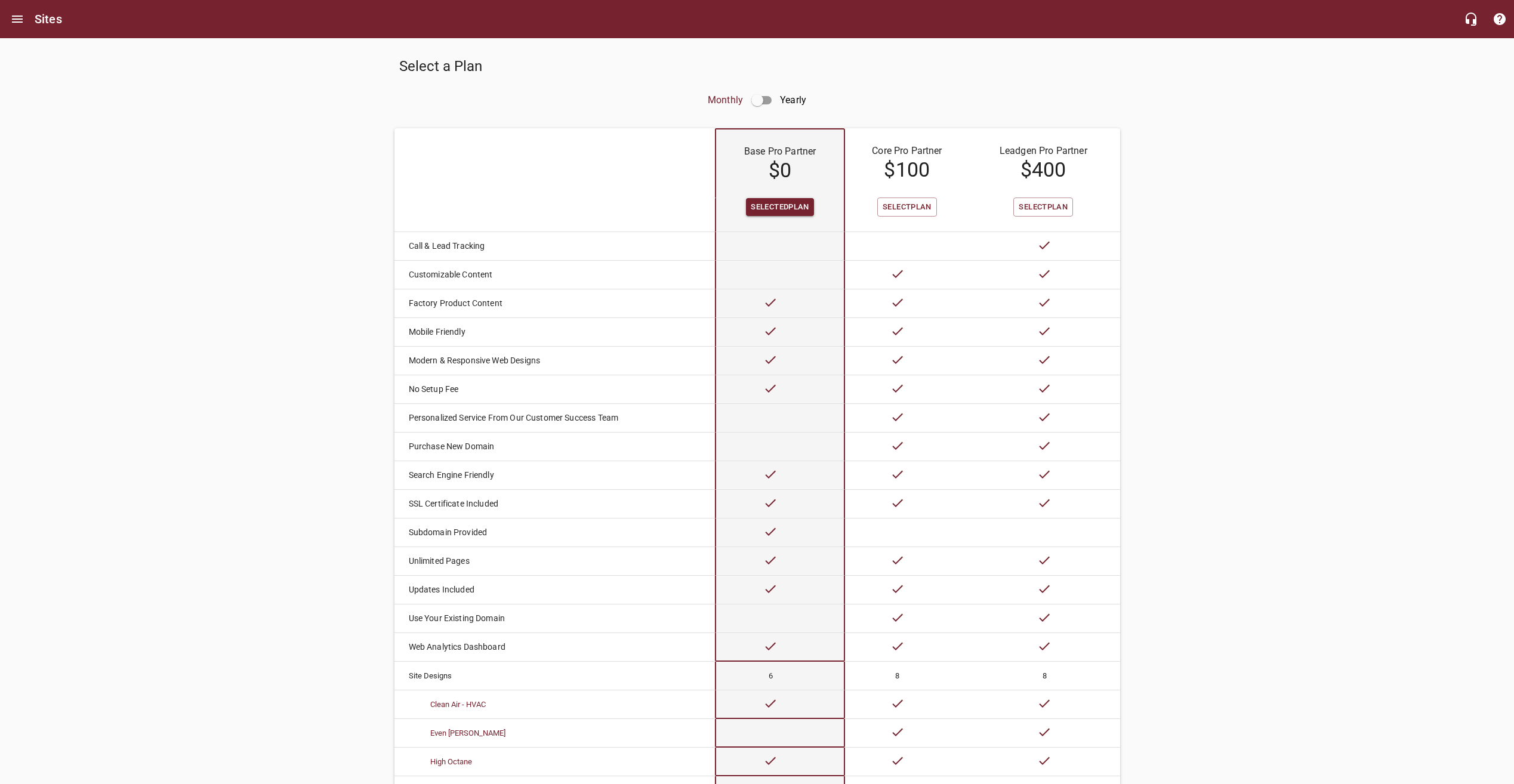
click at [930, 414] on td at bounding box center [907, 418] width 124 height 29
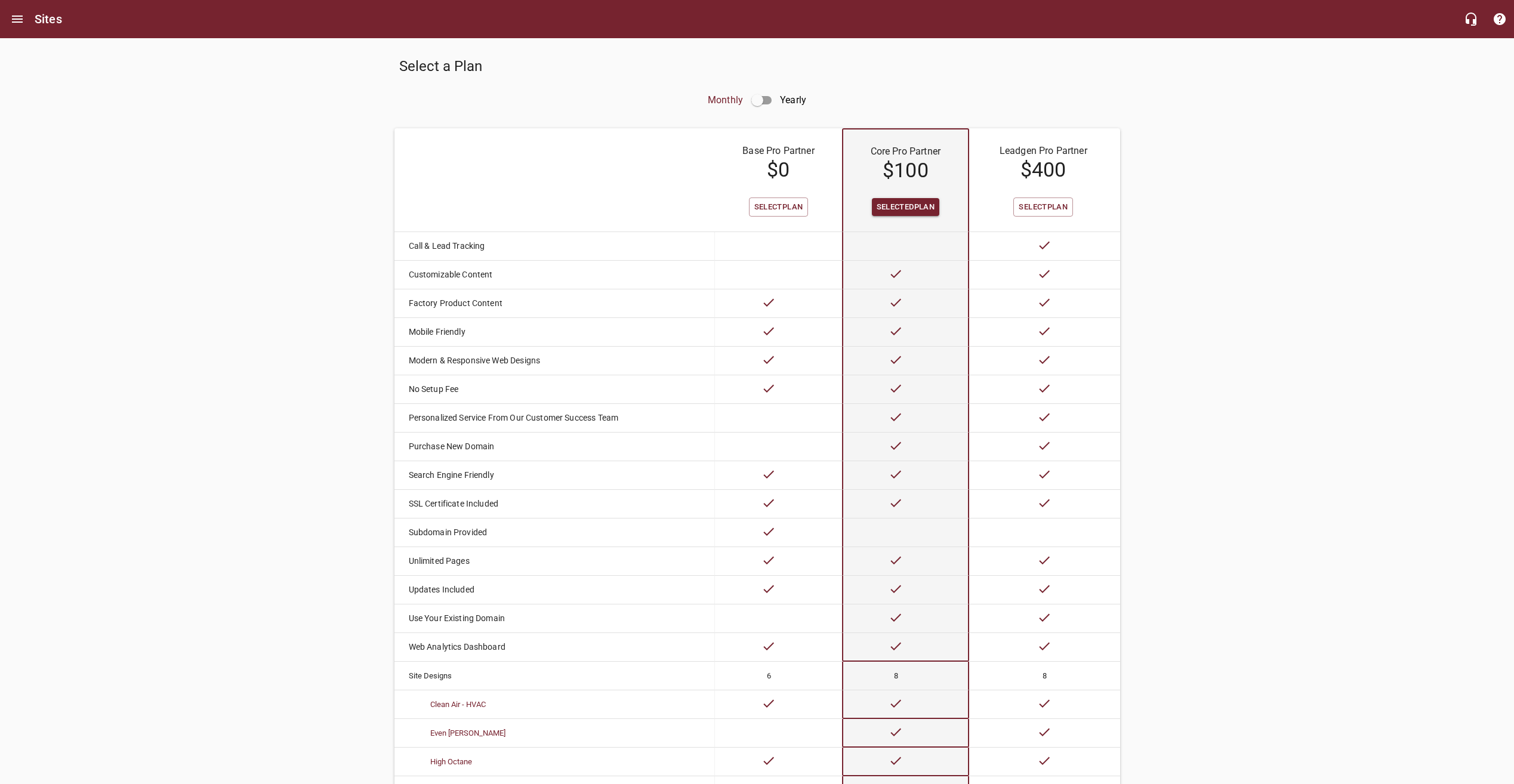
click at [1045, 419] on td at bounding box center [1044, 418] width 150 height 29
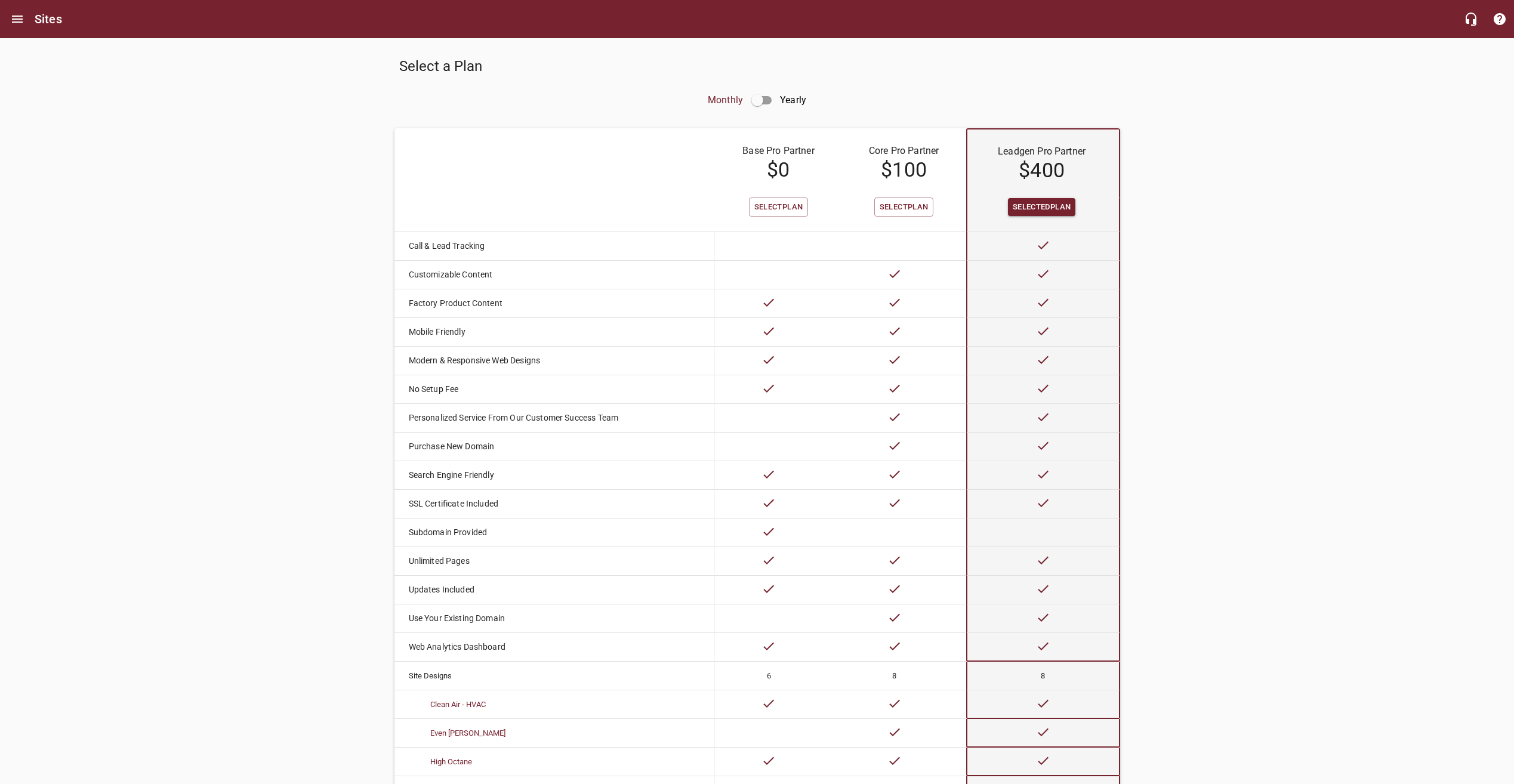
click at [910, 410] on td at bounding box center [904, 418] width 124 height 29
